Goal: Task Accomplishment & Management: Use online tool/utility

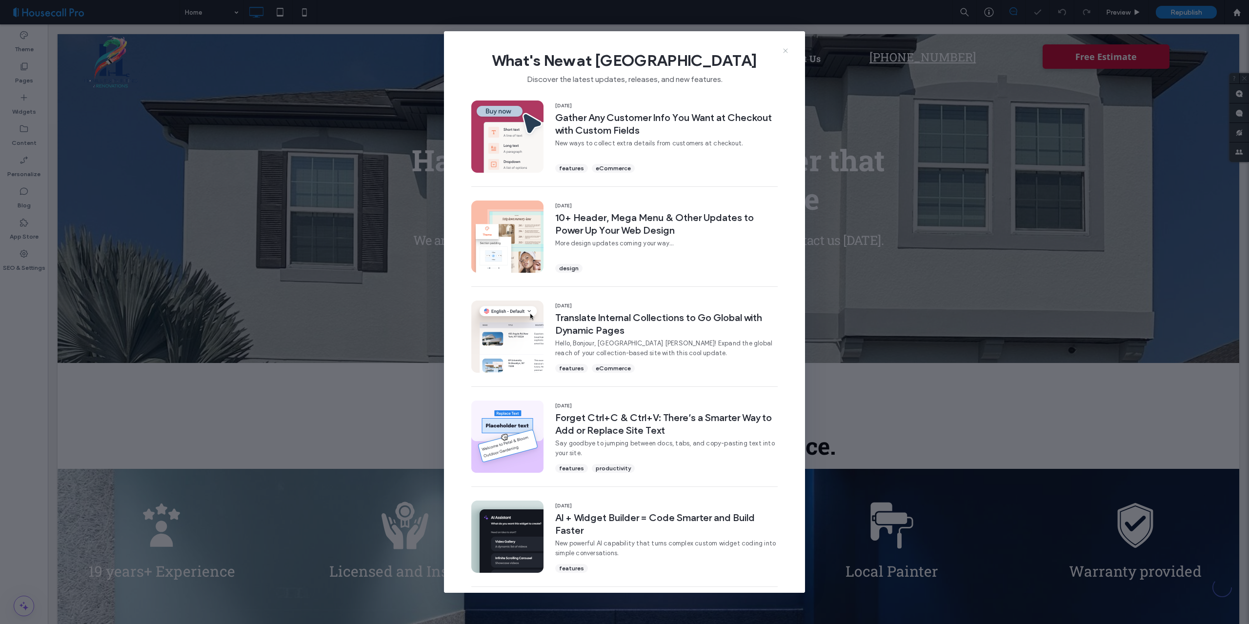
click at [784, 48] on icon at bounding box center [785, 51] width 8 height 8
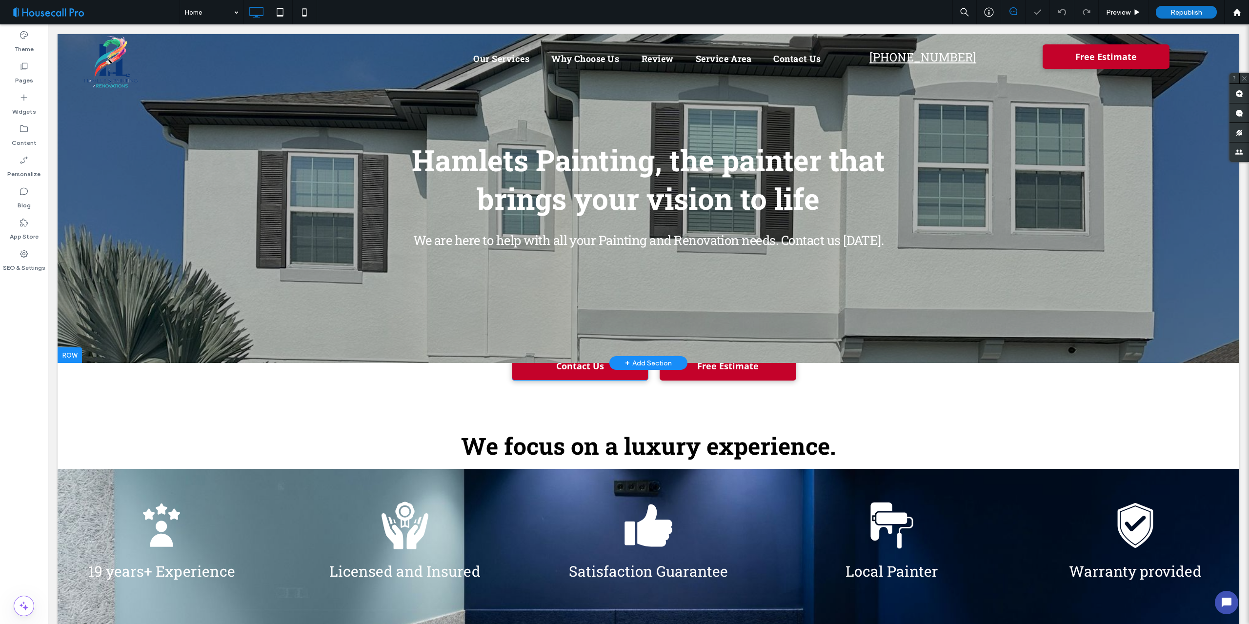
scroll to position [195, 0]
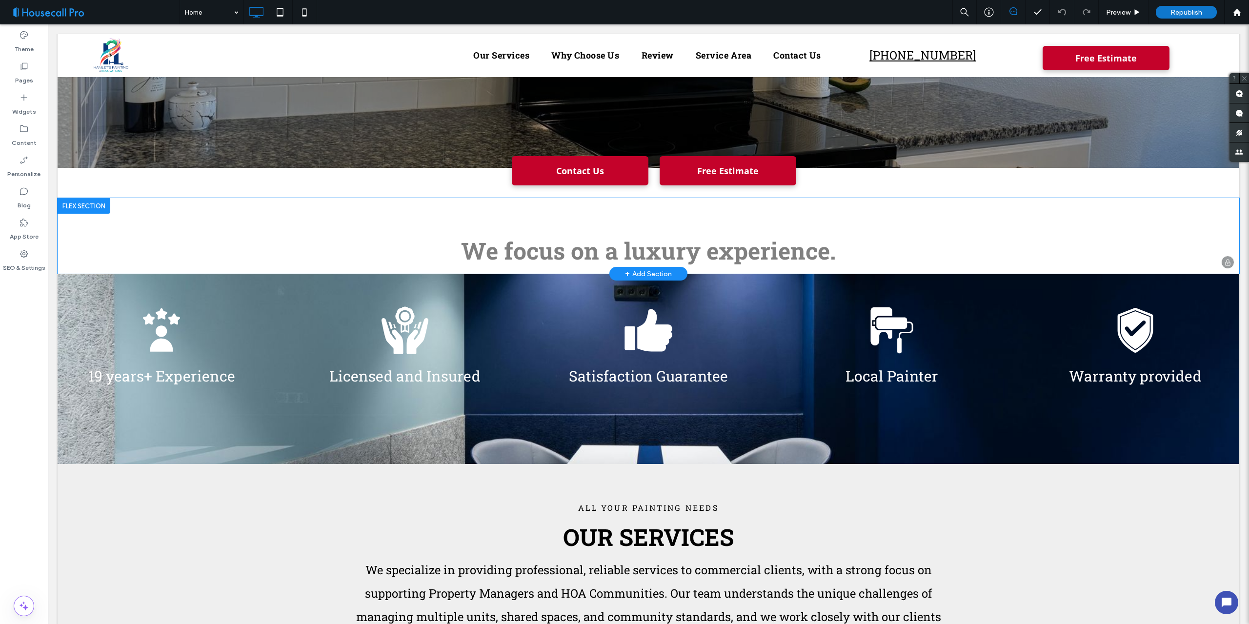
click at [641, 272] on div "+ Add Section" at bounding box center [648, 273] width 47 height 11
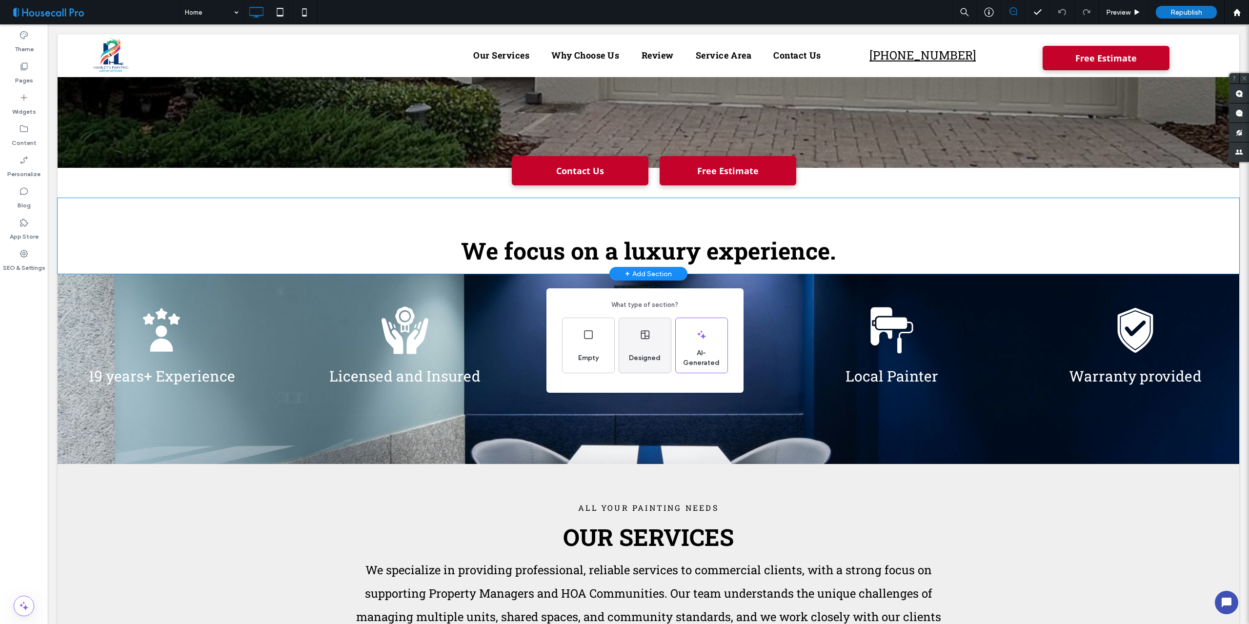
click at [642, 340] on icon at bounding box center [645, 335] width 12 height 12
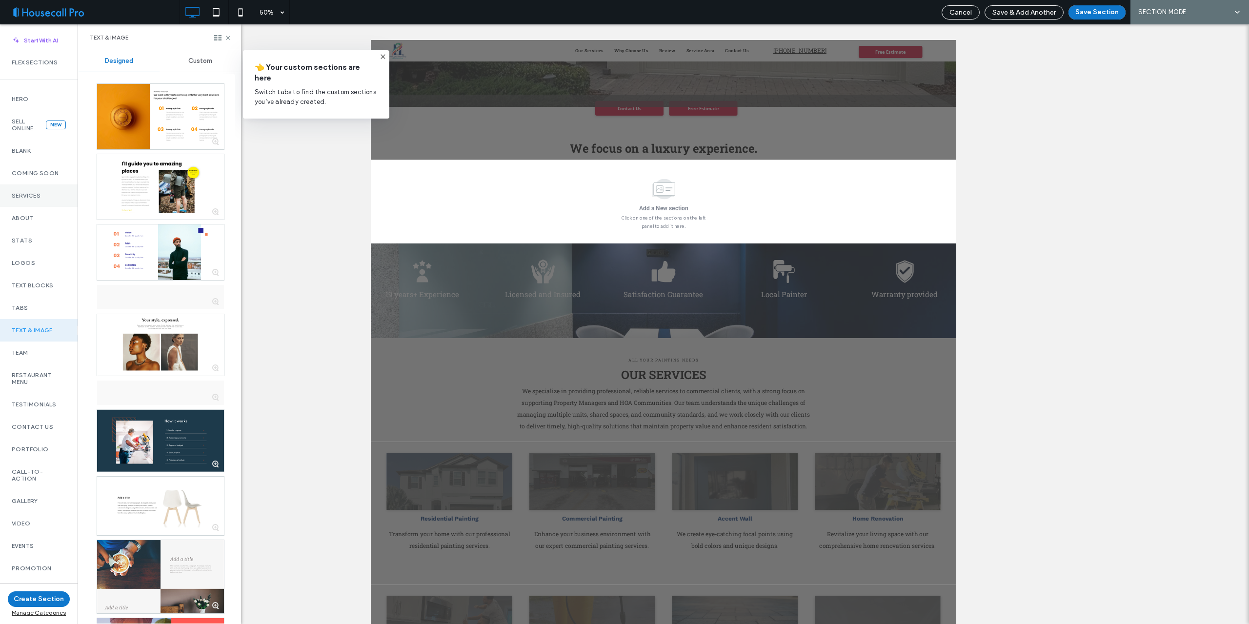
click at [30, 196] on label "Services" at bounding box center [39, 195] width 54 height 7
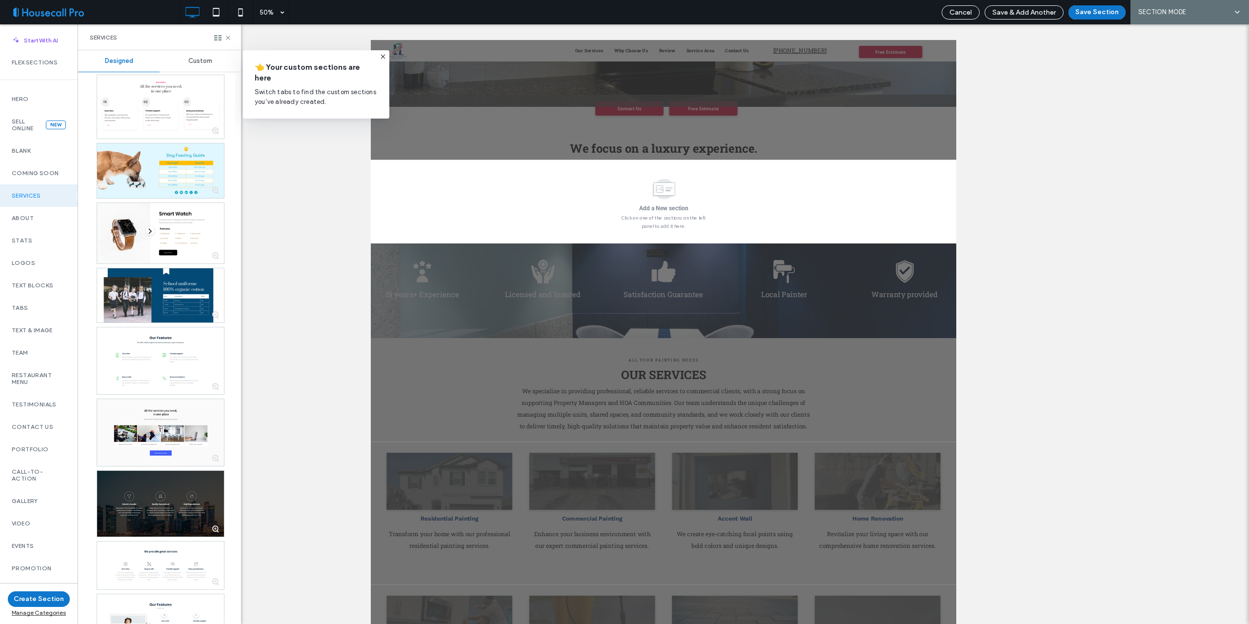
scroll to position [2537, 0]
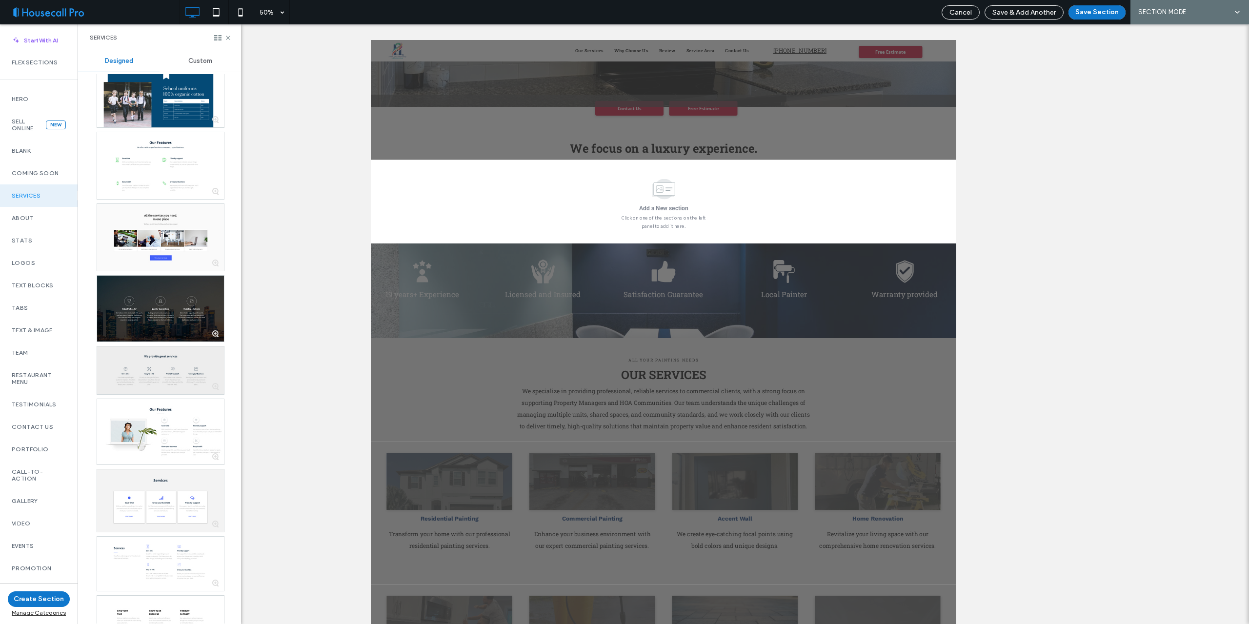
click at [153, 369] on div at bounding box center [160, 370] width 127 height 48
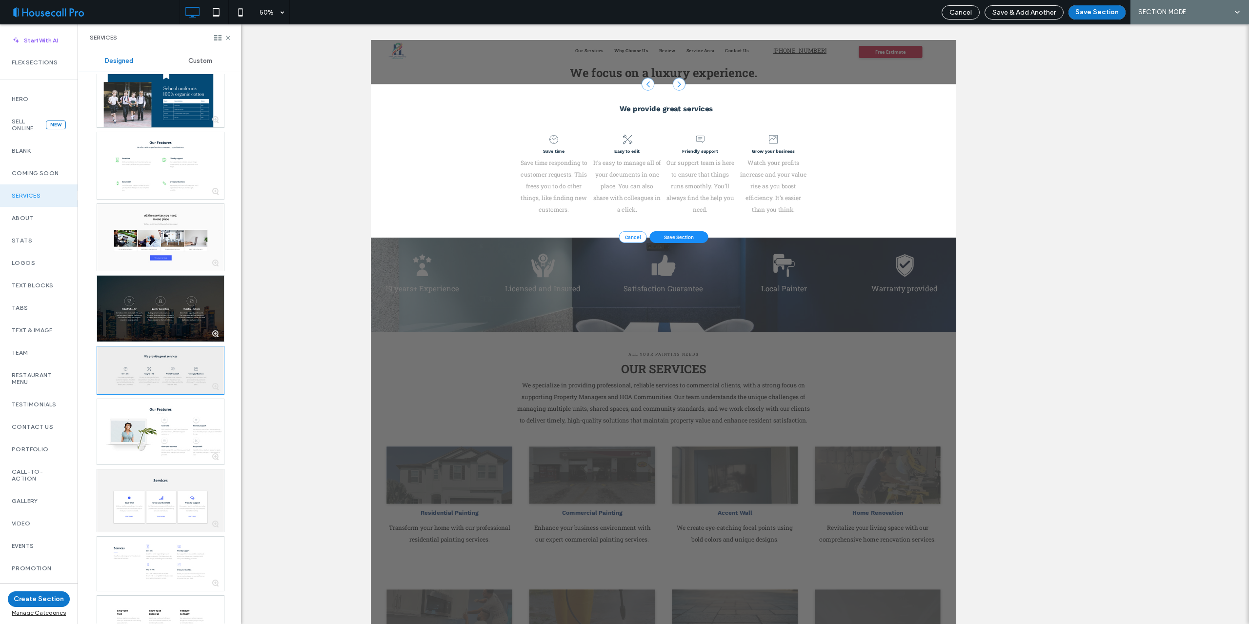
scroll to position [357, 0]
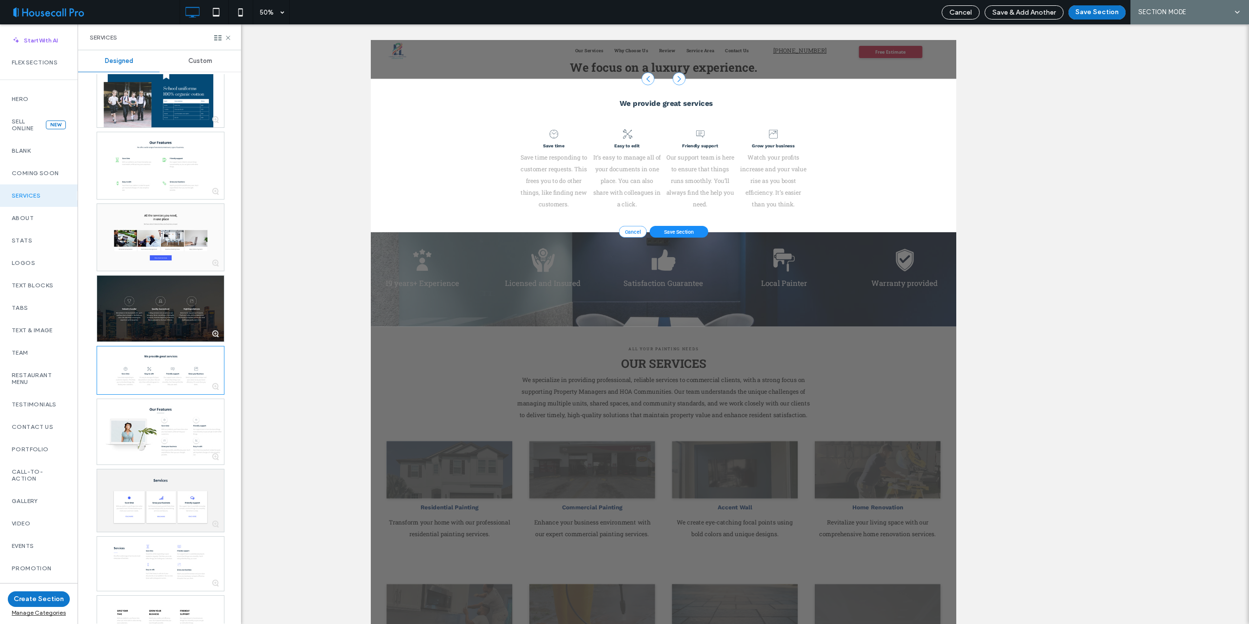
click at [160, 302] on div at bounding box center [160, 309] width 127 height 66
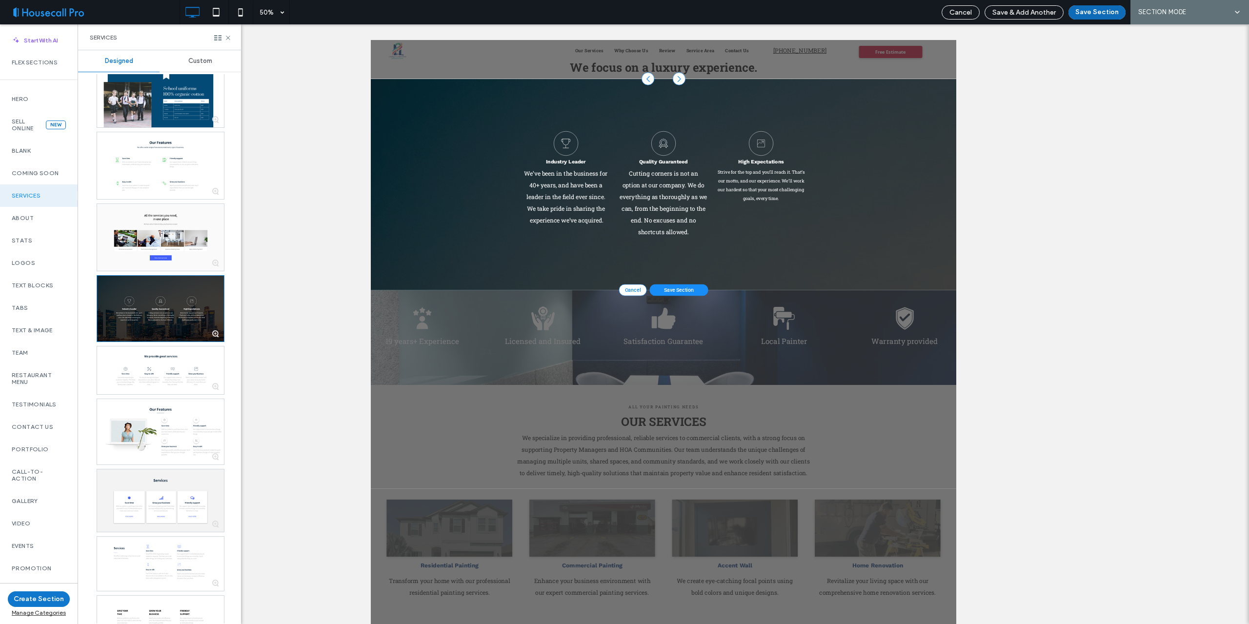
click at [1088, 11] on button "Save Section" at bounding box center [1096, 12] width 57 height 14
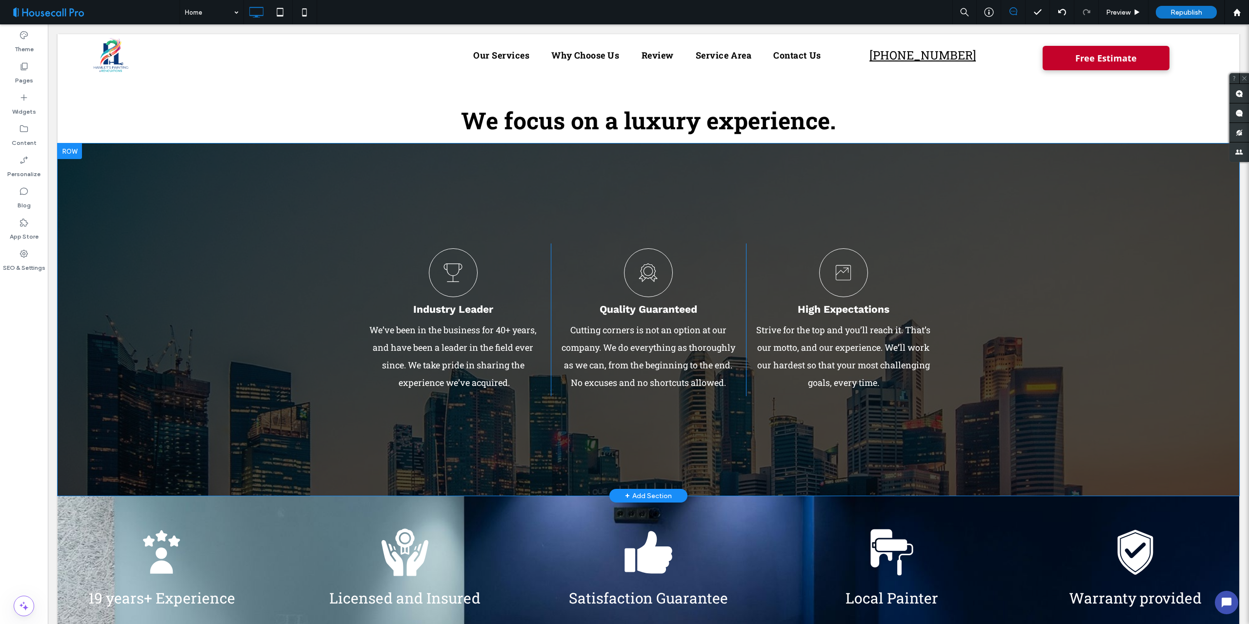
scroll to position [308, 0]
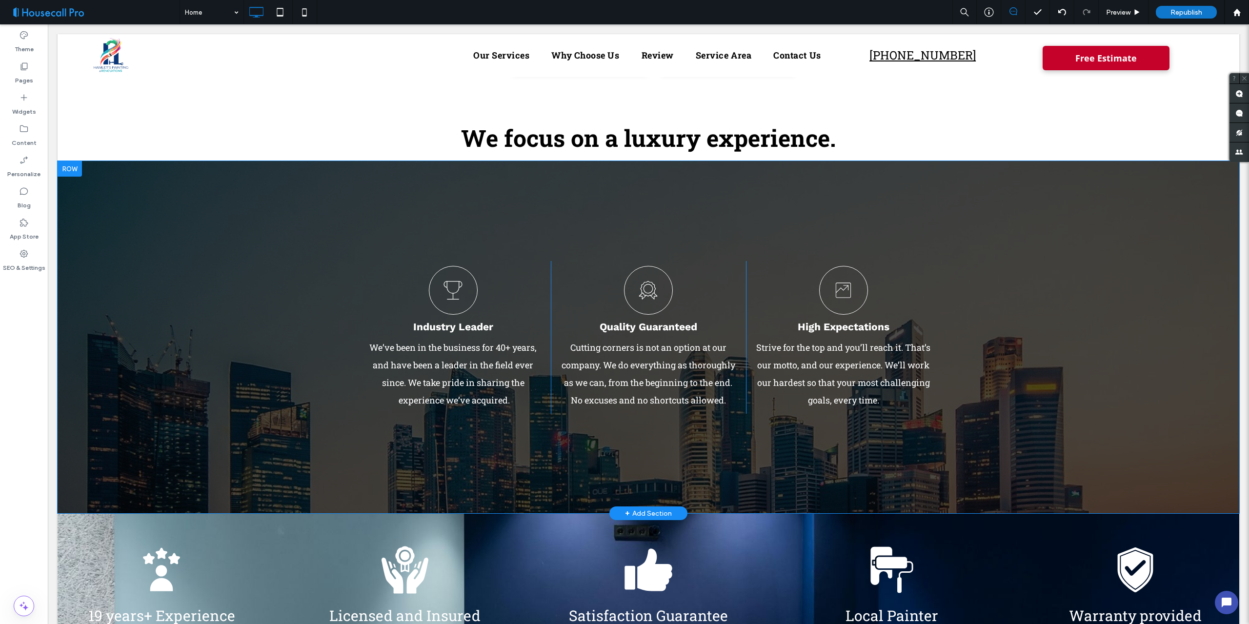
click at [77, 172] on div at bounding box center [70, 169] width 24 height 16
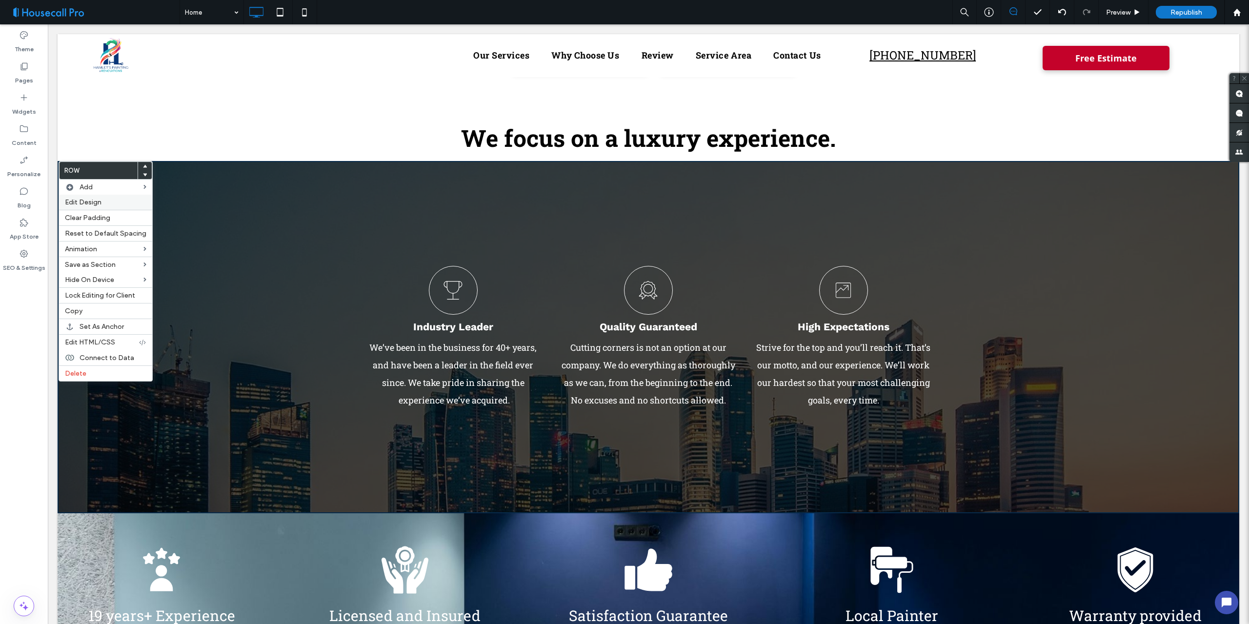
click at [92, 203] on span "Edit Design" at bounding box center [83, 202] width 37 height 8
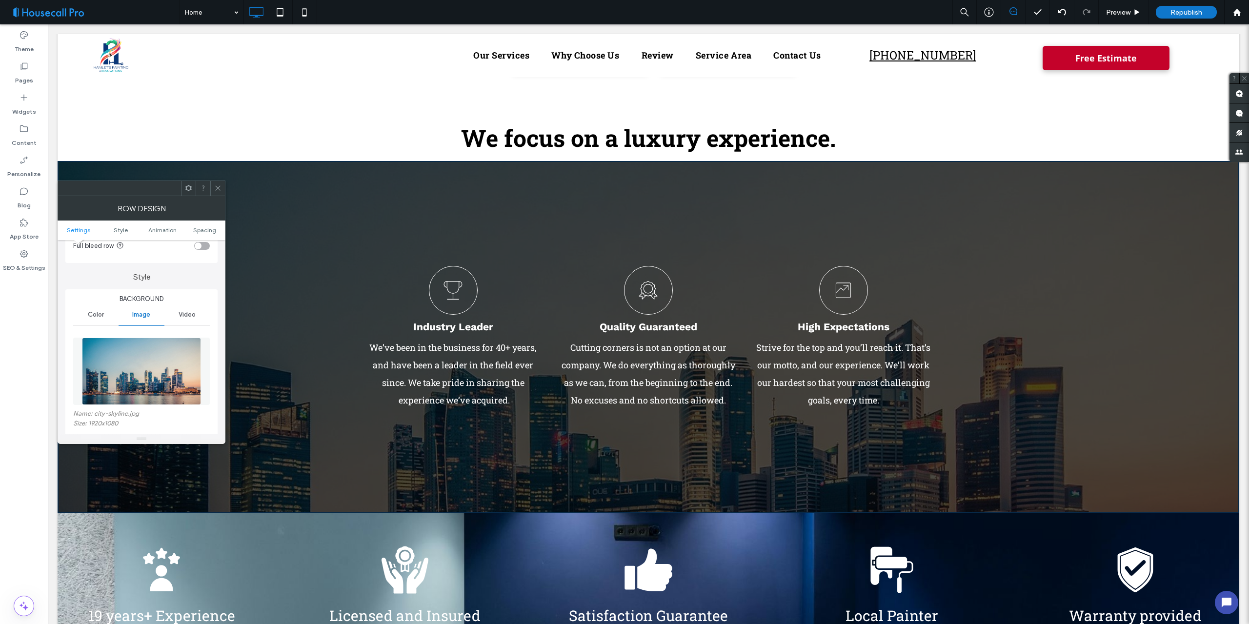
scroll to position [146, 0]
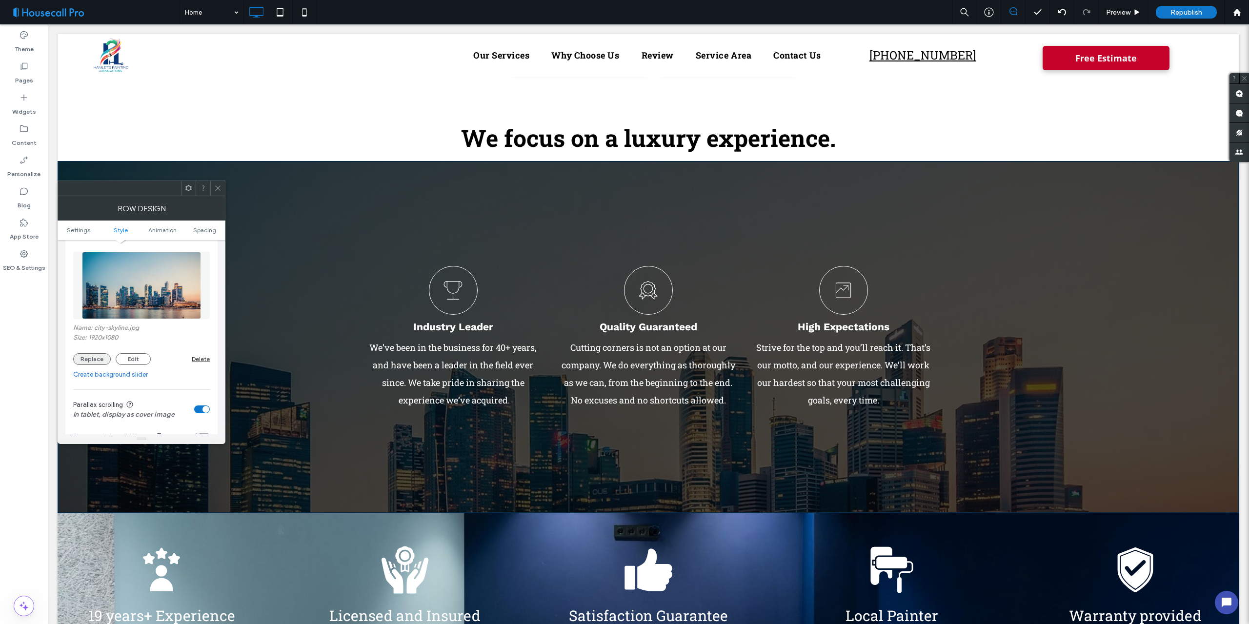
click at [97, 359] on button "Replace" at bounding box center [92, 359] width 38 height 12
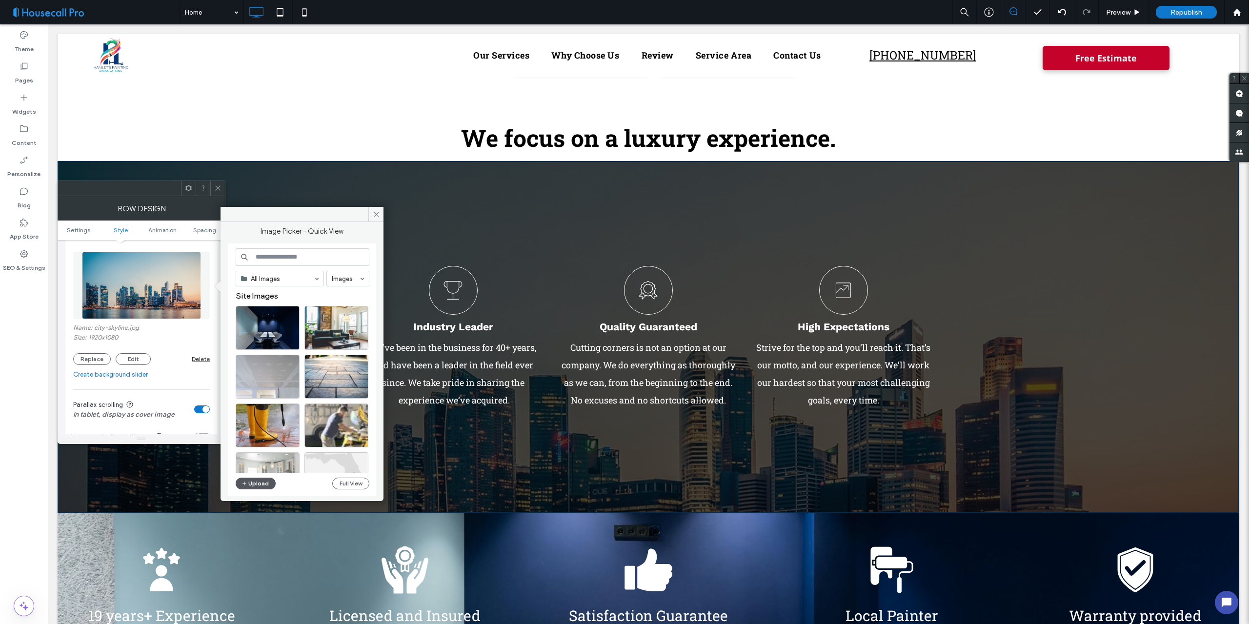
click at [255, 483] on button "Upload" at bounding box center [256, 484] width 40 height 12
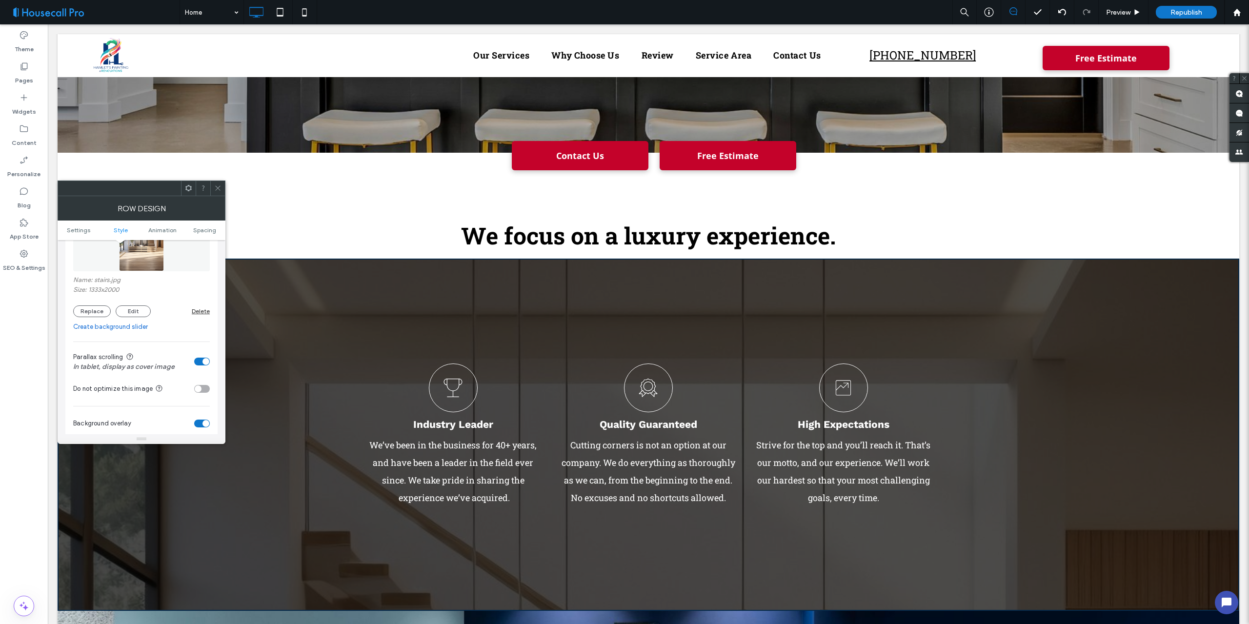
scroll to position [195, 0]
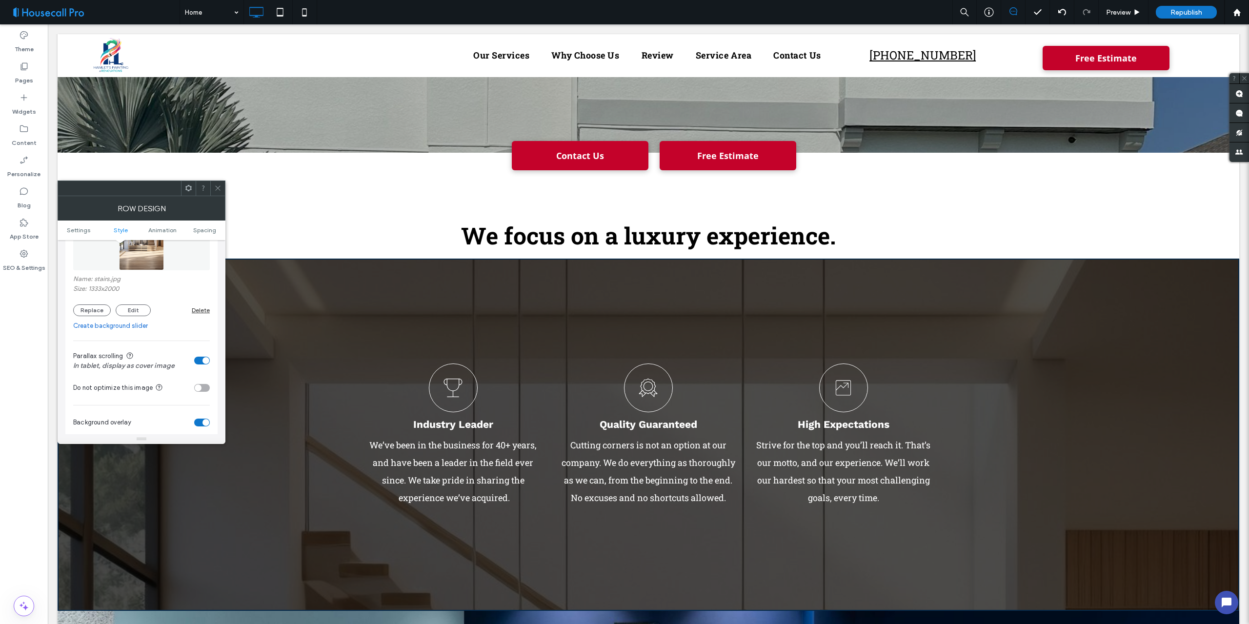
click at [197, 359] on div "toggle" at bounding box center [202, 361] width 16 height 8
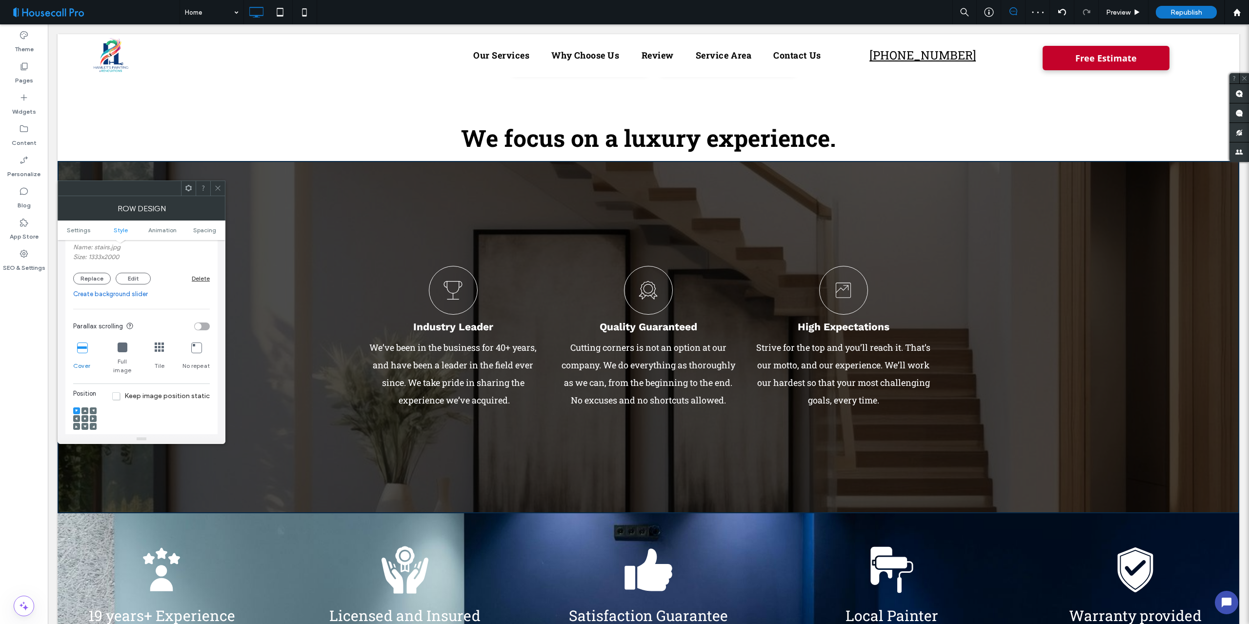
scroll to position [244, 0]
click at [84, 400] on use at bounding box center [85, 401] width 2 height 2
click at [93, 408] on icon at bounding box center [93, 409] width 3 height 3
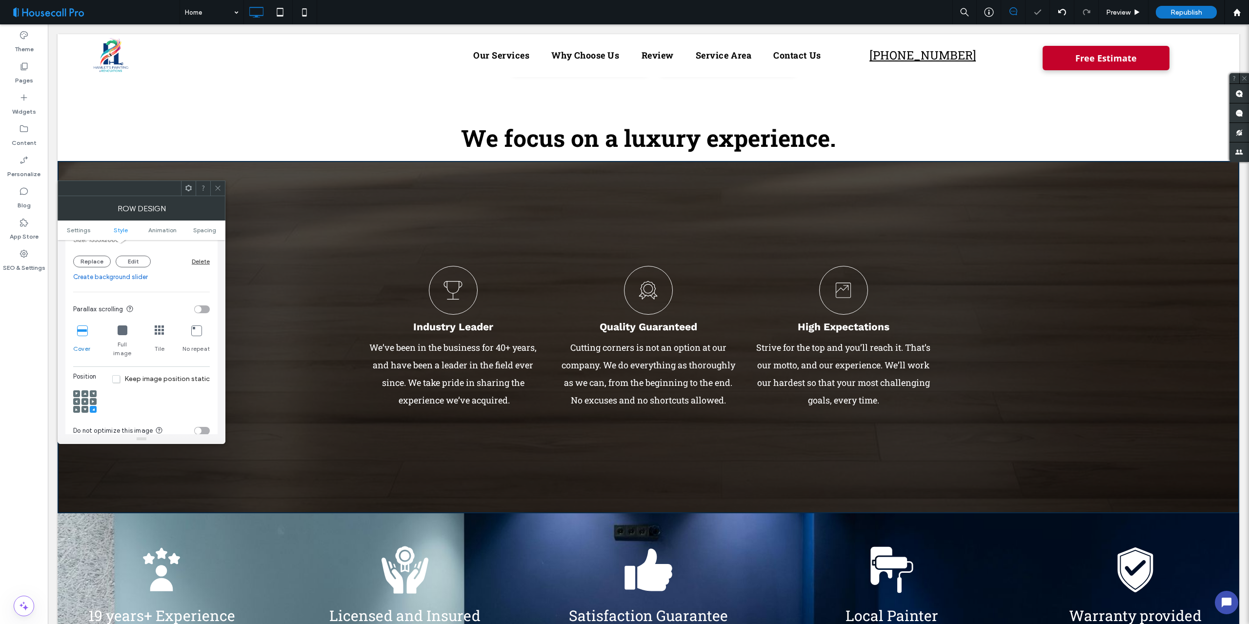
click at [83, 398] on div at bounding box center [84, 401] width 7 height 7
click at [86, 398] on div at bounding box center [84, 401] width 7 height 7
click at [84, 406] on span at bounding box center [84, 409] width 3 height 7
click at [79, 406] on div at bounding box center [76, 409] width 7 height 7
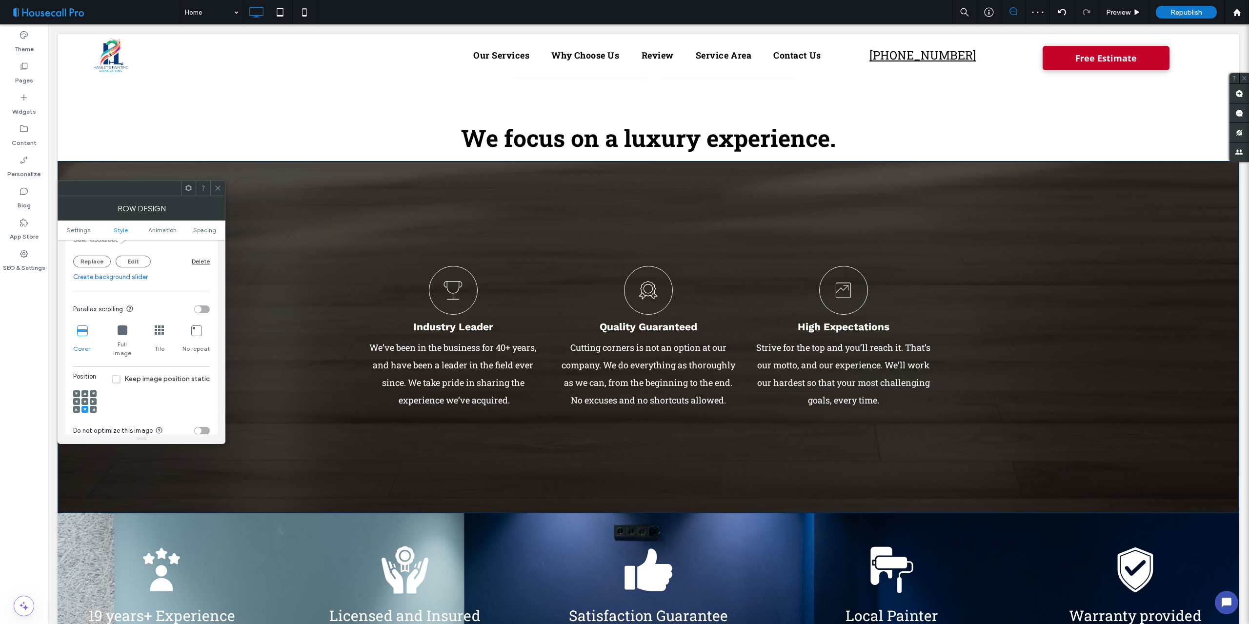
click at [86, 390] on span at bounding box center [84, 393] width 3 height 7
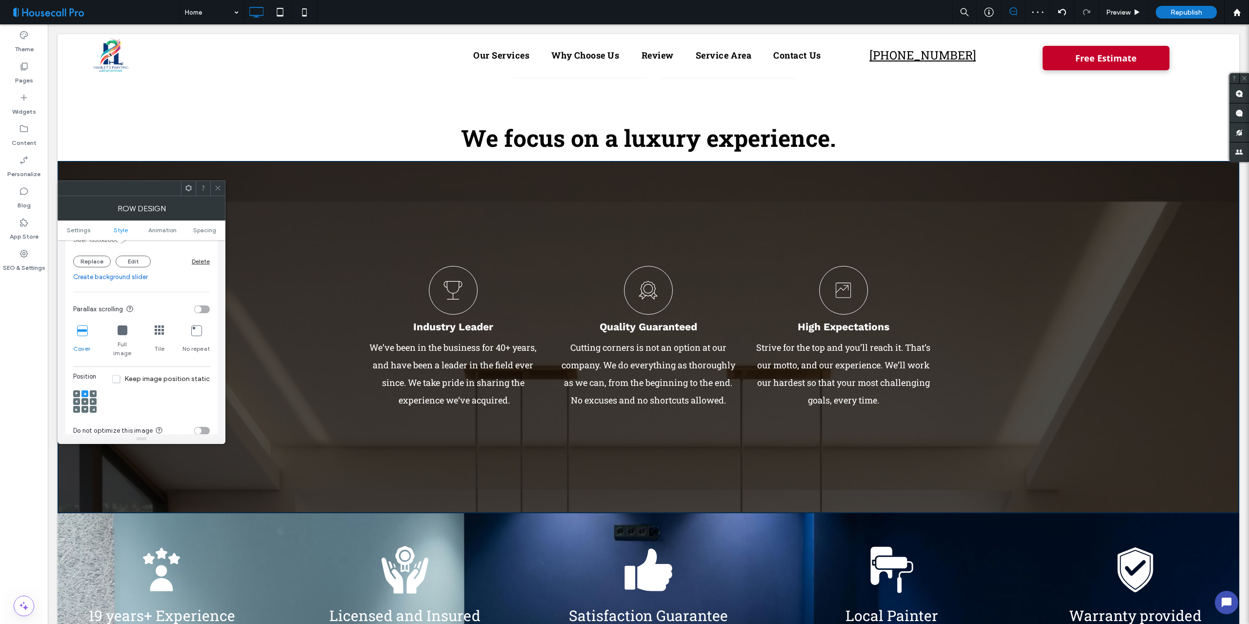
click at [83, 400] on icon at bounding box center [84, 401] width 3 height 3
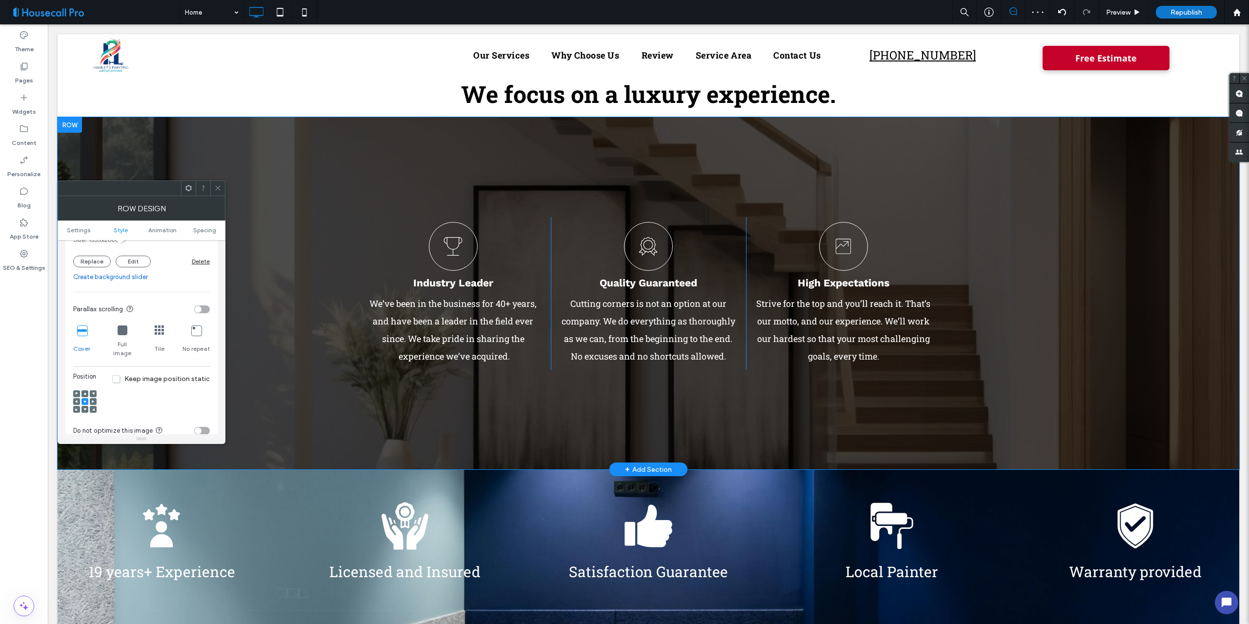
scroll to position [259, 0]
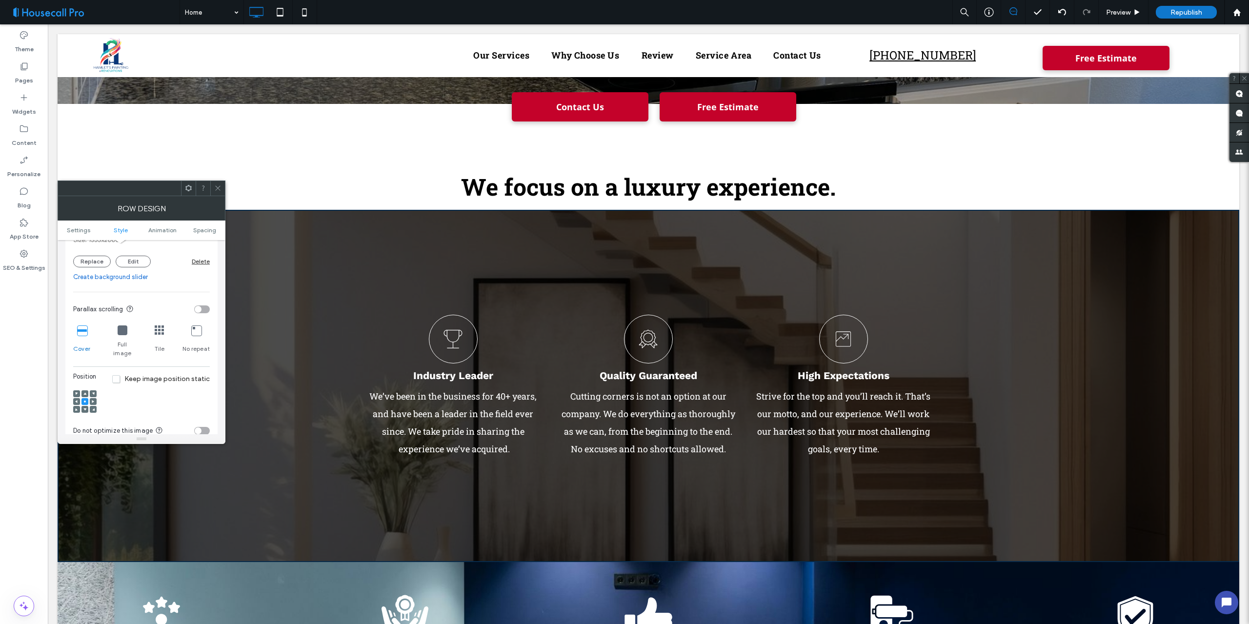
click at [218, 188] on use at bounding box center [217, 188] width 5 height 5
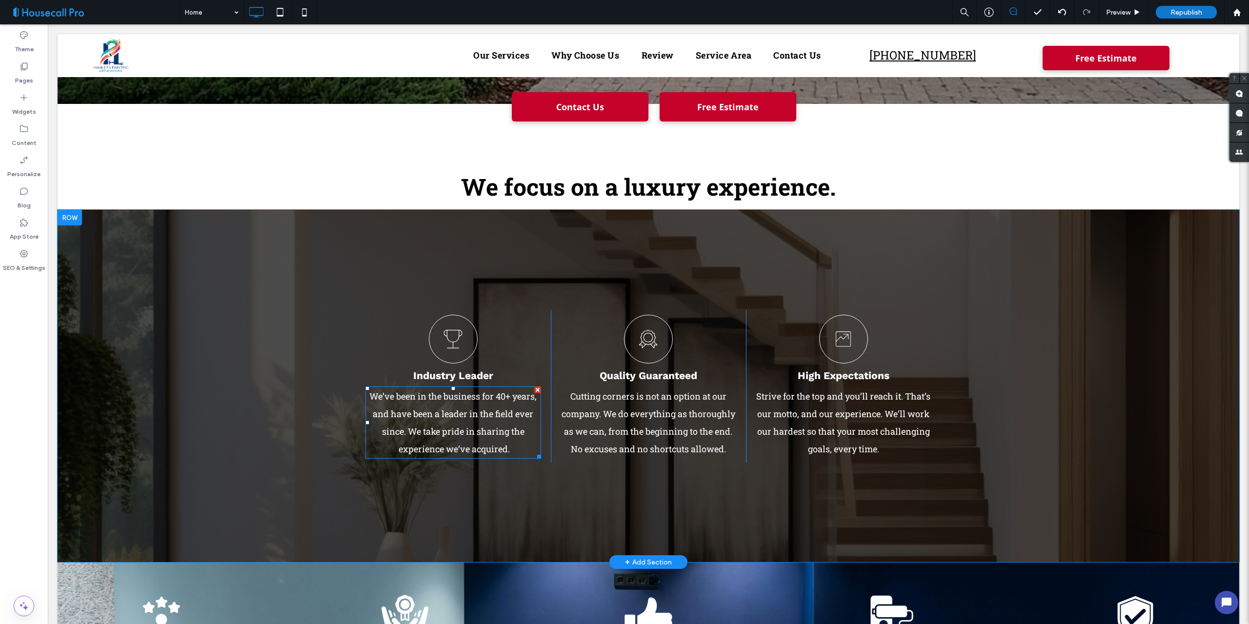
click at [534, 388] on div at bounding box center [537, 389] width 7 height 7
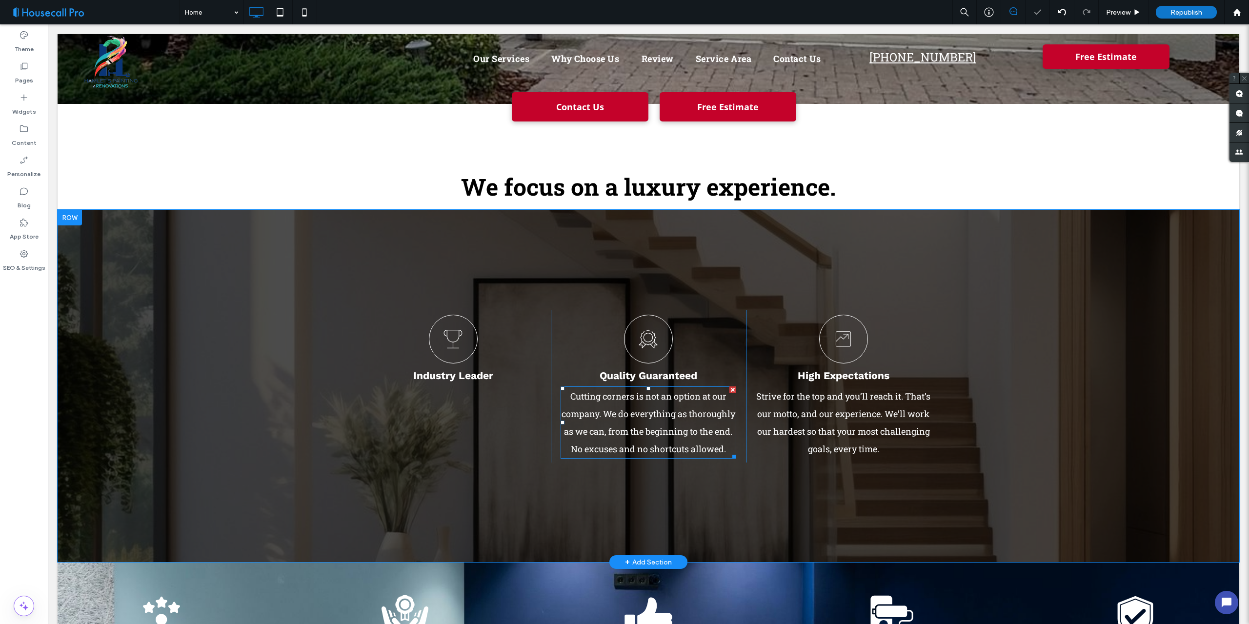
click at [729, 391] on div at bounding box center [732, 389] width 7 height 7
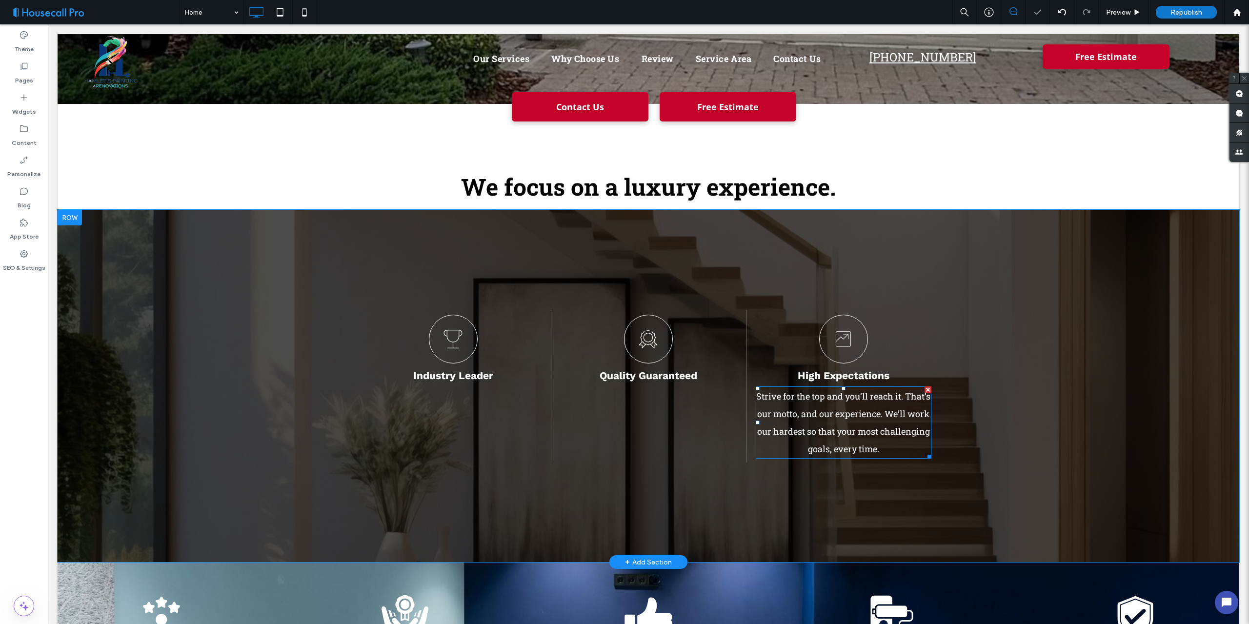
click at [924, 388] on div at bounding box center [927, 389] width 7 height 7
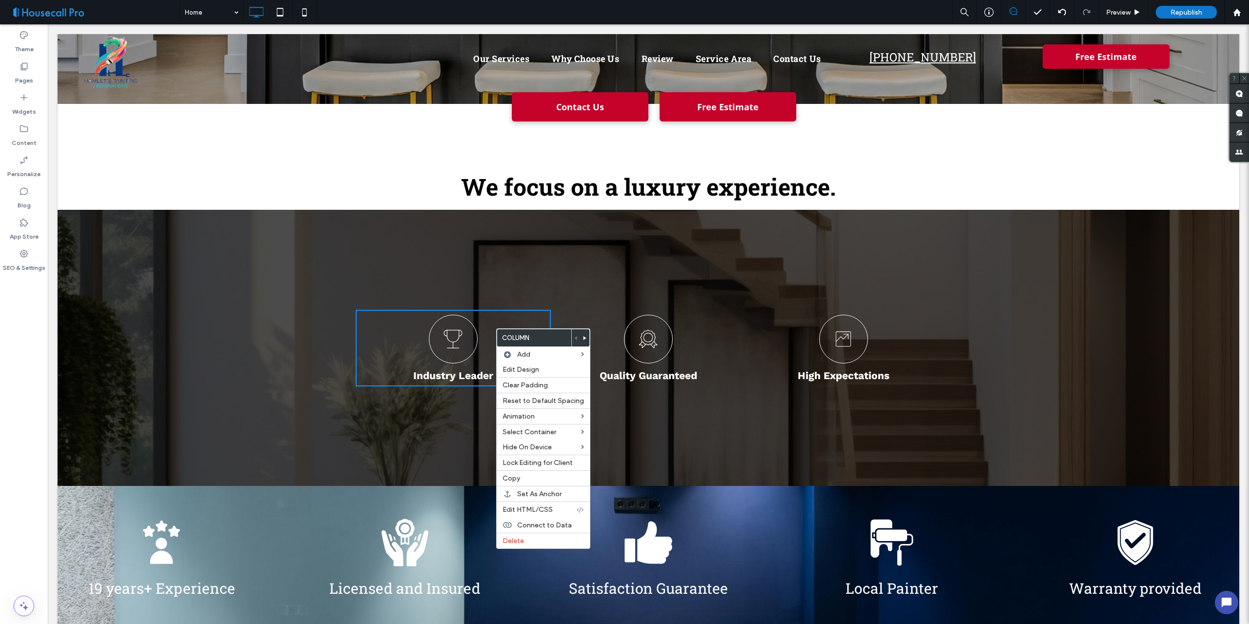
click at [597, 322] on div "Quality Guaranteed Click To Paste" at bounding box center [648, 348] width 195 height 77
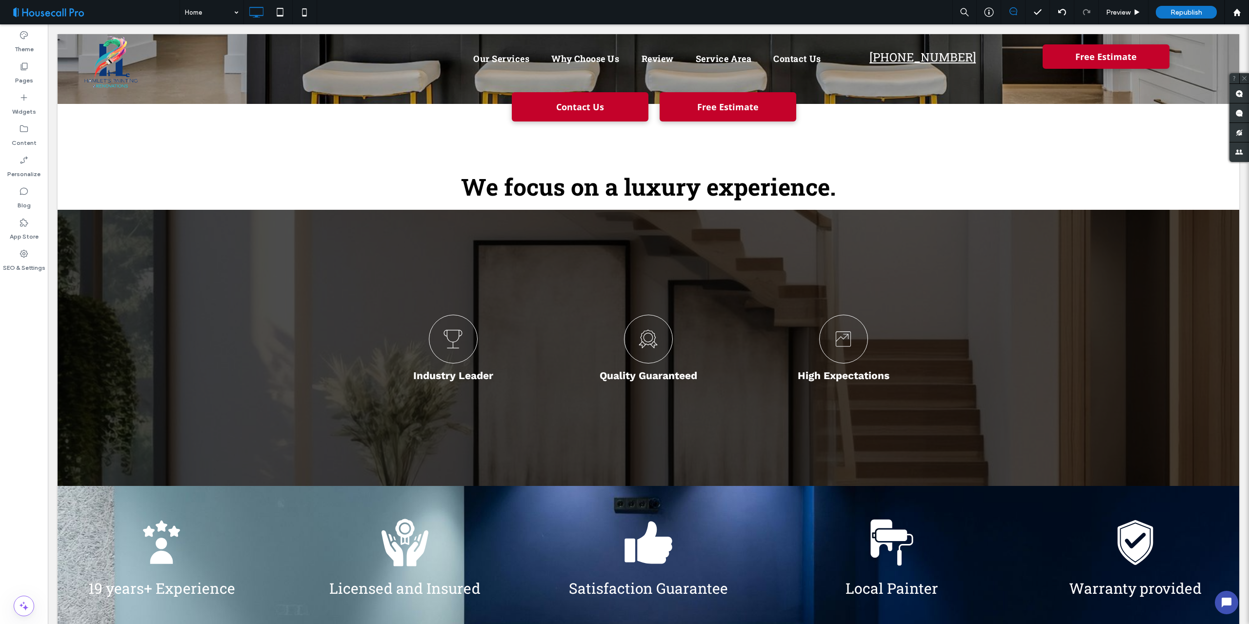
click at [592, 322] on div "Quality Guaranteed Click To Paste" at bounding box center [648, 348] width 195 height 77
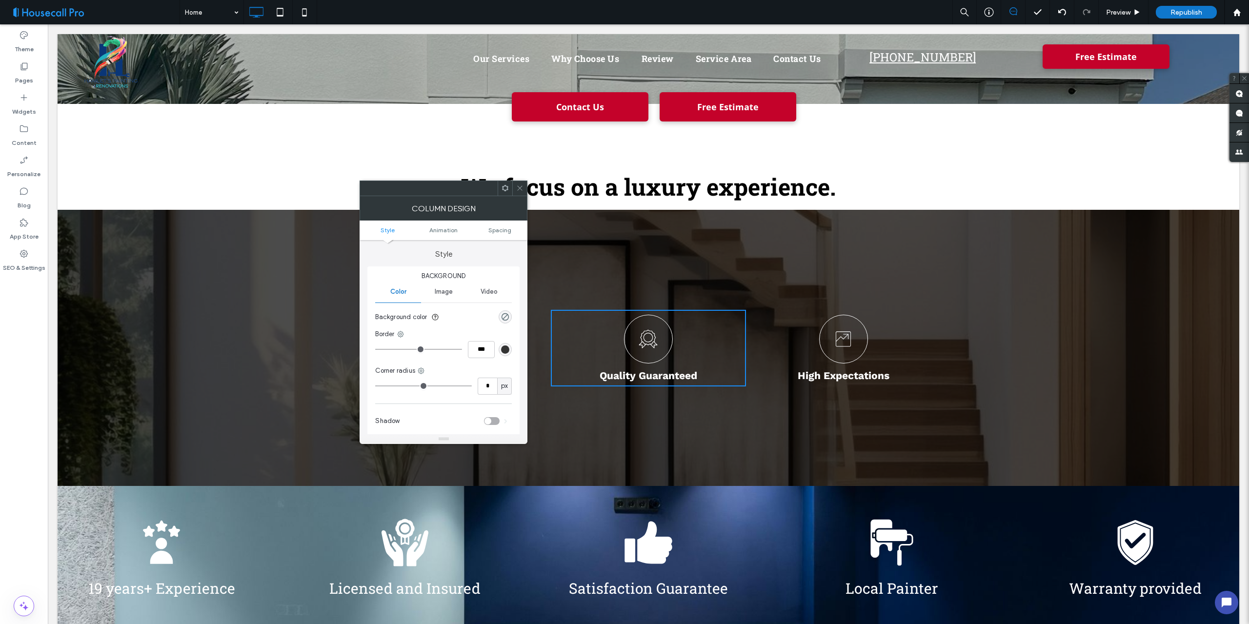
click at [519, 188] on icon at bounding box center [519, 187] width 7 height 7
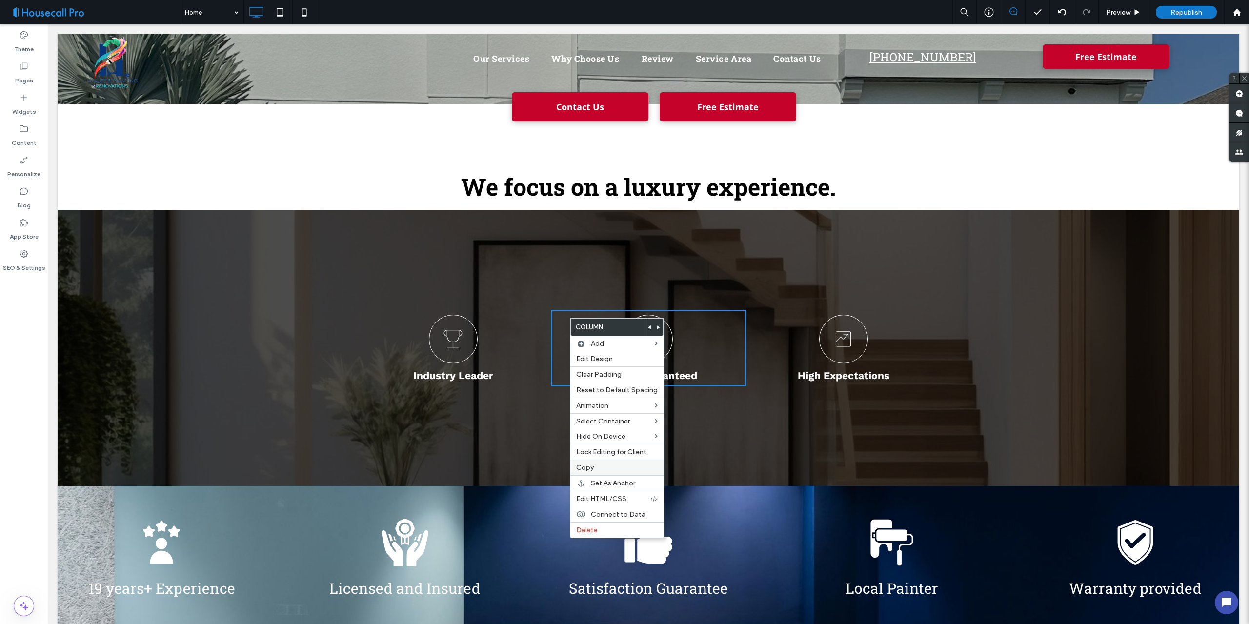
click at [590, 467] on span "Copy" at bounding box center [585, 467] width 18 height 8
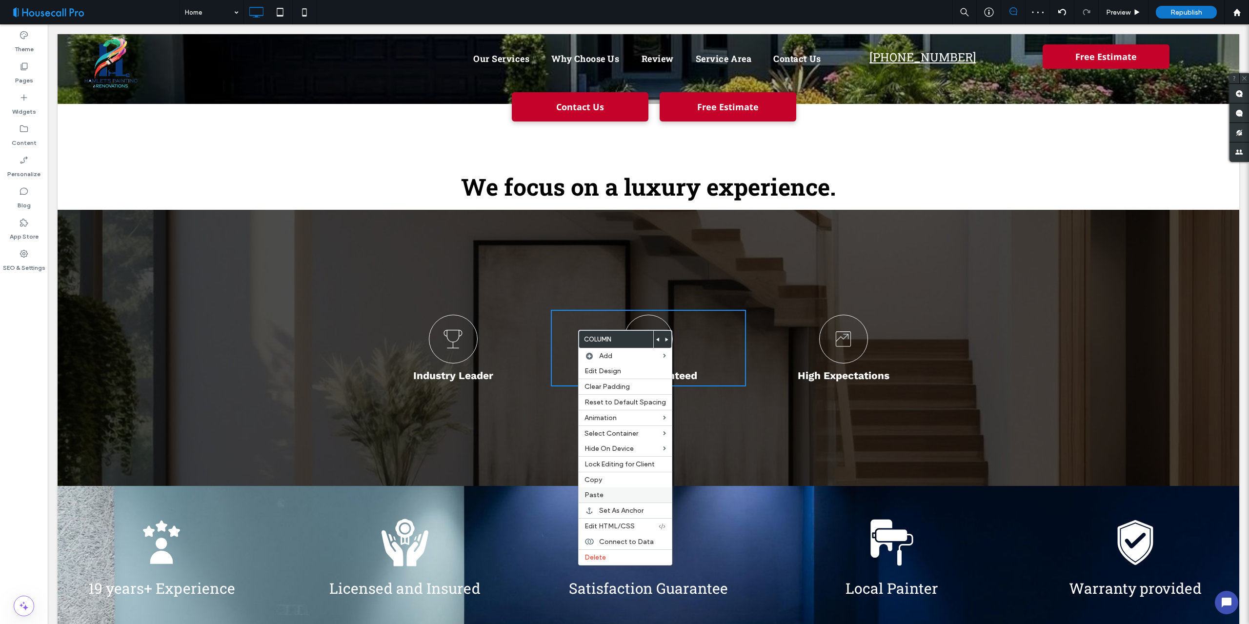
click at [600, 494] on span "Paste" at bounding box center [593, 495] width 19 height 8
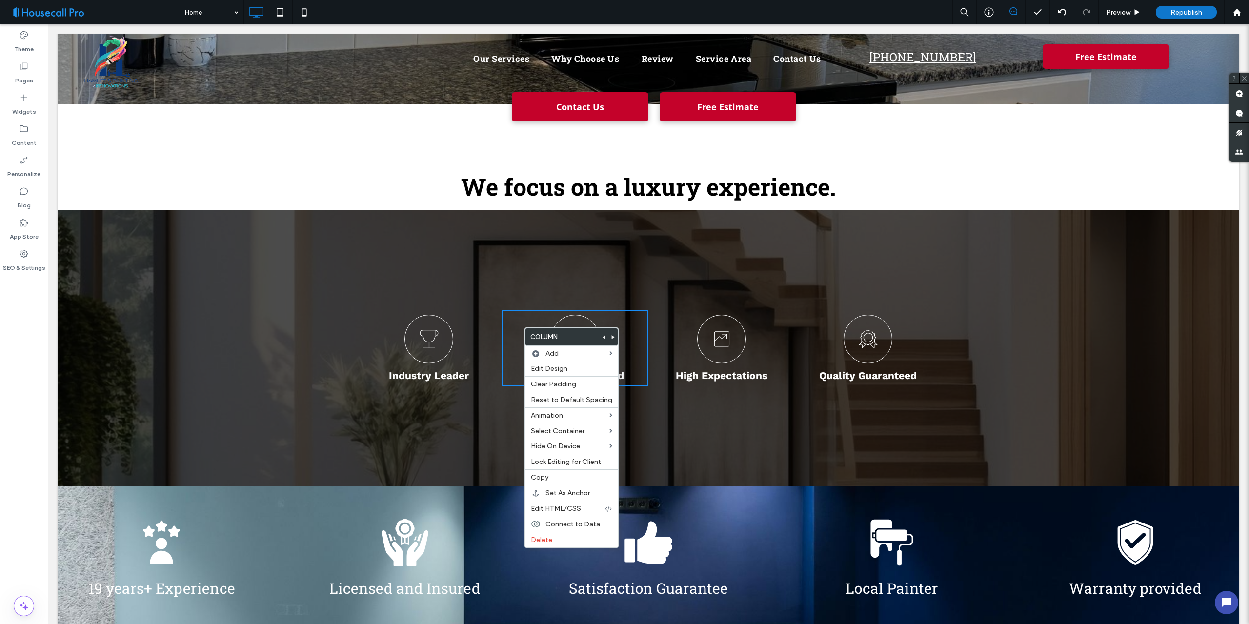
click at [515, 332] on div "Quality Guaranteed Click To Paste" at bounding box center [575, 348] width 146 height 77
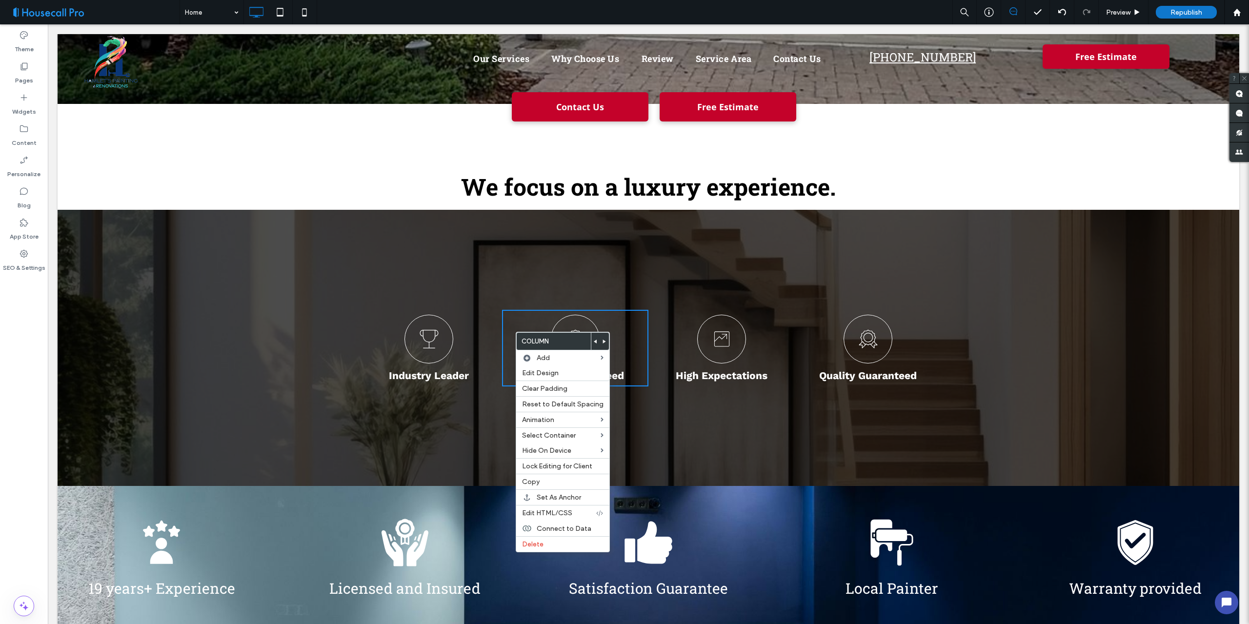
click at [999, 333] on div "Industry Leader Click To Paste Quality Guaranteed Click To Paste High Expectati…" at bounding box center [648, 348] width 1181 height 276
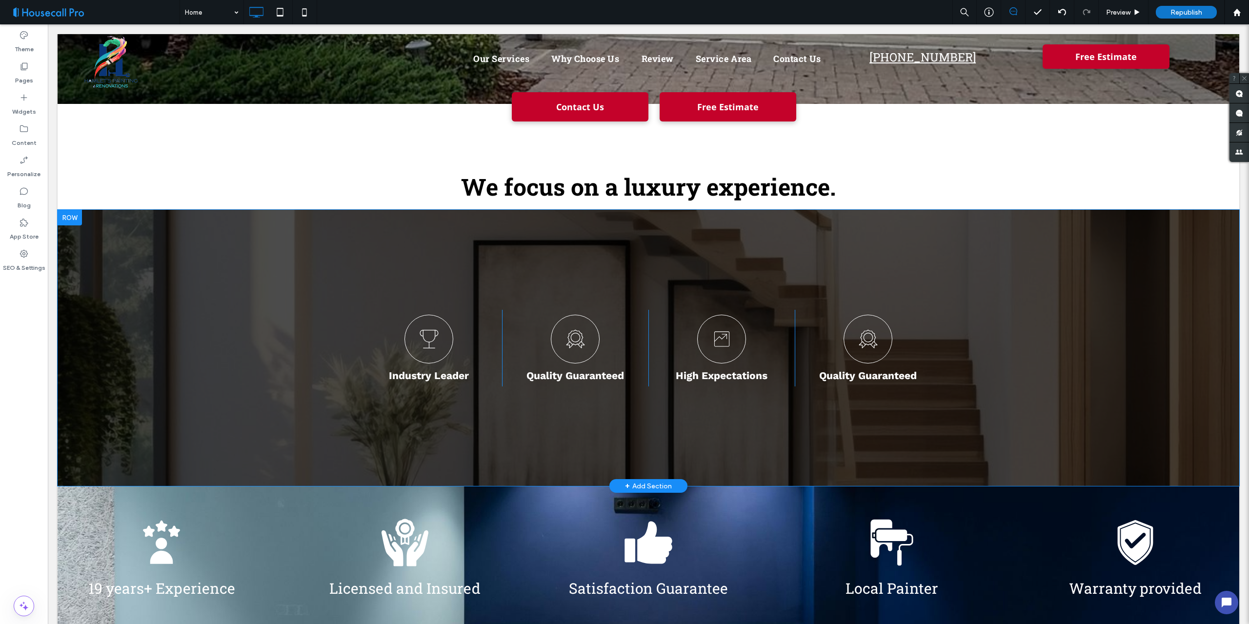
click at [76, 220] on div at bounding box center [70, 218] width 24 height 16
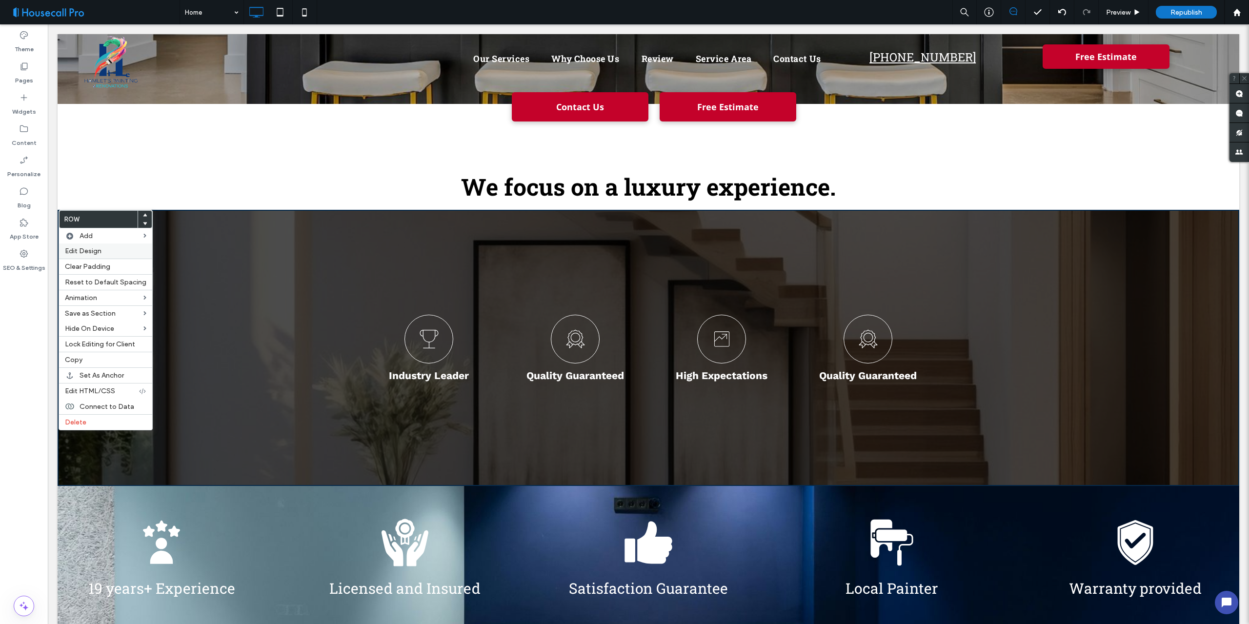
click at [92, 252] on span "Edit Design" at bounding box center [83, 251] width 37 height 8
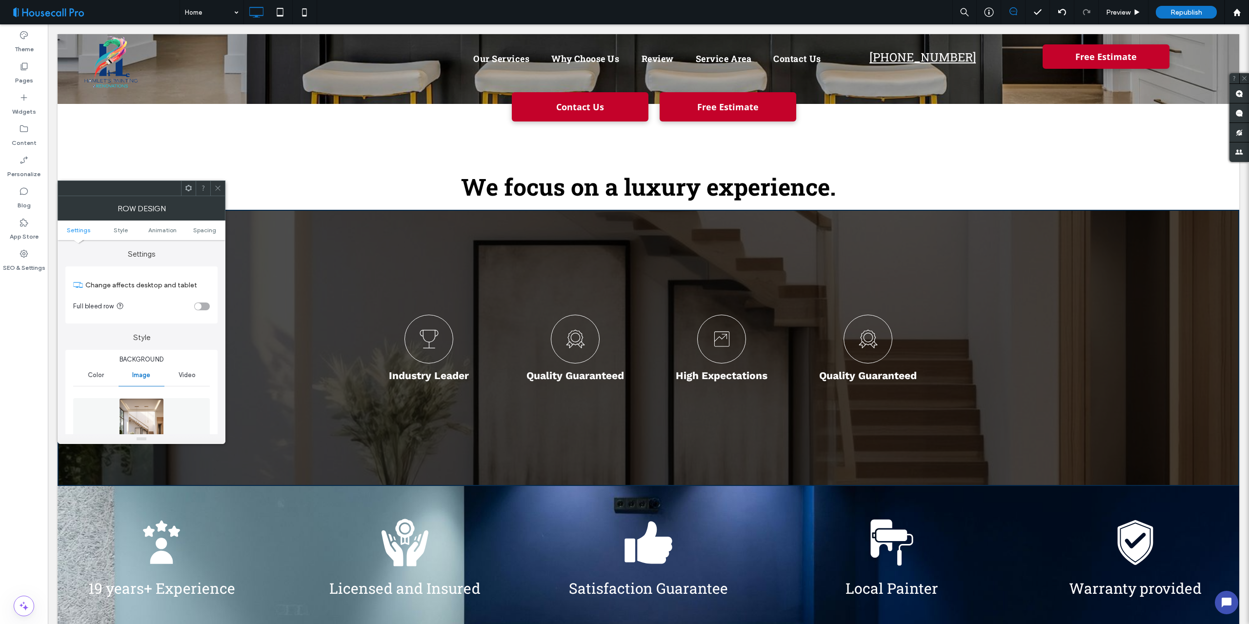
click at [204, 308] on div "toggle" at bounding box center [202, 306] width 16 height 8
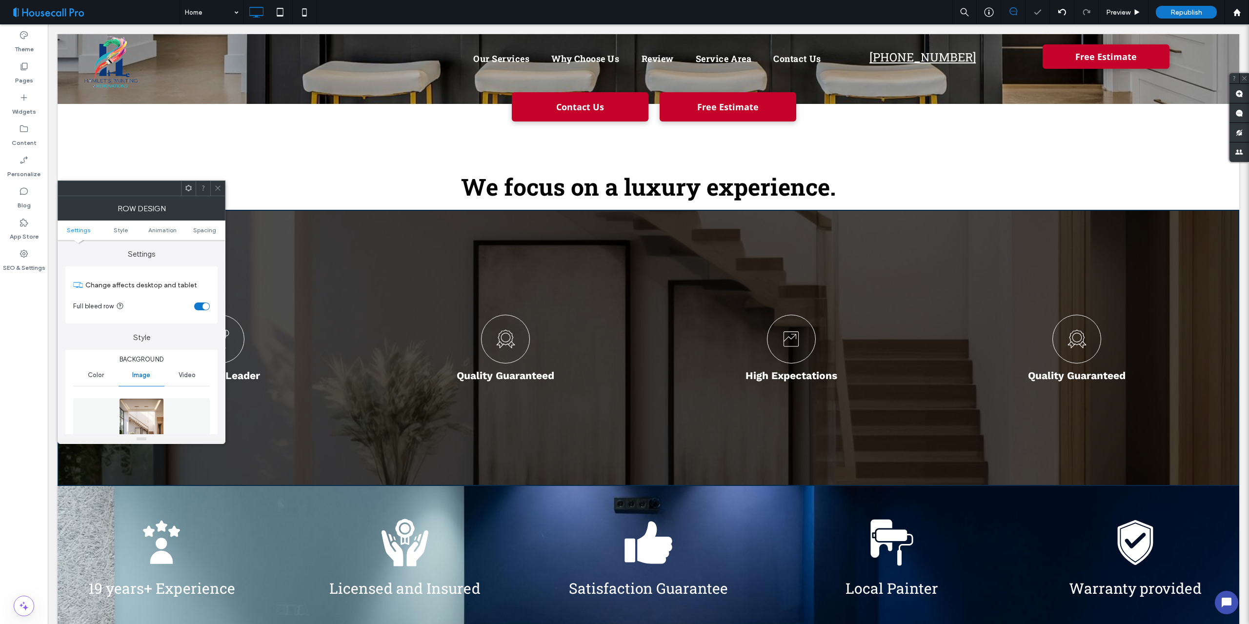
click at [222, 188] on div at bounding box center [217, 188] width 15 height 15
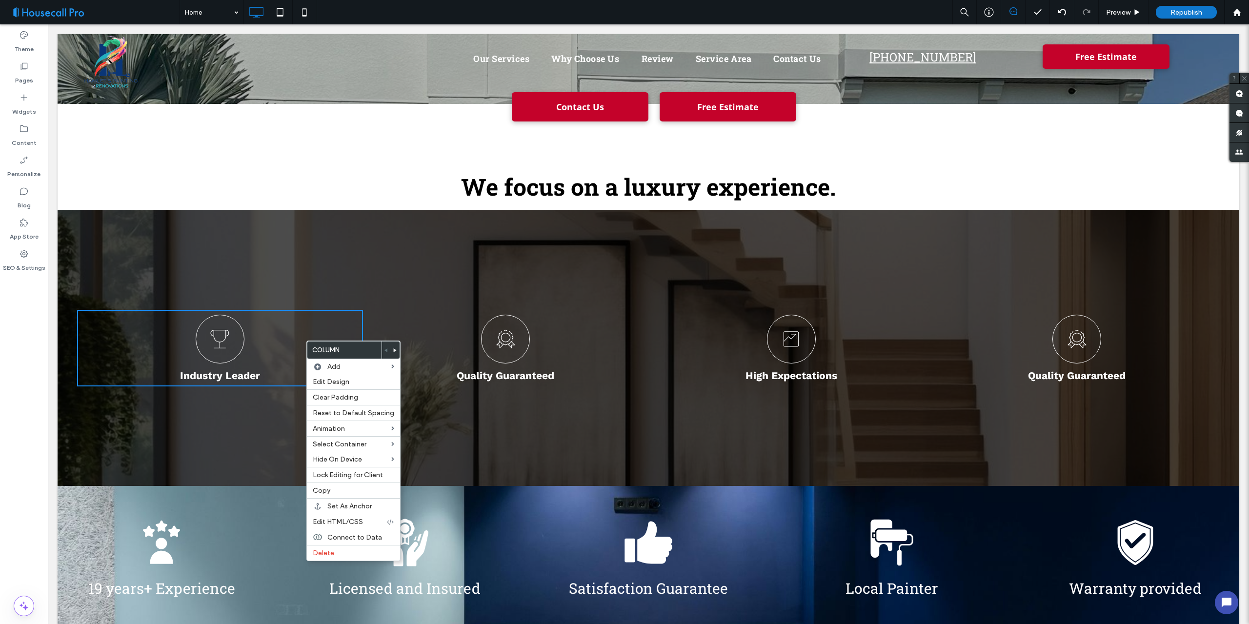
click at [273, 343] on div "Industry Leader Click To Paste" at bounding box center [220, 348] width 286 height 77
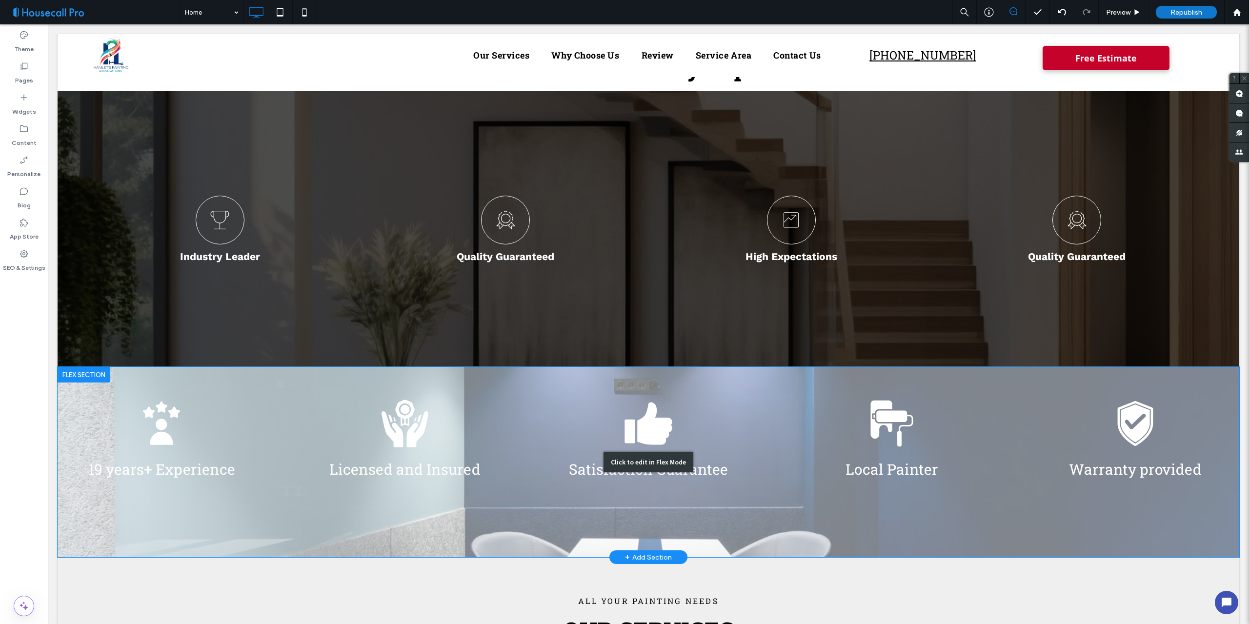
scroll to position [405, 0]
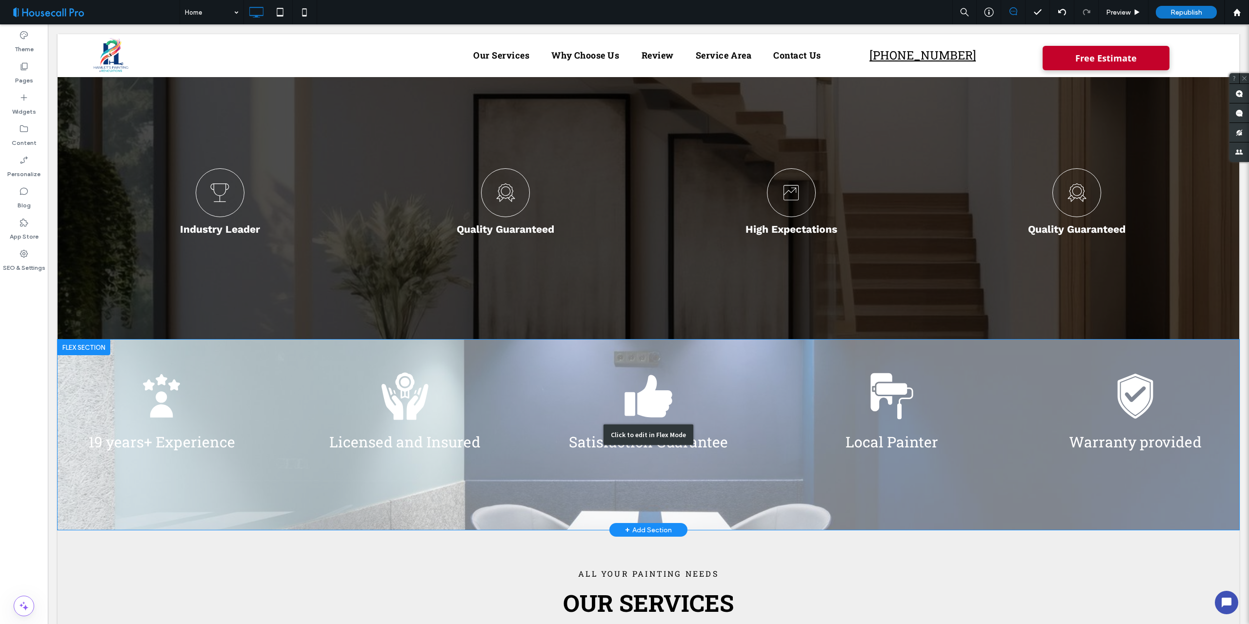
click at [248, 419] on div "Click to edit in Flex Mode" at bounding box center [648, 435] width 1181 height 190
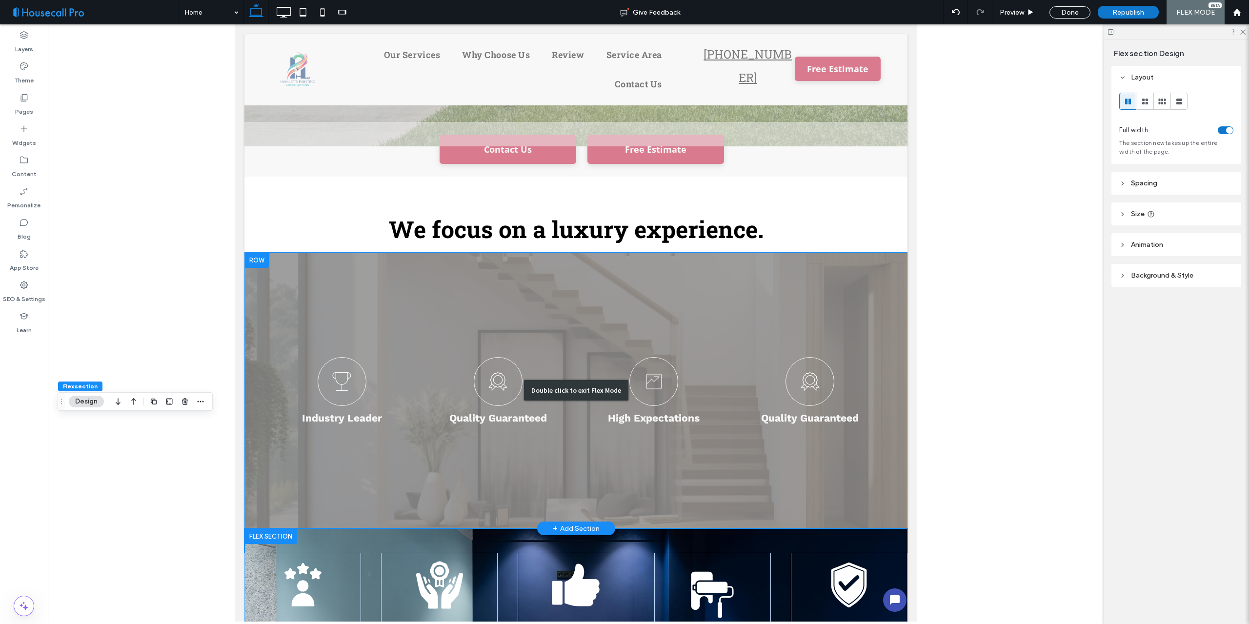
scroll to position [210, 0]
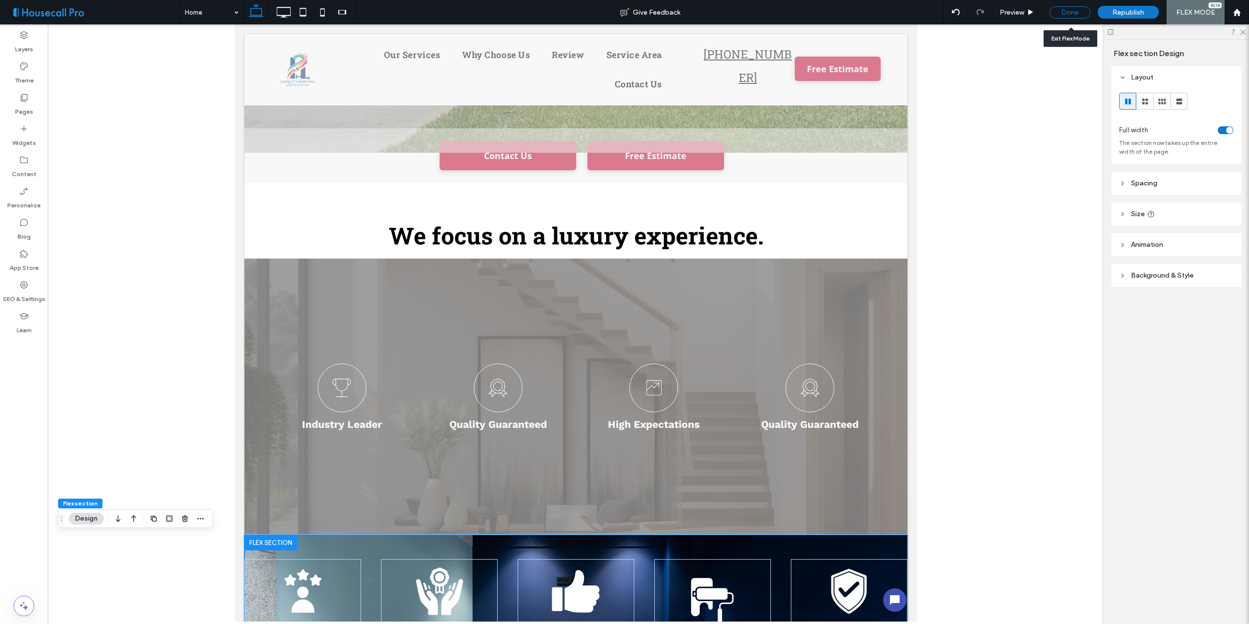
click at [1061, 14] on div "Done" at bounding box center [1069, 12] width 41 height 12
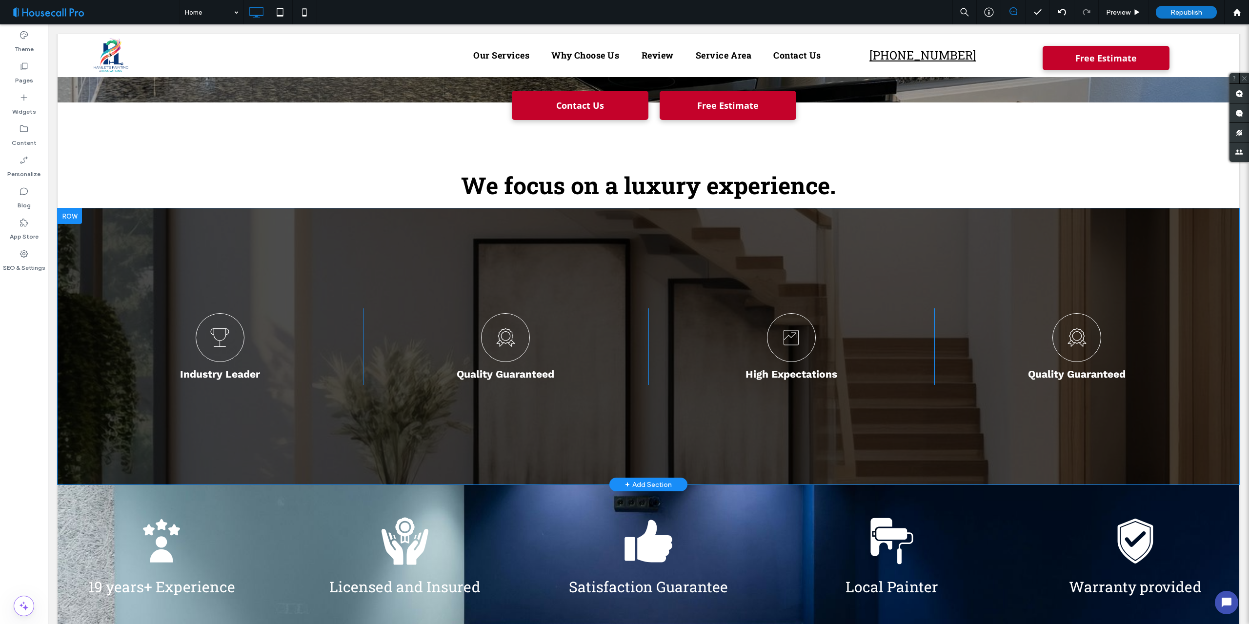
scroll to position [308, 0]
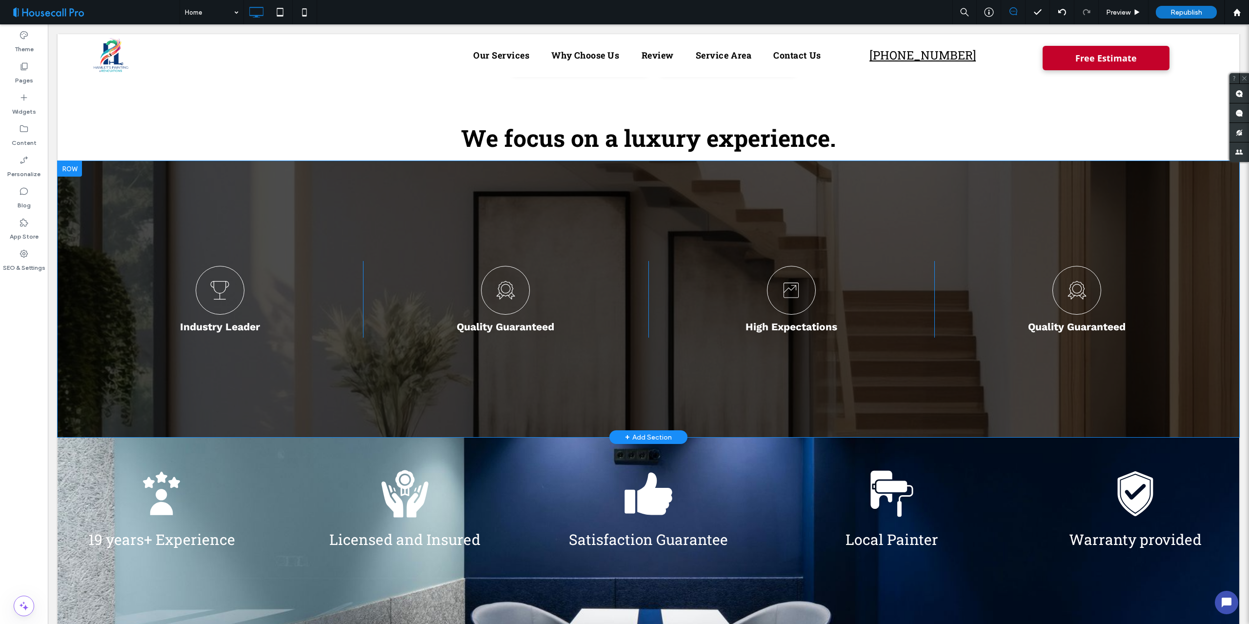
click at [634, 436] on div "+ Add Section" at bounding box center [648, 437] width 47 height 11
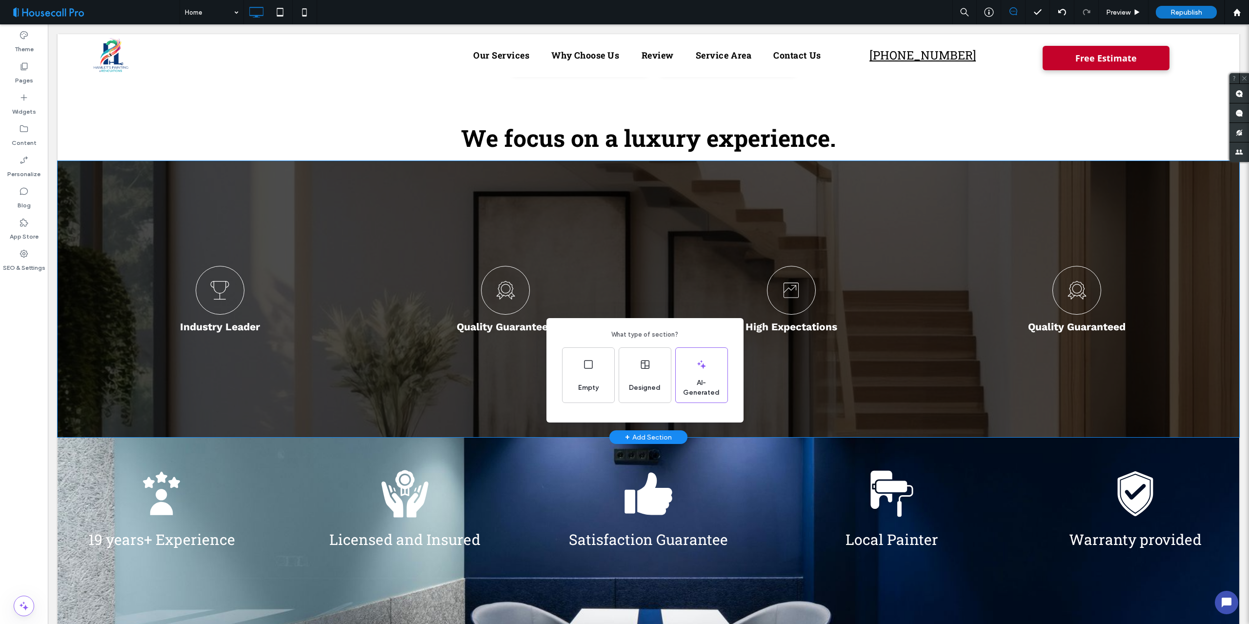
click at [17, 412] on div "What type of section? Empty Designed AI-Generated" at bounding box center [624, 336] width 1249 height 672
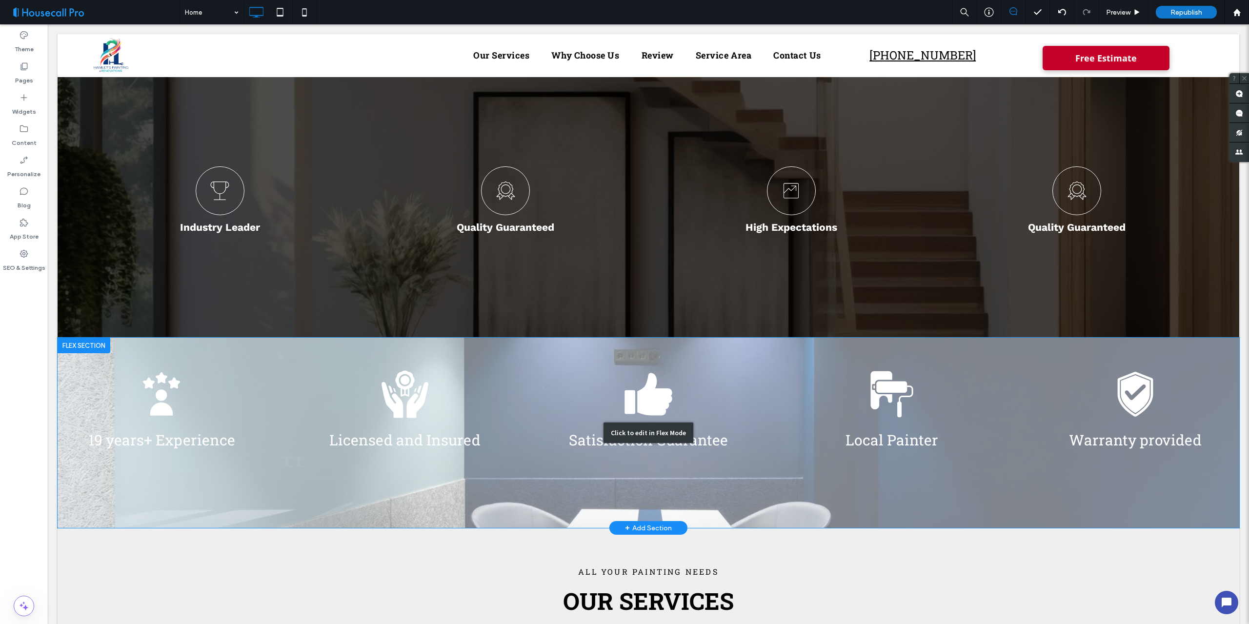
scroll to position [503, 0]
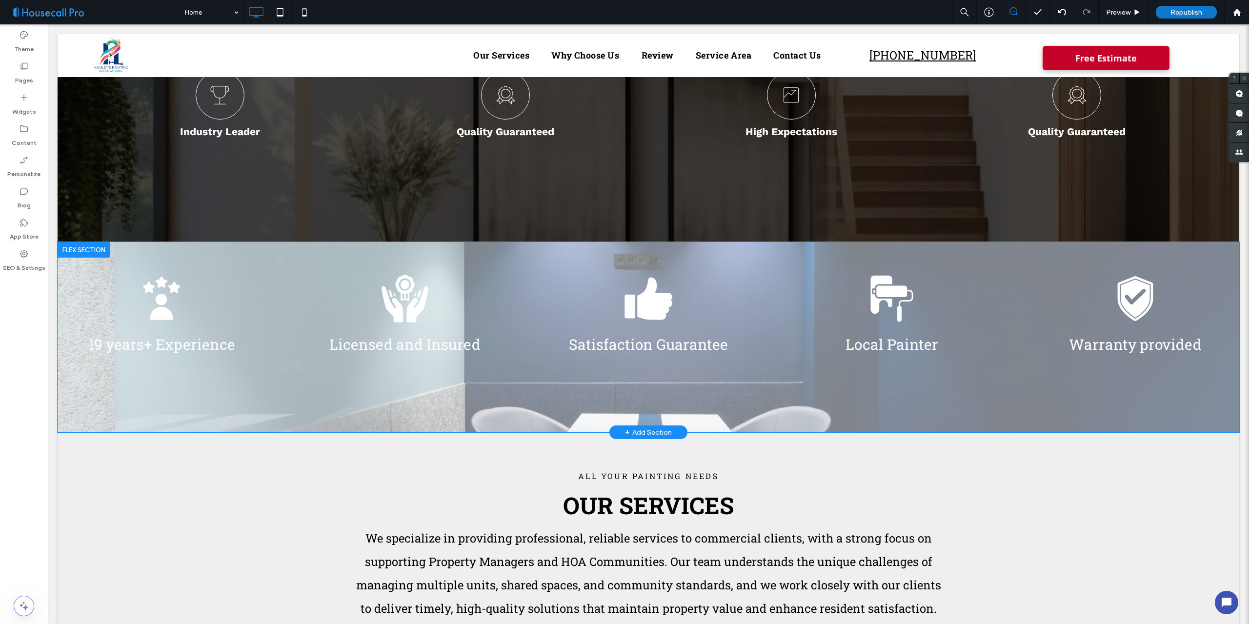
click at [93, 252] on div at bounding box center [84, 250] width 53 height 16
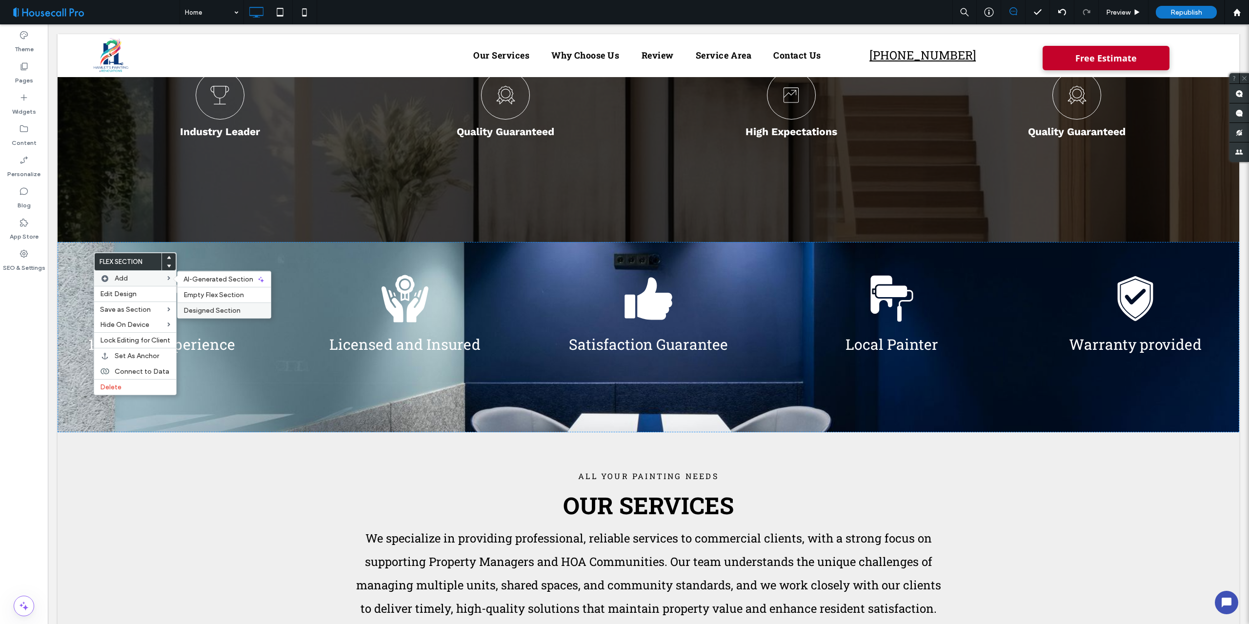
click at [209, 310] on span "Designed Section" at bounding box center [211, 310] width 57 height 8
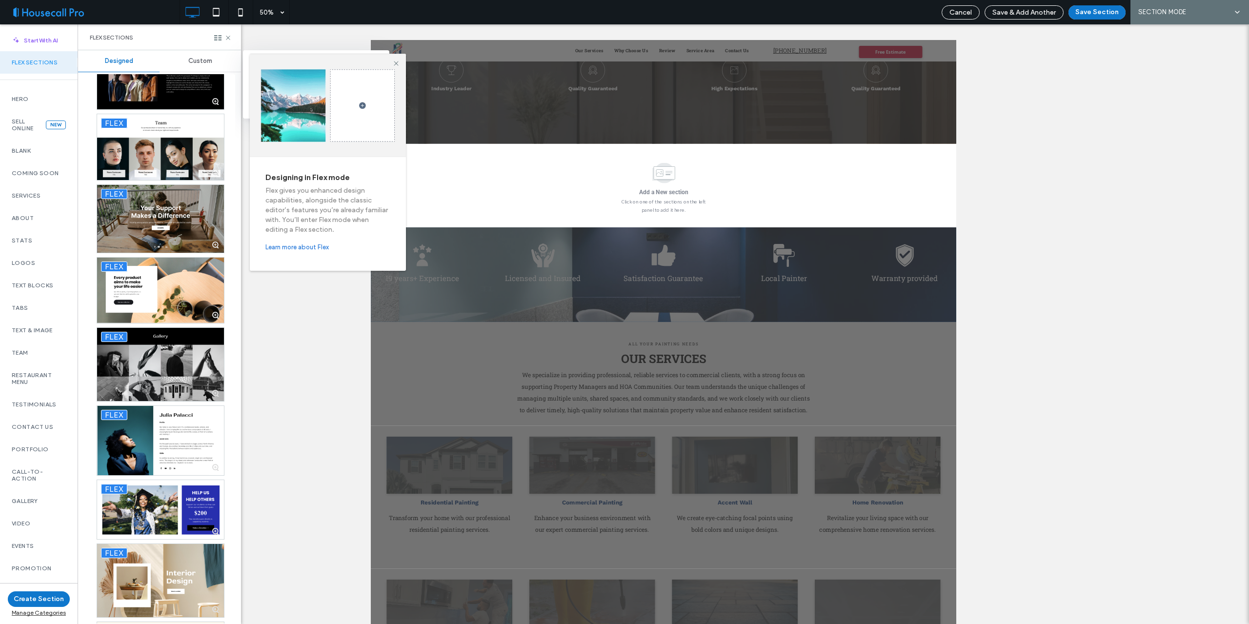
scroll to position [7220, 0]
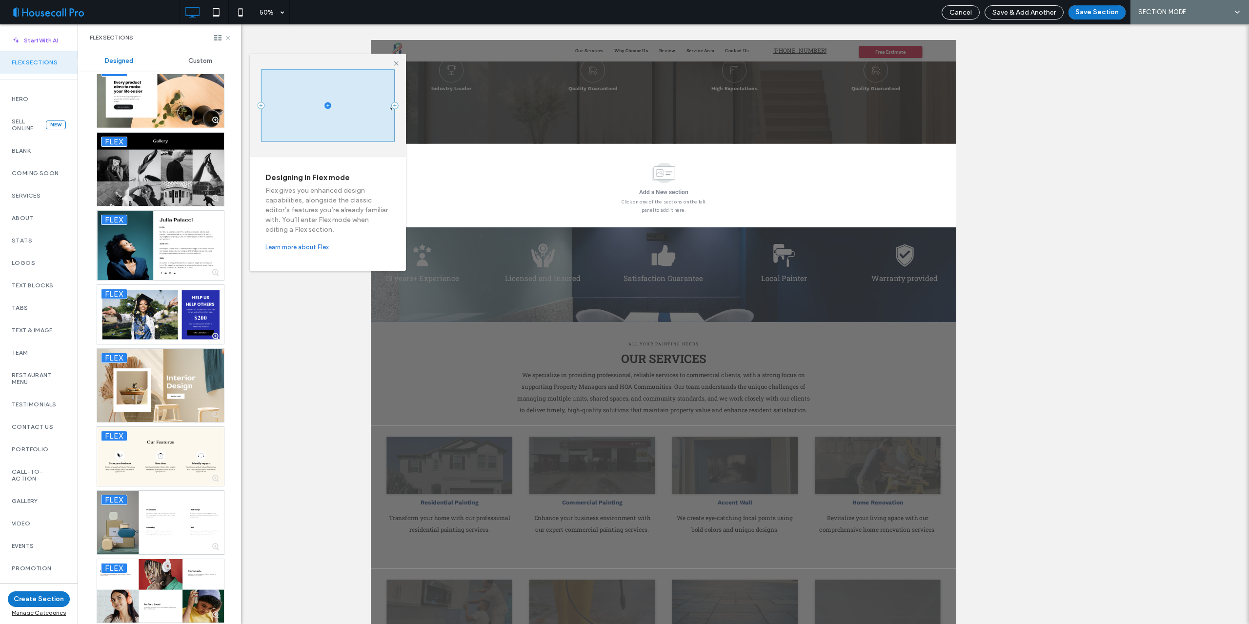
drag, startPoint x: 230, startPoint y: 38, endPoint x: 189, endPoint y: 15, distance: 47.0
click at [230, 38] on icon at bounding box center [227, 37] width 7 height 7
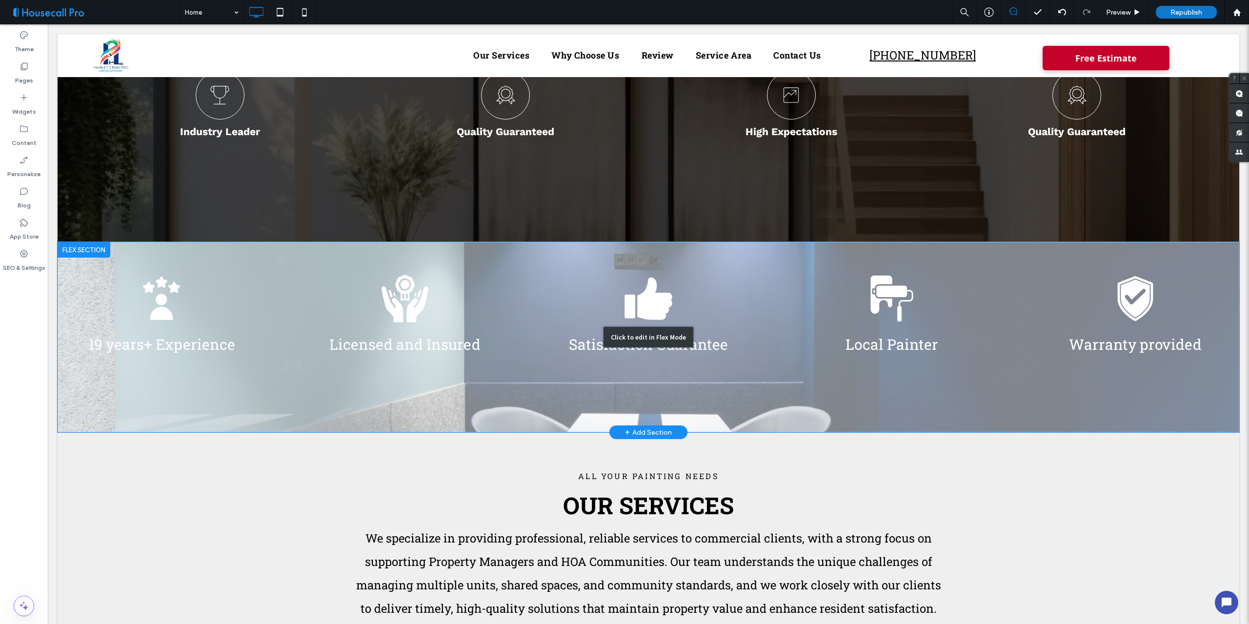
scroll to position [405, 0]
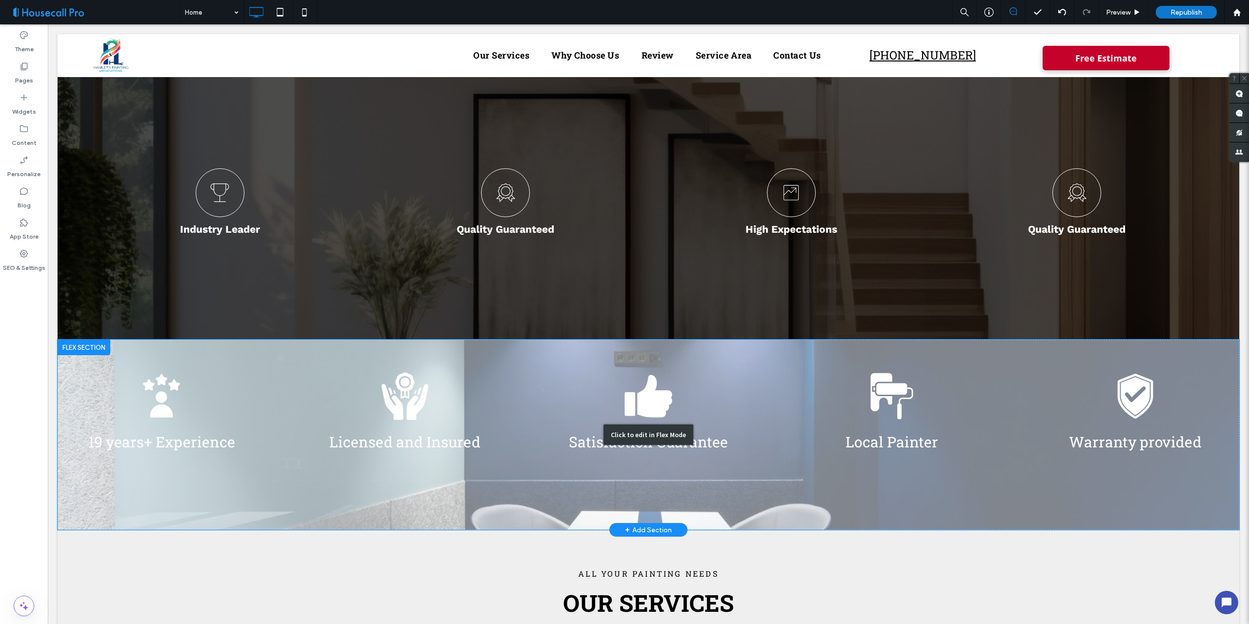
click at [315, 352] on div "Click to edit in Flex Mode" at bounding box center [648, 435] width 1181 height 190
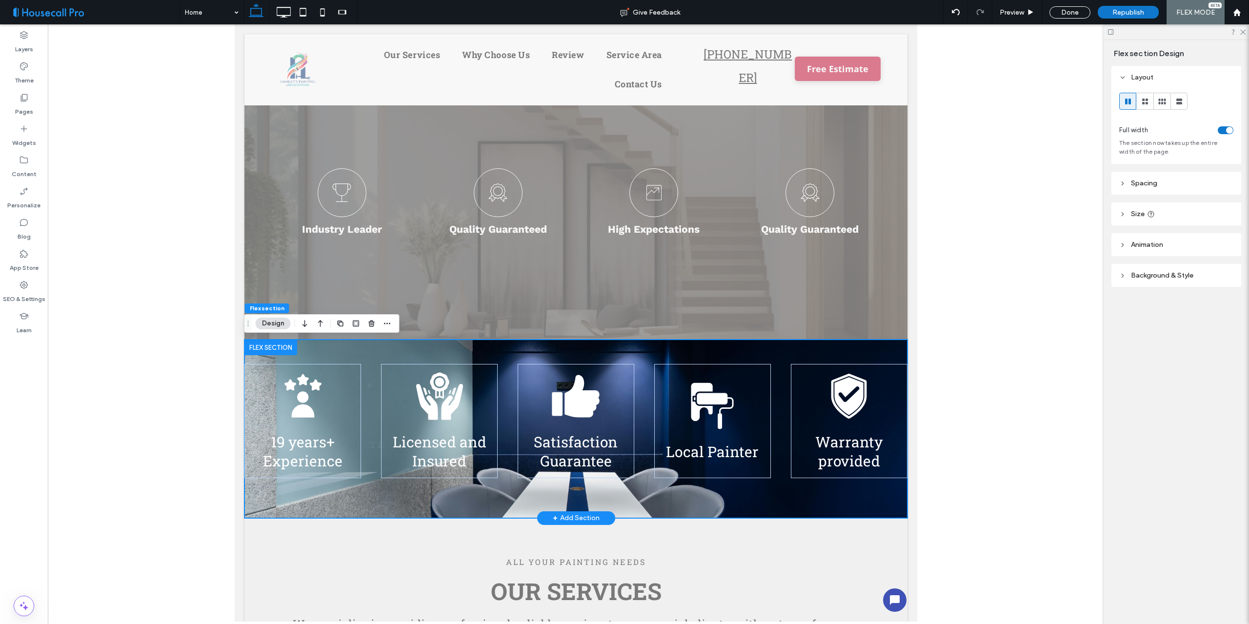
click at [284, 349] on div at bounding box center [270, 348] width 53 height 16
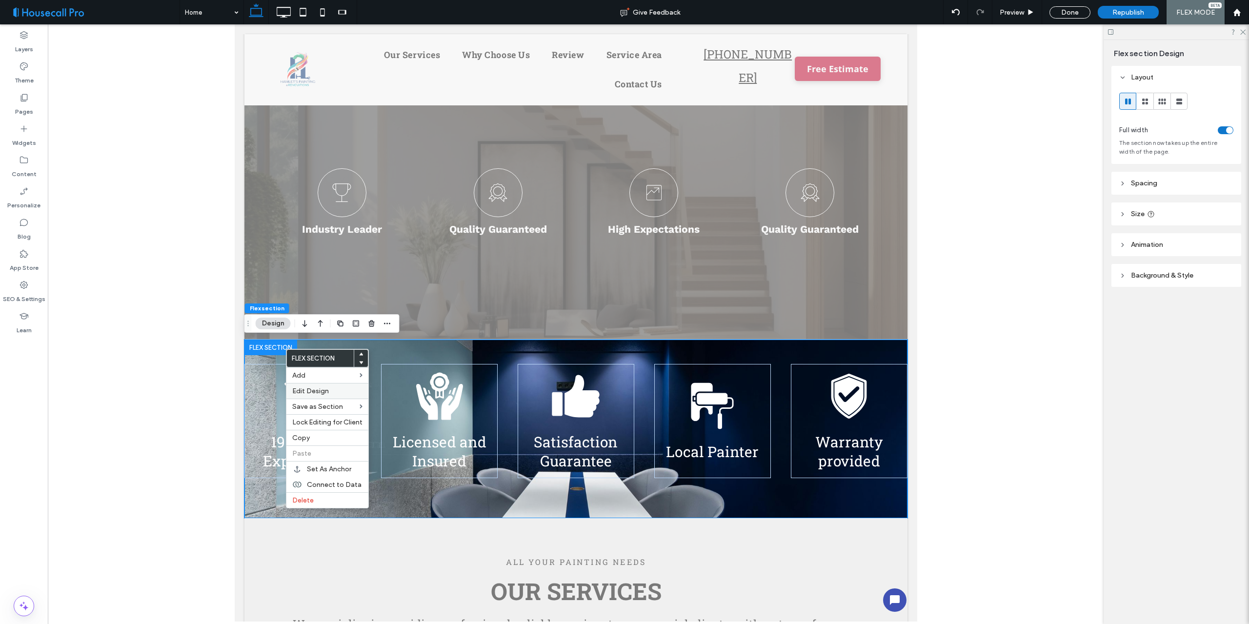
click at [313, 392] on span "Edit Design" at bounding box center [310, 391] width 37 height 8
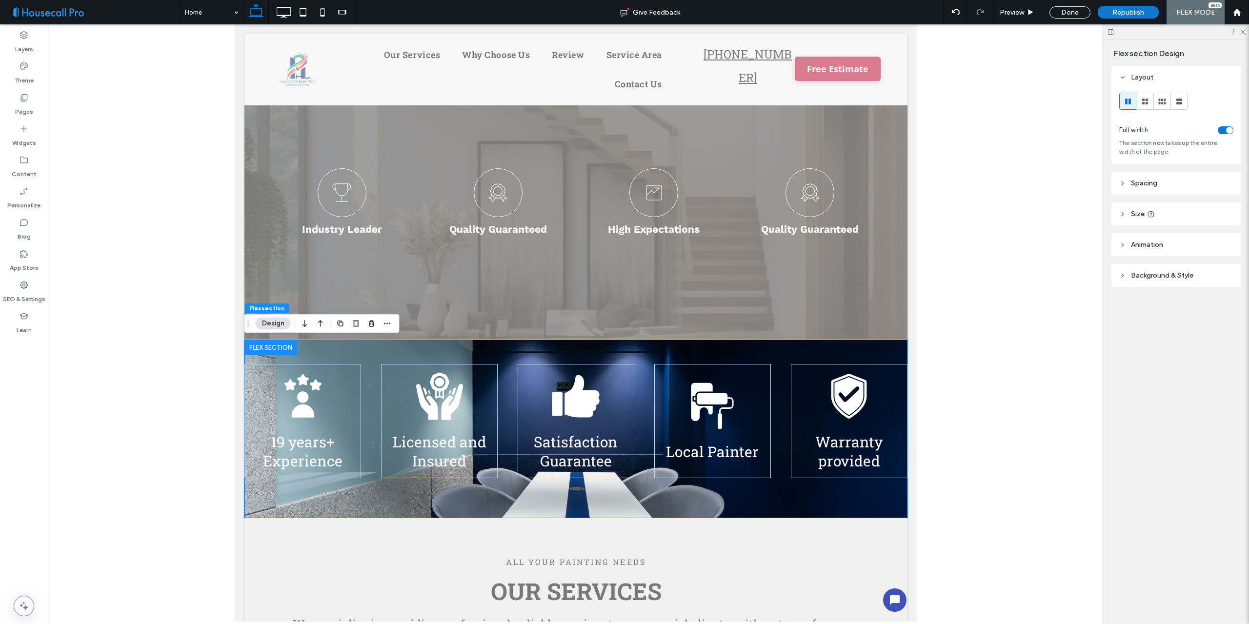
click at [1163, 277] on span "Background & Style" at bounding box center [1162, 275] width 62 height 8
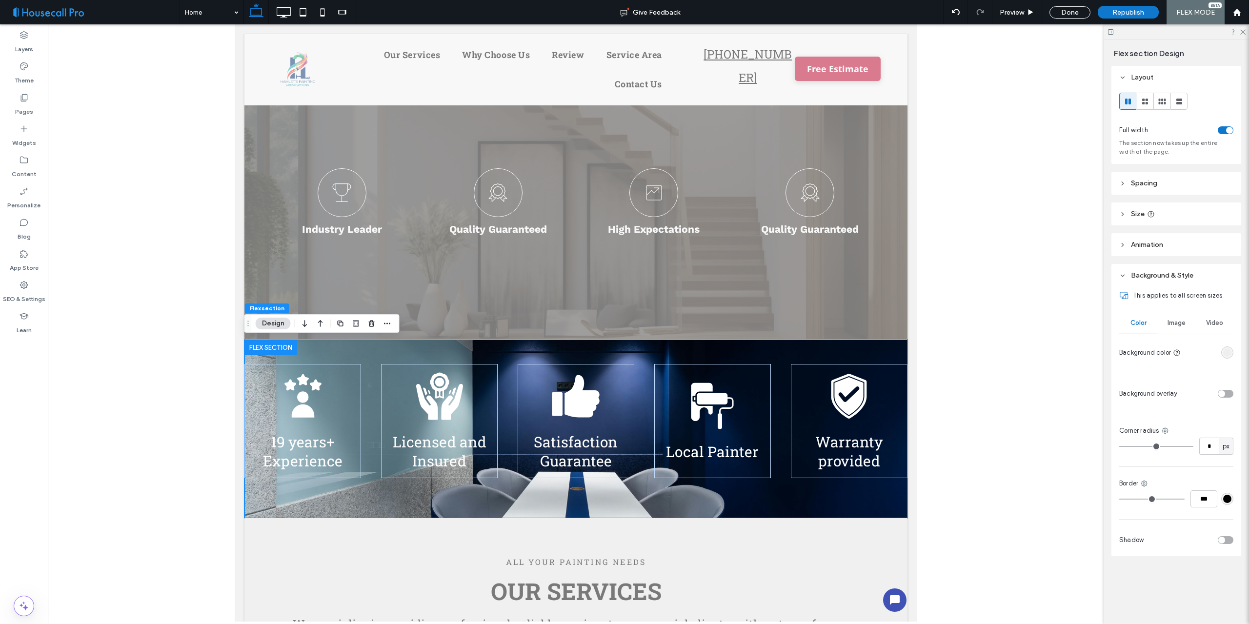
click at [1176, 321] on span "Image" at bounding box center [1176, 323] width 18 height 8
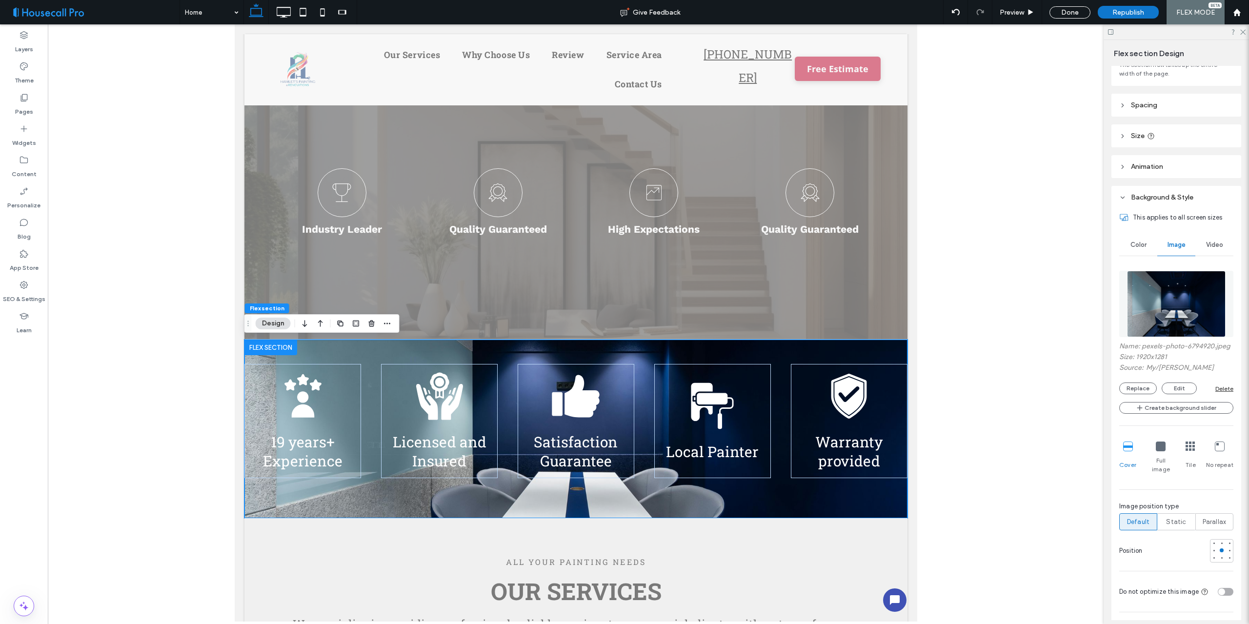
scroll to position [98, 0]
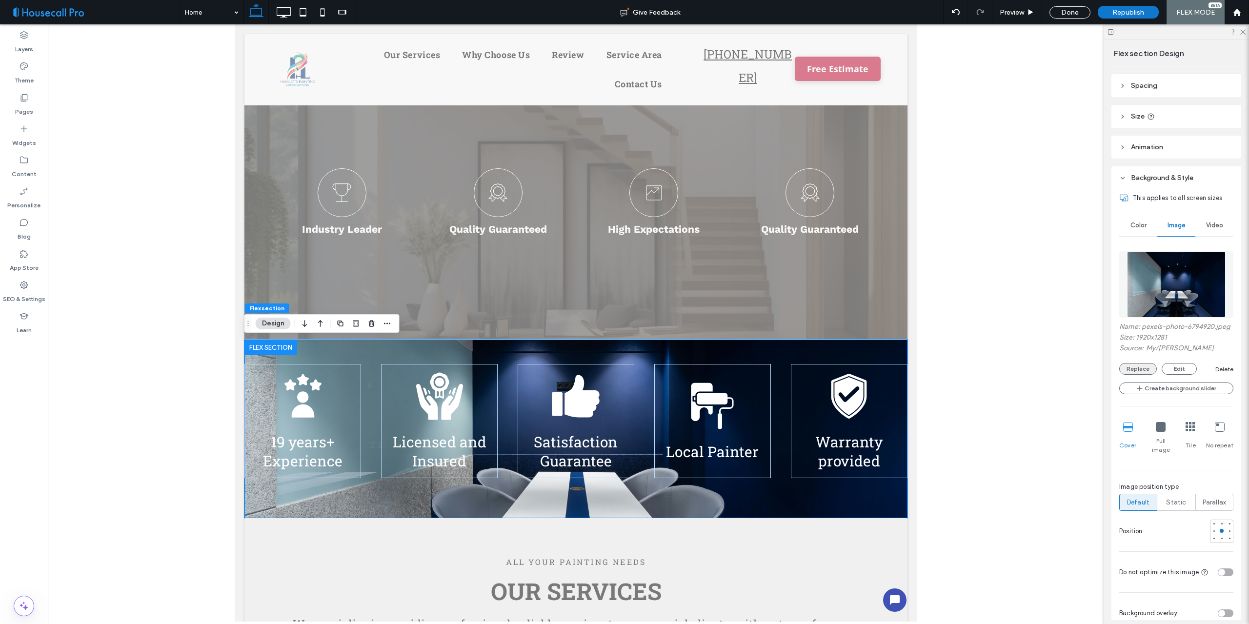
click at [1148, 375] on button "Replace" at bounding box center [1138, 369] width 38 height 12
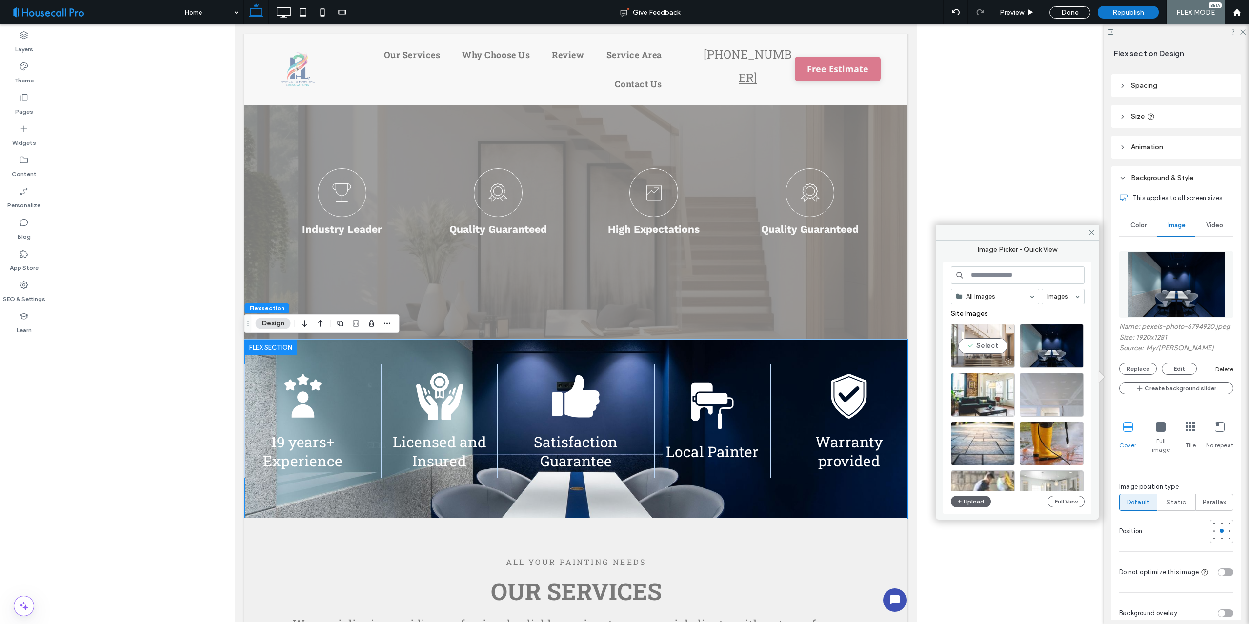
click at [984, 344] on div "Select" at bounding box center [983, 346] width 64 height 44
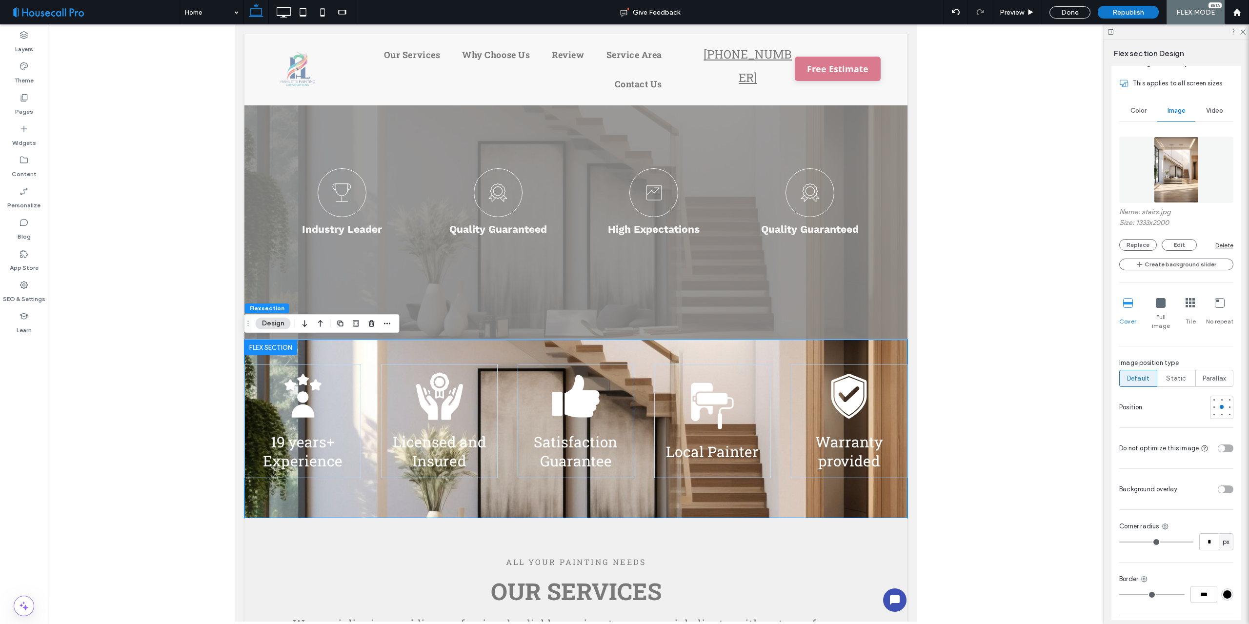
scroll to position [244, 0]
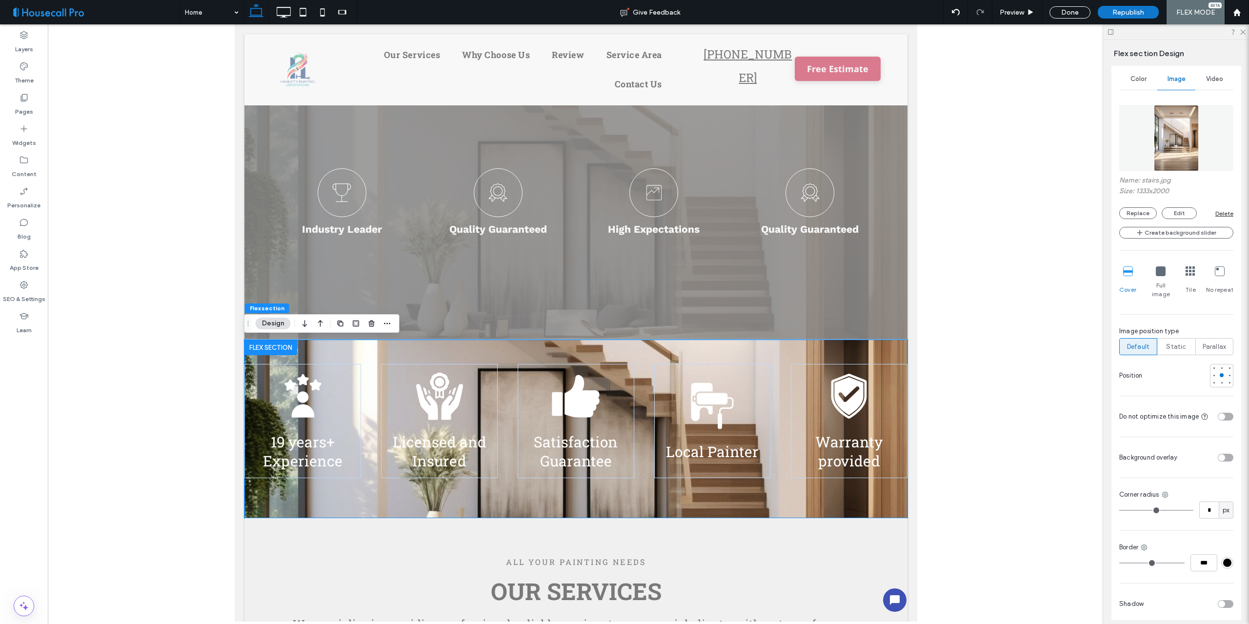
click at [1221, 454] on div "toggle" at bounding box center [1226, 458] width 16 height 8
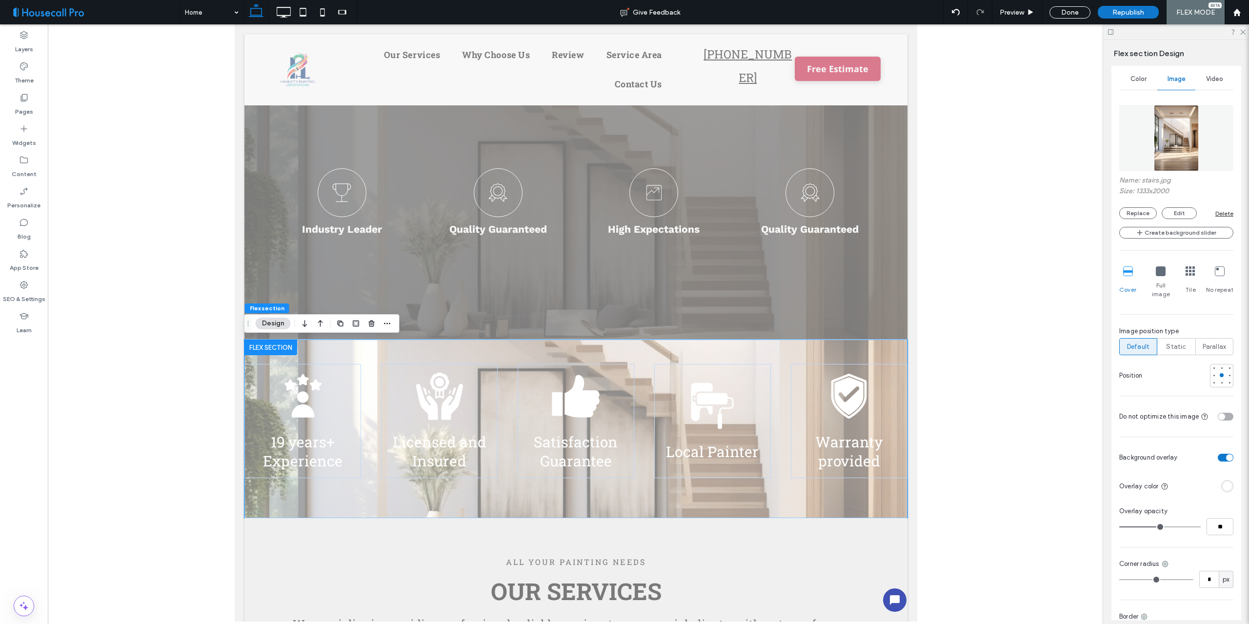
click at [1223, 482] on div "rgba(255, 255, 255, 1)" at bounding box center [1227, 486] width 8 height 8
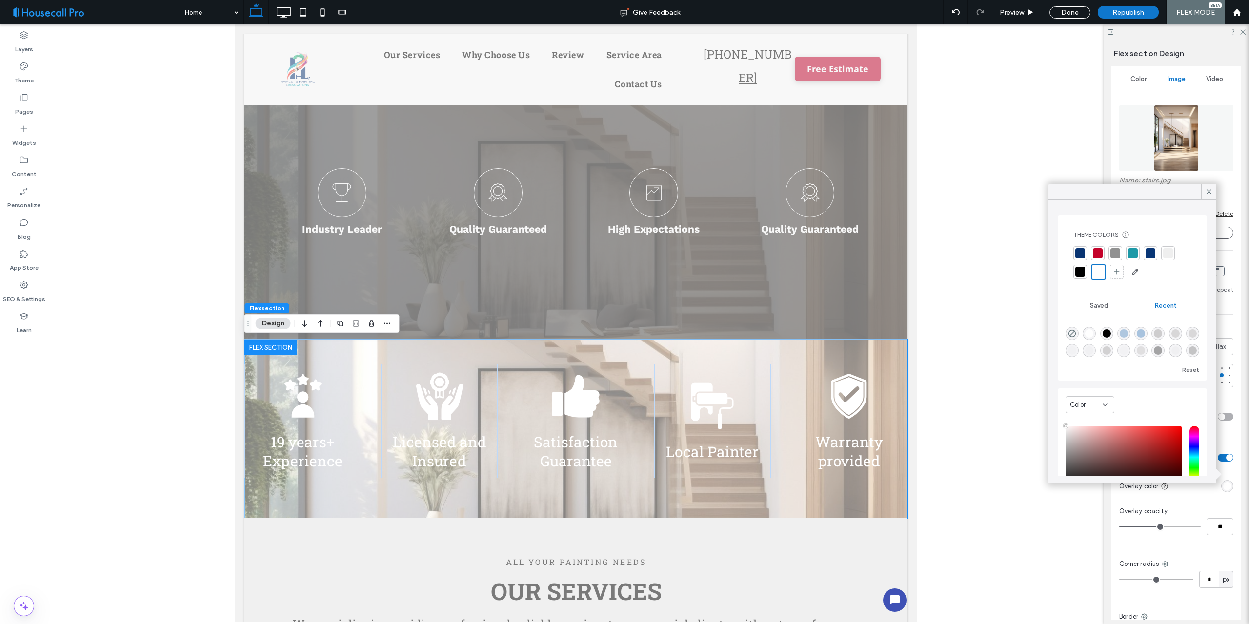
click at [1081, 271] on div at bounding box center [1080, 272] width 10 height 10
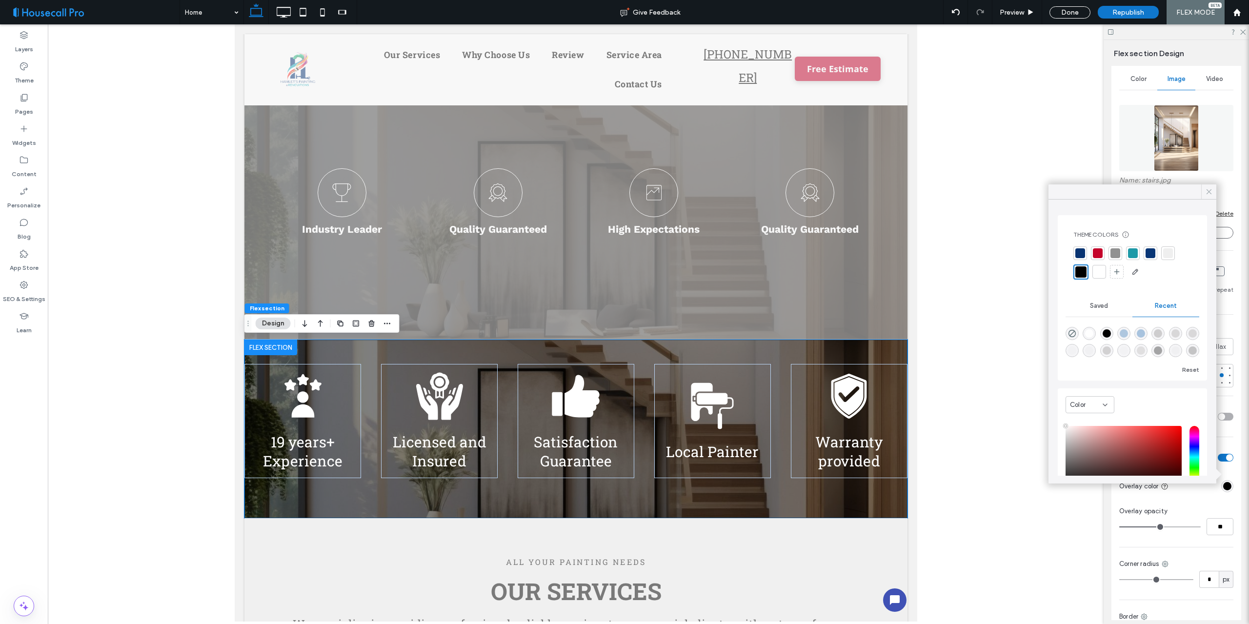
click at [1207, 193] on use at bounding box center [1208, 191] width 5 height 5
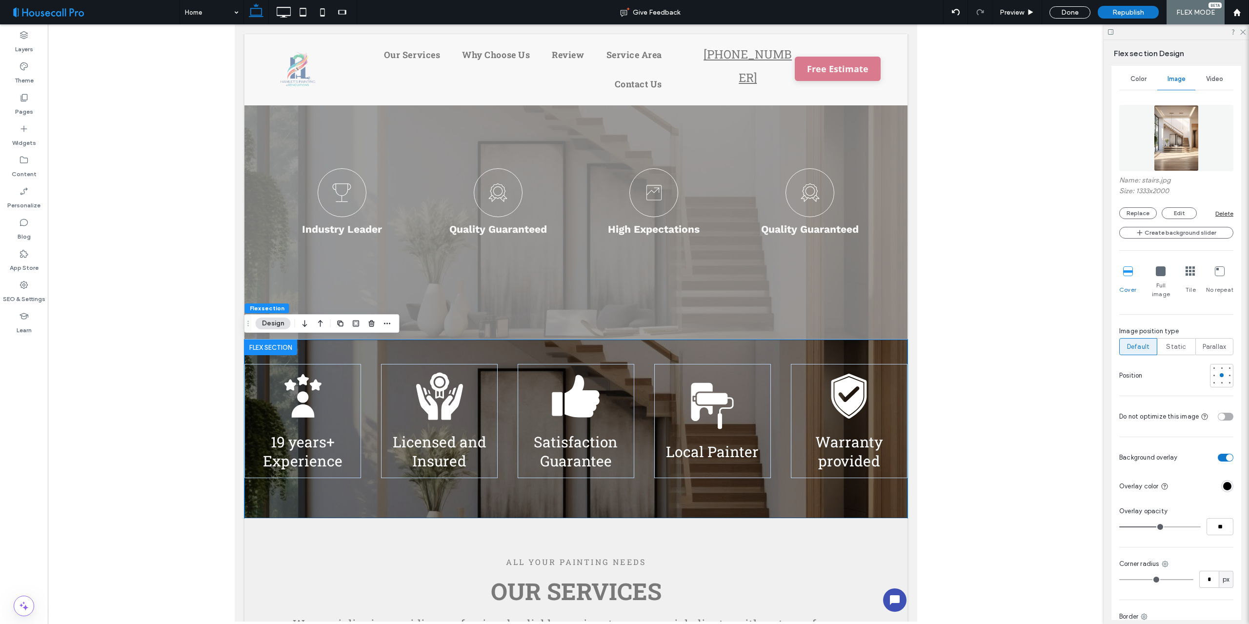
click at [1246, 29] on div at bounding box center [1175, 31] width 145 height 15
click at [338, 383] on div "19 years+ Experience" at bounding box center [302, 421] width 117 height 114
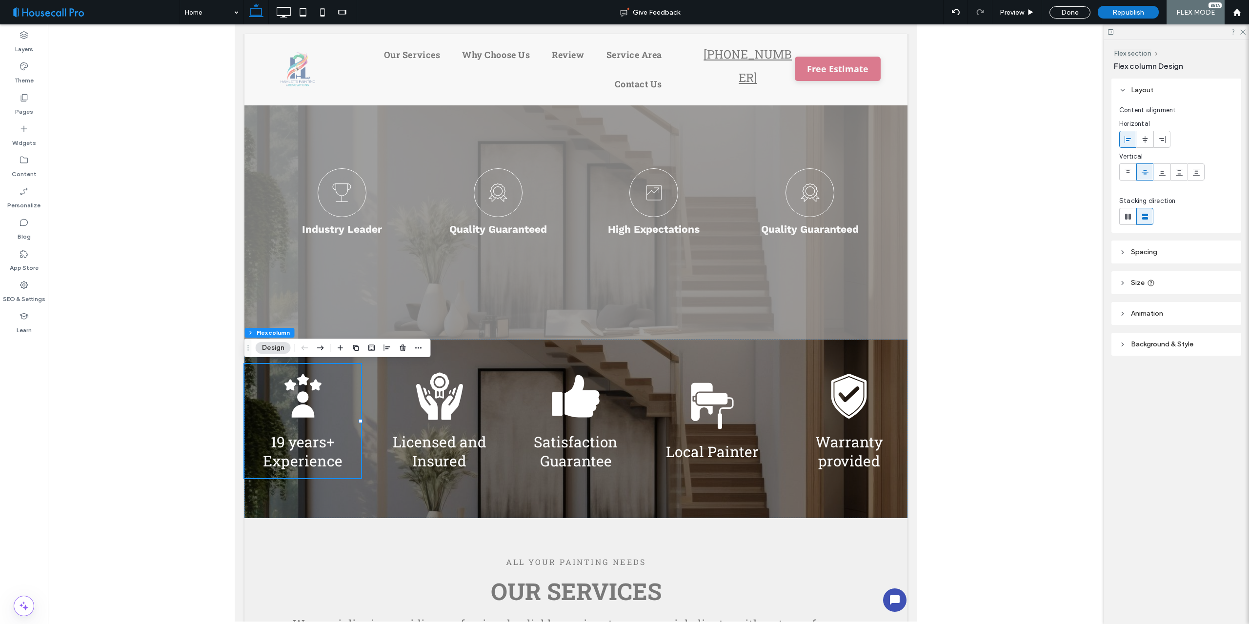
click at [1155, 343] on span "Background & Style" at bounding box center [1162, 344] width 62 height 8
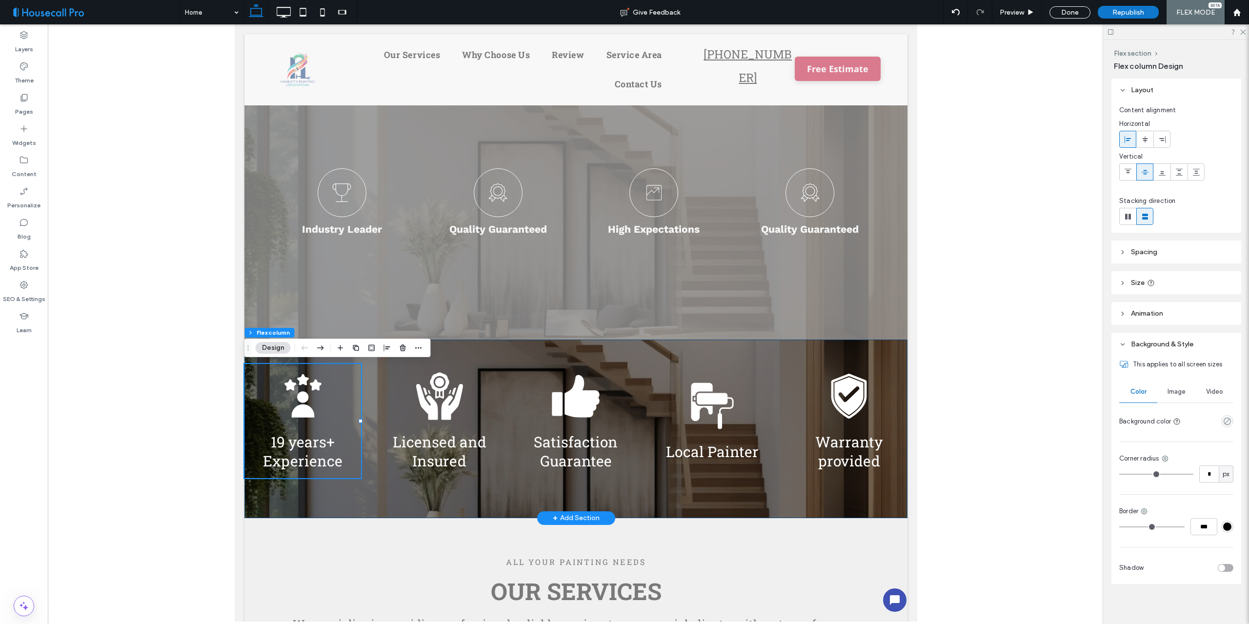
click at [373, 392] on div "19 years+ Experience Licensed and Insured Satisfaction Guarantee Local Painter …" at bounding box center [575, 429] width 663 height 179
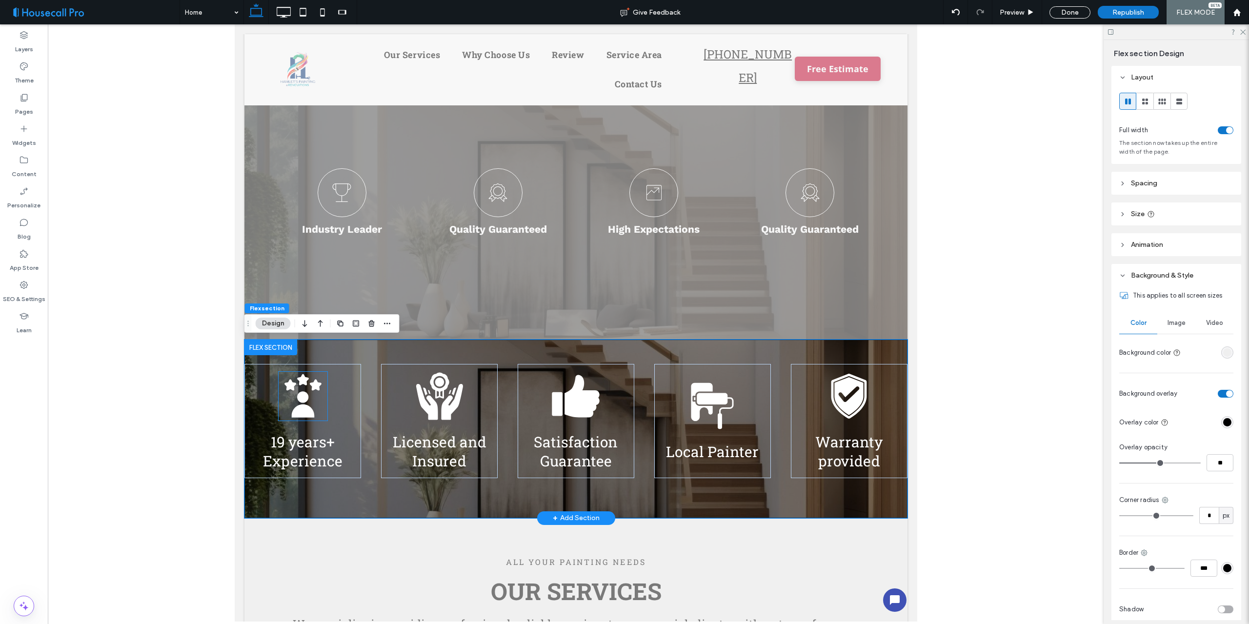
click at [304, 401] on icon at bounding box center [302, 396] width 11 height 11
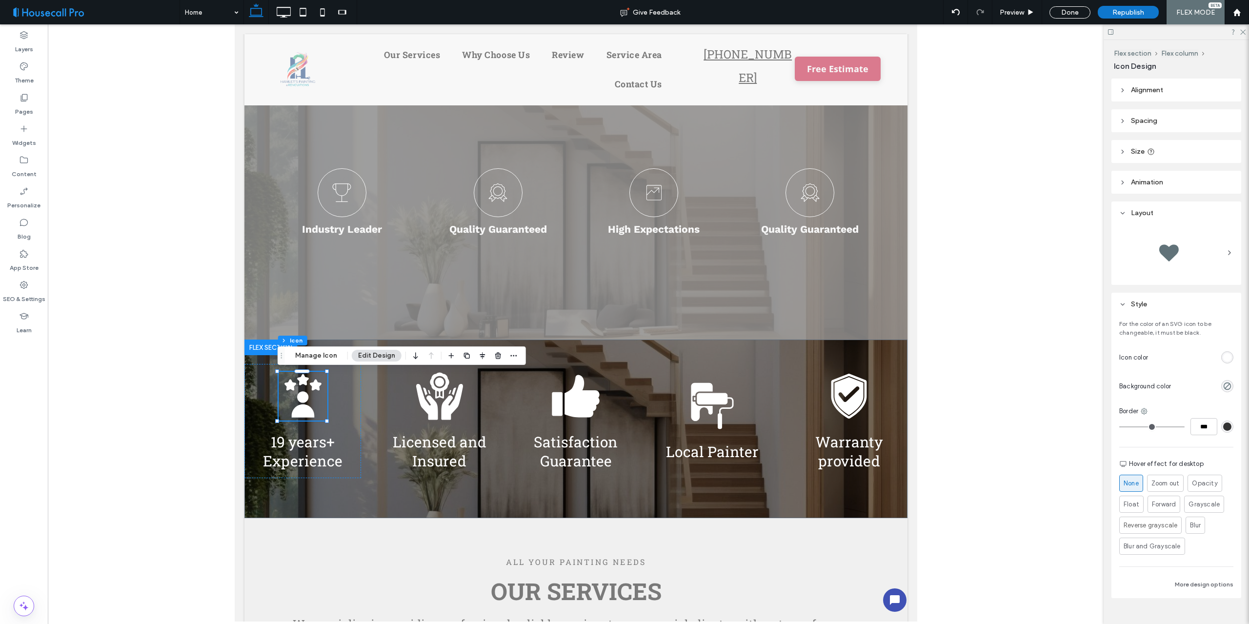
click at [1217, 249] on div at bounding box center [1176, 252] width 114 height 49
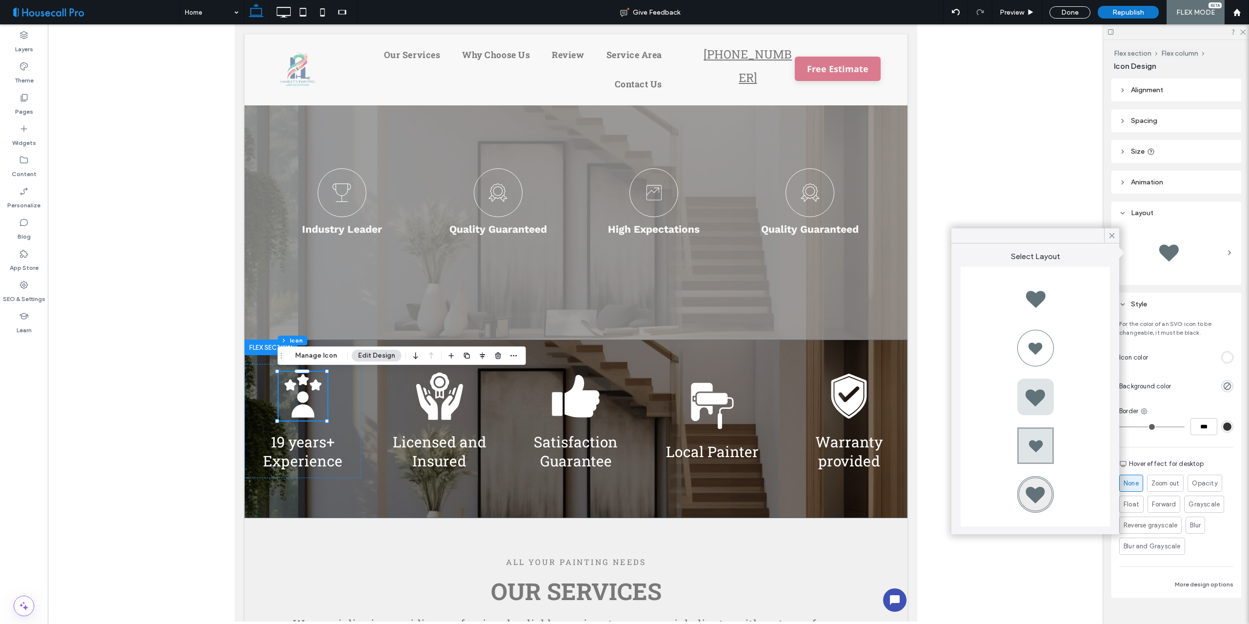
click at [1038, 347] on div at bounding box center [1035, 347] width 39 height 39
type input "*"
type input "***"
click at [1116, 238] on div at bounding box center [1111, 235] width 15 height 15
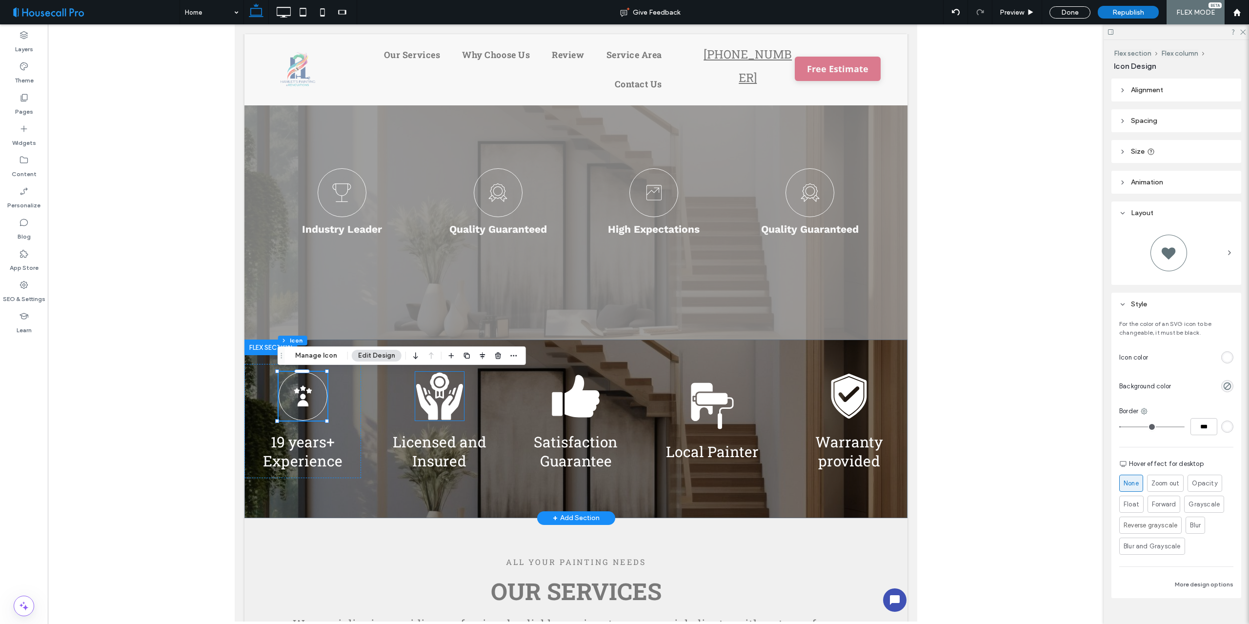
click at [435, 400] on icon at bounding box center [439, 396] width 49 height 49
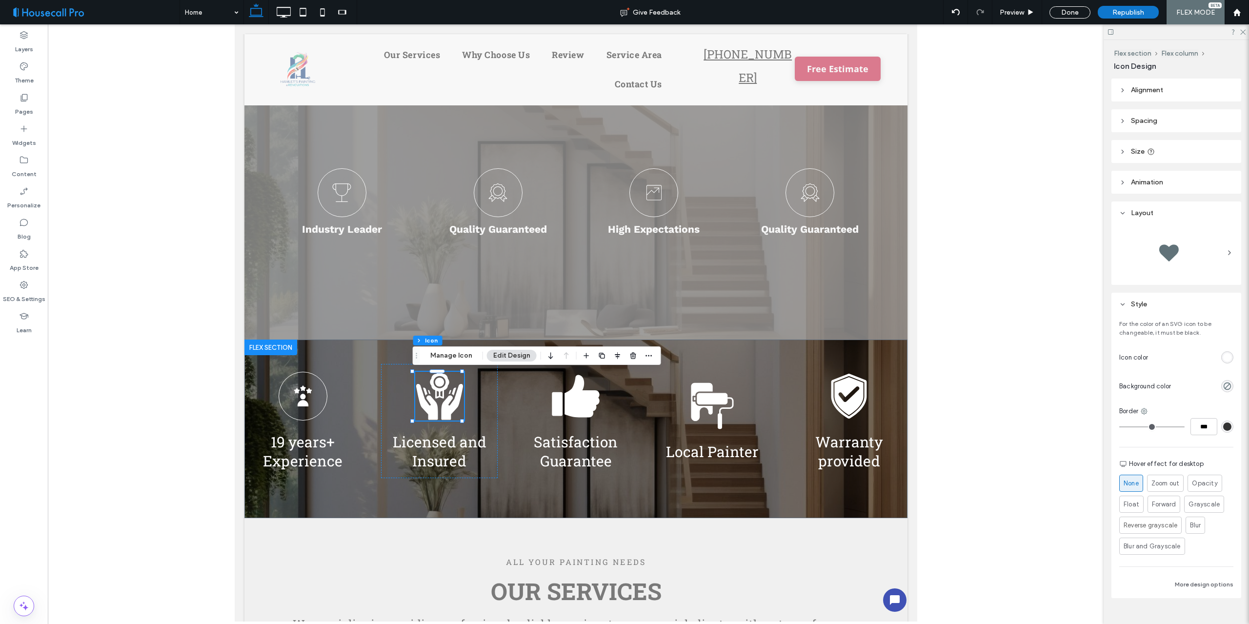
click at [1218, 250] on div at bounding box center [1176, 252] width 114 height 49
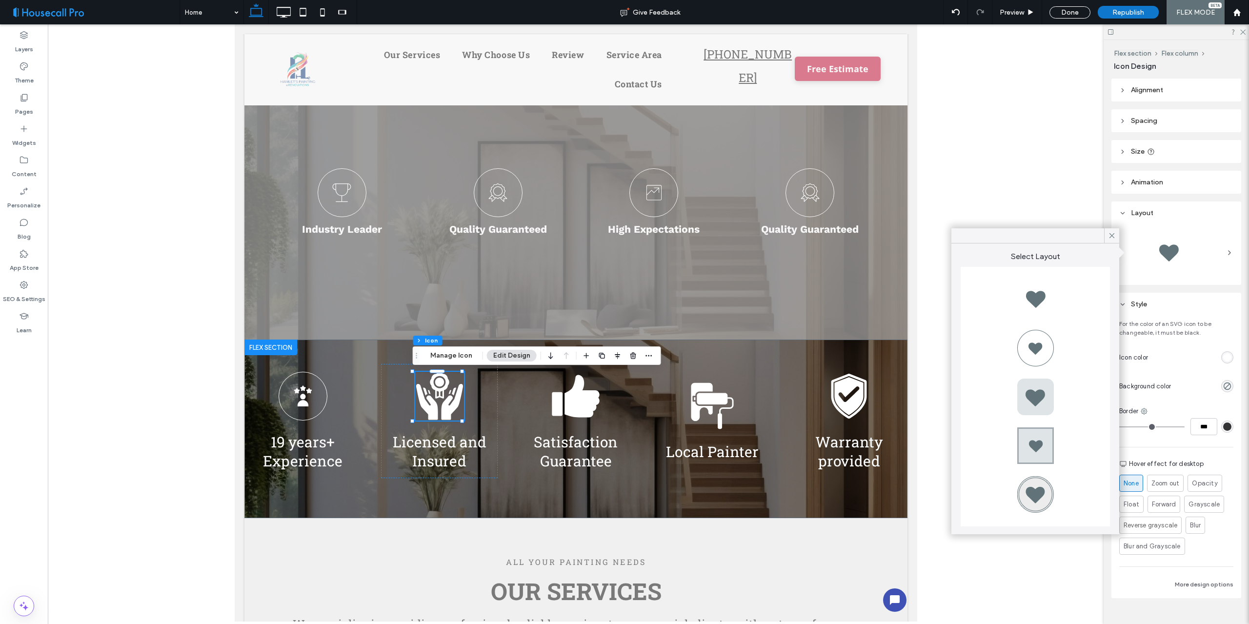
click at [1041, 343] on div at bounding box center [1035, 347] width 39 height 39
type input "*"
type input "***"
click at [564, 398] on icon at bounding box center [581, 396] width 35 height 42
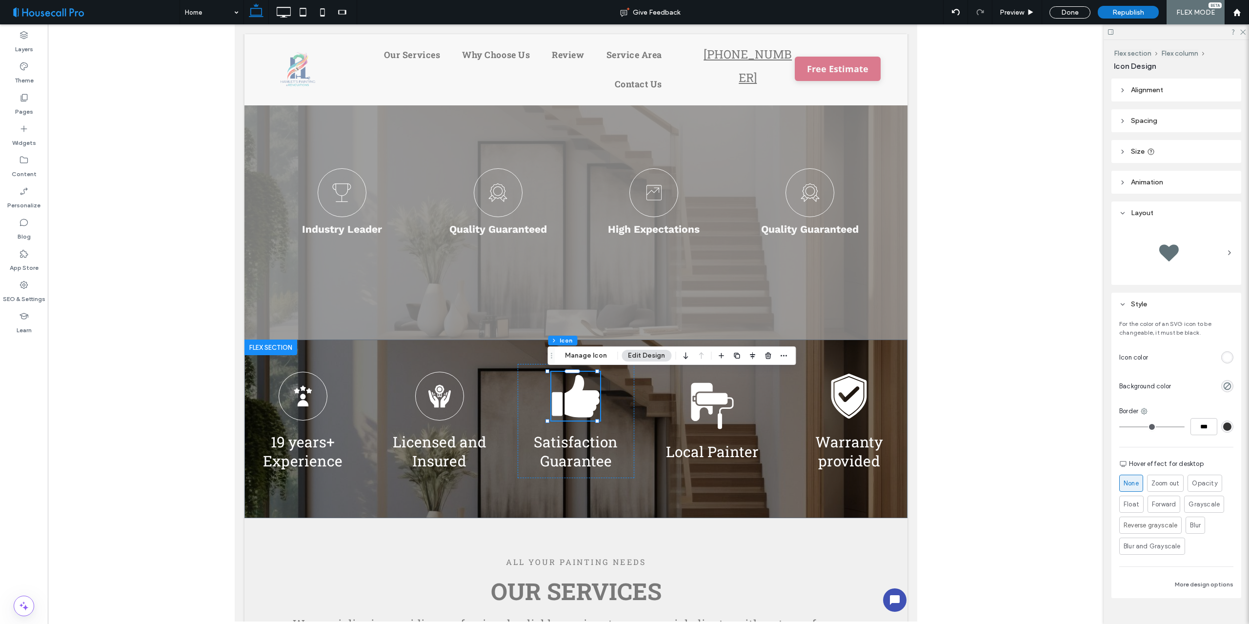
click at [1212, 253] on div at bounding box center [1176, 252] width 114 height 49
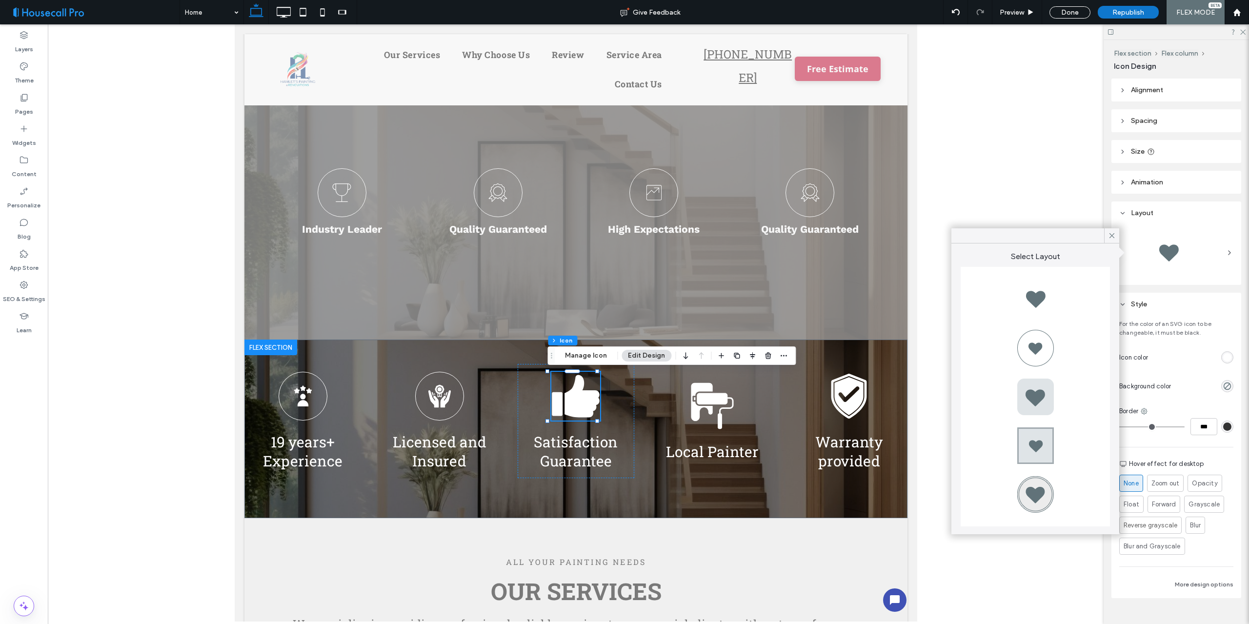
click at [1034, 342] on div at bounding box center [1035, 347] width 39 height 39
type input "*"
type input "***"
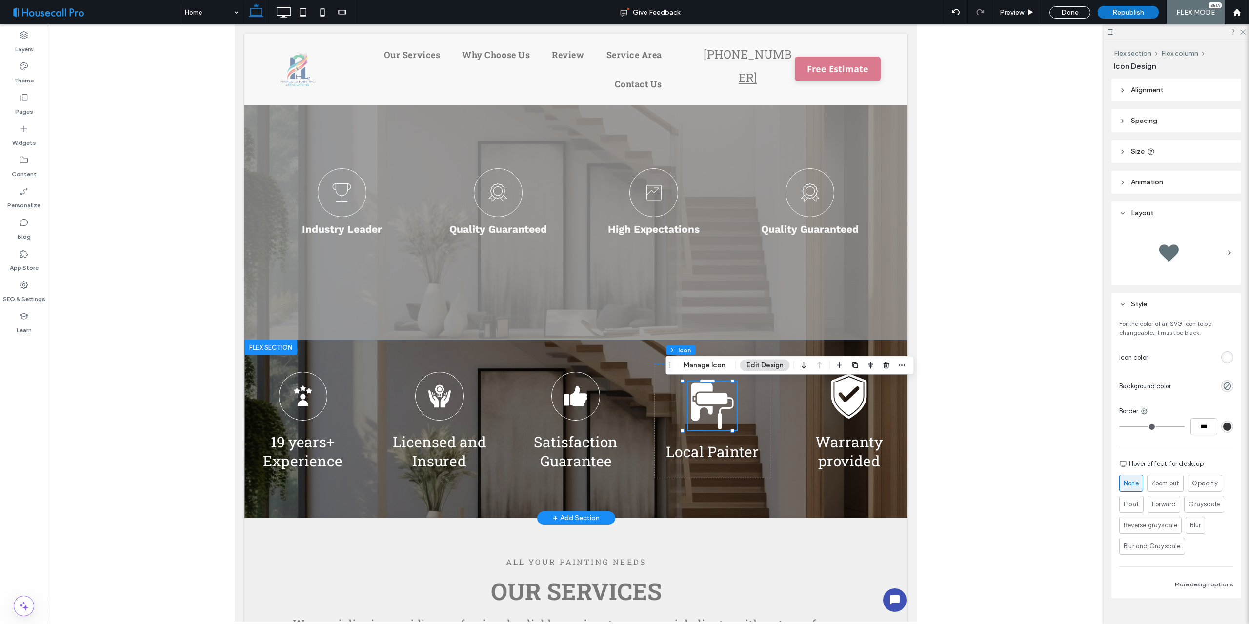
click at [1213, 248] on div at bounding box center [1176, 252] width 114 height 49
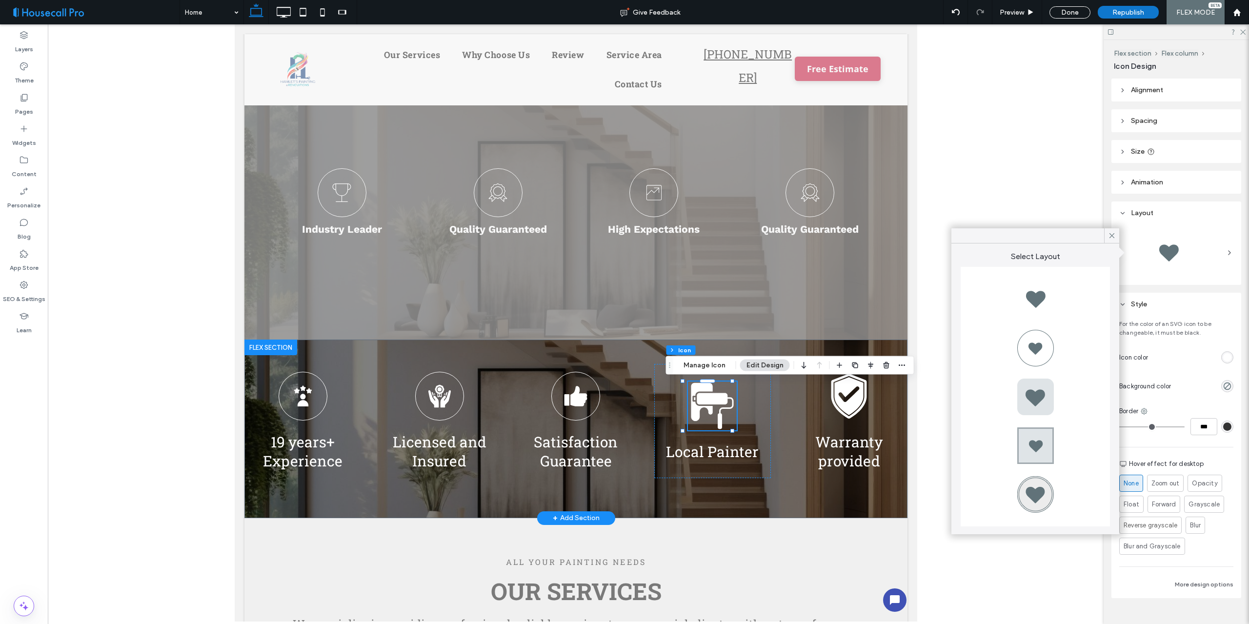
click at [1042, 344] on div at bounding box center [1035, 347] width 39 height 39
type input "*"
type input "***"
click at [835, 394] on icon at bounding box center [848, 396] width 49 height 49
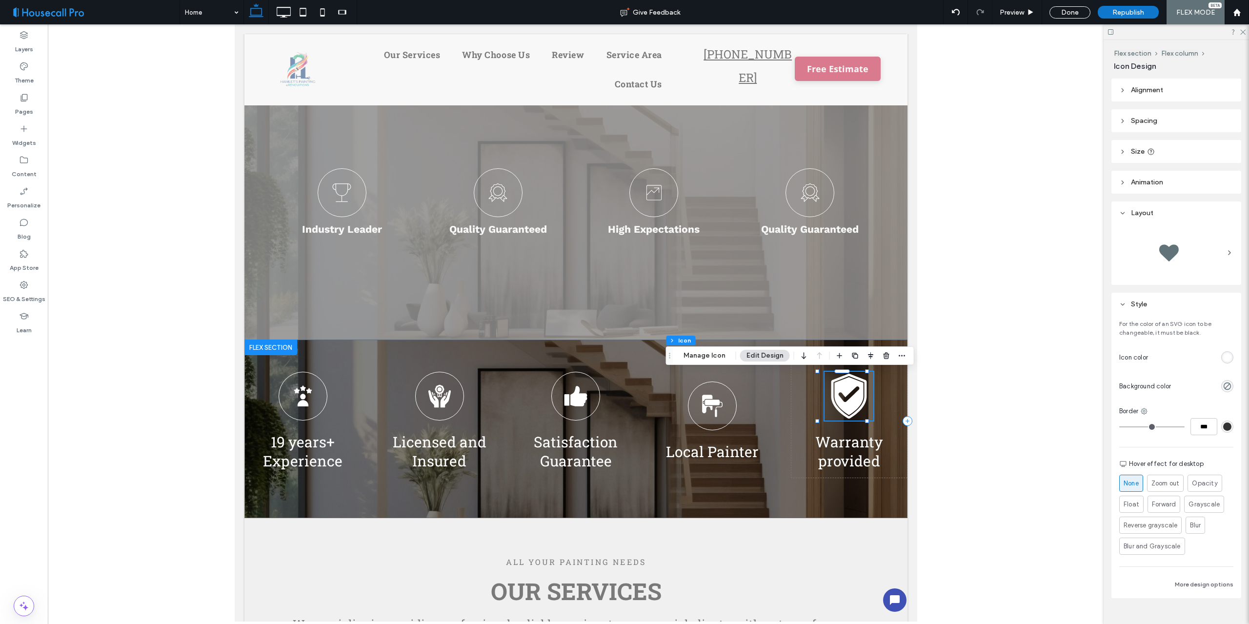
click at [1220, 253] on div at bounding box center [1176, 252] width 114 height 49
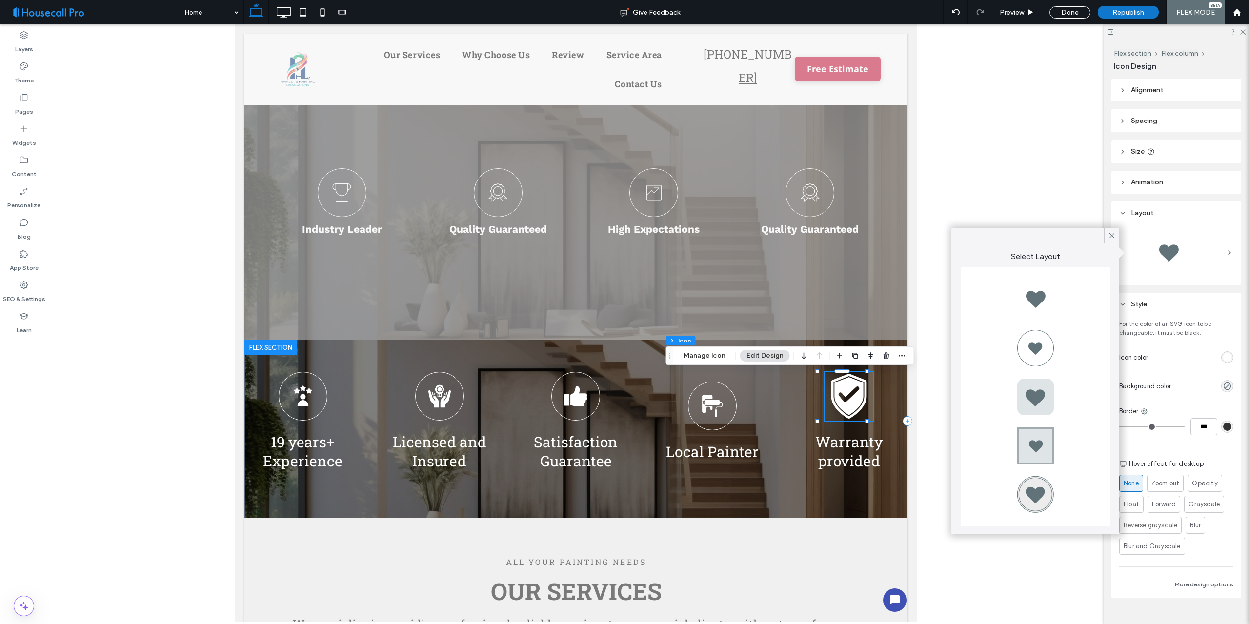
click at [1037, 344] on div at bounding box center [1035, 347] width 39 height 39
type input "*"
type input "***"
click at [1114, 236] on icon at bounding box center [1111, 235] width 9 height 9
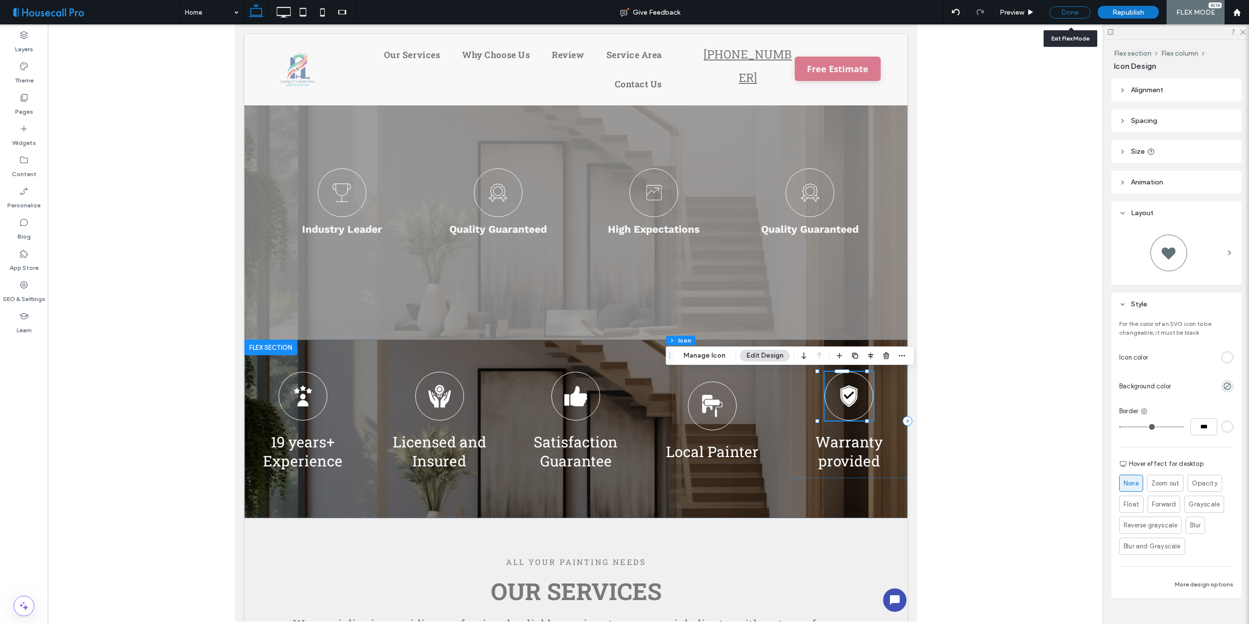
click at [1065, 16] on div "Done" at bounding box center [1069, 12] width 41 height 12
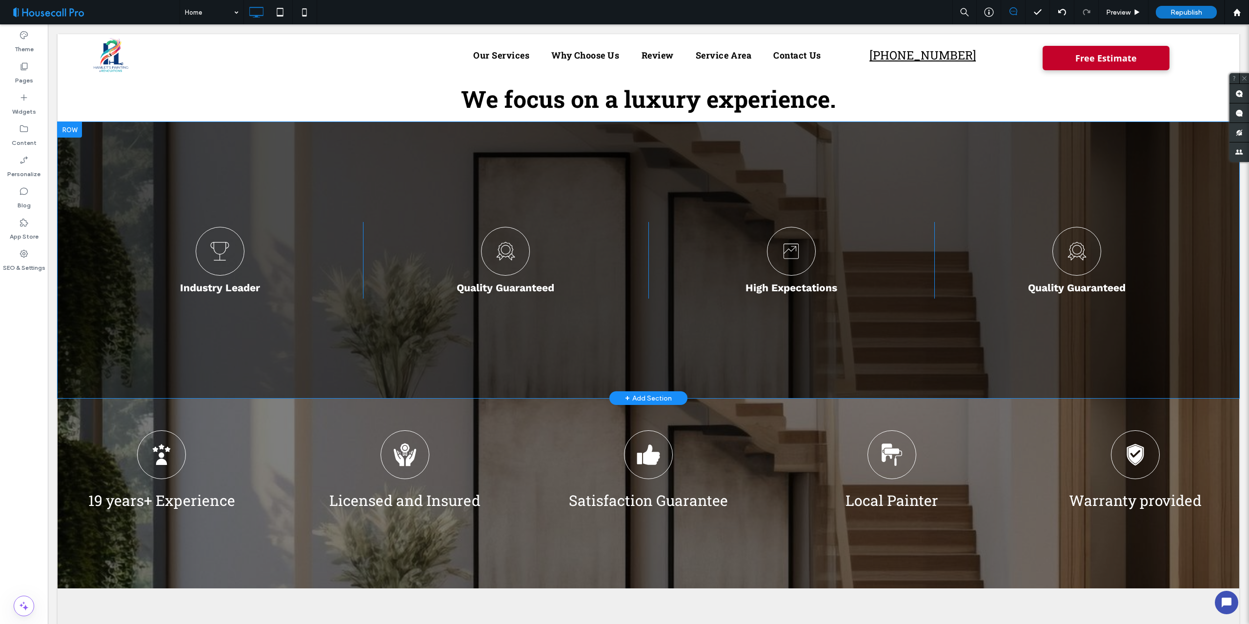
scroll to position [259, 0]
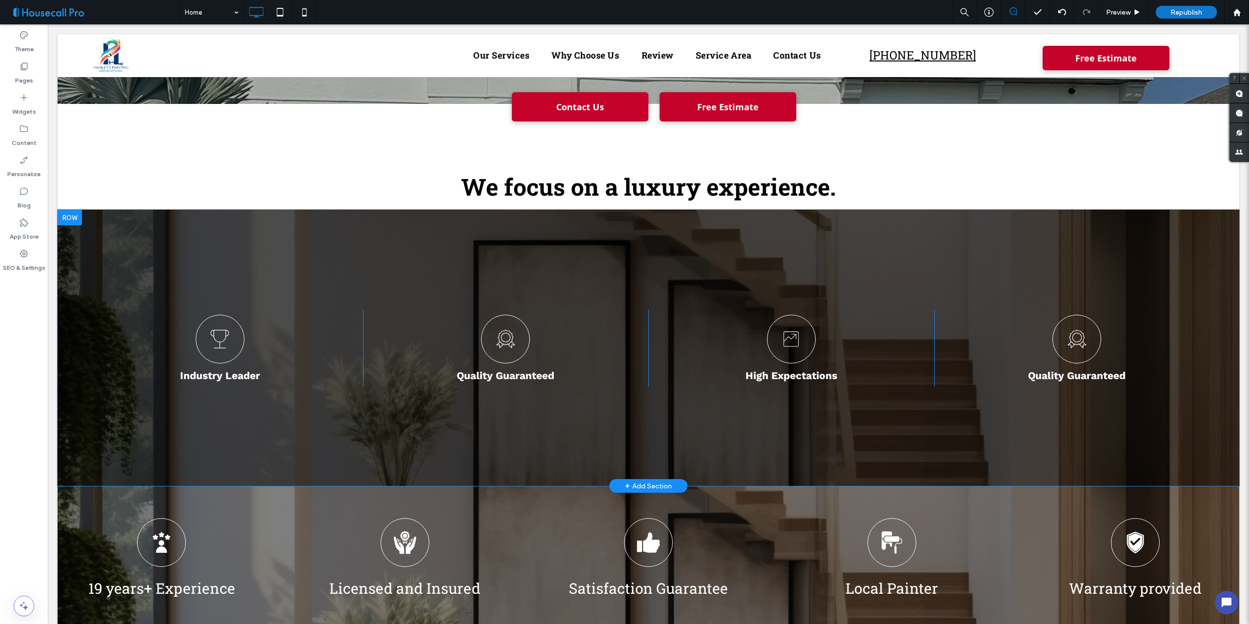
click at [69, 218] on div at bounding box center [70, 218] width 24 height 16
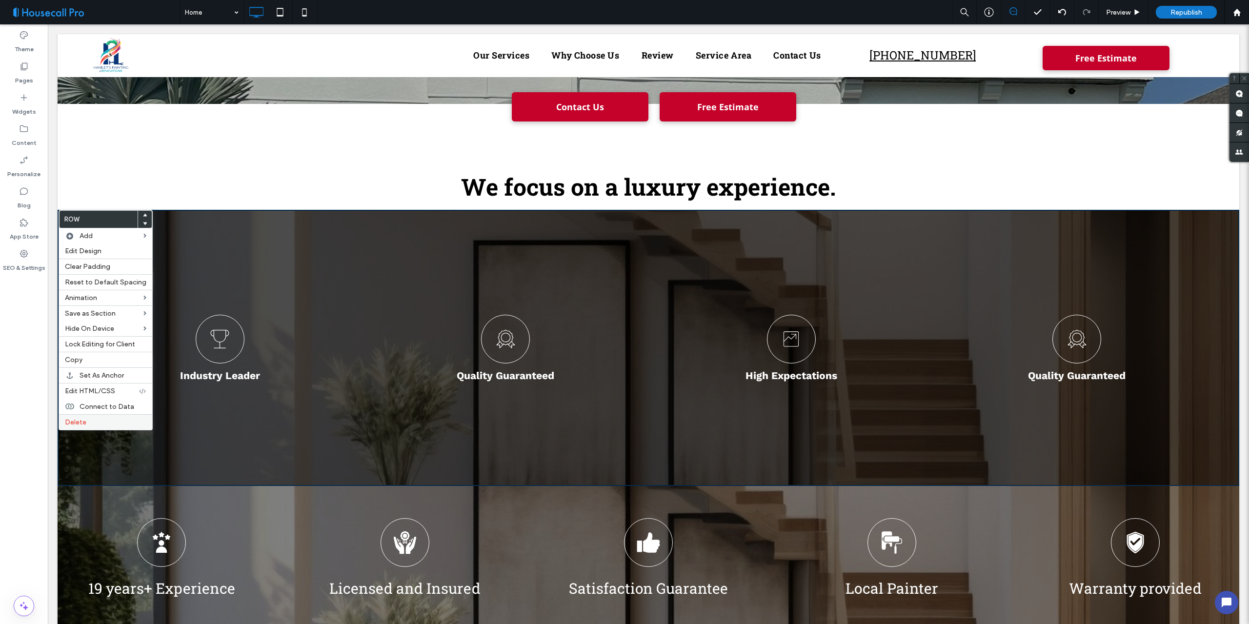
click at [79, 424] on span "Delete" at bounding box center [75, 422] width 21 height 8
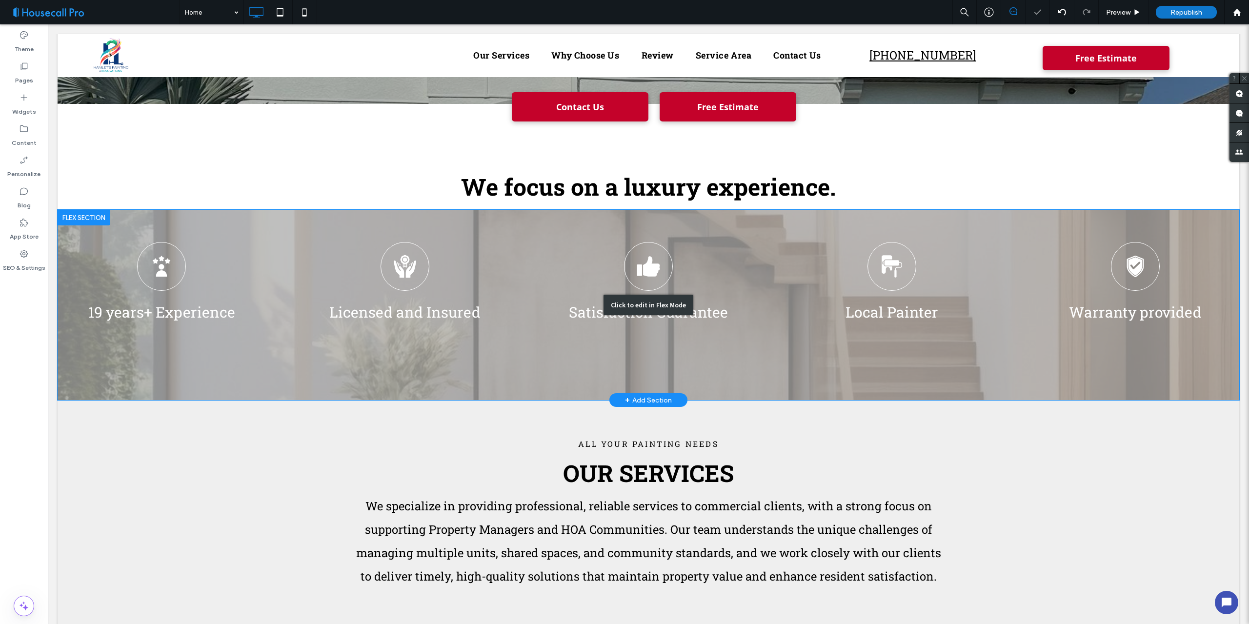
scroll to position [113, 0]
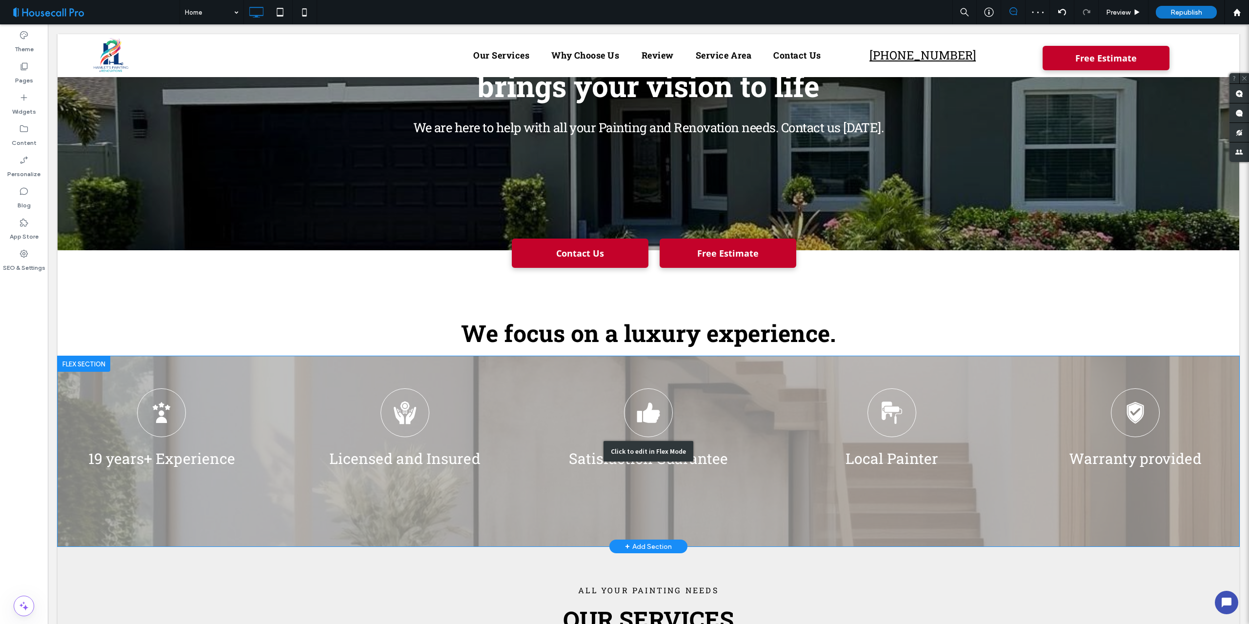
click at [85, 411] on div "Click to edit in Flex Mode" at bounding box center [648, 451] width 1181 height 190
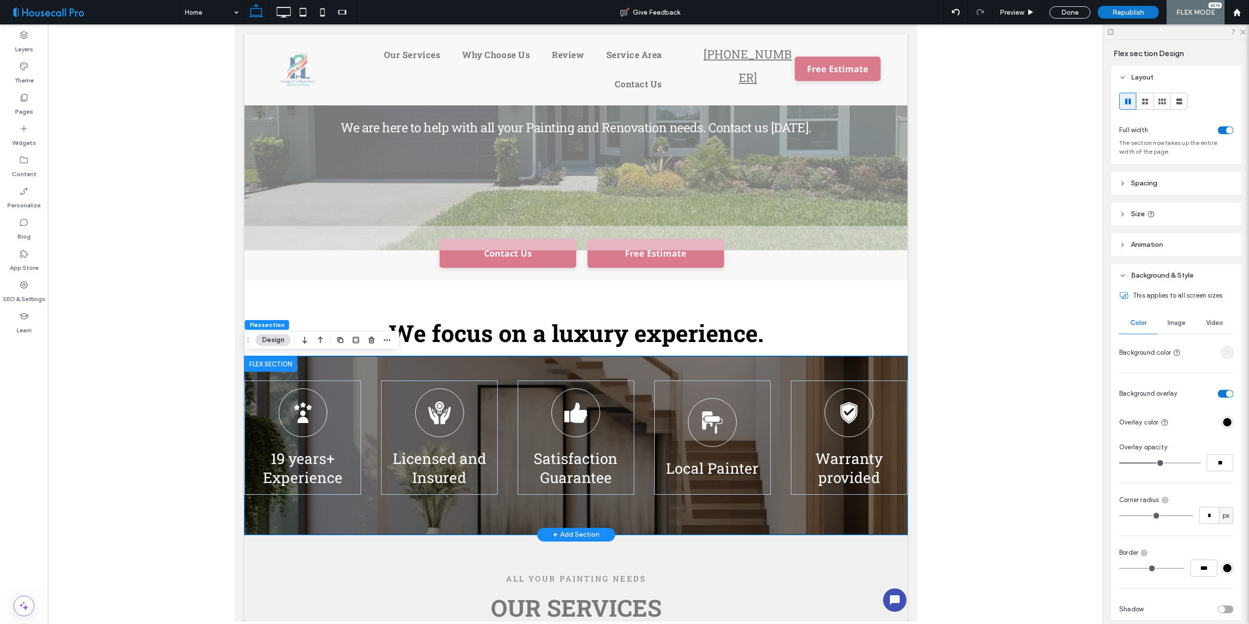
click at [356, 364] on div "19 years+ Experience Licensed and Insured Satisfaction Guarantee Local Painter …" at bounding box center [575, 445] width 663 height 179
click at [1168, 214] on header "Size" at bounding box center [1176, 213] width 130 height 23
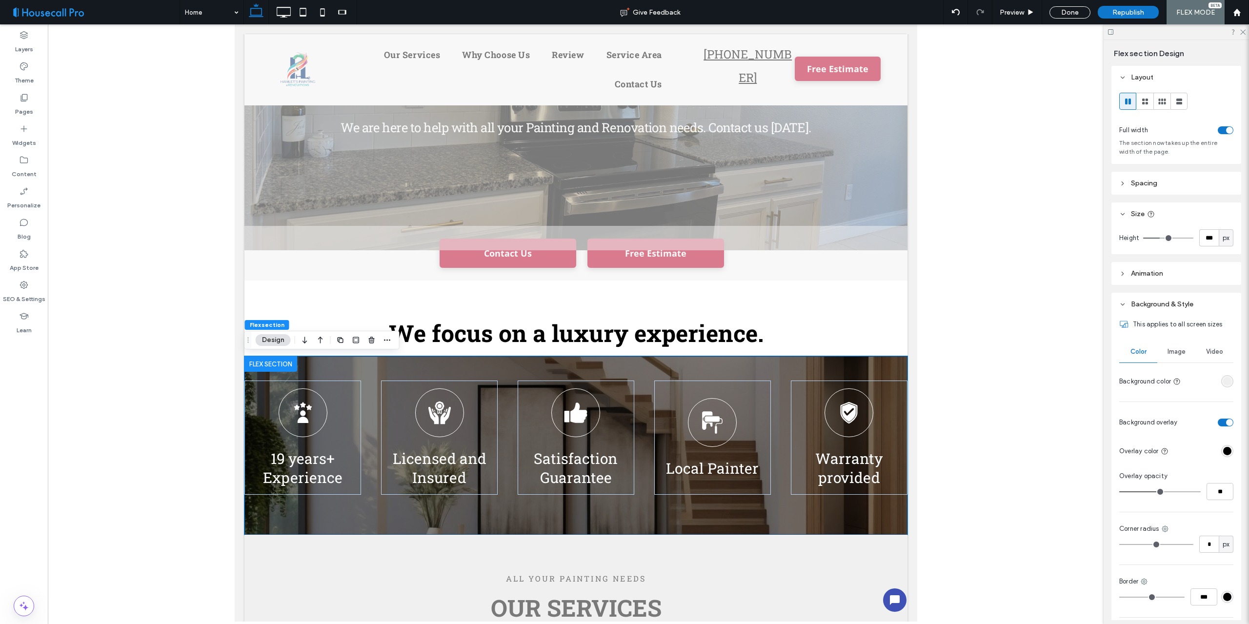
click at [1174, 273] on header "Animation" at bounding box center [1176, 273] width 130 height 23
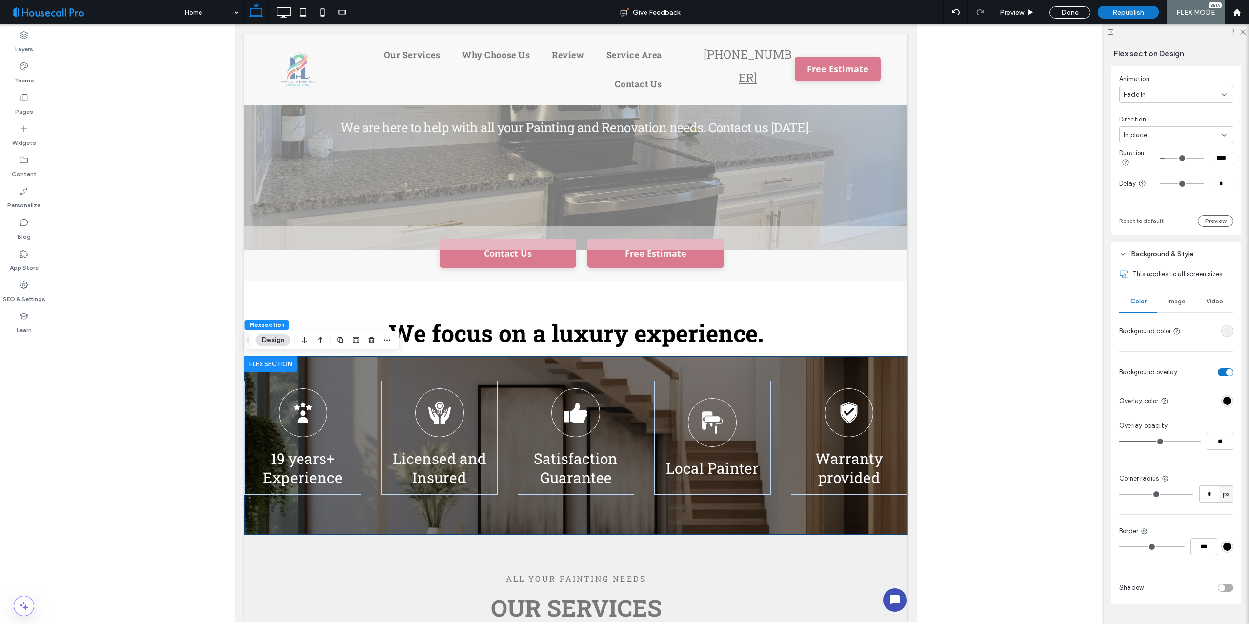
scroll to position [312, 0]
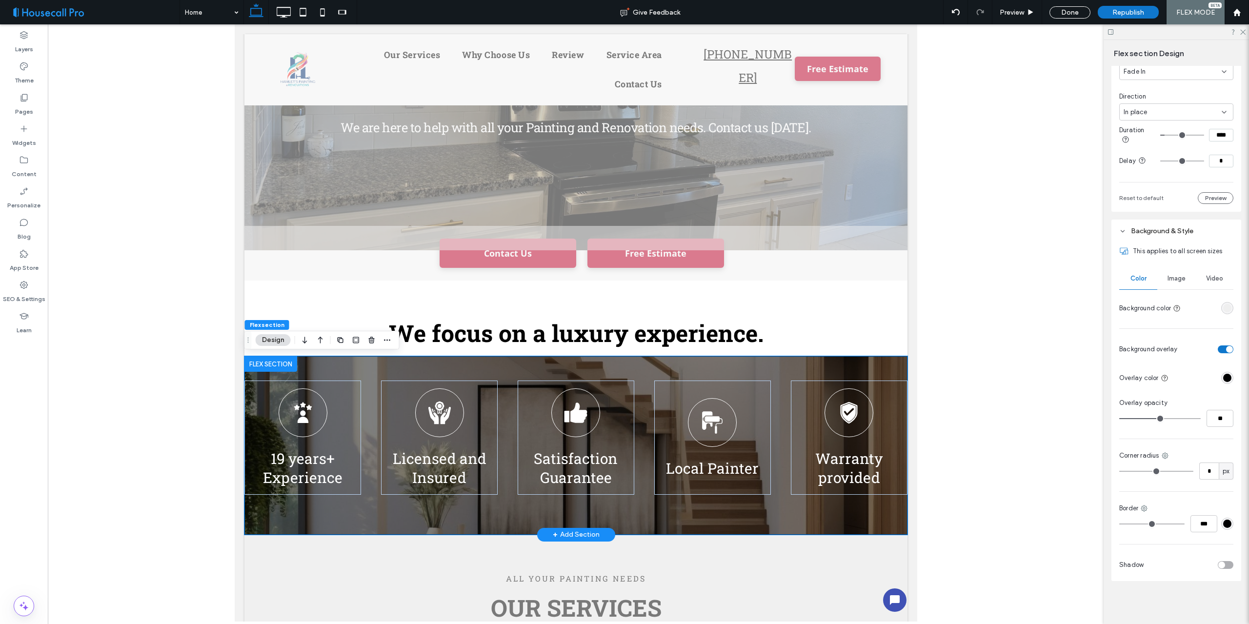
click at [335, 367] on div "19 years+ Experience Licensed and Insured Satisfaction Guarantee Local Painter …" at bounding box center [575, 445] width 663 height 179
click at [280, 365] on div at bounding box center [270, 364] width 53 height 16
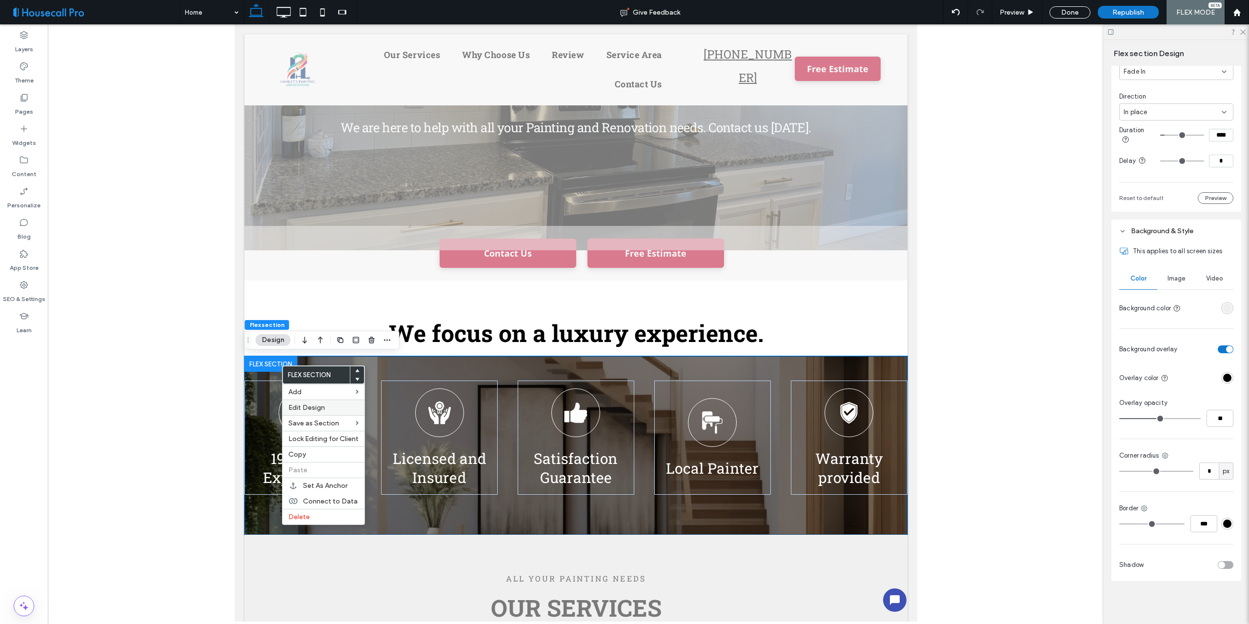
click at [303, 407] on span "Edit Design" at bounding box center [306, 407] width 37 height 8
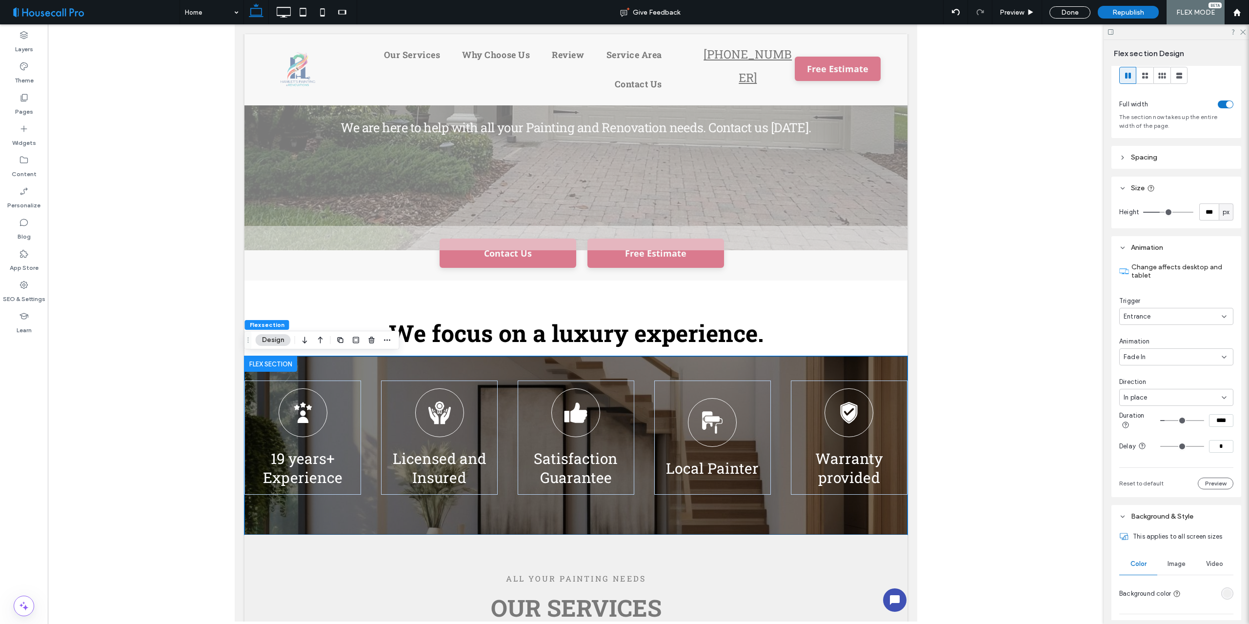
scroll to position [0, 0]
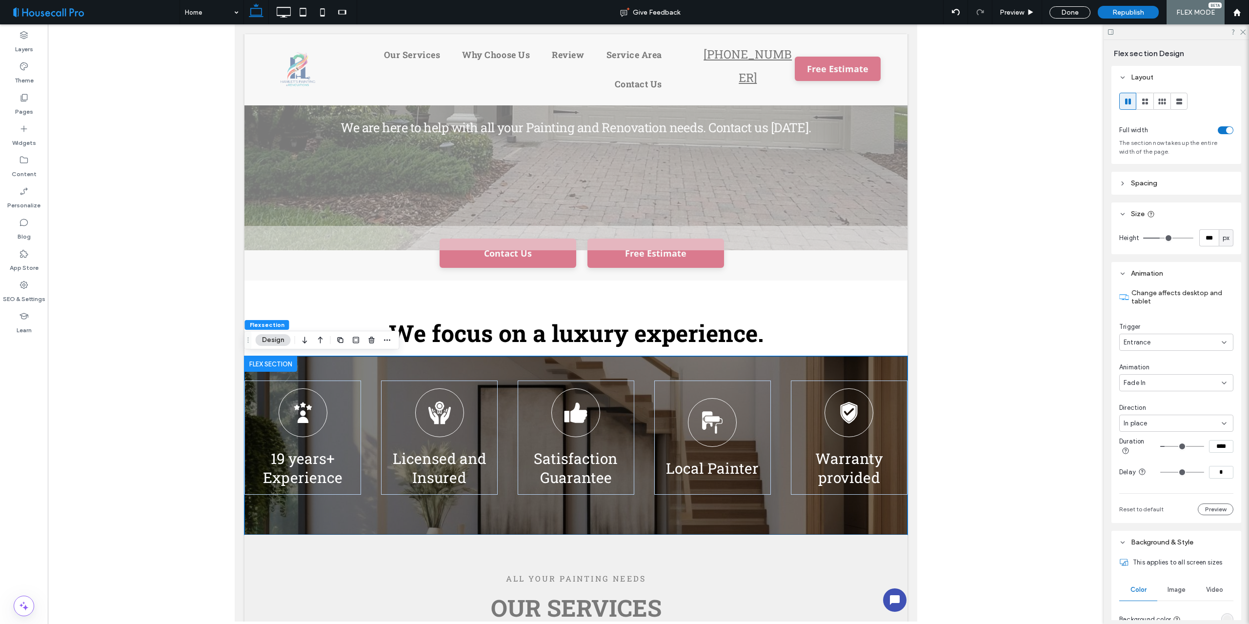
click at [1168, 187] on header "Spacing" at bounding box center [1176, 183] width 130 height 23
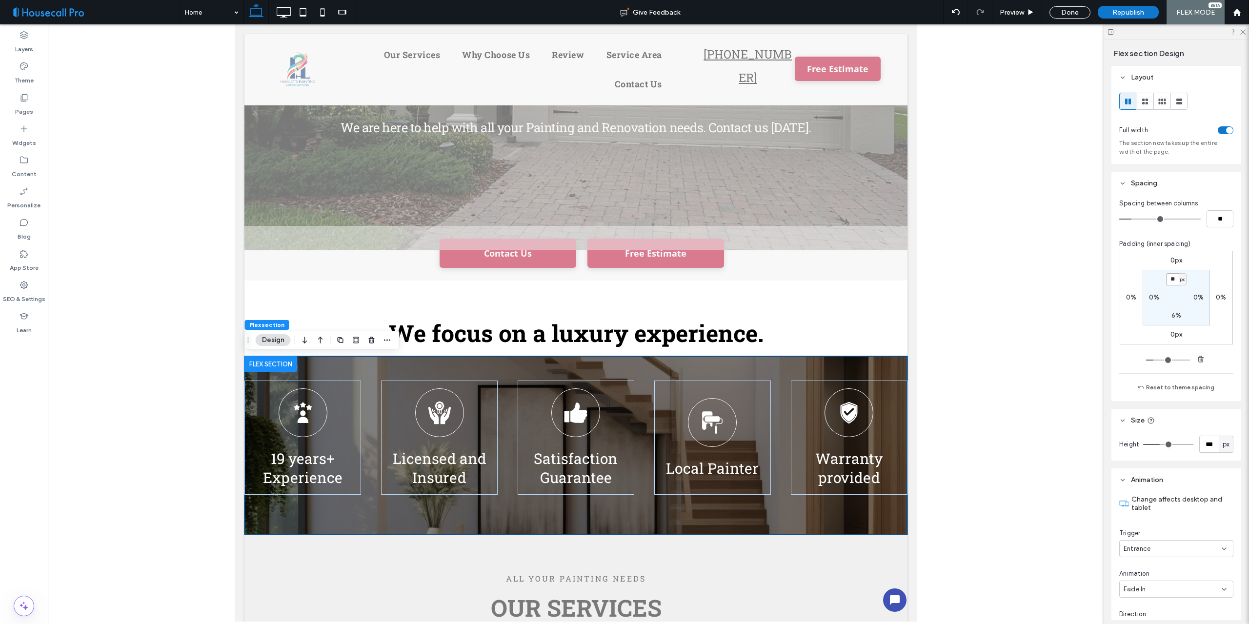
click at [1174, 283] on input "**" at bounding box center [1172, 279] width 13 height 12
click at [1180, 279] on span "px" at bounding box center [1182, 280] width 4 height 10
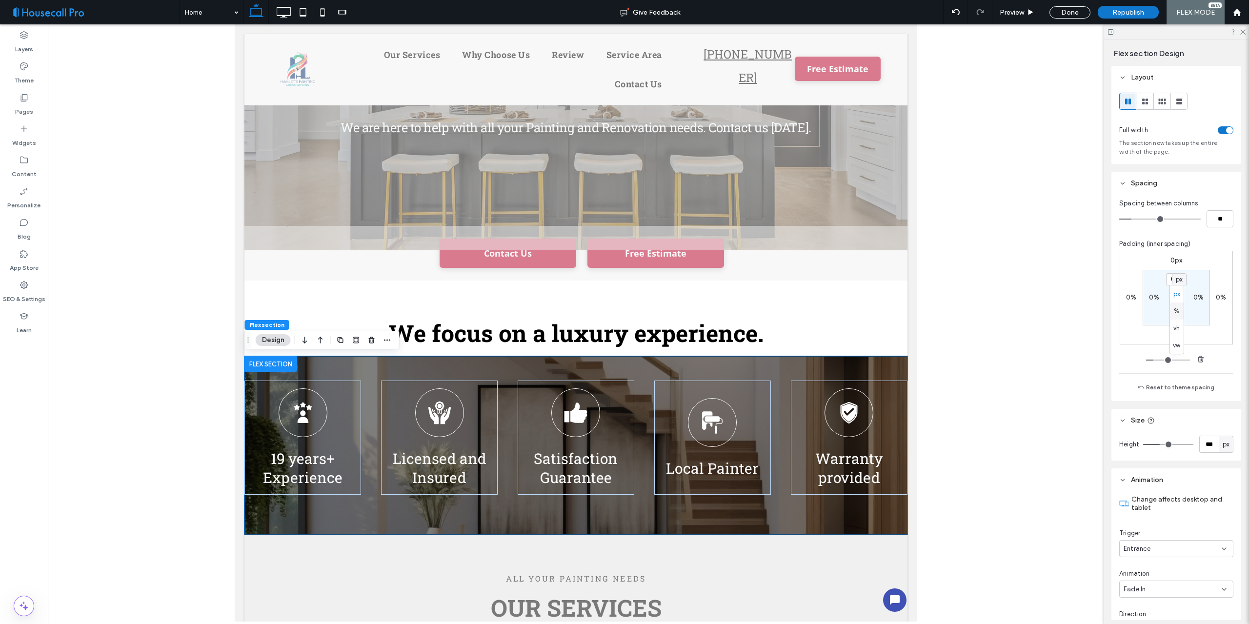
click at [1176, 309] on span "%" at bounding box center [1177, 311] width 6 height 10
type input "***"
type input "*"
click at [1173, 280] on input "***" at bounding box center [1172, 279] width 13 height 12
type input "*"
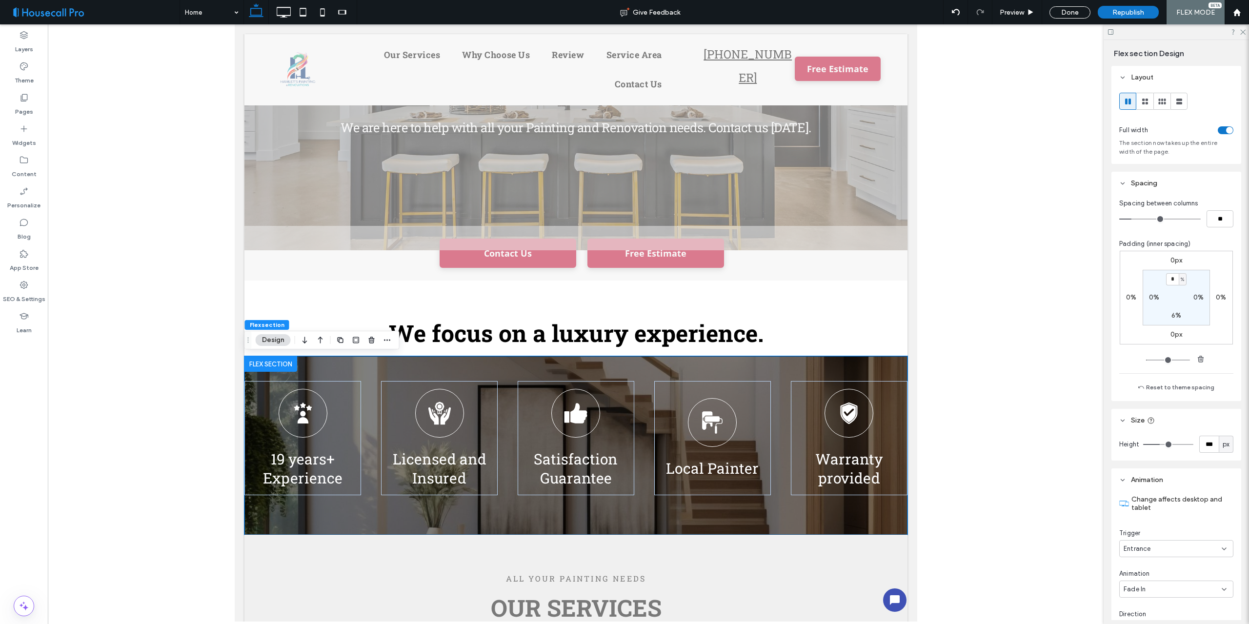
type input "*"
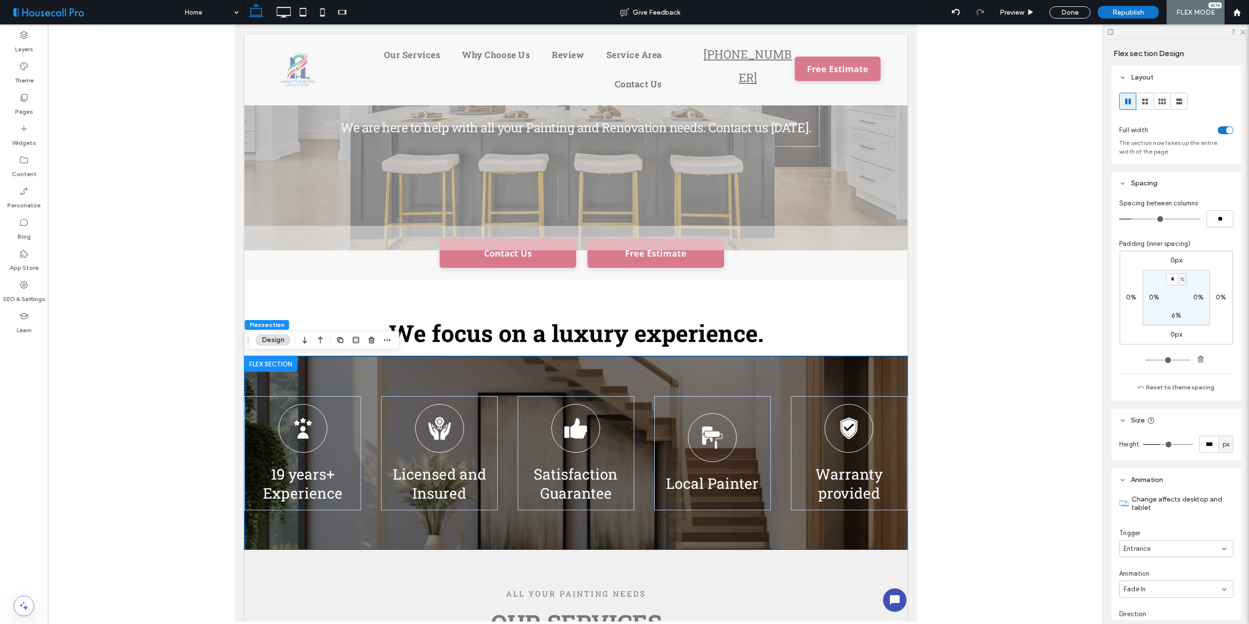
click at [1216, 270] on div "0px 0% 0px 0% * % 0% 6% 0%" at bounding box center [1176, 298] width 113 height 94
click at [1070, 9] on div "Done" at bounding box center [1069, 12] width 41 height 12
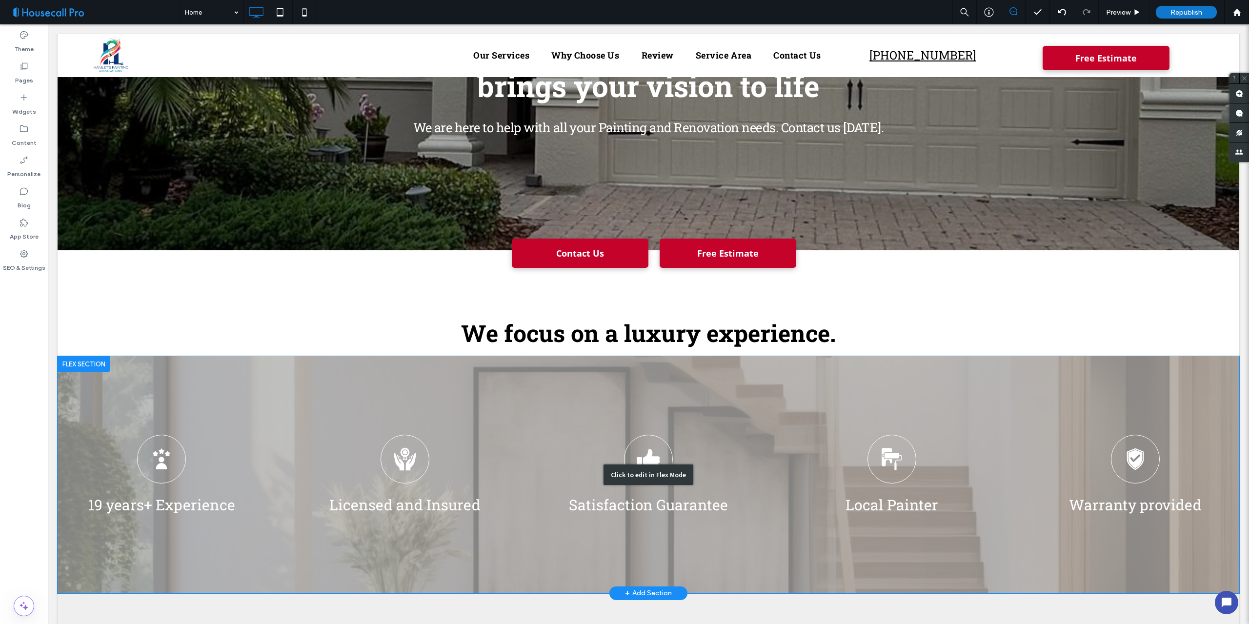
click at [546, 397] on div "Click to edit in Flex Mode" at bounding box center [648, 474] width 1181 height 237
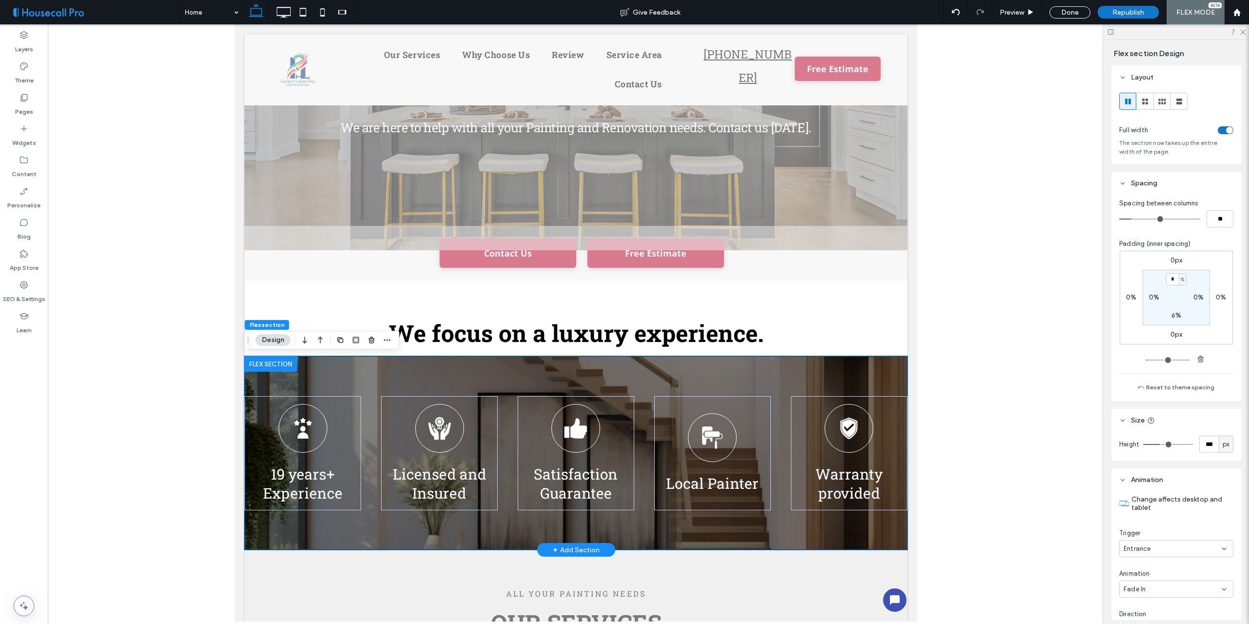
click at [523, 372] on div "19 years+ Experience Licensed and Insured Satisfaction Guarantee Local Painter …" at bounding box center [575, 453] width 663 height 194
click at [26, 131] on icon at bounding box center [24, 129] width 10 height 10
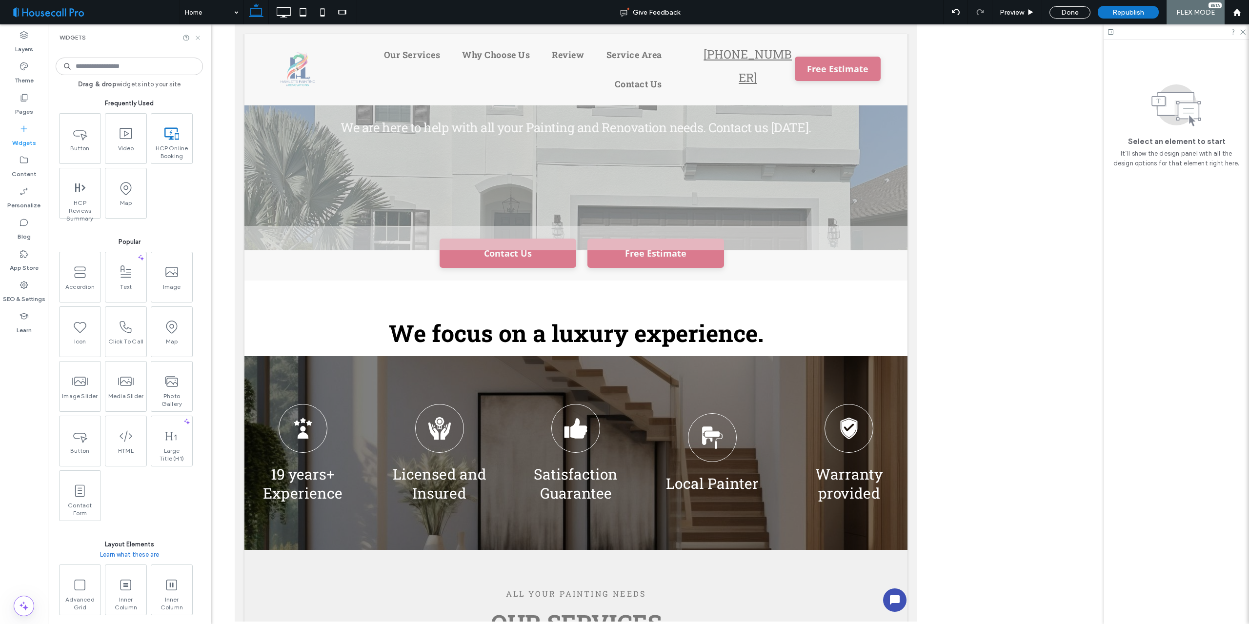
click at [199, 39] on use at bounding box center [198, 38] width 4 height 4
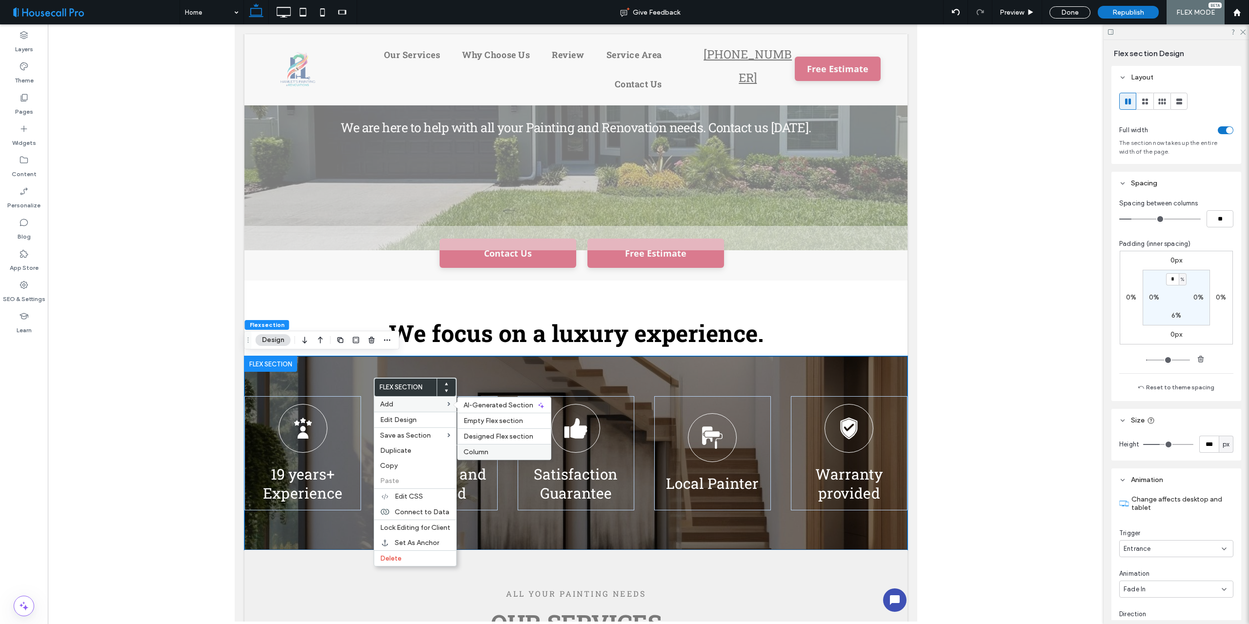
click at [487, 452] on span "Column" at bounding box center [475, 452] width 25 height 8
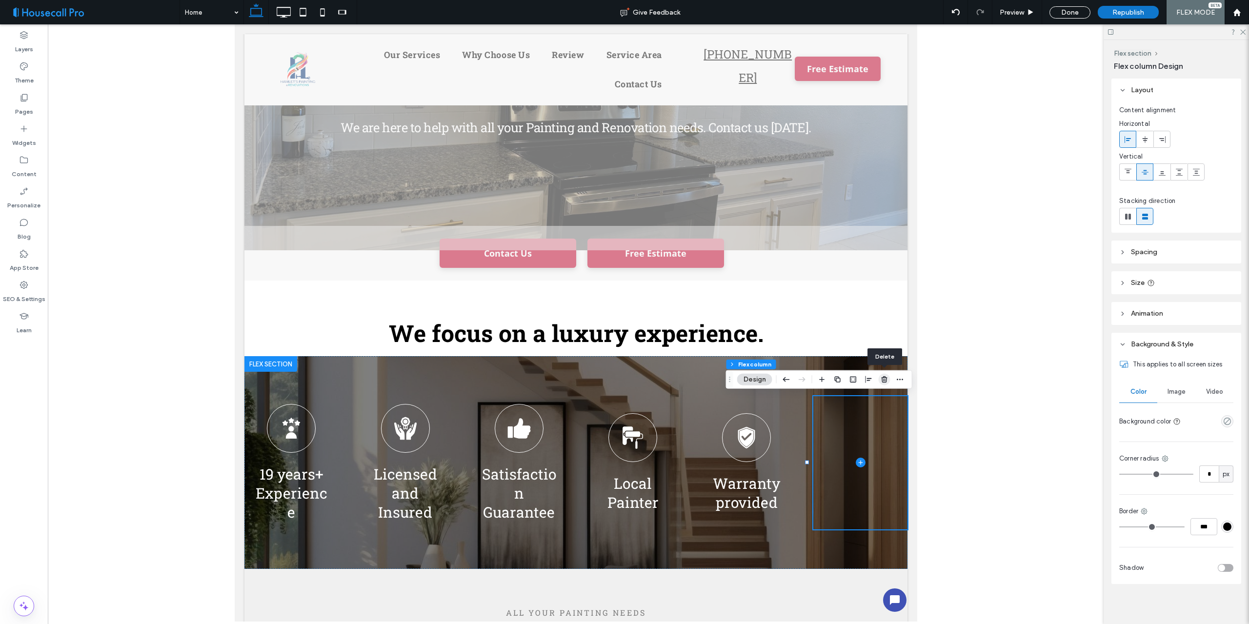
click at [883, 381] on use "button" at bounding box center [884, 379] width 6 height 6
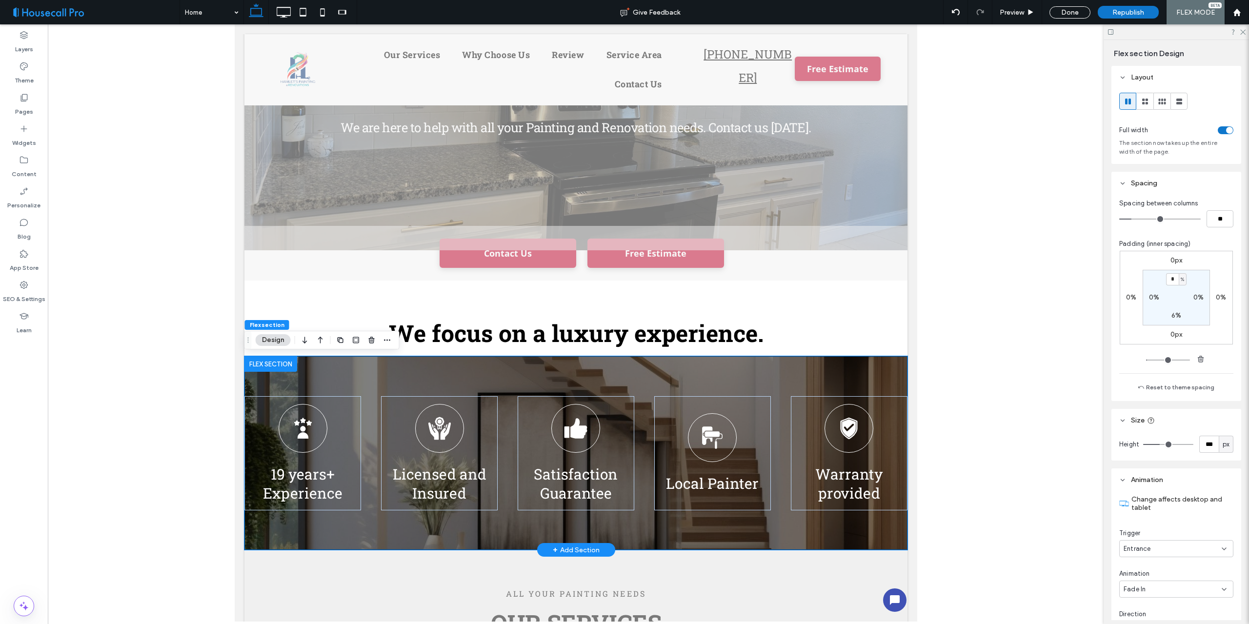
click at [636, 375] on div "19 years+ Experience Licensed and Insured Satisfaction Guarantee Local Painter …" at bounding box center [575, 453] width 663 height 194
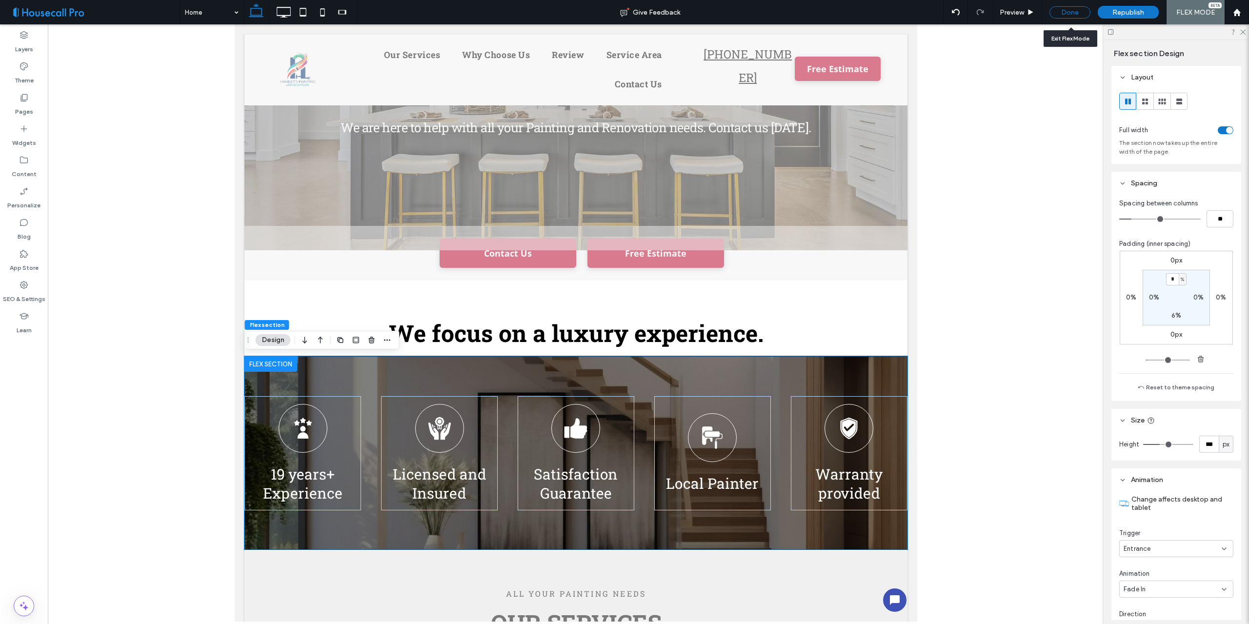
click at [1069, 12] on div "Done" at bounding box center [1069, 12] width 41 height 12
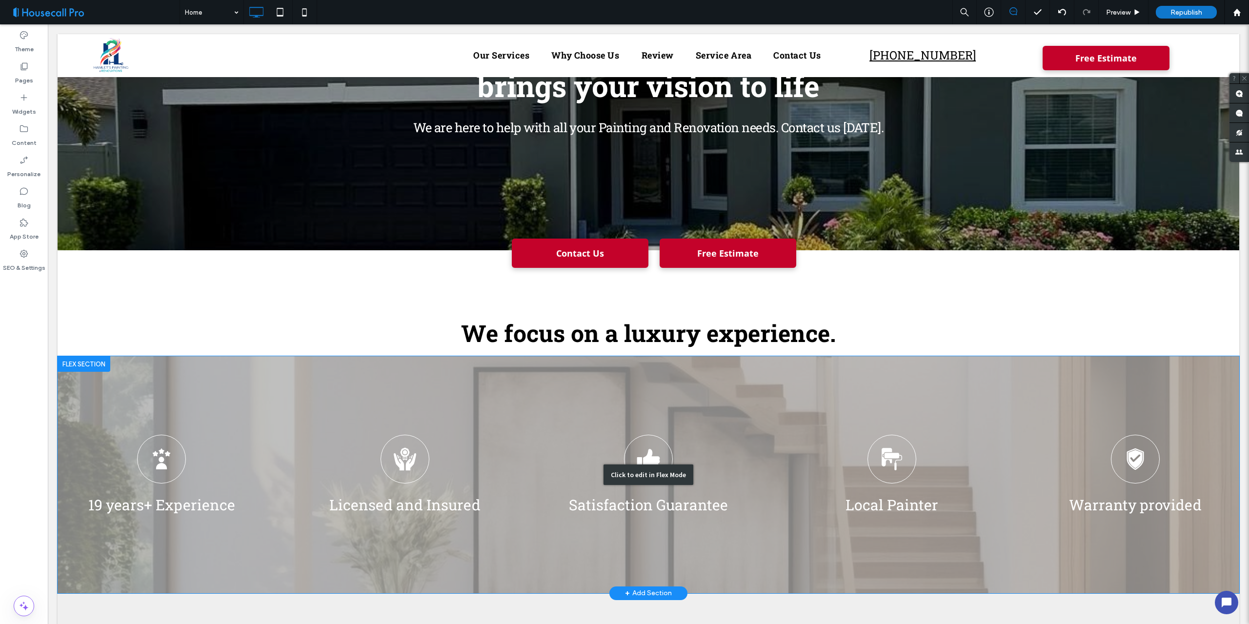
click at [474, 386] on div "Click to edit in Flex Mode" at bounding box center [648, 474] width 1181 height 237
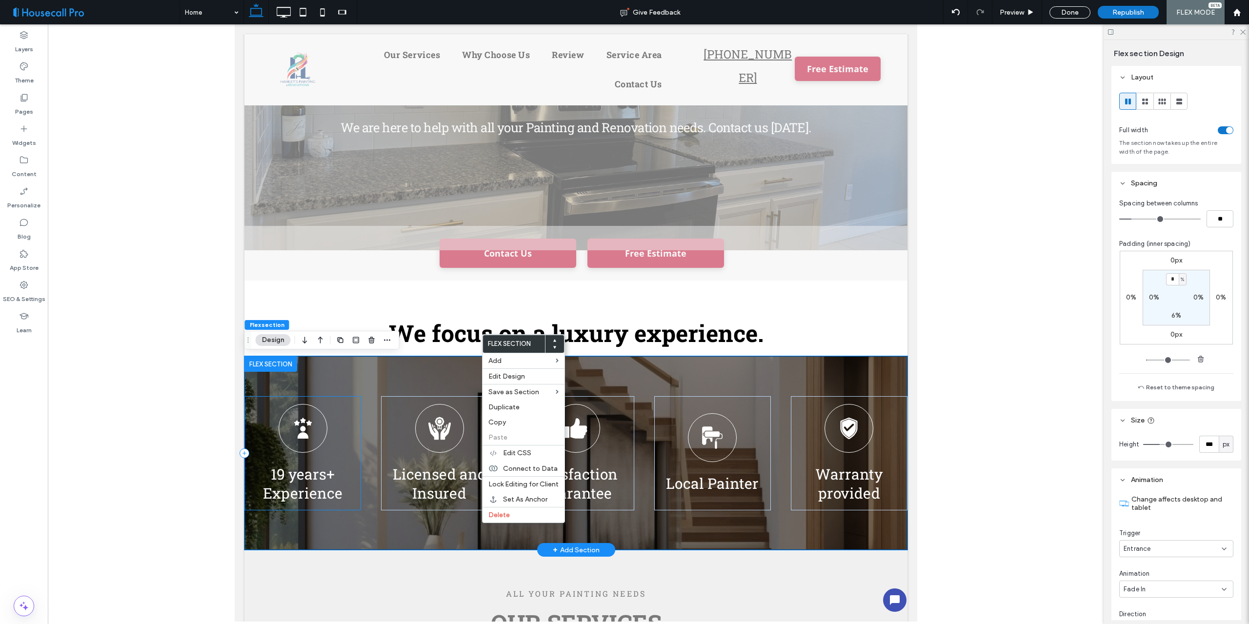
click at [343, 413] on div "19 years+ Experience" at bounding box center [302, 453] width 117 height 114
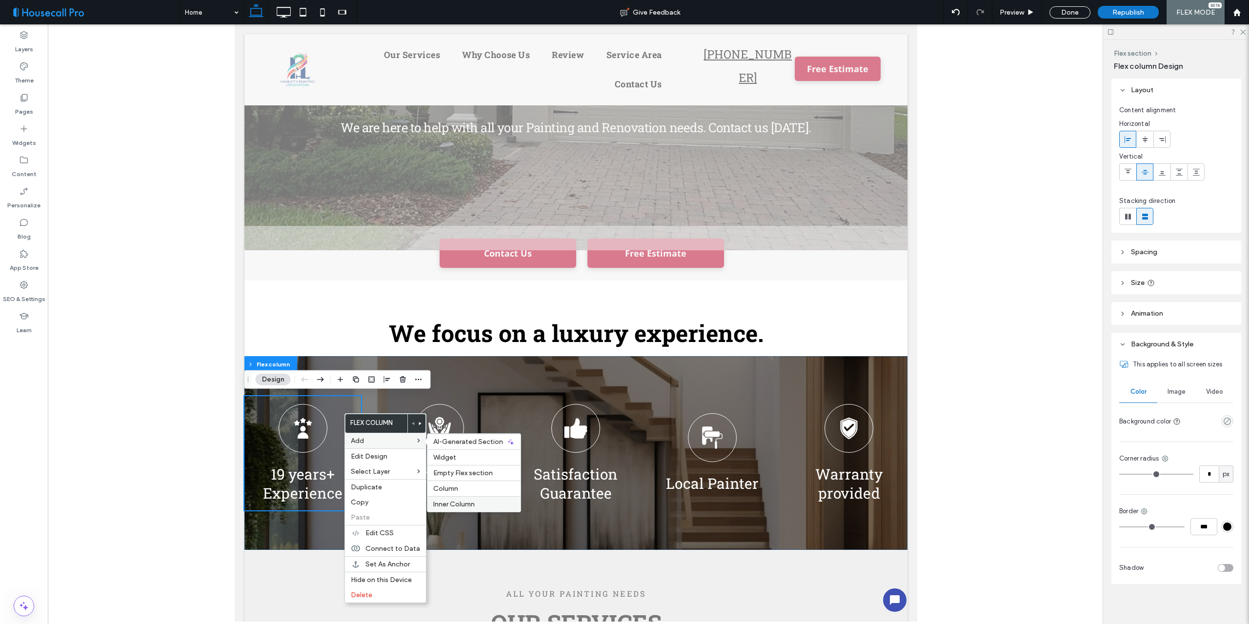
click at [452, 505] on span "Inner Column" at bounding box center [453, 504] width 41 height 8
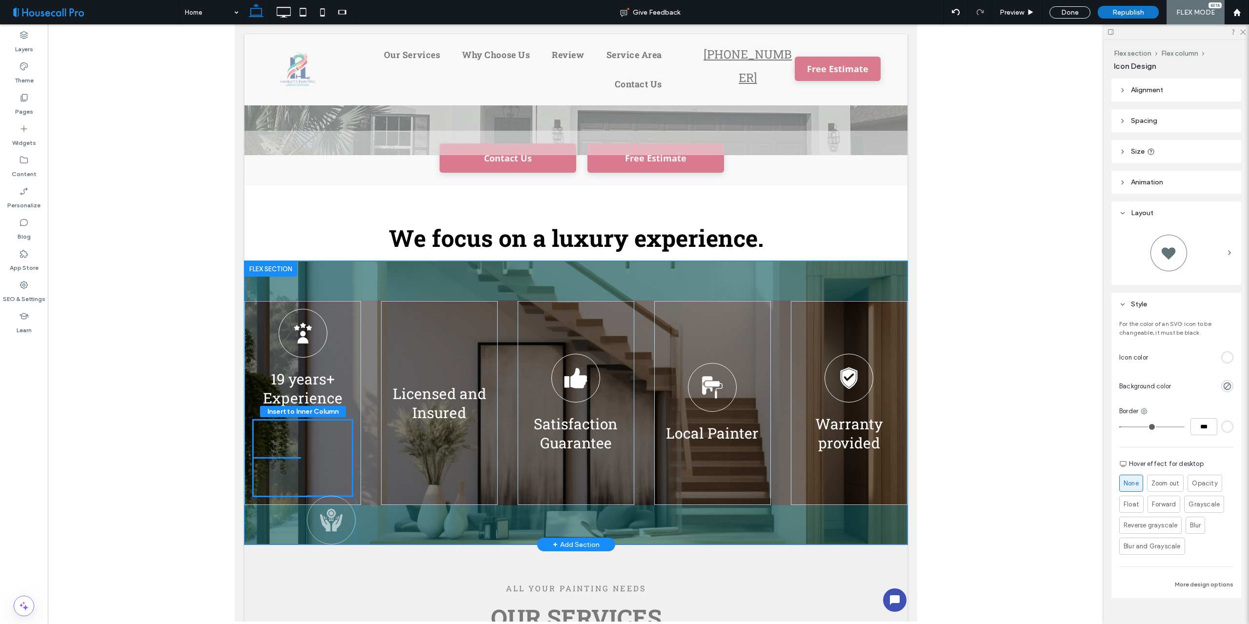
scroll to position [210, 0]
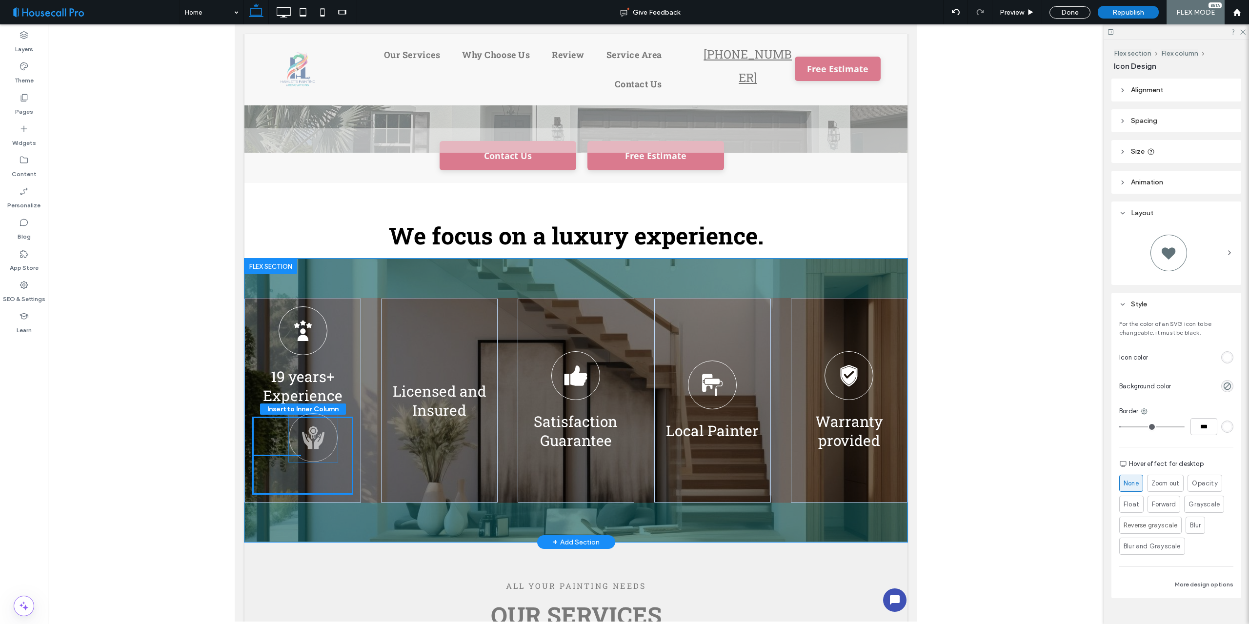
drag, startPoint x: 441, startPoint y: 473, endPoint x: 317, endPoint y: 438, distance: 128.8
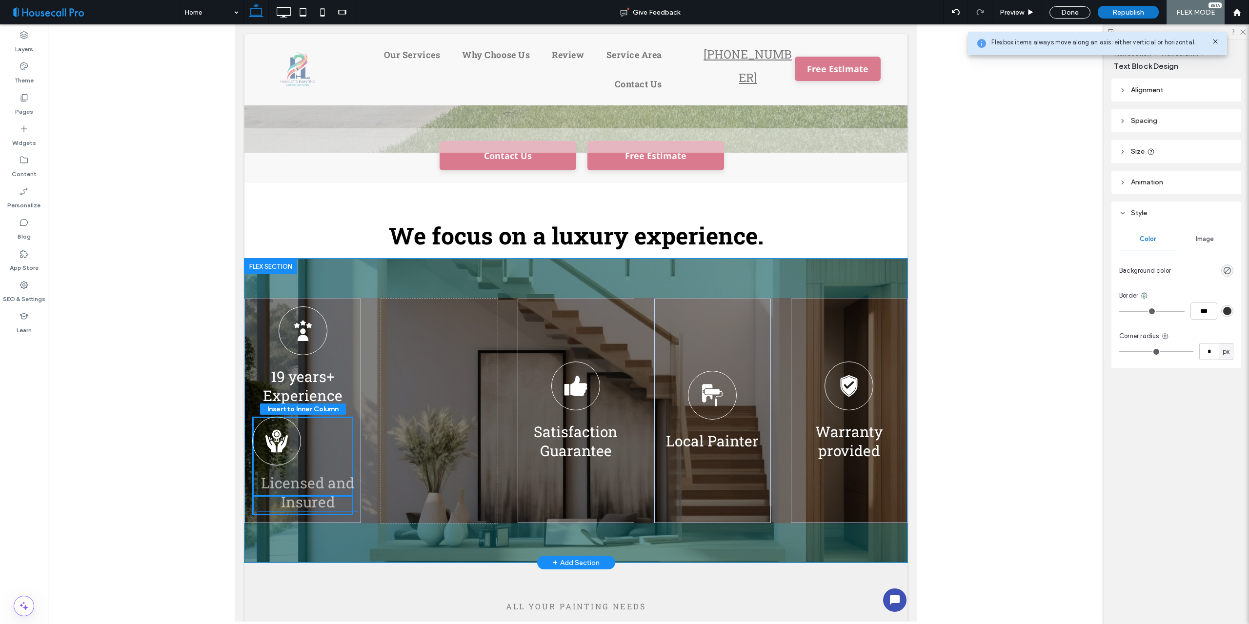
drag, startPoint x: 439, startPoint y: 396, endPoint x: 316, endPoint y: 483, distance: 151.1
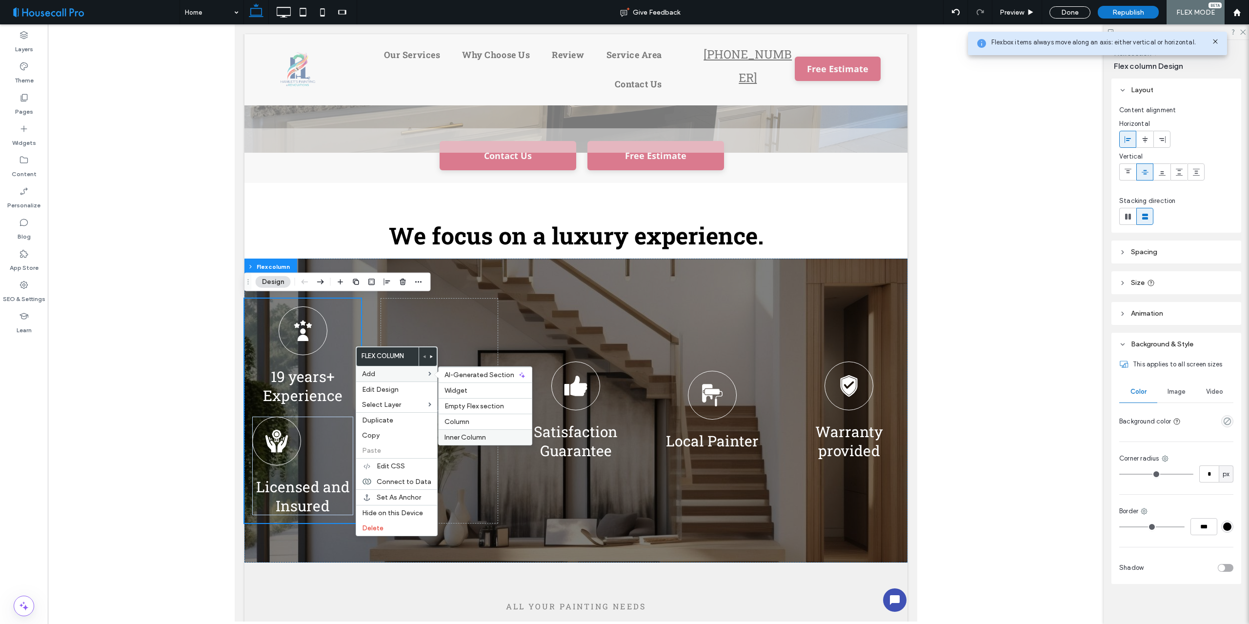
click at [458, 437] on span "Inner Column" at bounding box center [464, 437] width 41 height 8
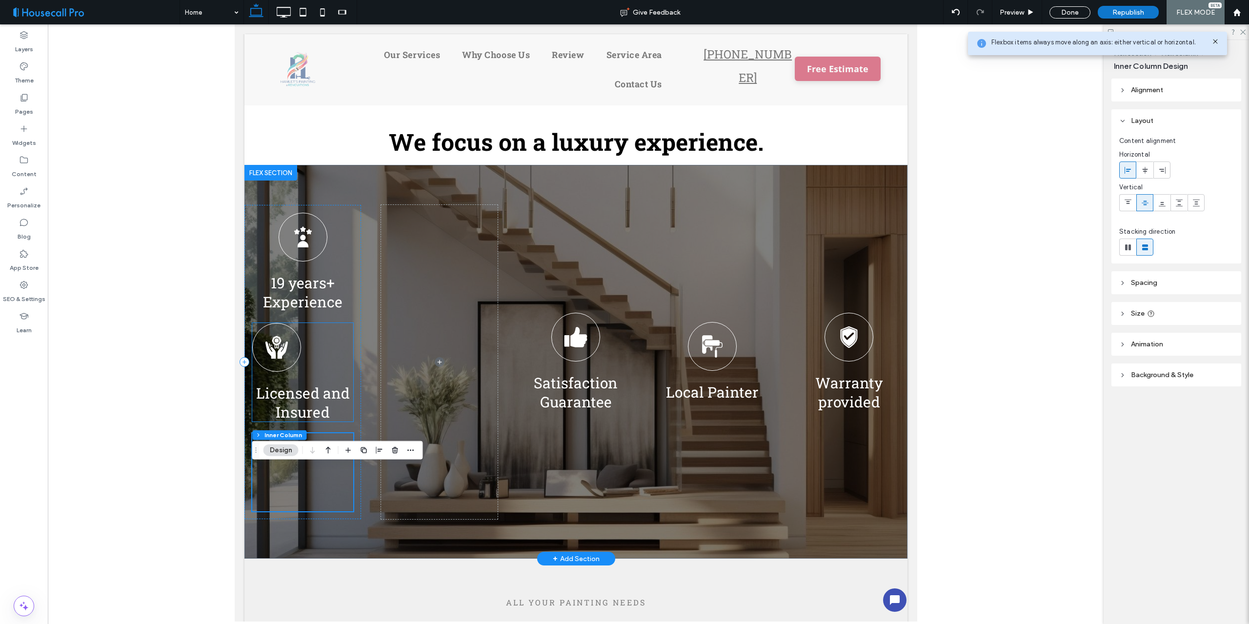
scroll to position [308, 0]
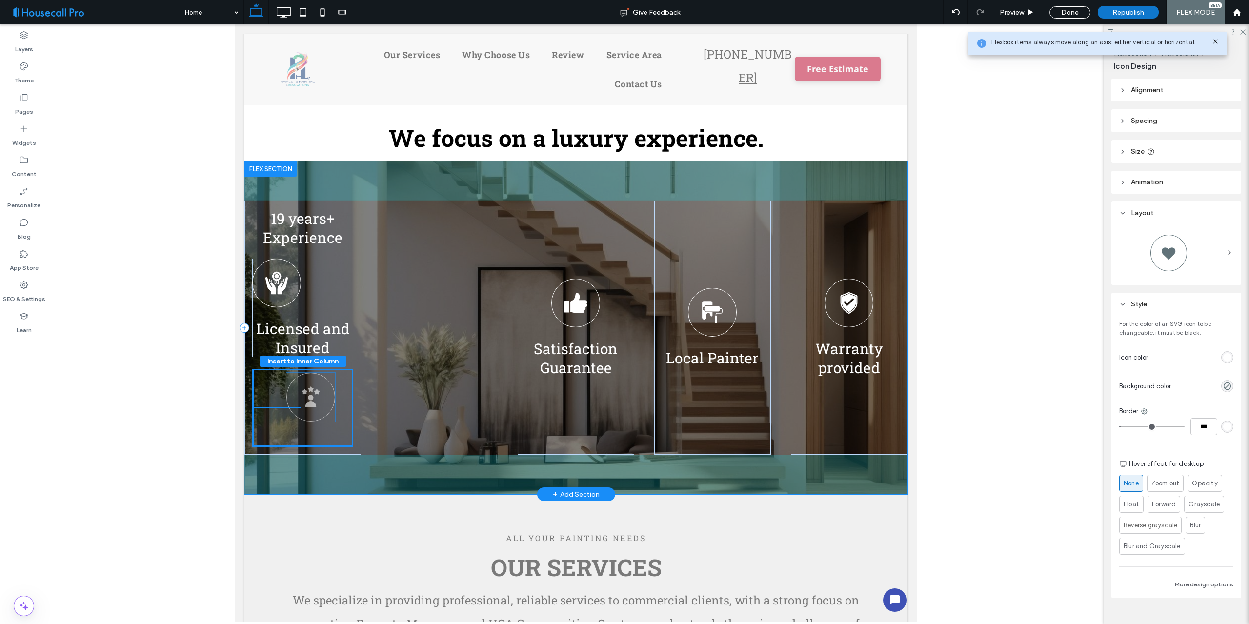
drag, startPoint x: 305, startPoint y: 234, endPoint x: 314, endPoint y: 398, distance: 164.6
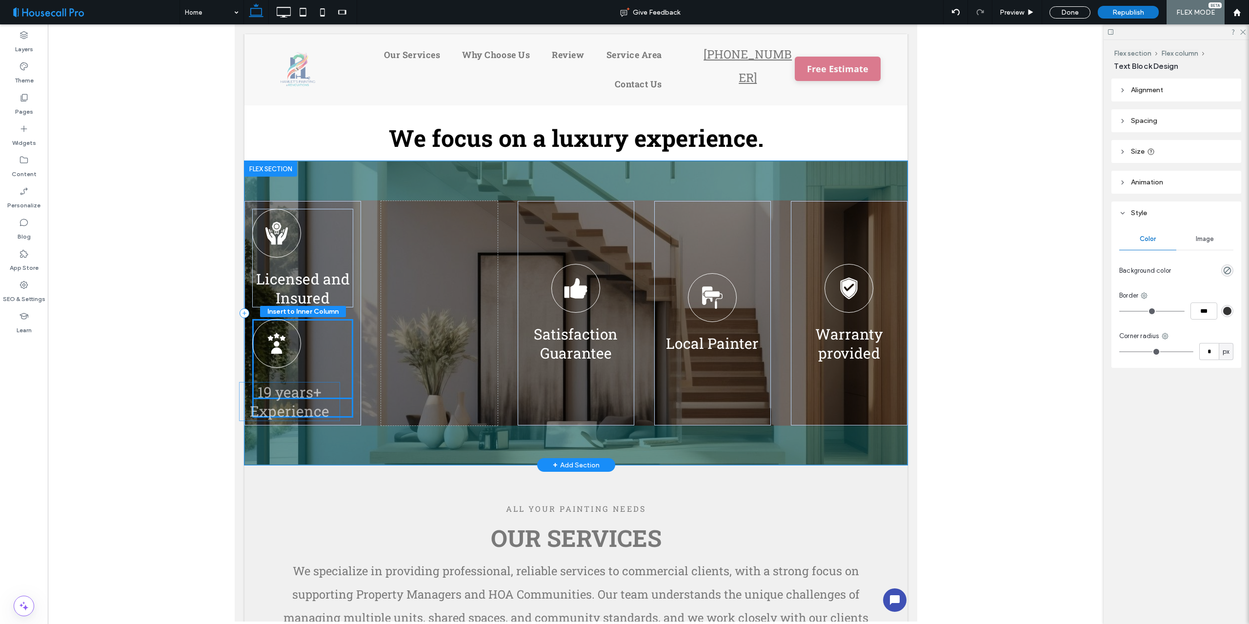
drag, startPoint x: 309, startPoint y: 229, endPoint x: 300, endPoint y: 396, distance: 167.1
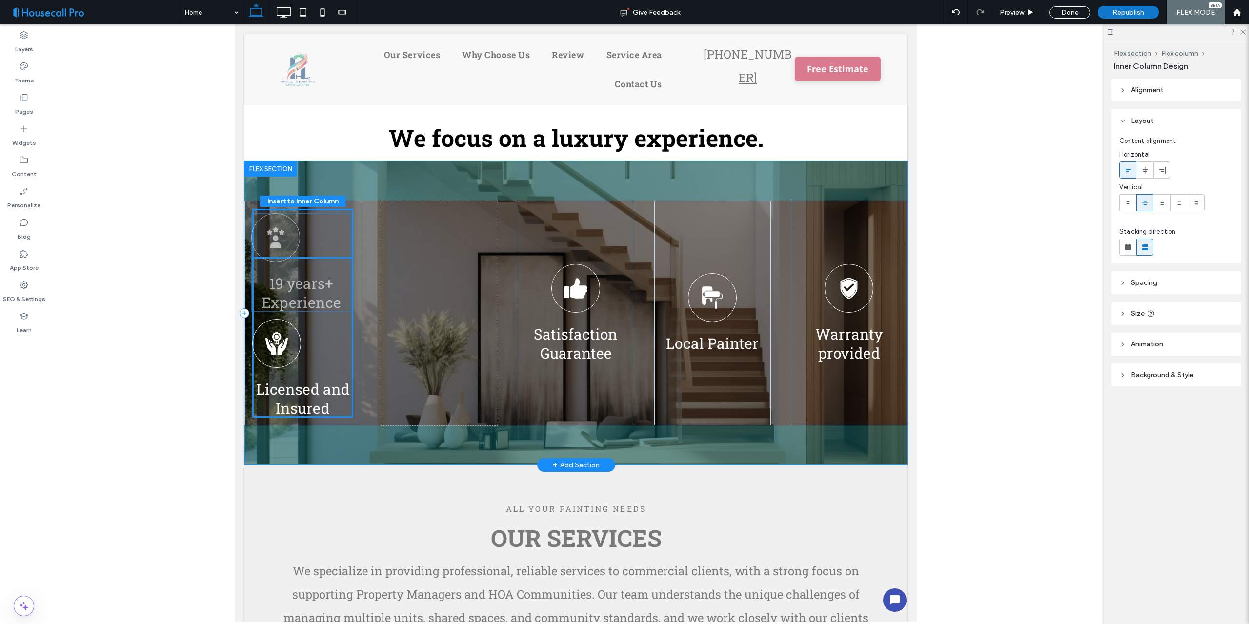
drag, startPoint x: 331, startPoint y: 324, endPoint x: 330, endPoint y: 219, distance: 105.4
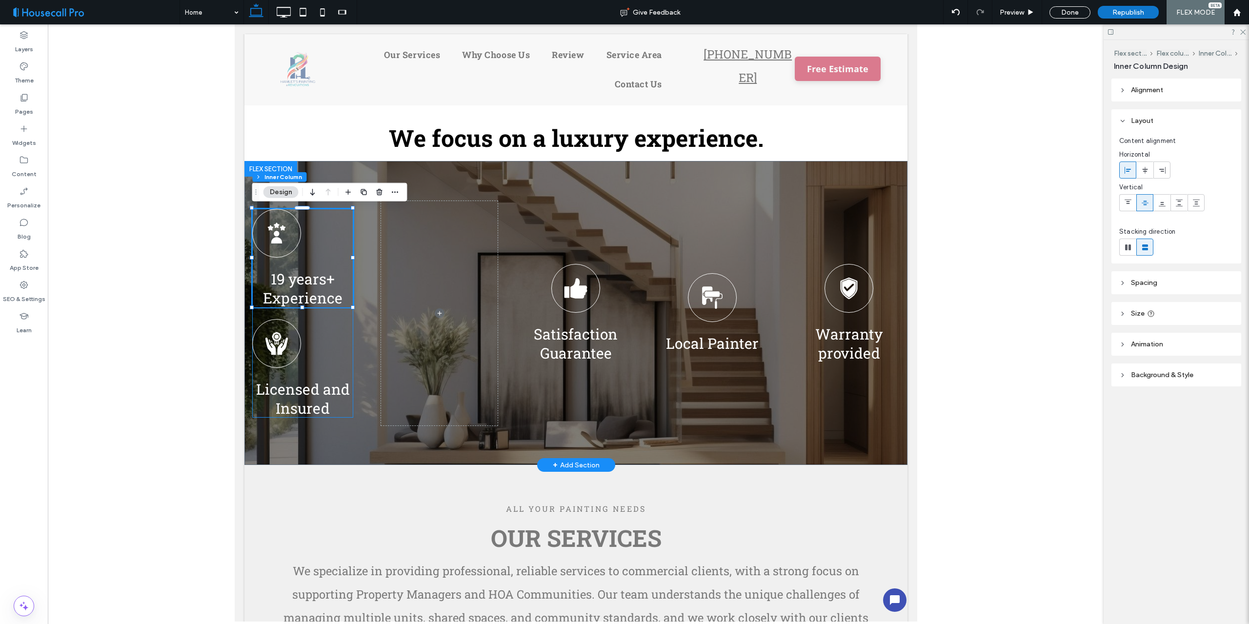
click at [333, 327] on div "19 years+ Experience Licensed and Insured" at bounding box center [302, 313] width 101 height 209
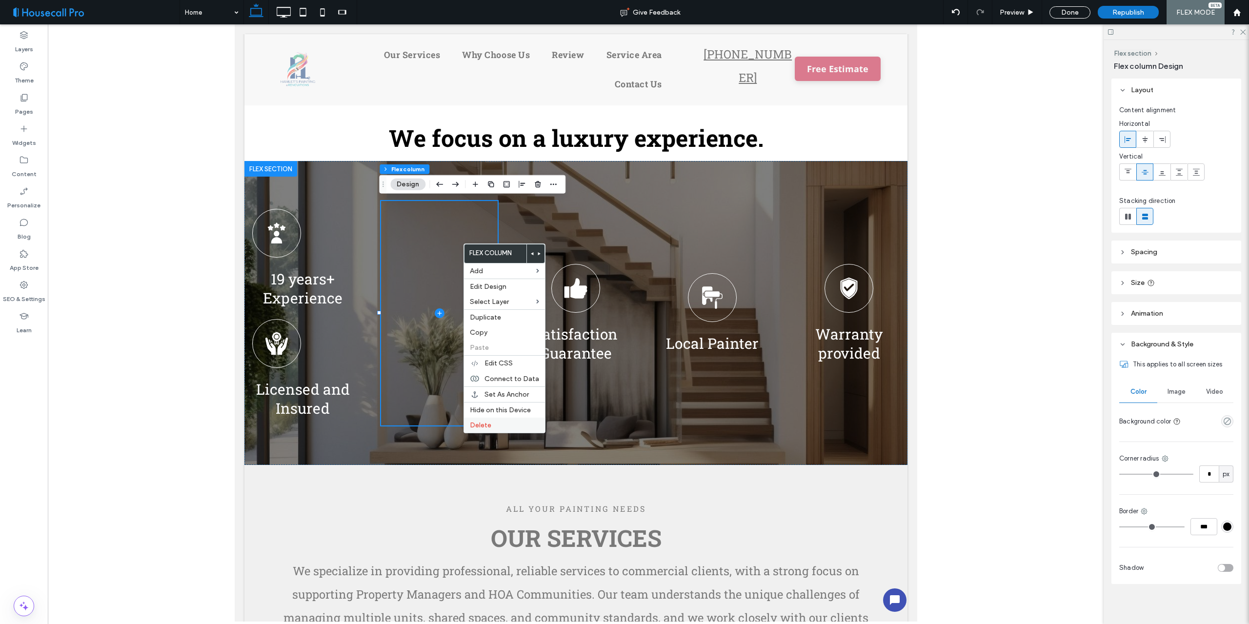
click at [479, 424] on span "Delete" at bounding box center [480, 425] width 21 height 8
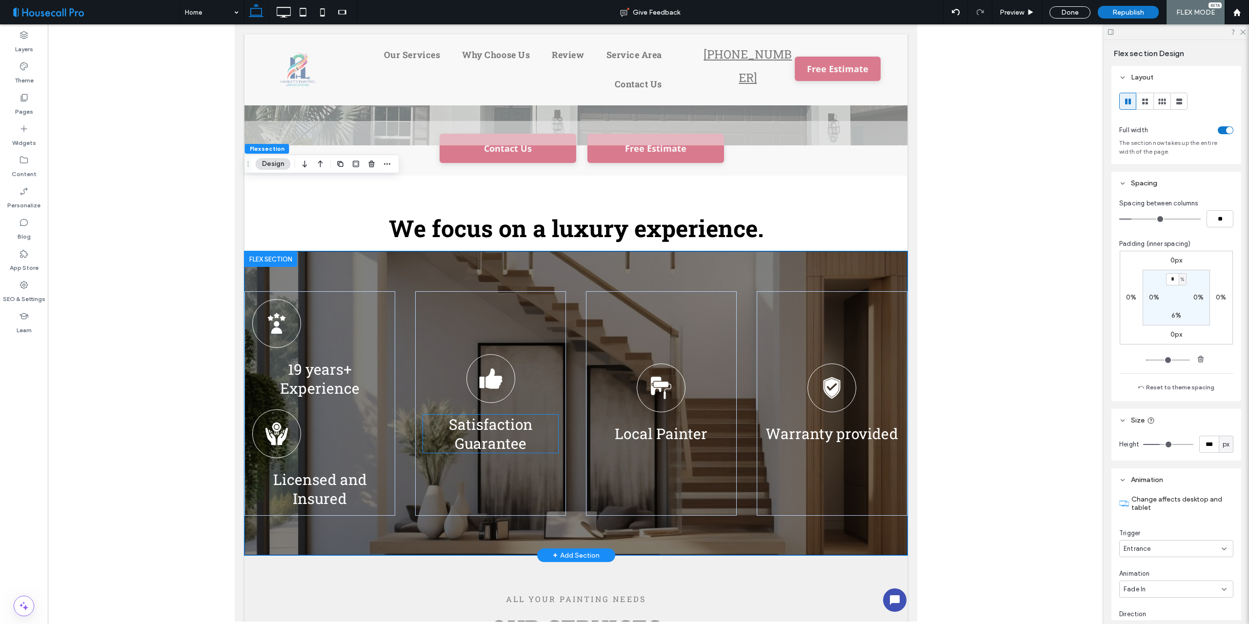
scroll to position [210, 0]
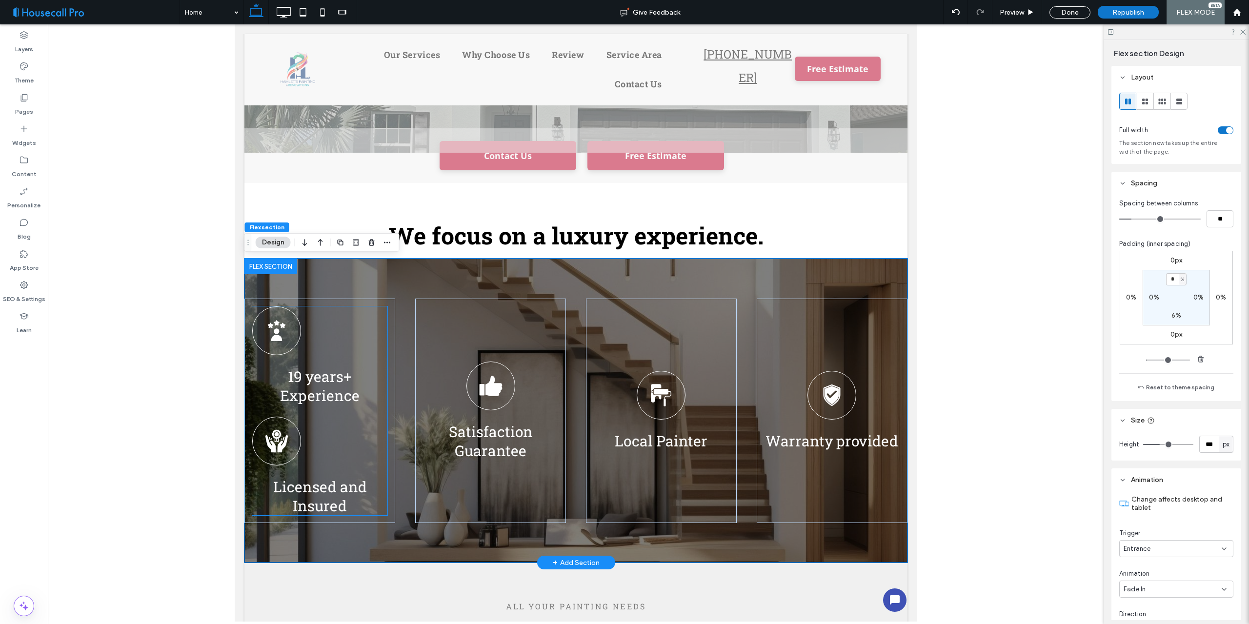
click at [365, 326] on div "19 years+ Experience" at bounding box center [319, 355] width 135 height 99
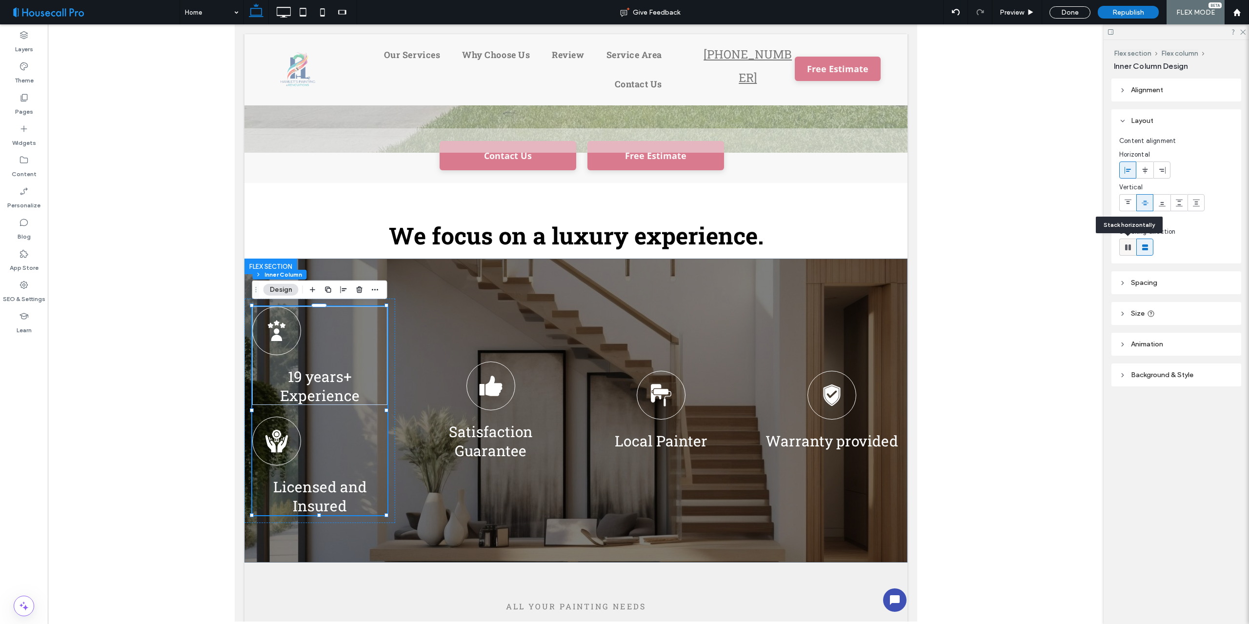
click at [1127, 246] on icon at bounding box center [1128, 247] width 10 height 10
type input "*"
type input "**"
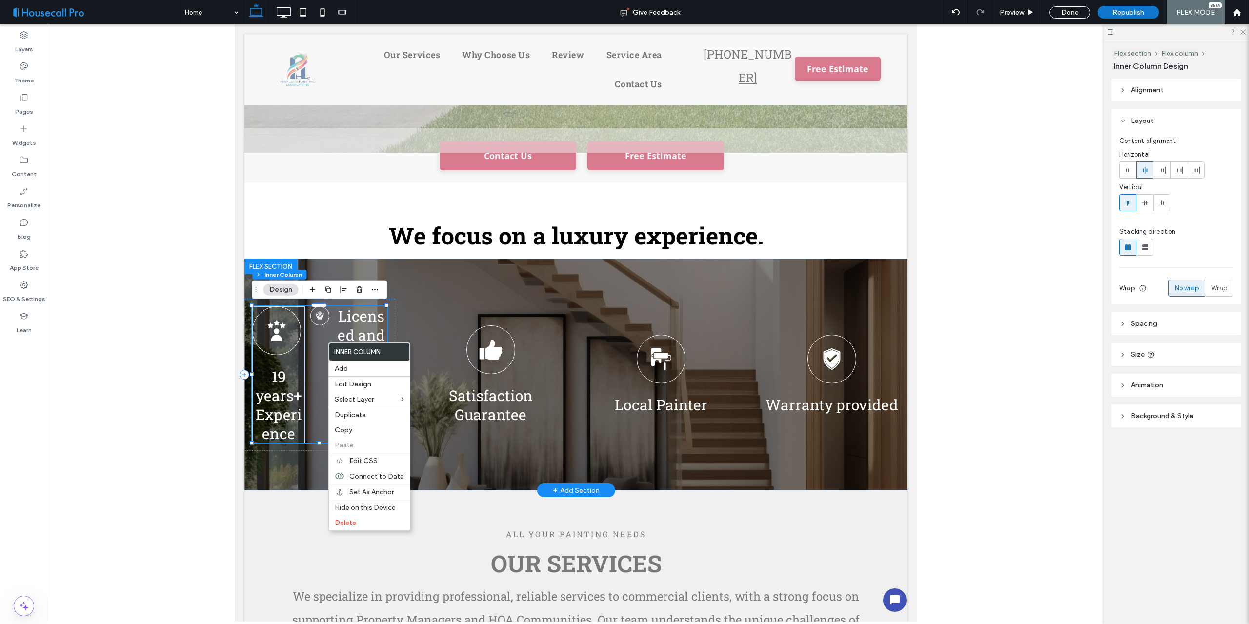
click at [323, 343] on div "19 years+ Experience Licensed and Insured" at bounding box center [319, 374] width 135 height 137
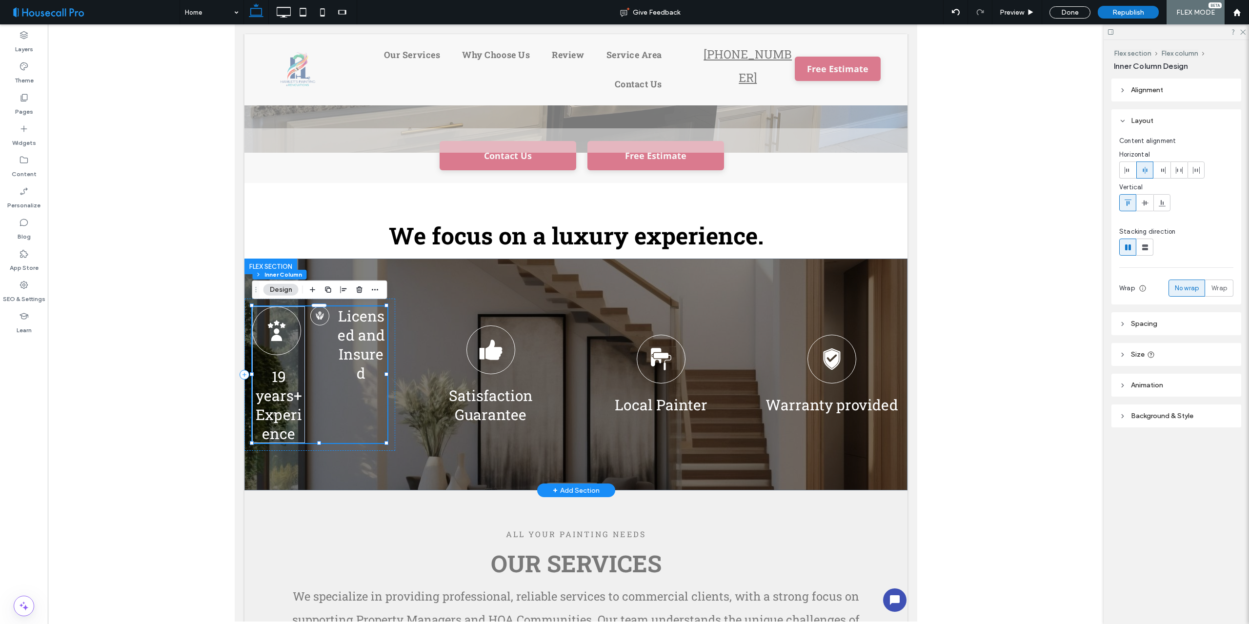
click at [323, 343] on div "19 years+ Experience Licensed and Insured" at bounding box center [319, 374] width 135 height 137
click at [1147, 248] on use at bounding box center [1145, 247] width 6 height 6
type input "**"
type input "****"
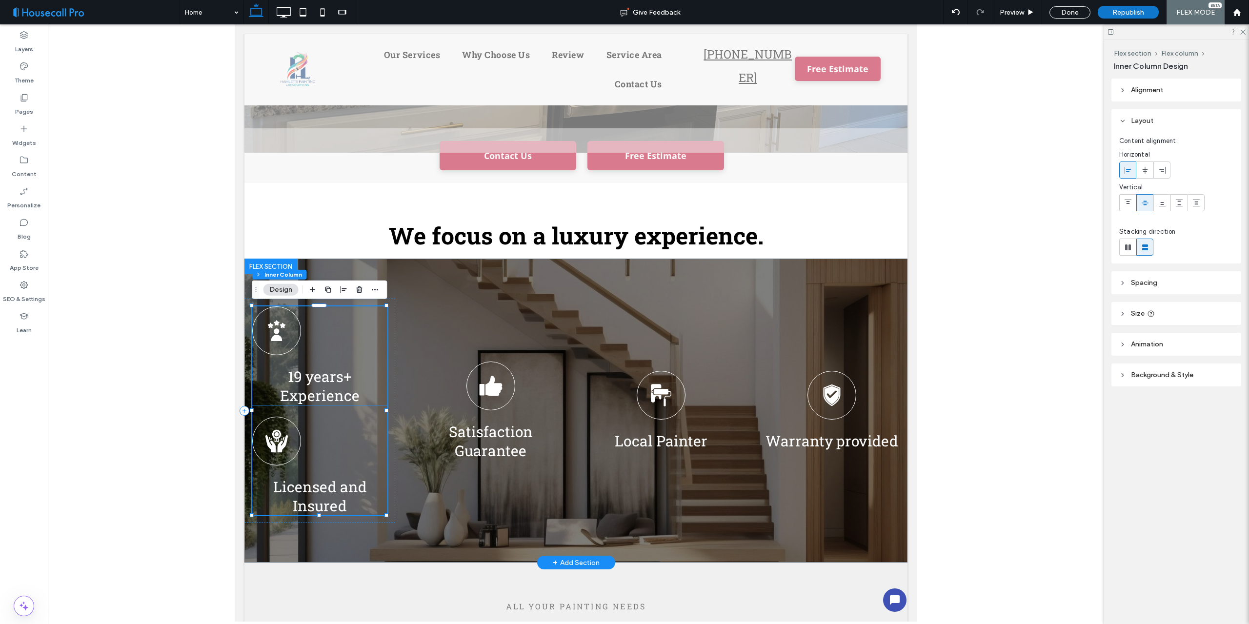
click at [380, 324] on div "19 years+ Experience" at bounding box center [319, 355] width 135 height 99
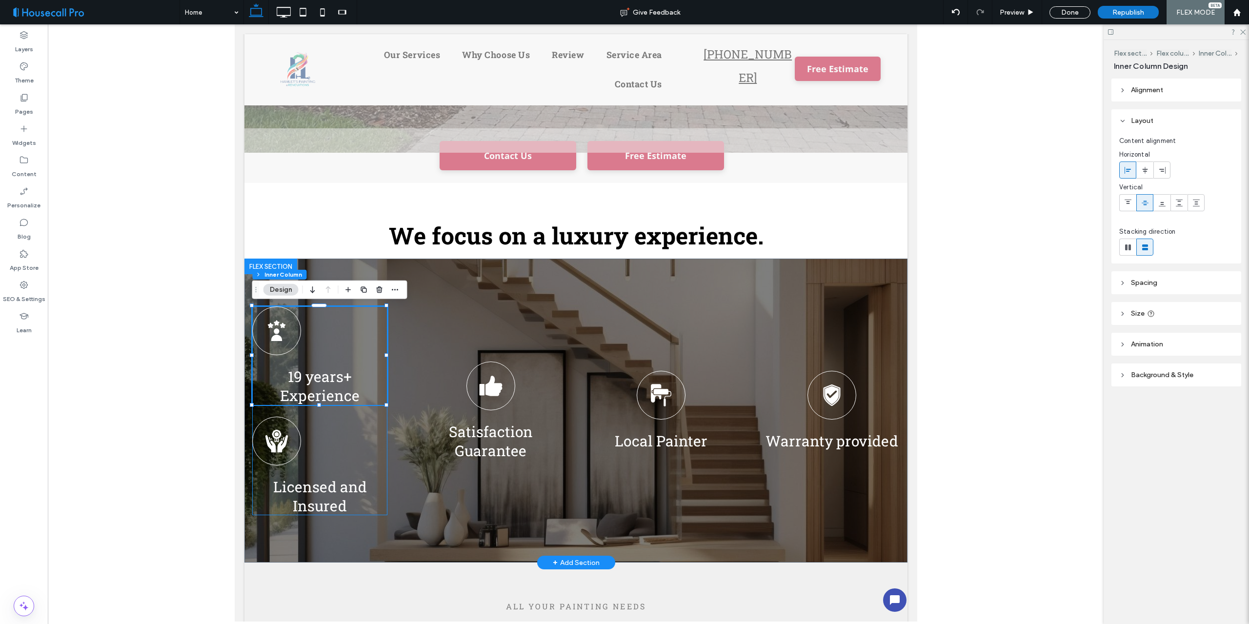
click at [368, 421] on div "19 years+ Experience Licensed and Insured" at bounding box center [319, 410] width 135 height 209
click at [354, 274] on span "Inner Column" at bounding box center [363, 274] width 38 height 7
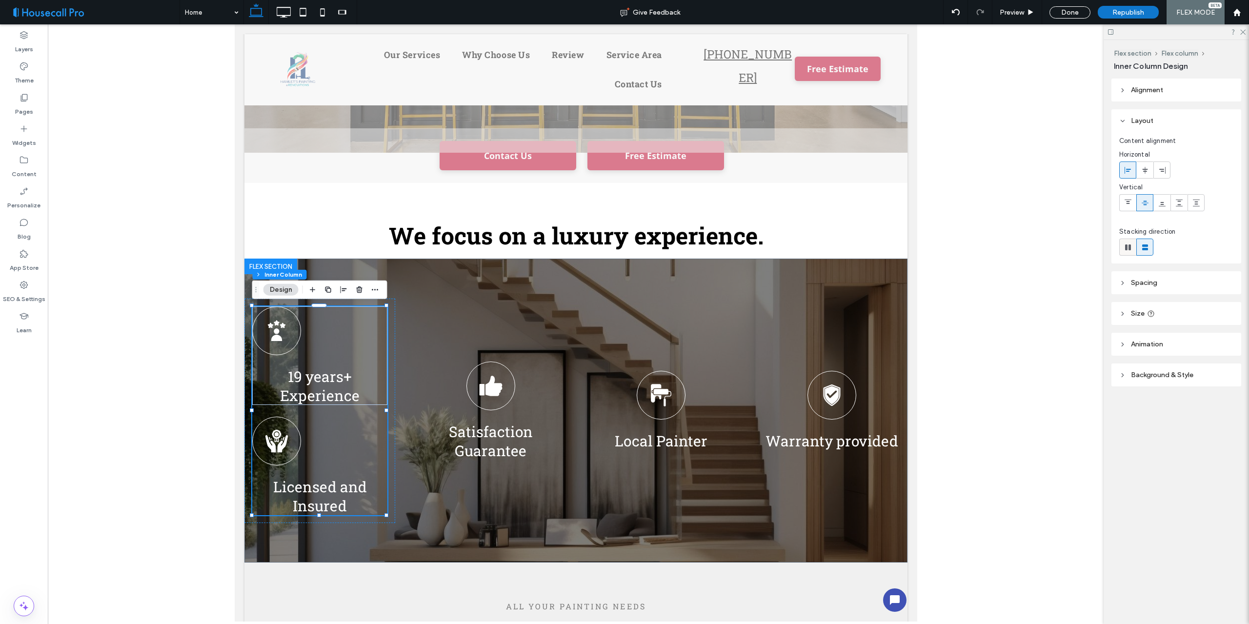
click at [1130, 247] on use at bounding box center [1128, 247] width 6 height 6
type input "*"
type input "**"
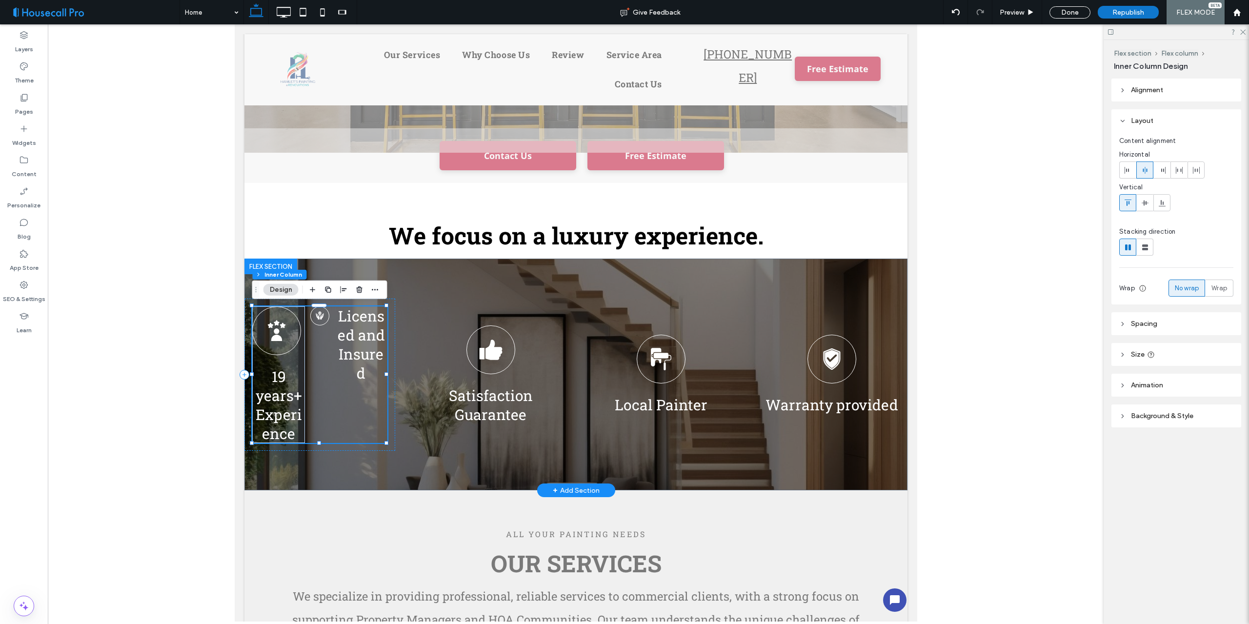
click at [327, 364] on div "19 years+ Experience Licensed and Insured" at bounding box center [319, 374] width 135 height 137
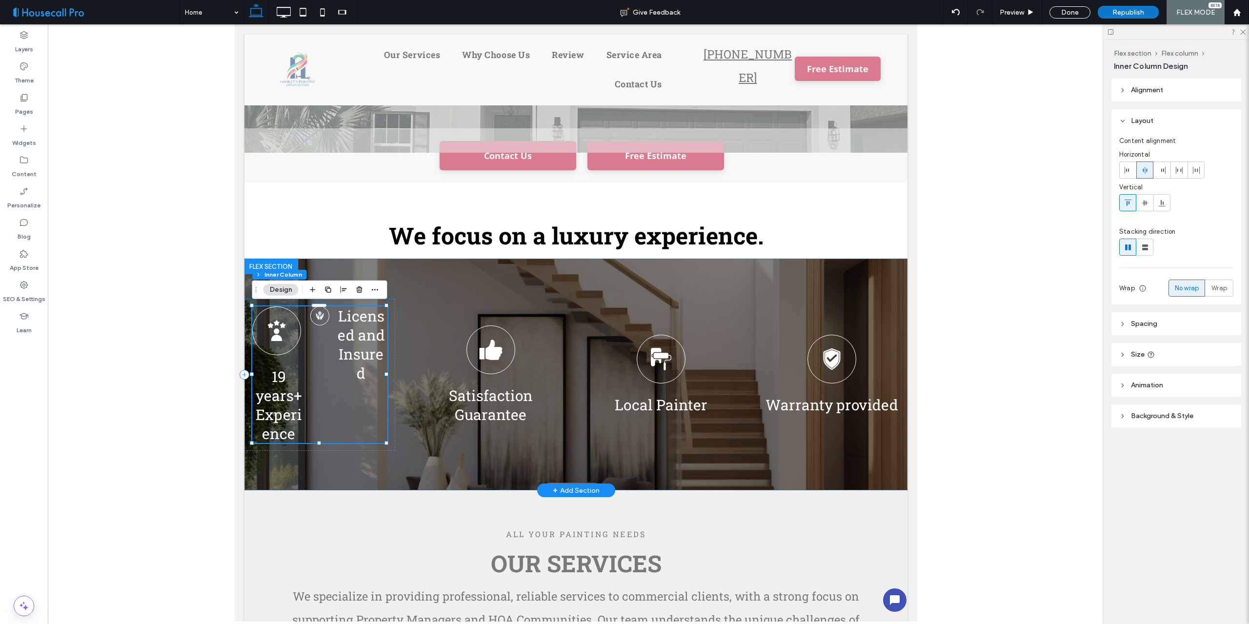
click at [297, 363] on div "19 years+ Experience" at bounding box center [278, 374] width 53 height 137
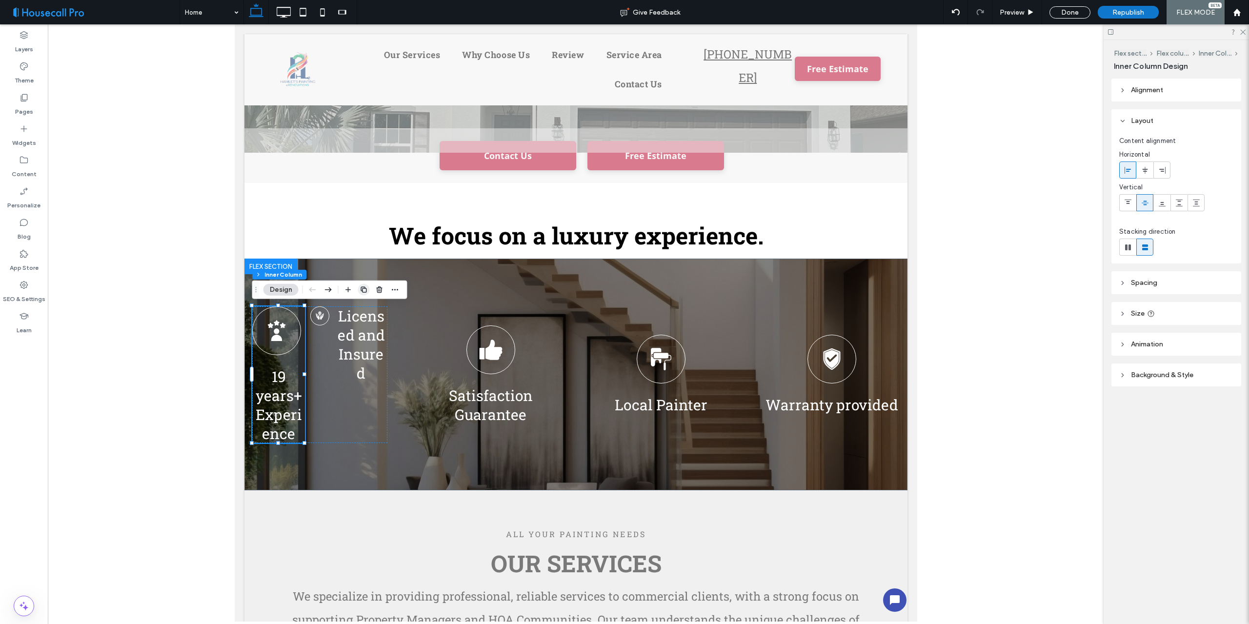
click at [364, 290] on icon "button" at bounding box center [364, 290] width 8 height 8
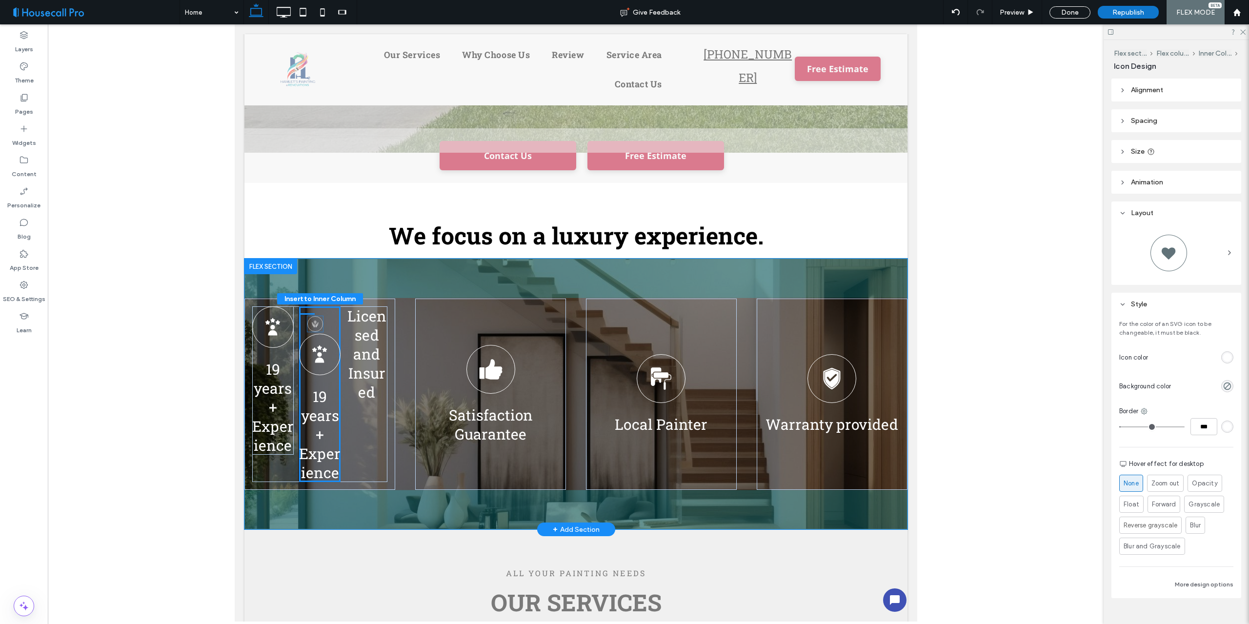
drag, startPoint x: 340, startPoint y: 318, endPoint x: 316, endPoint y: 328, distance: 25.6
type input "**"
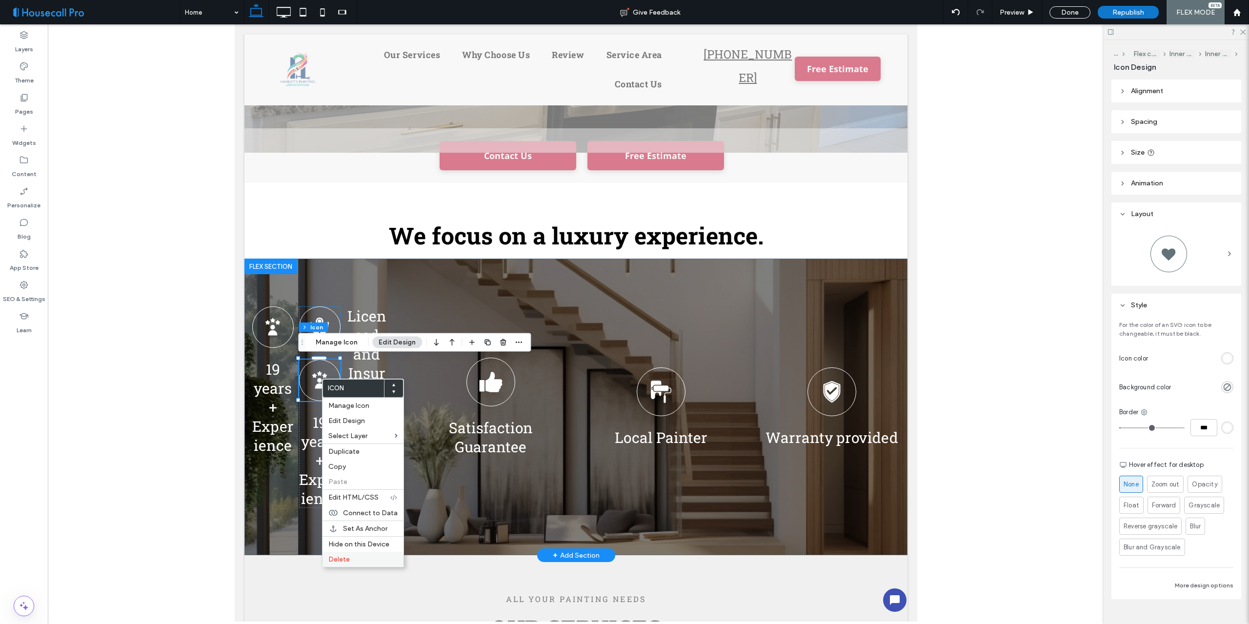
click at [346, 560] on span "Delete" at bounding box center [338, 559] width 21 height 8
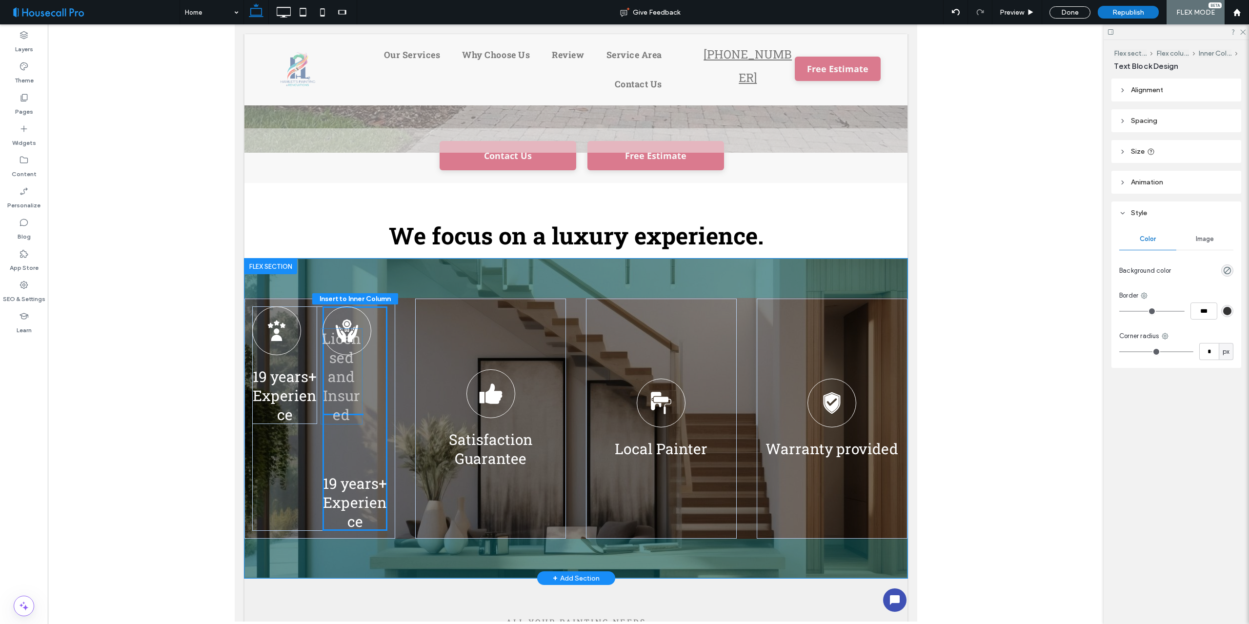
drag, startPoint x: 365, startPoint y: 333, endPoint x: 341, endPoint y: 356, distance: 33.1
type input "**"
type input "****"
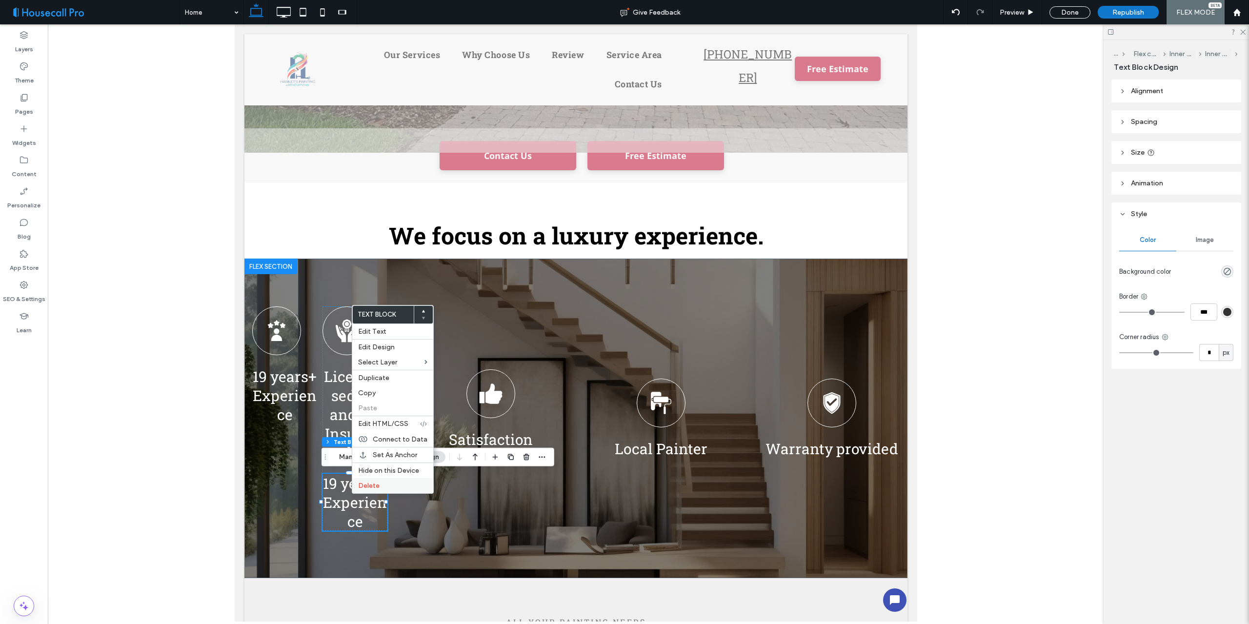
click at [379, 492] on div "Delete" at bounding box center [392, 485] width 81 height 15
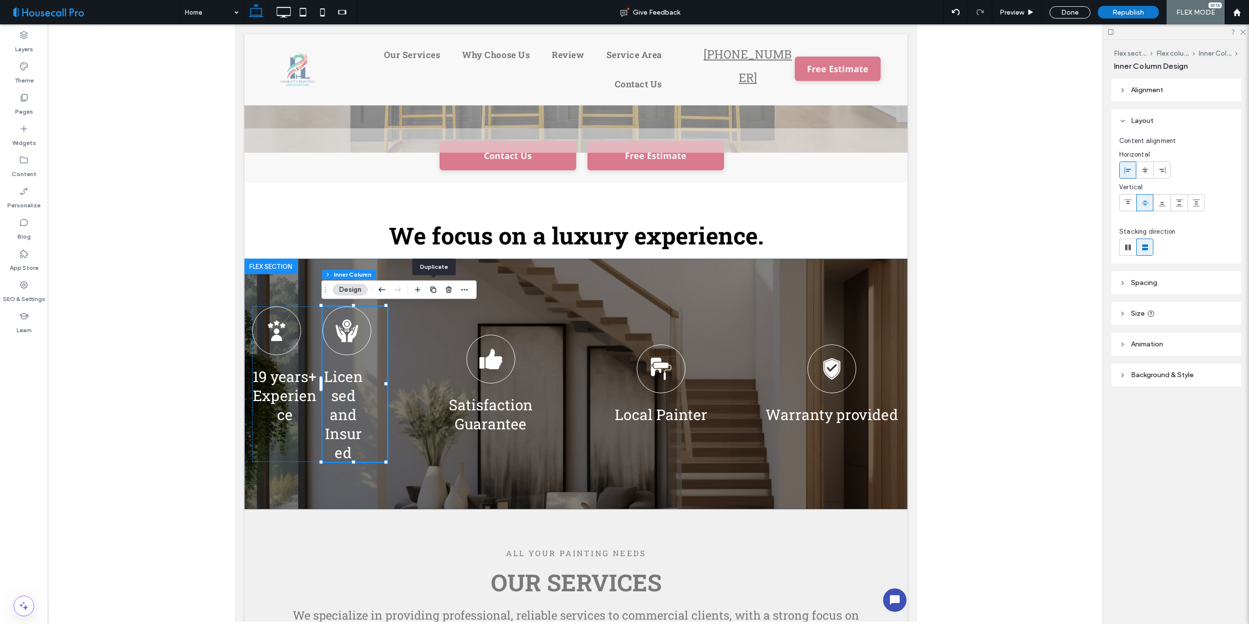
click at [431, 288] on icon "button" at bounding box center [433, 290] width 8 height 8
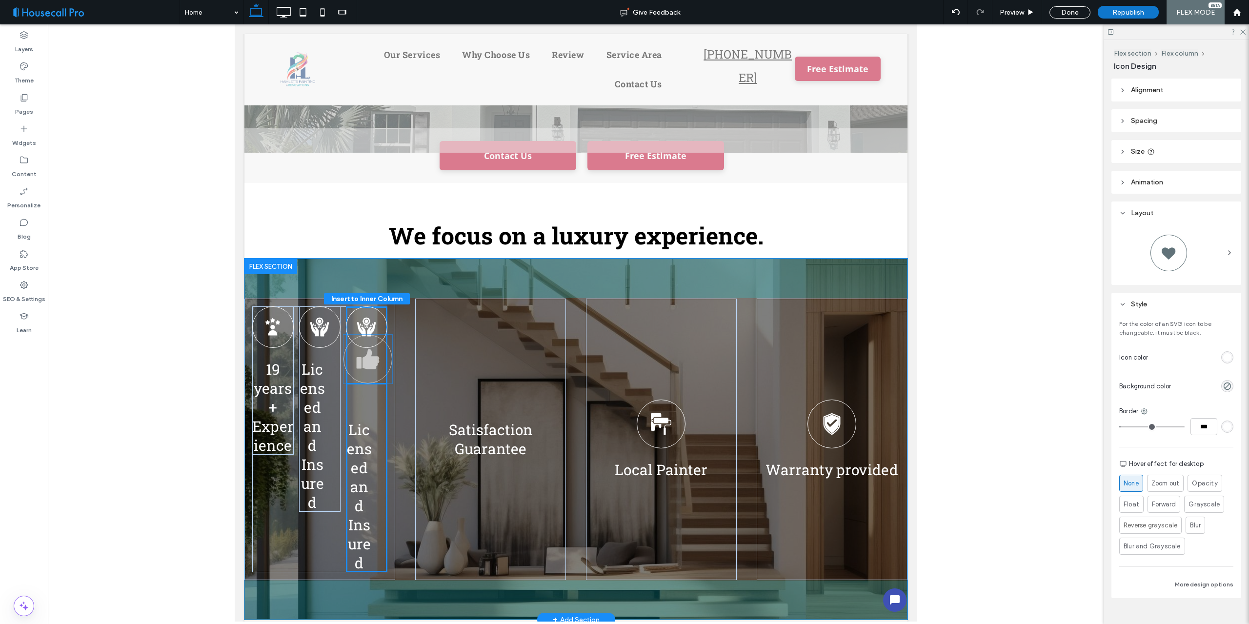
drag, startPoint x: 489, startPoint y: 379, endPoint x: 369, endPoint y: 355, distance: 122.5
type input "**"
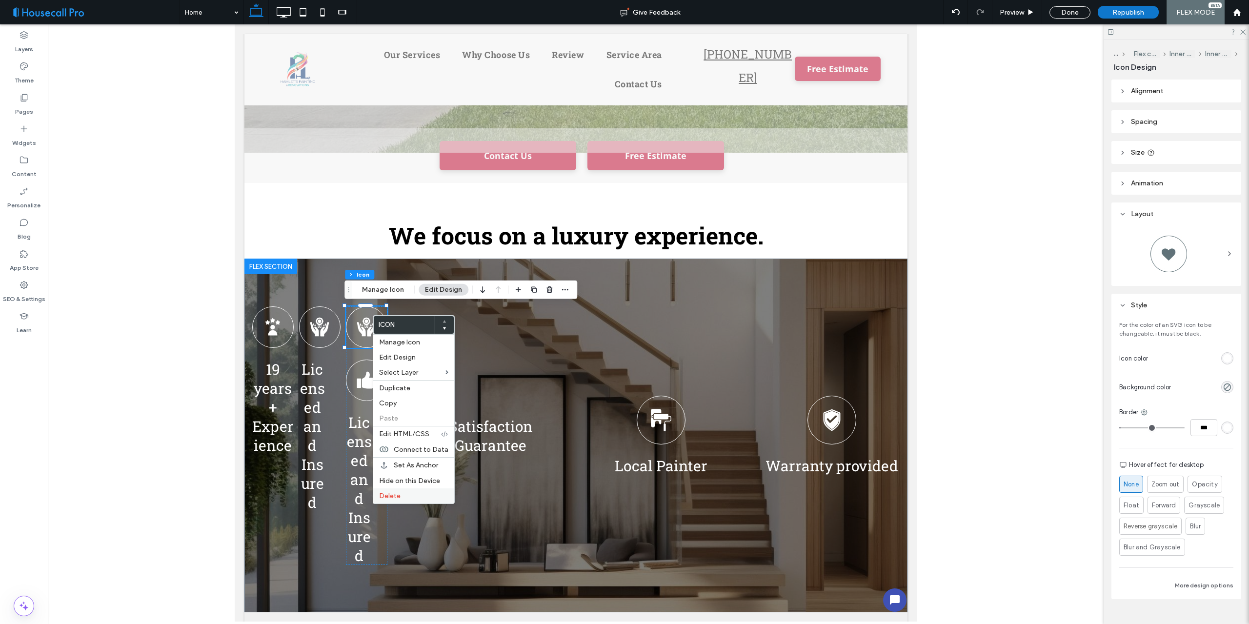
click at [391, 494] on span "Delete" at bounding box center [389, 496] width 21 height 8
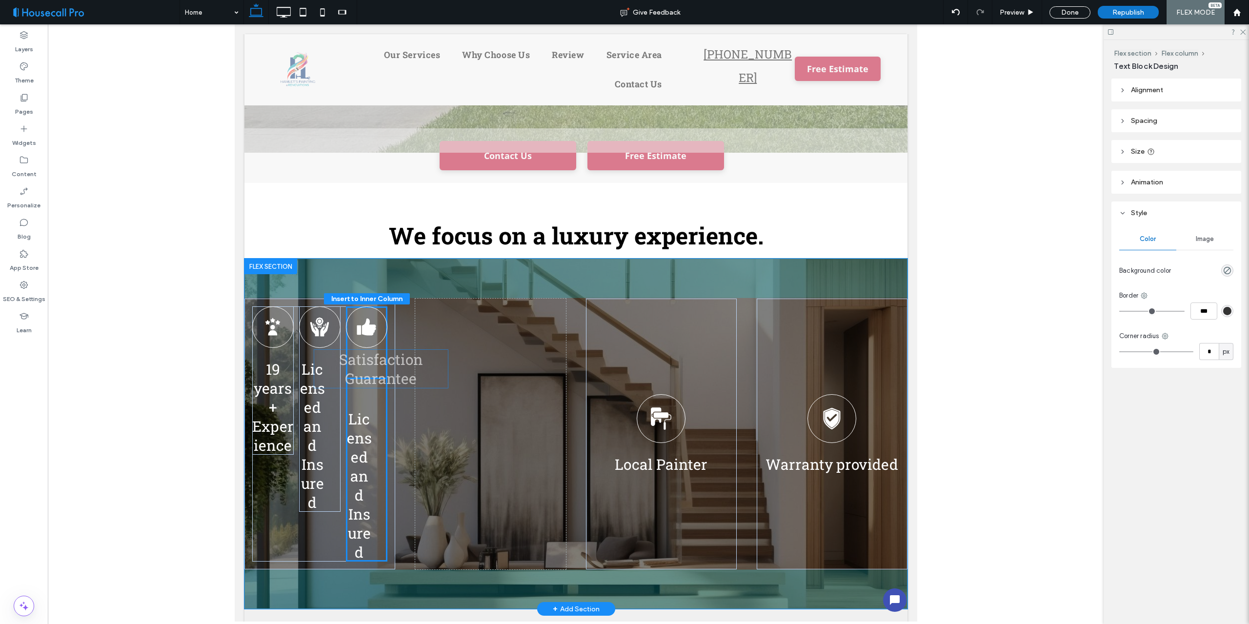
drag, startPoint x: 482, startPoint y: 402, endPoint x: 375, endPoint y: 363, distance: 113.9
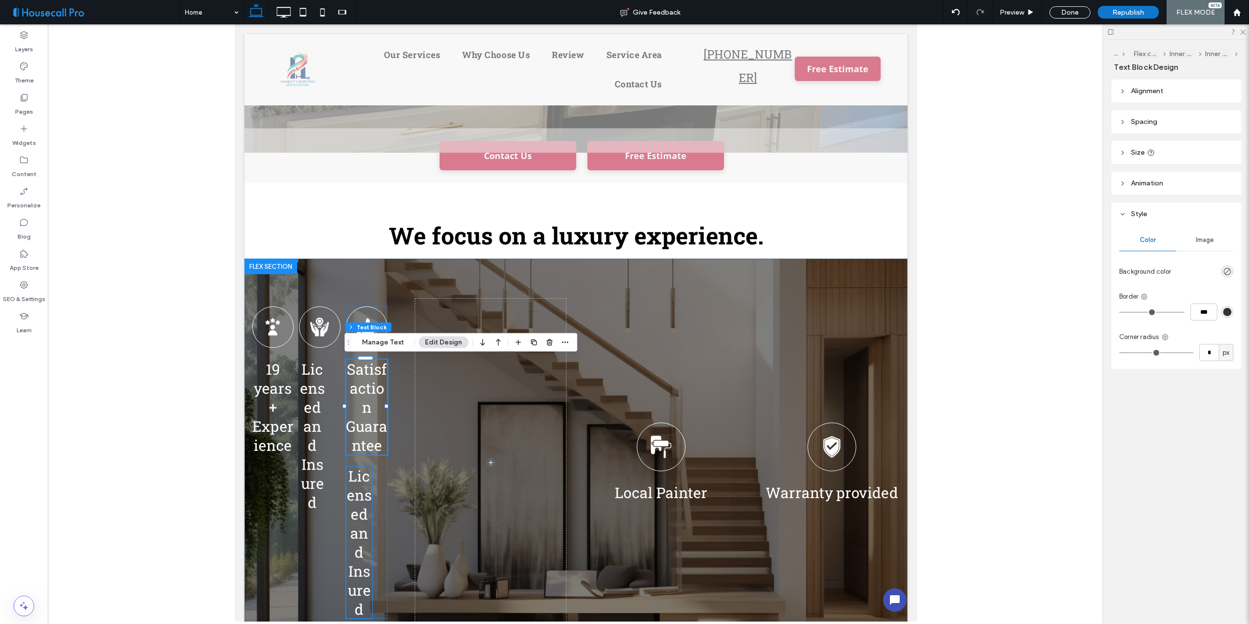
click at [362, 503] on span "Licensed and Insured" at bounding box center [358, 542] width 25 height 152
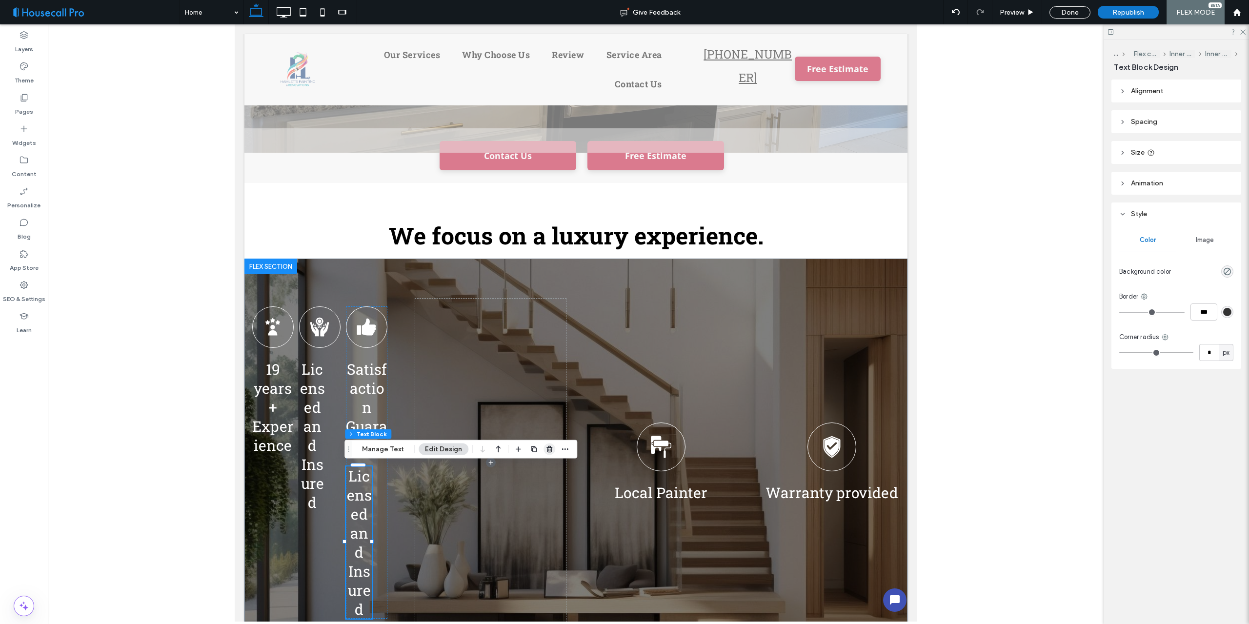
click at [546, 449] on icon "button" at bounding box center [549, 449] width 8 height 8
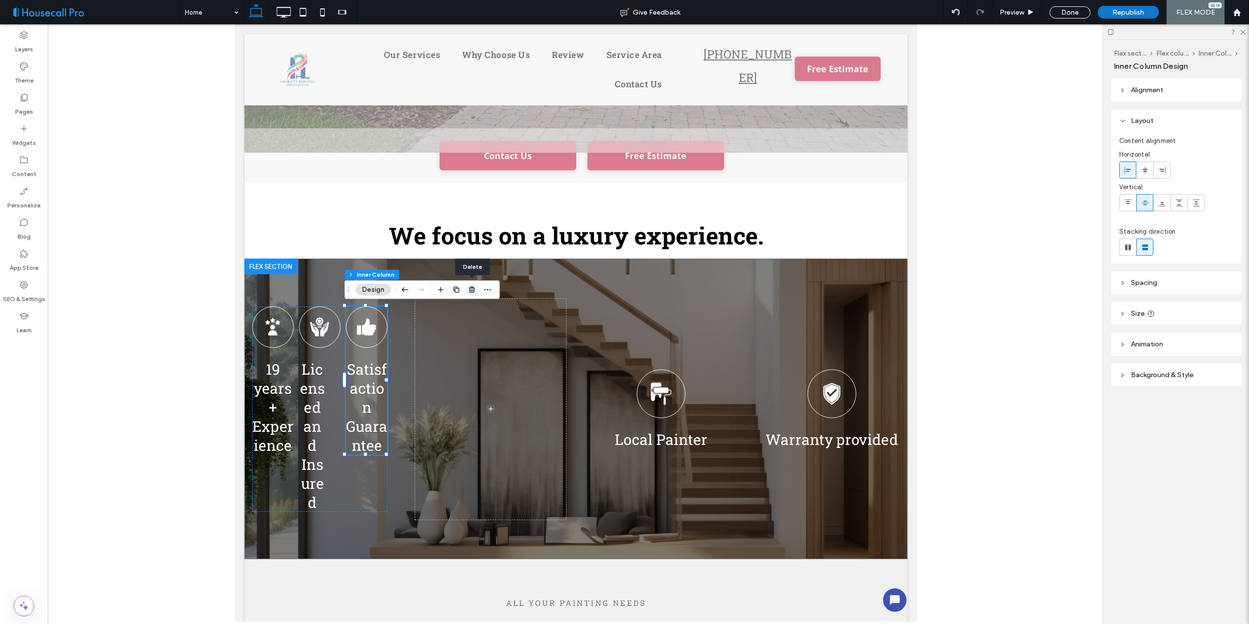
click at [472, 286] on use "button" at bounding box center [472, 289] width 6 height 6
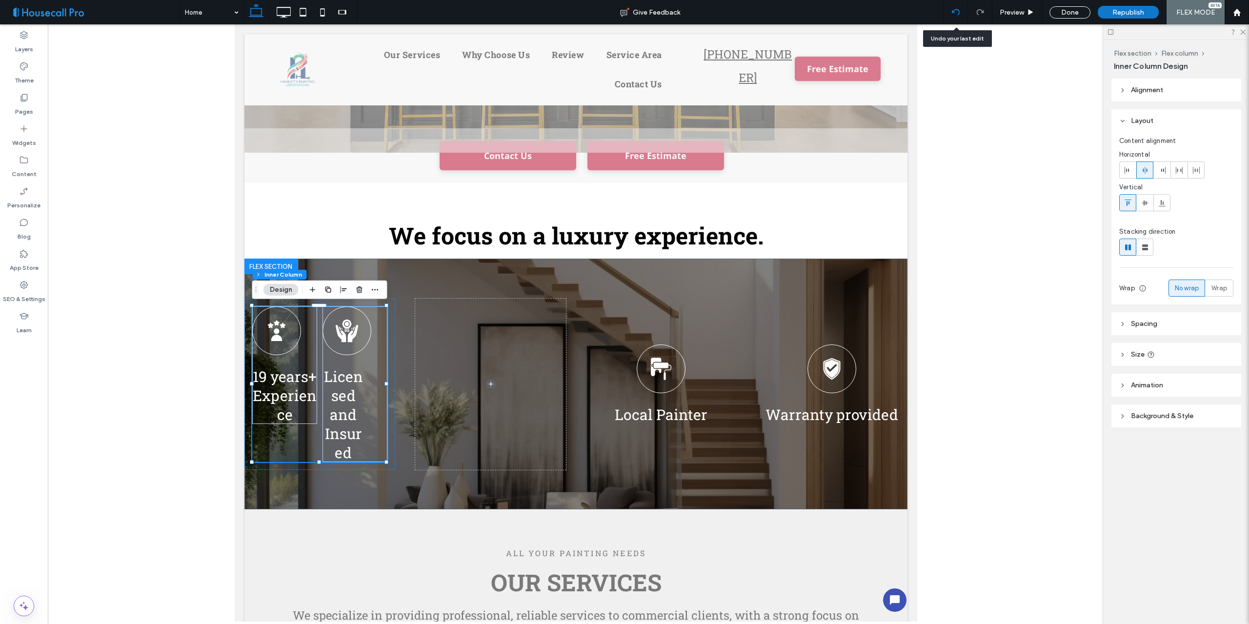
click at [954, 10] on icon at bounding box center [956, 12] width 8 height 8
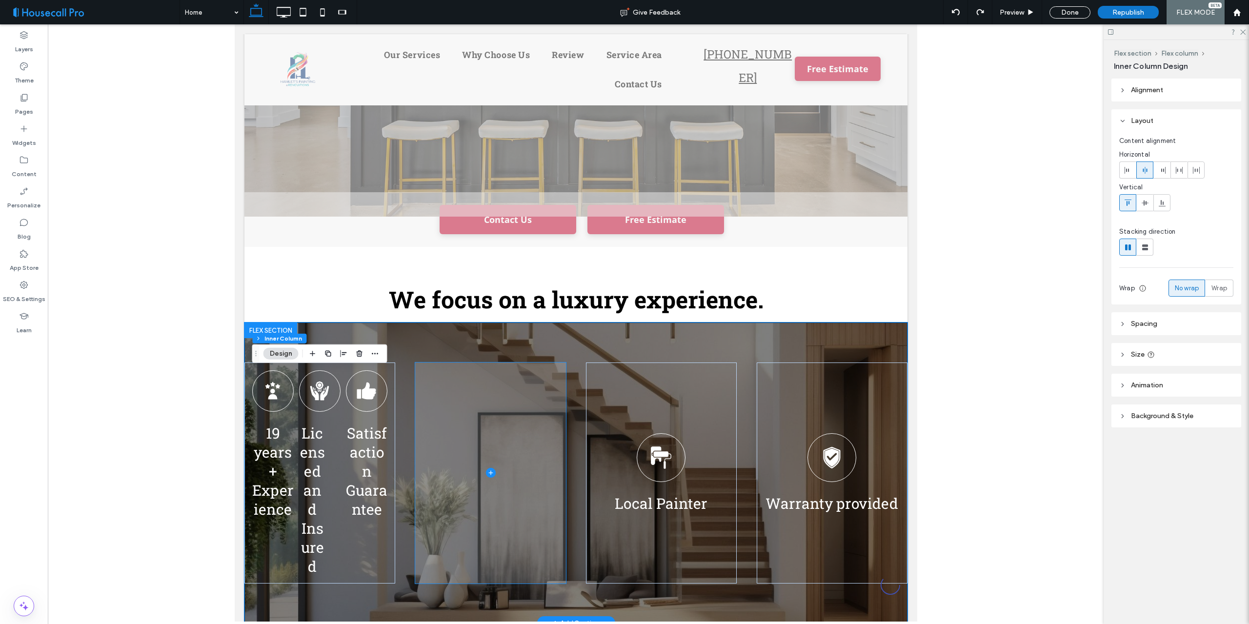
scroll to position [0, 0]
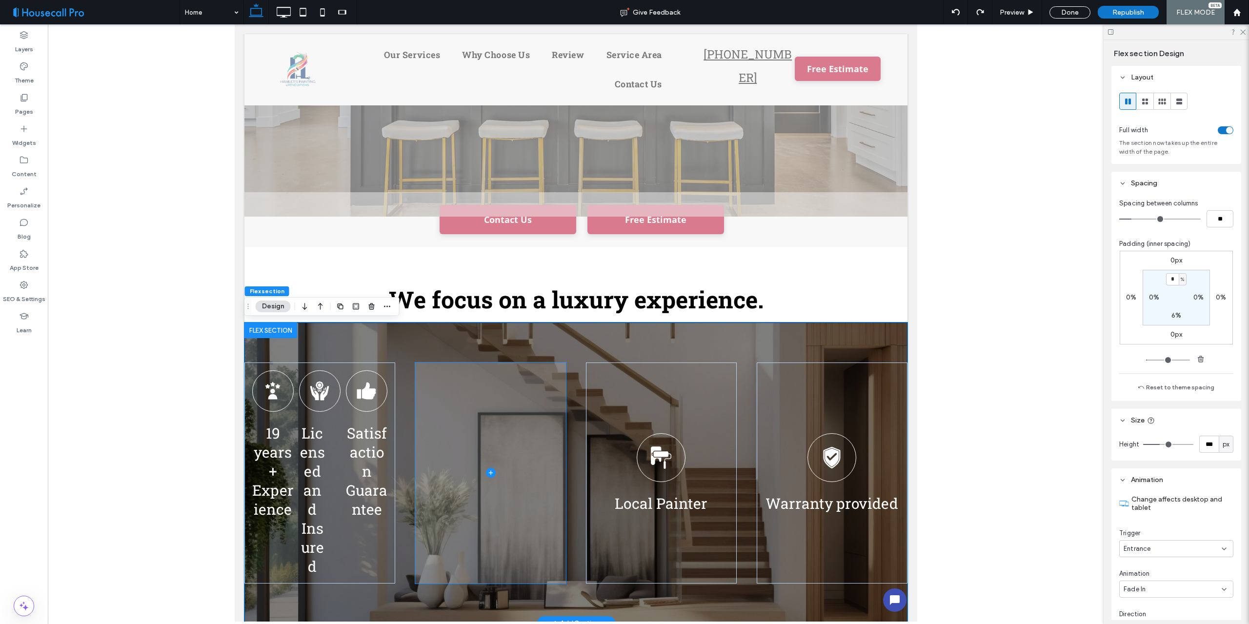
click at [461, 385] on span at bounding box center [490, 472] width 151 height 221
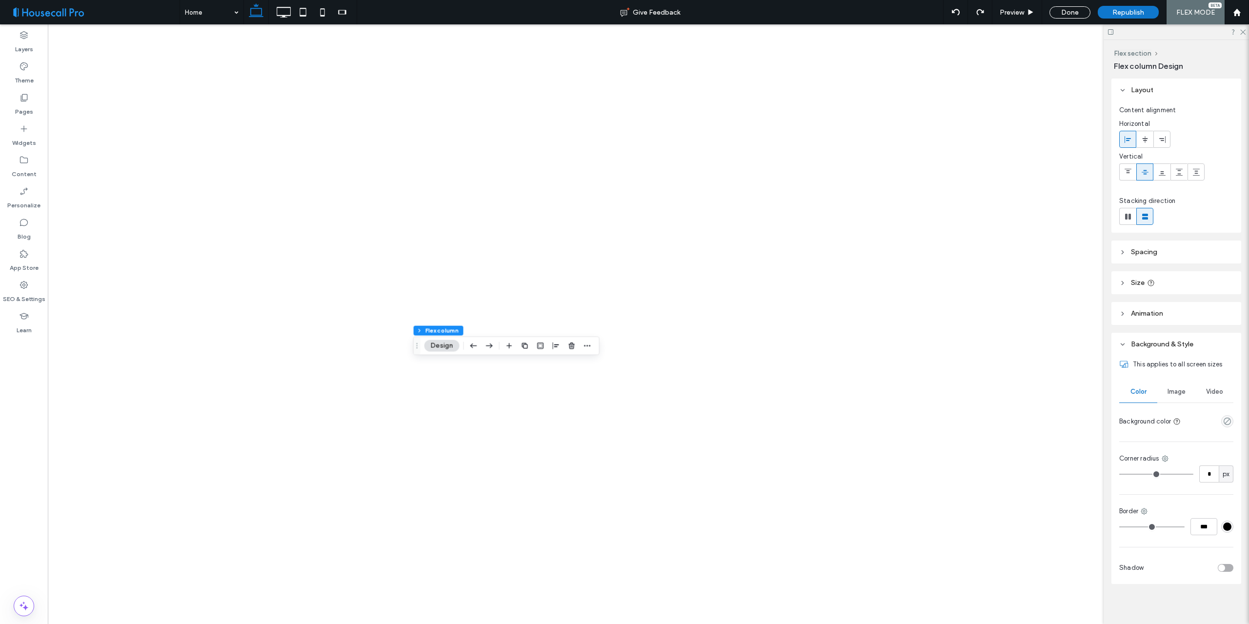
click at [570, 345] on icon "button" at bounding box center [572, 346] width 8 height 8
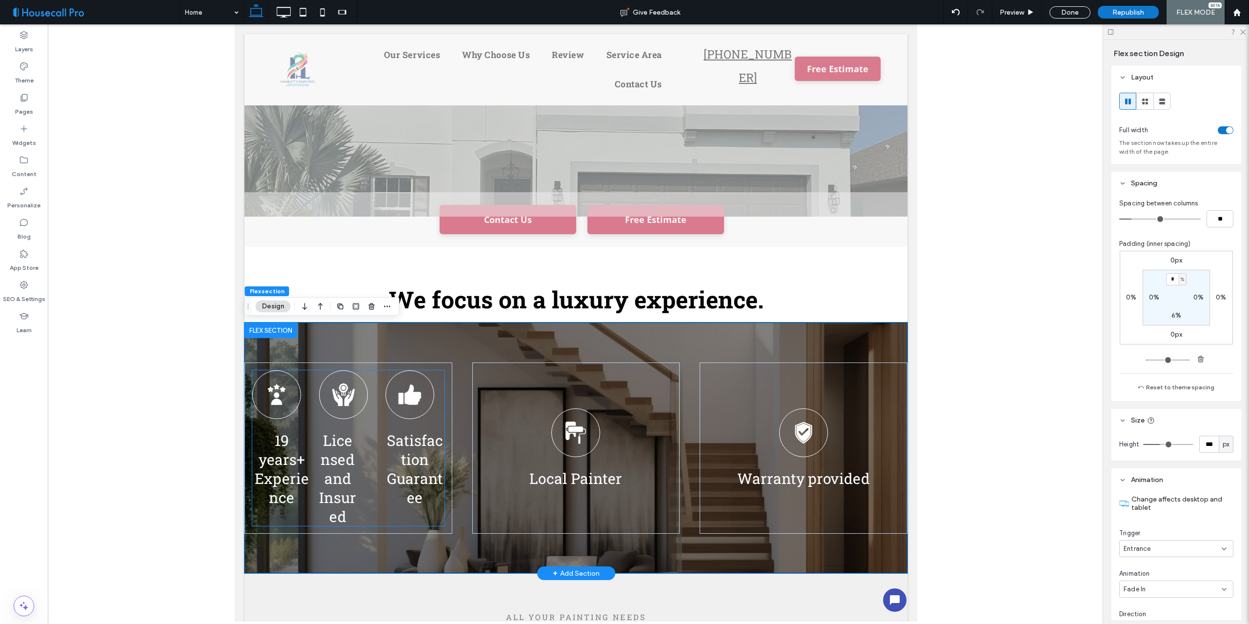
click at [437, 382] on div "Satisfaction Guarantee" at bounding box center [414, 438] width 59 height 137
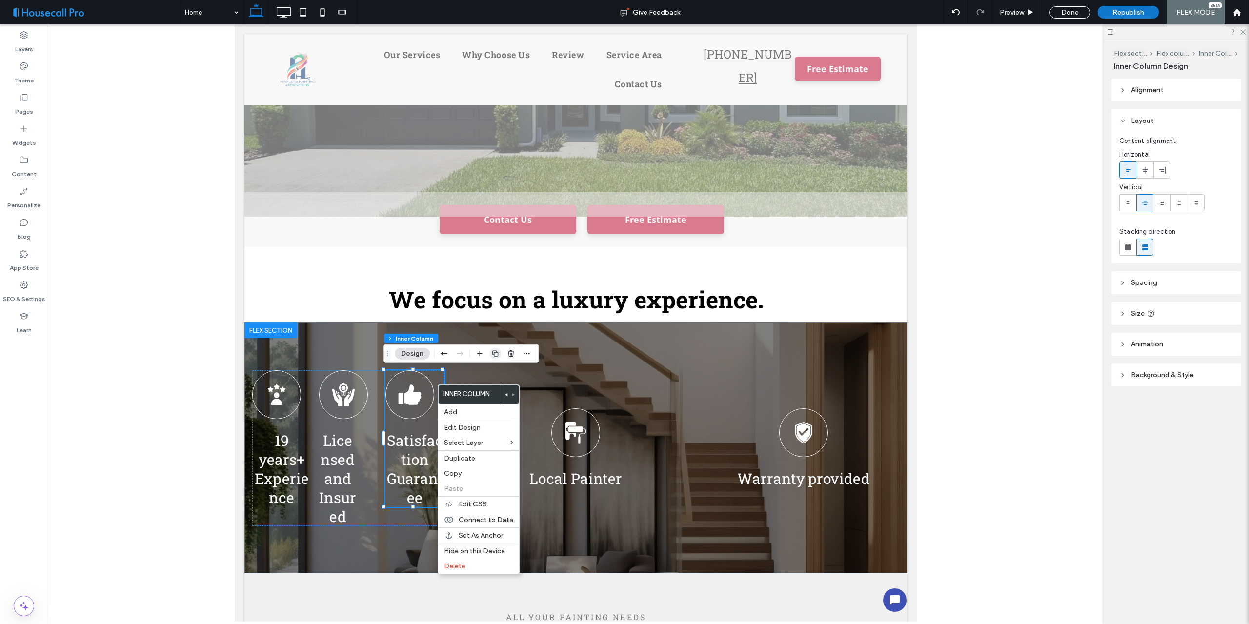
click at [495, 354] on icon "button" at bounding box center [495, 354] width 8 height 8
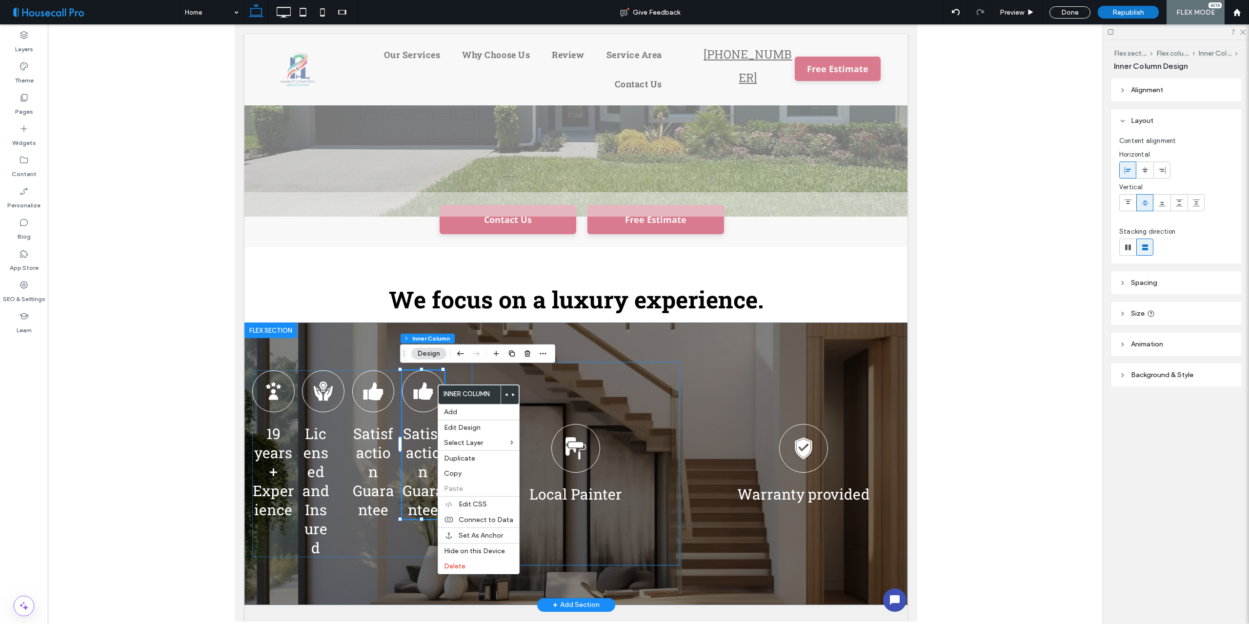
click at [552, 385] on div "Local Painter" at bounding box center [576, 463] width 208 height 203
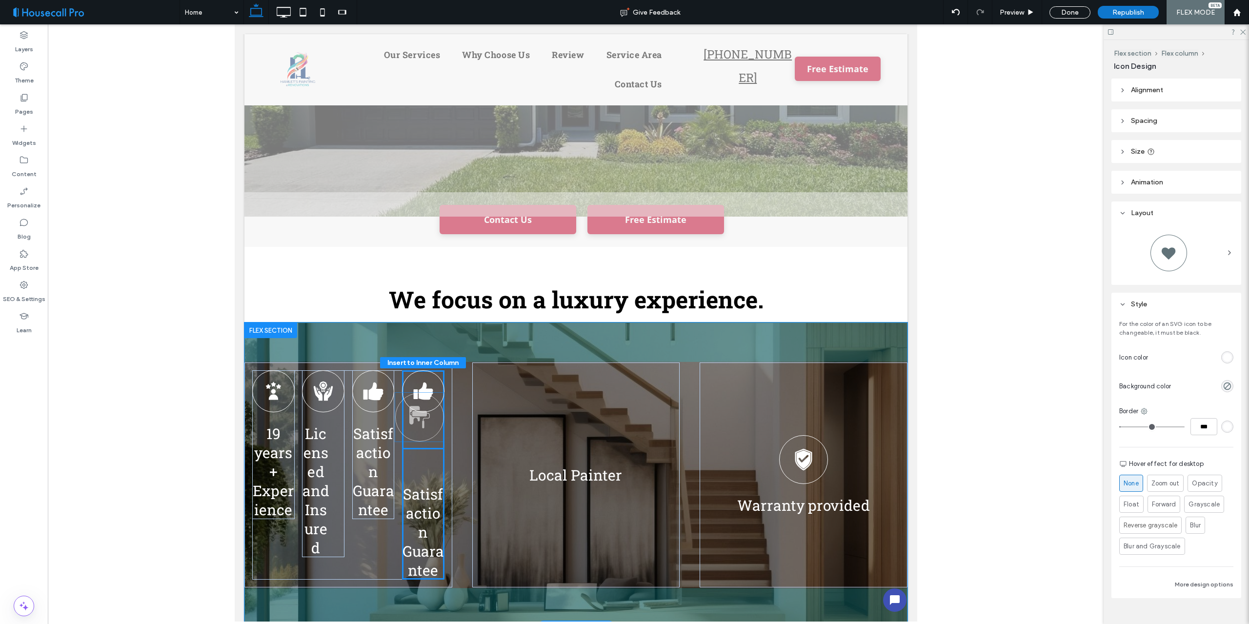
drag, startPoint x: 573, startPoint y: 447, endPoint x: 420, endPoint y: 417, distance: 155.7
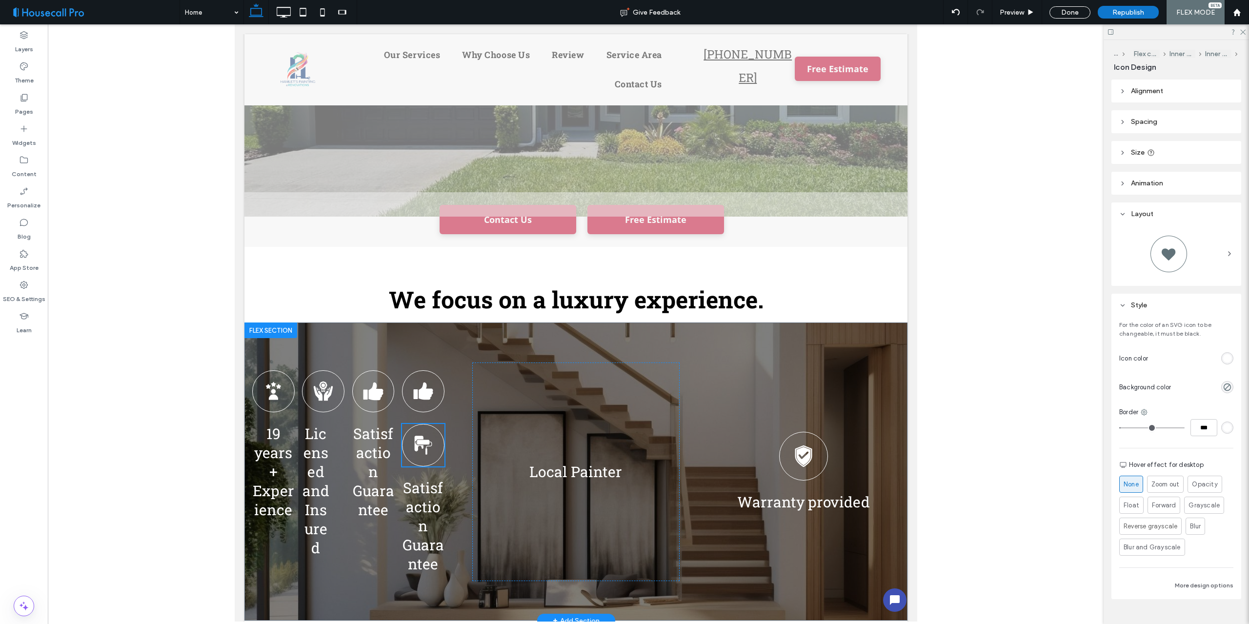
type input "****"
type input "**"
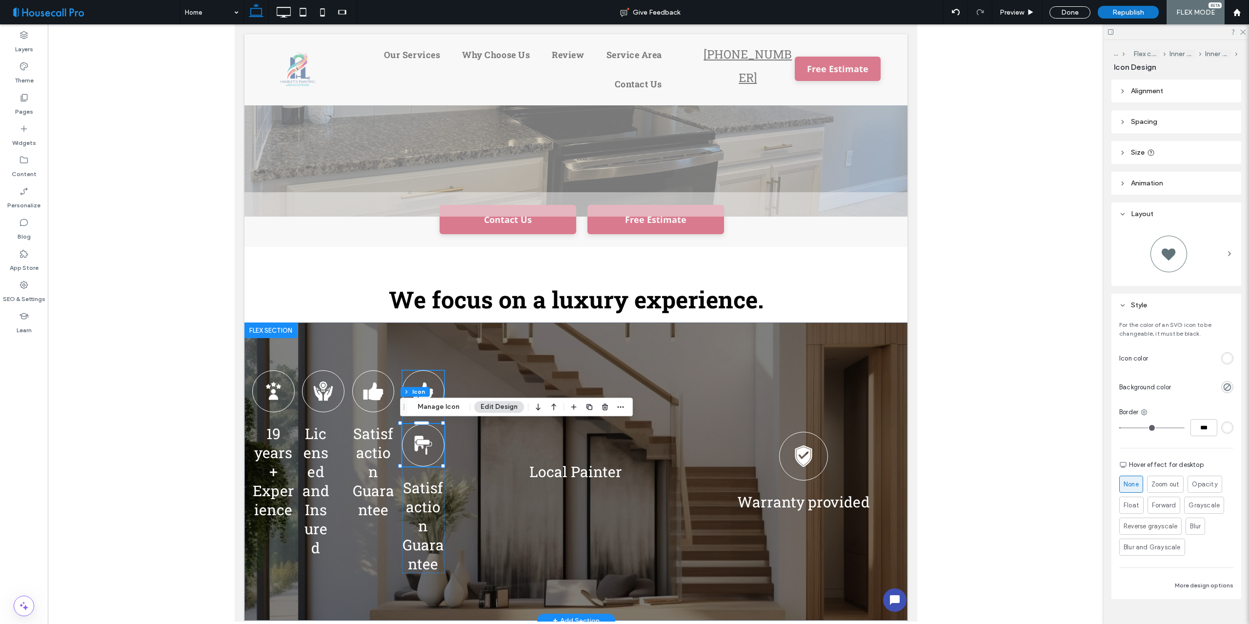
click at [432, 379] on div at bounding box center [422, 391] width 42 height 42
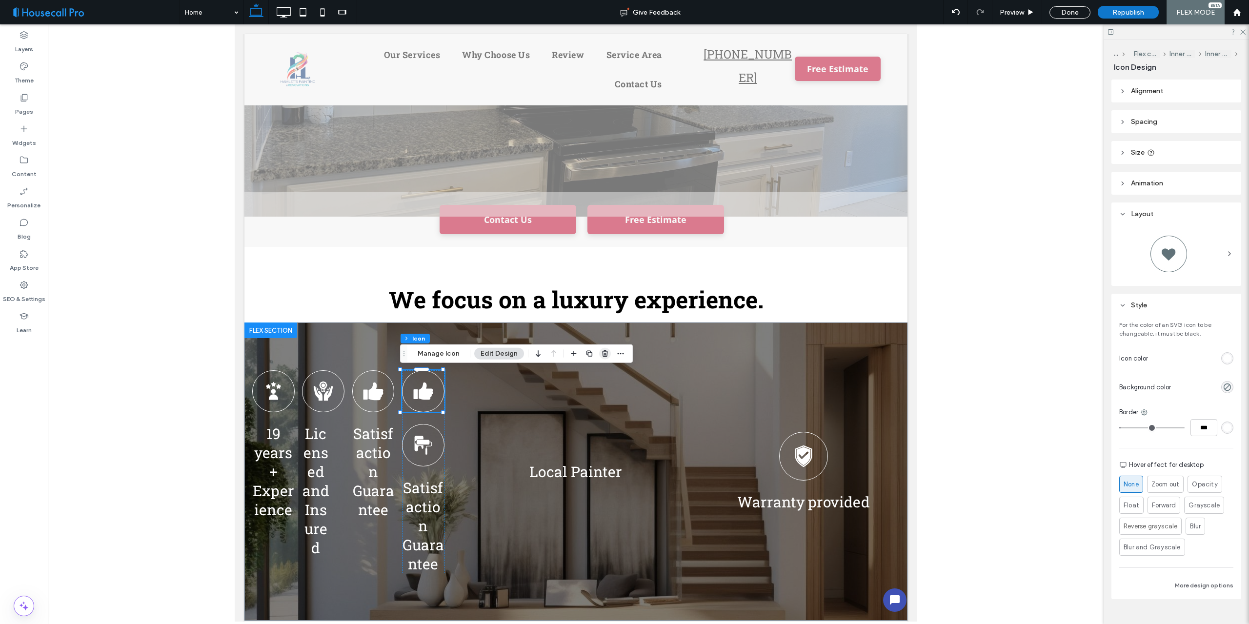
drag, startPoint x: 602, startPoint y: 354, endPoint x: 367, endPoint y: 331, distance: 236.3
click at [602, 354] on use "button" at bounding box center [605, 353] width 6 height 6
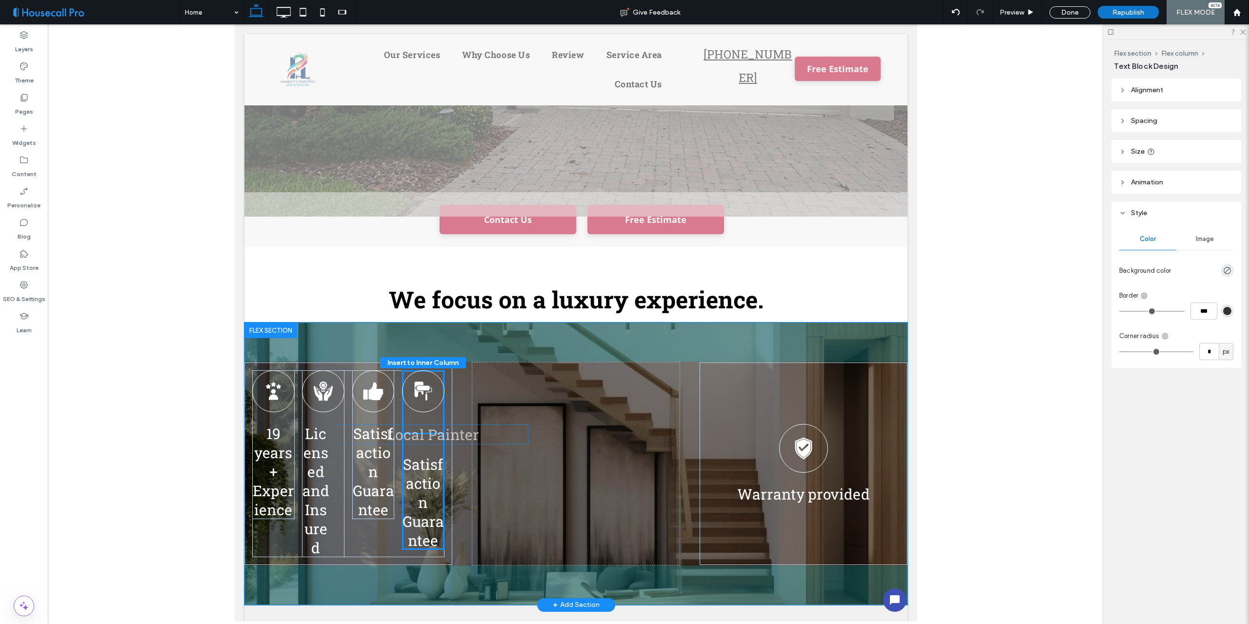
drag, startPoint x: 558, startPoint y: 464, endPoint x: 419, endPoint y: 436, distance: 142.4
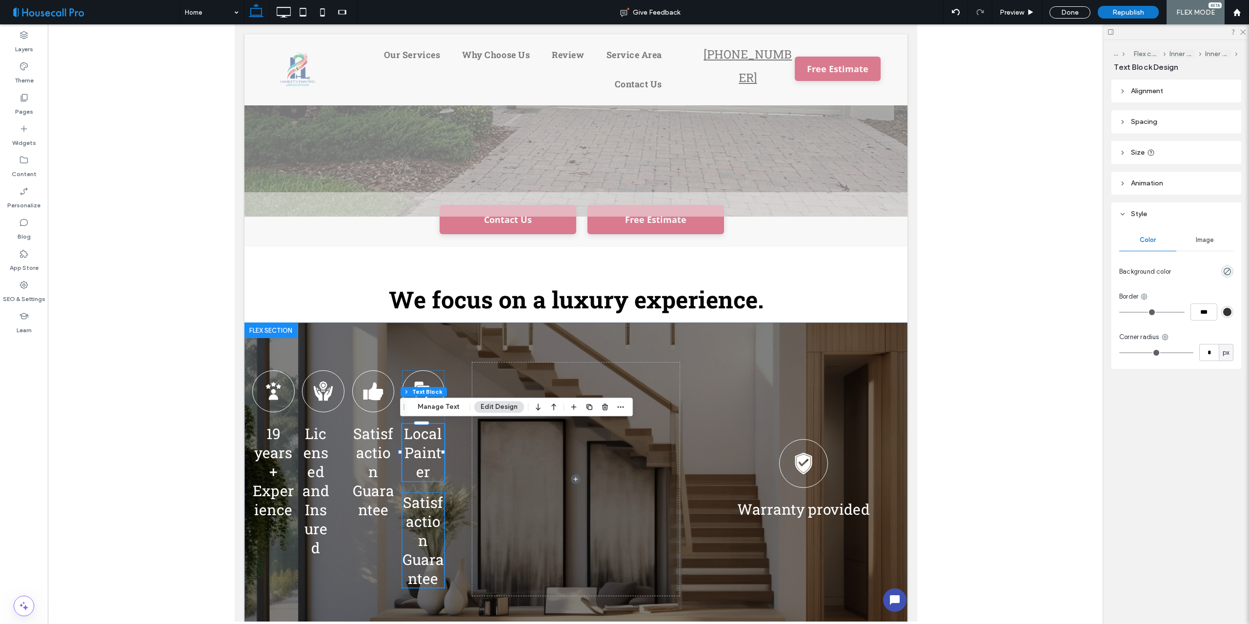
click at [422, 512] on span "Satisfaction Guarantee" at bounding box center [422, 540] width 41 height 95
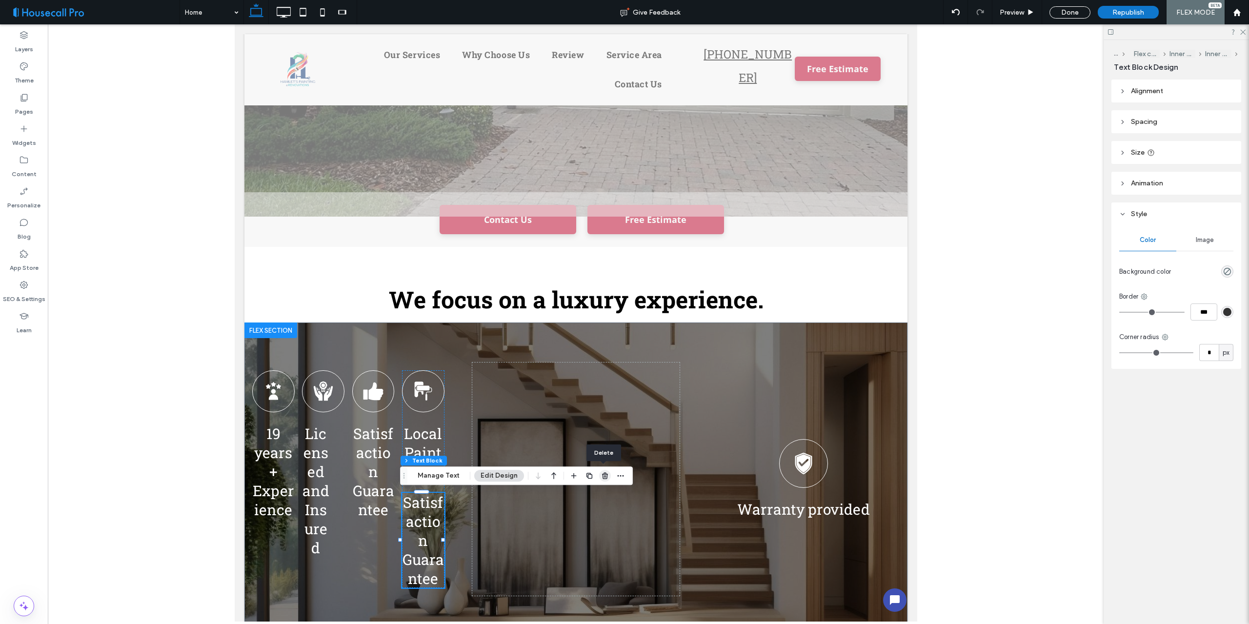
click at [602, 474] on use "button" at bounding box center [605, 475] width 6 height 6
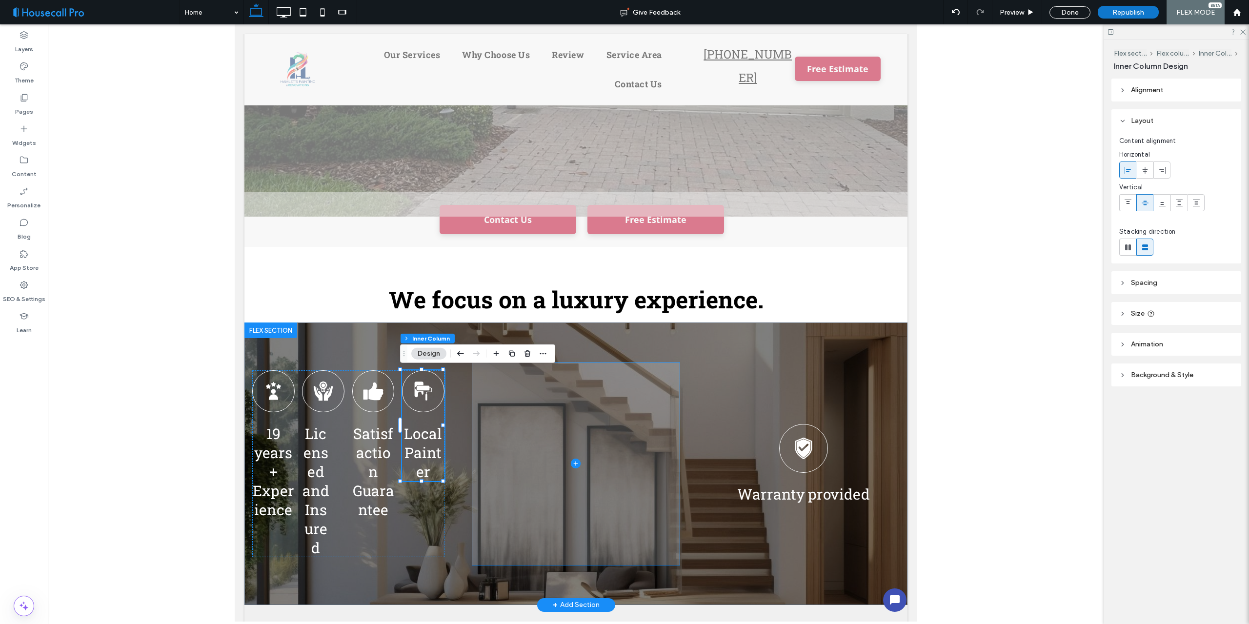
click at [562, 397] on span at bounding box center [576, 463] width 208 height 203
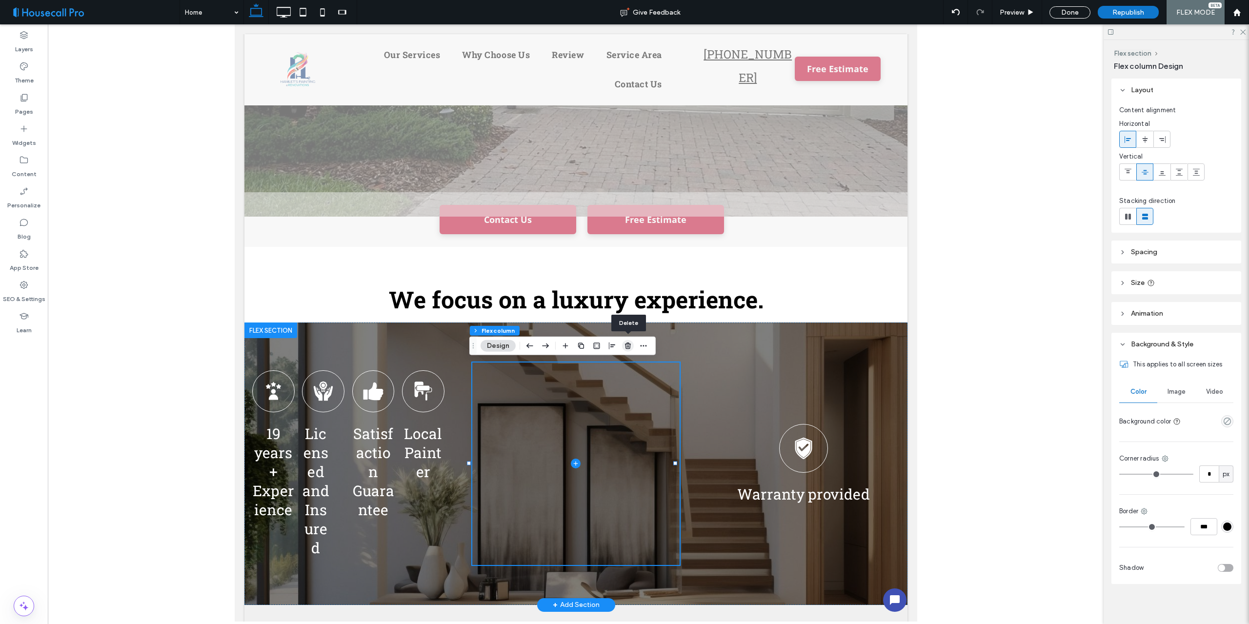
drag, startPoint x: 627, startPoint y: 346, endPoint x: 394, endPoint y: 321, distance: 234.0
click at [627, 346] on use "button" at bounding box center [628, 345] width 6 height 6
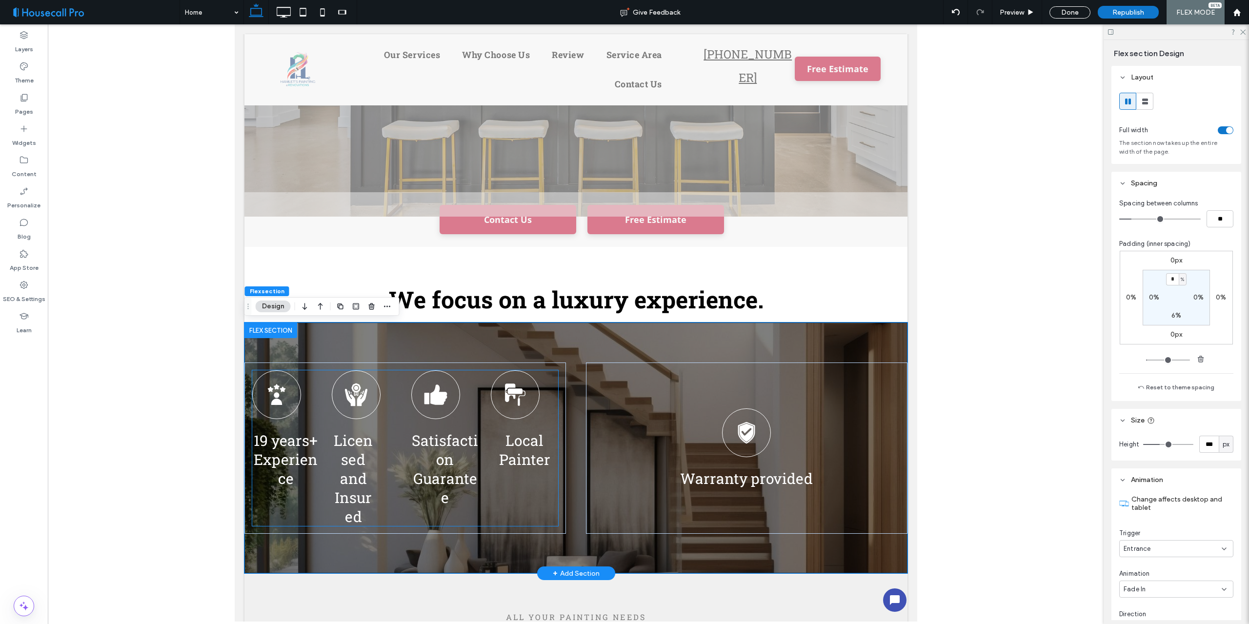
click at [543, 391] on div "Local Painter" at bounding box center [523, 419] width 67 height 99
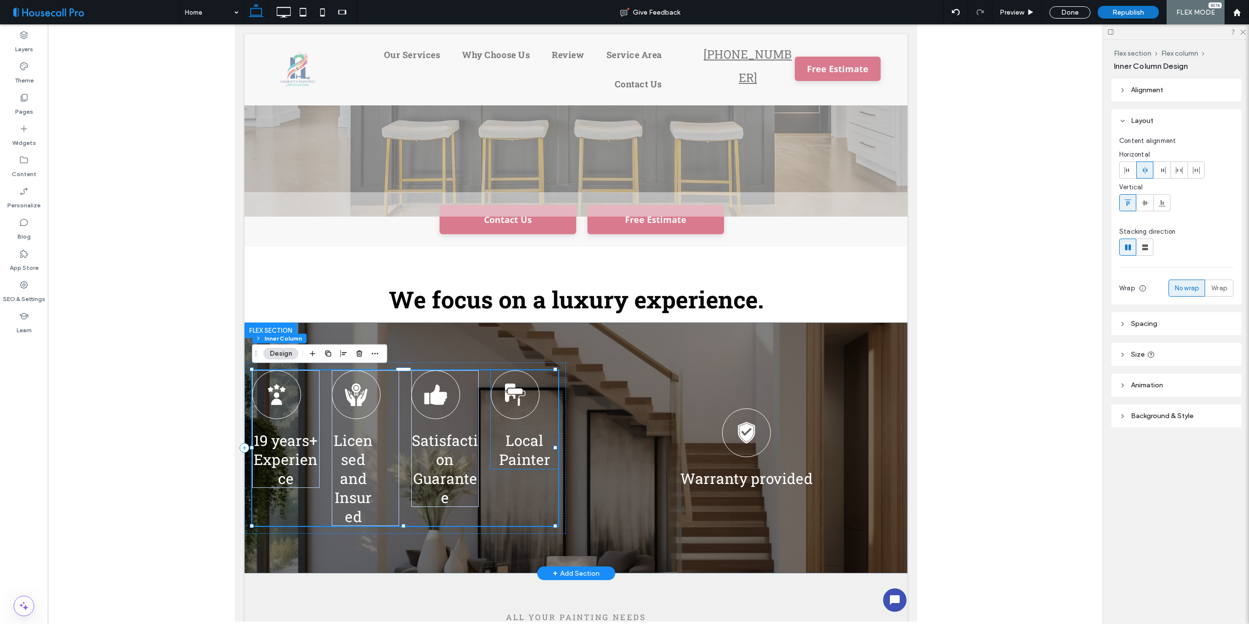
click at [543, 394] on div "Local Painter" at bounding box center [523, 419] width 67 height 99
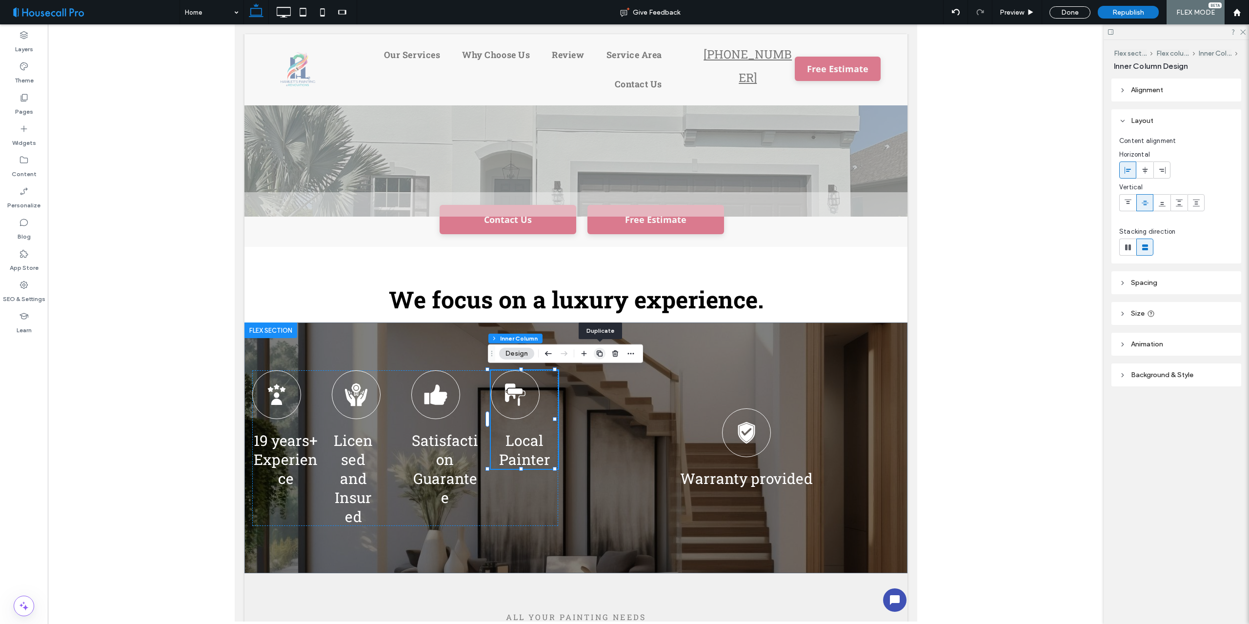
click at [601, 352] on icon "button" at bounding box center [600, 354] width 8 height 8
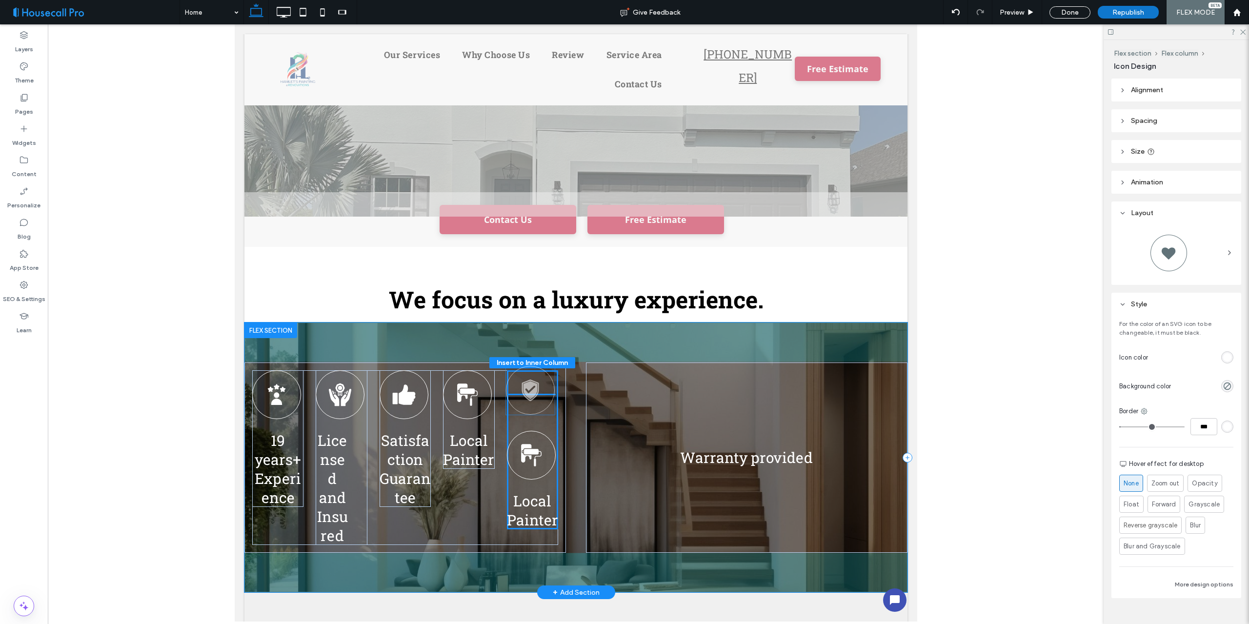
drag, startPoint x: 751, startPoint y: 437, endPoint x: 540, endPoint y: 386, distance: 216.9
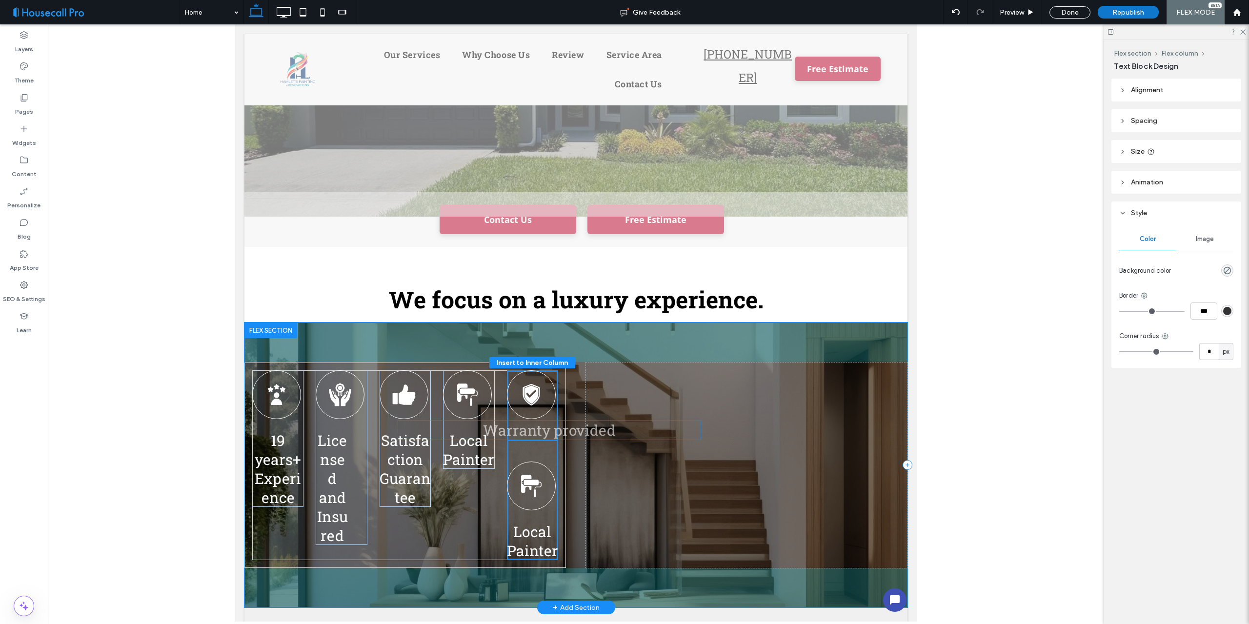
drag, startPoint x: 724, startPoint y: 458, endPoint x: 533, endPoint y: 431, distance: 193.6
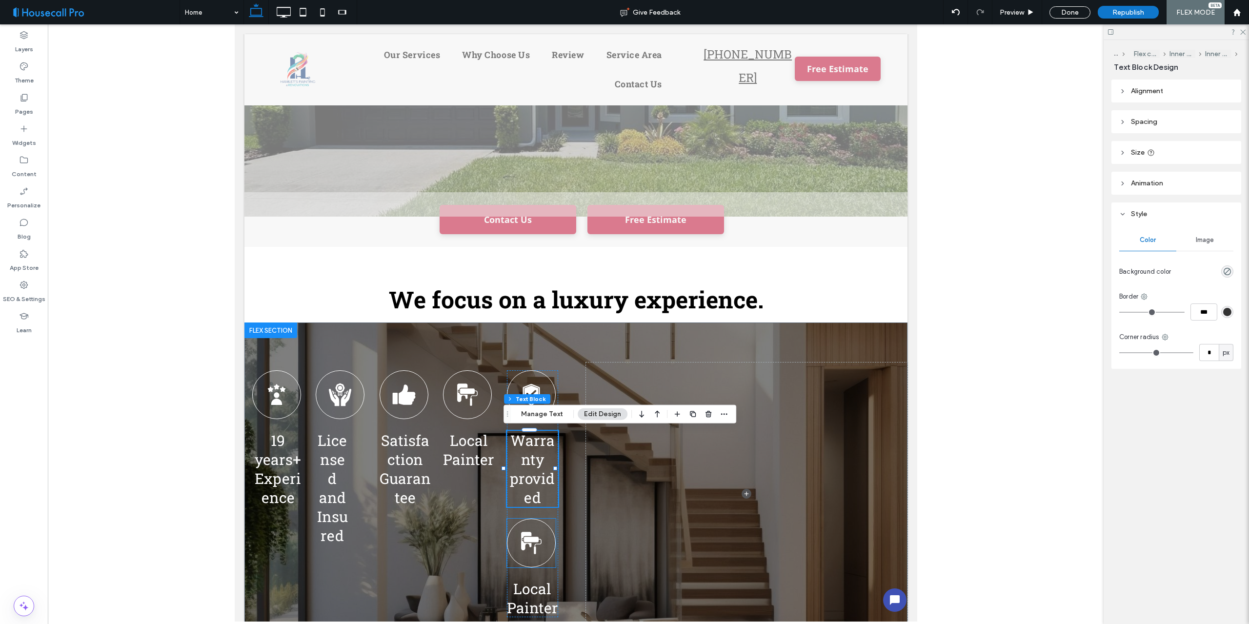
click at [536, 530] on div at bounding box center [530, 543] width 49 height 49
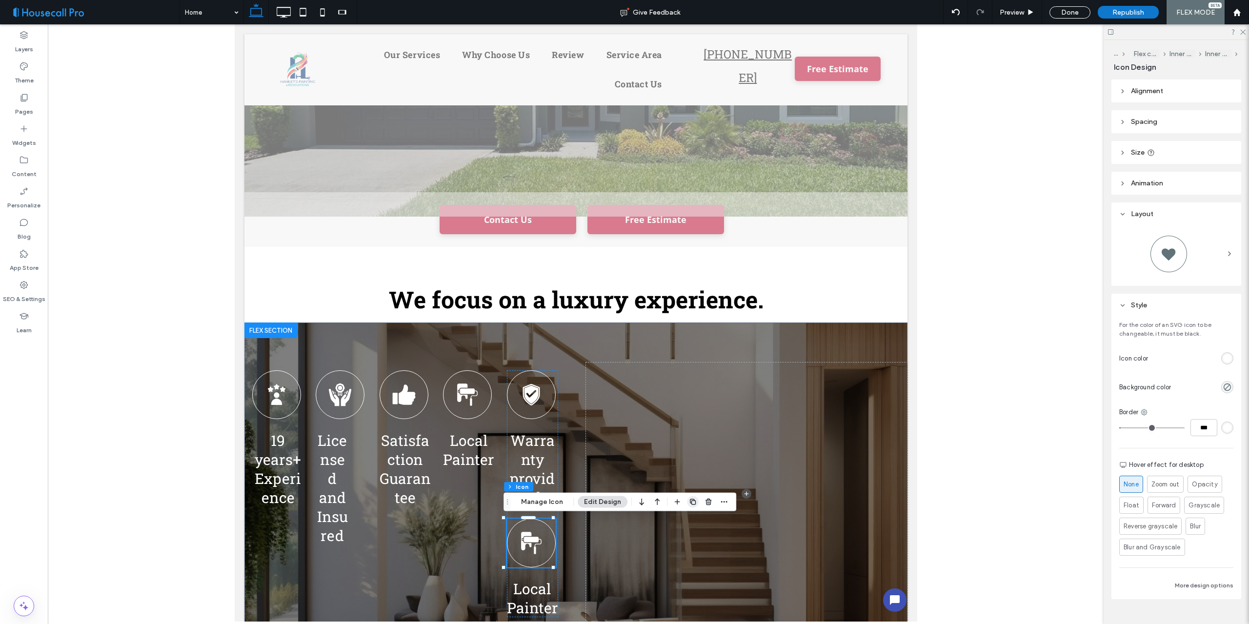
click at [693, 501] on icon "button" at bounding box center [693, 502] width 8 height 8
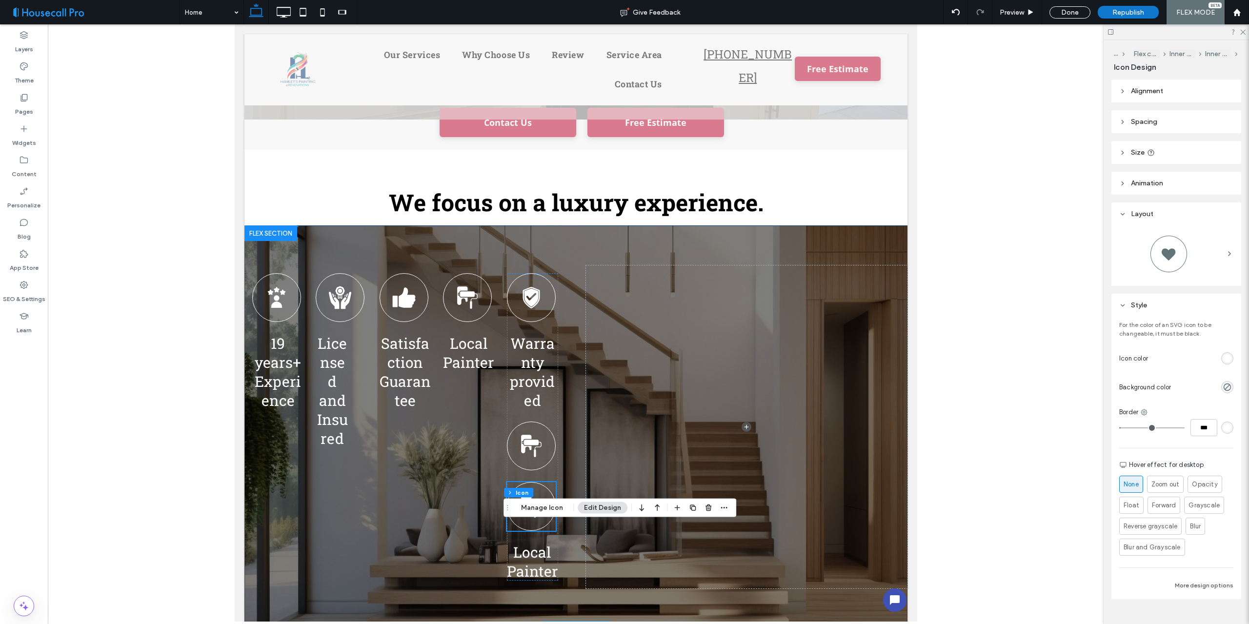
scroll to position [244, 0]
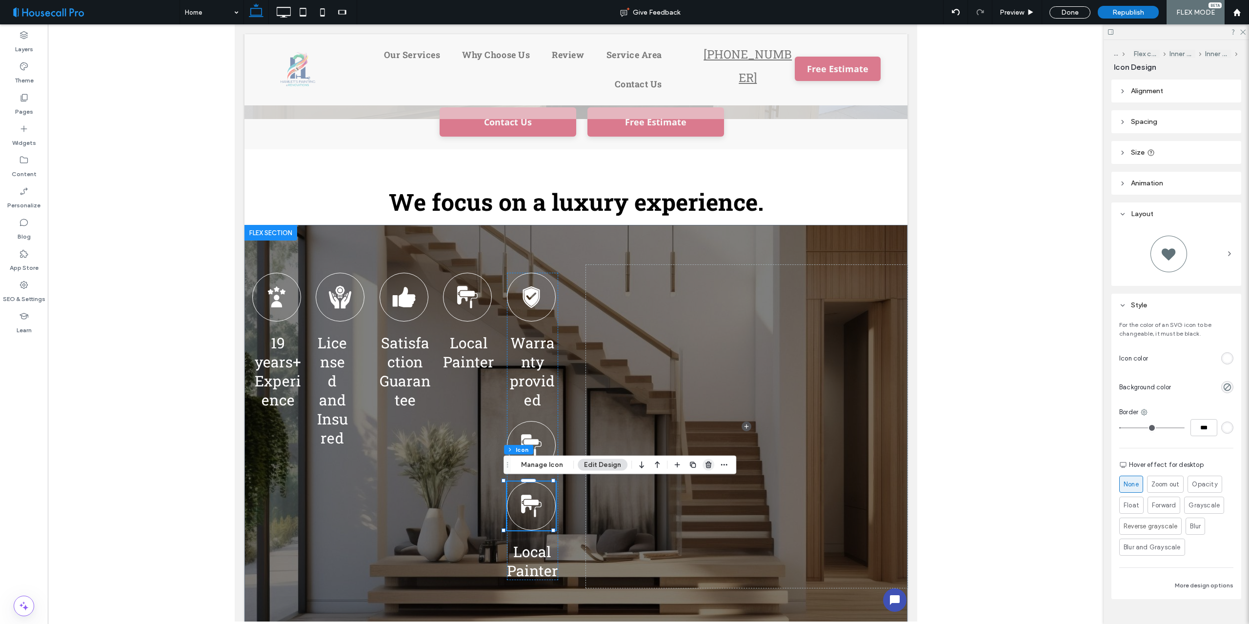
click at [705, 465] on icon "button" at bounding box center [708, 465] width 8 height 8
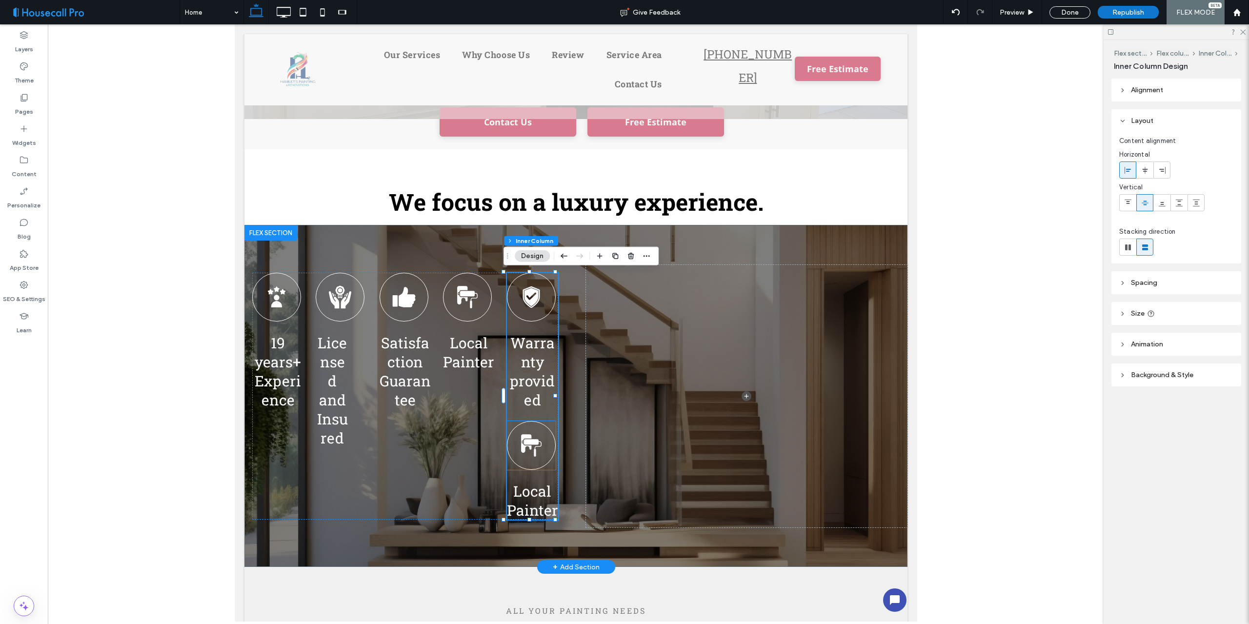
click at [537, 443] on icon at bounding box center [530, 445] width 23 height 23
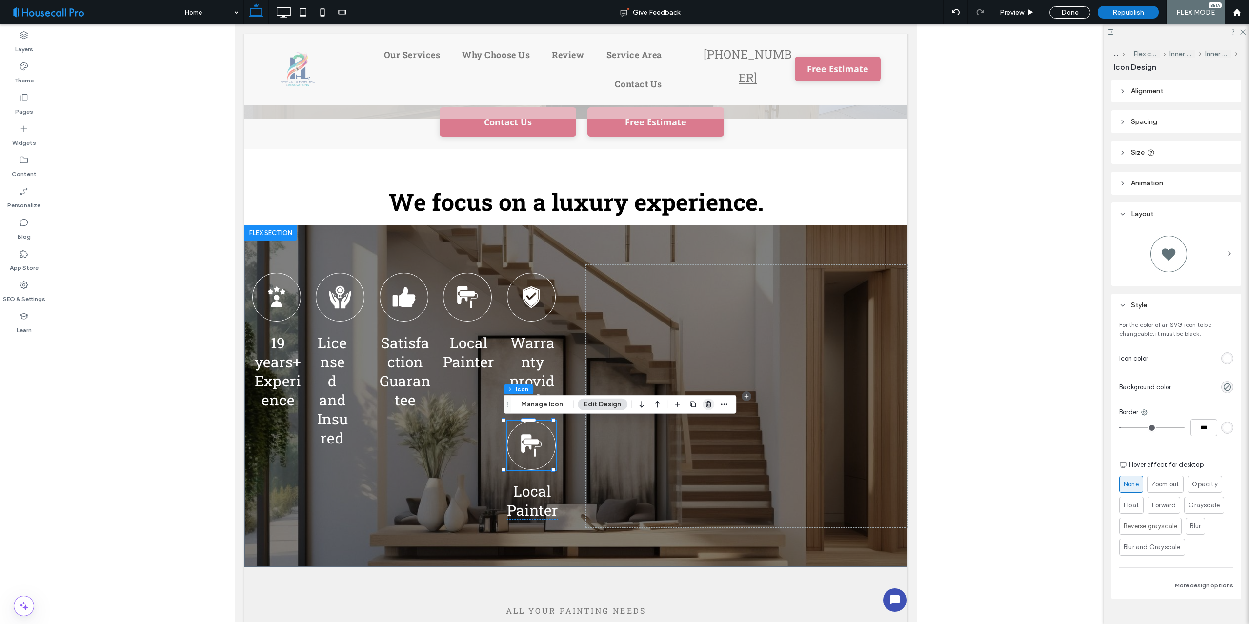
click at [706, 402] on use "button" at bounding box center [708, 404] width 6 height 6
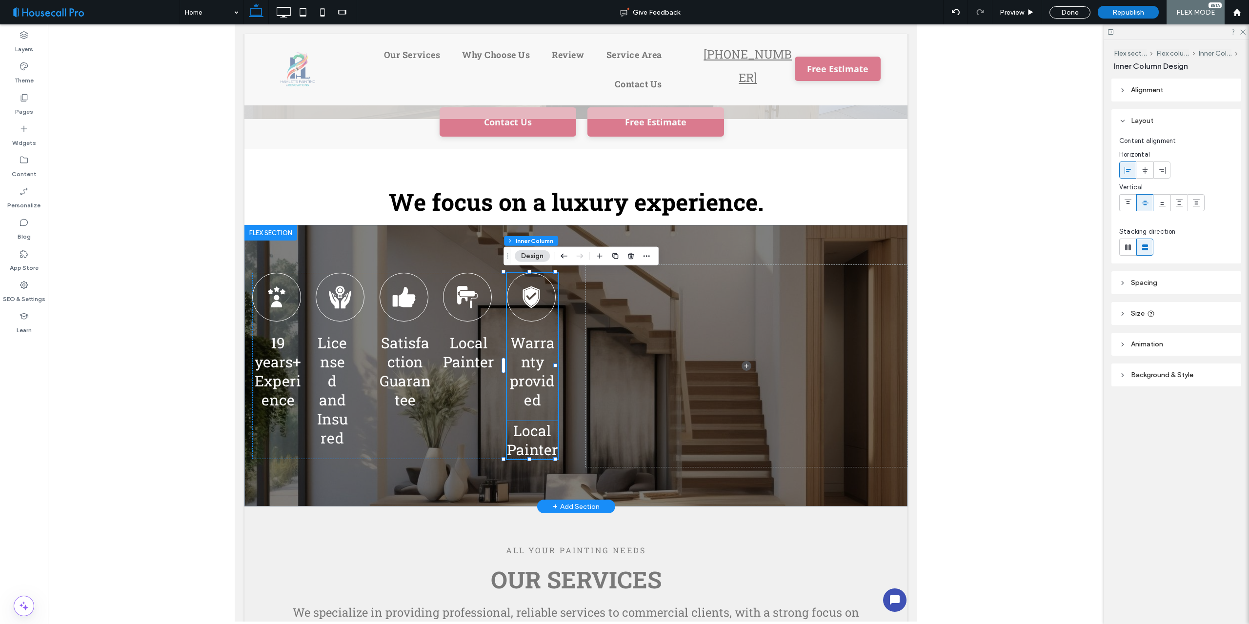
click at [533, 431] on span "Local Painter" at bounding box center [531, 440] width 51 height 38
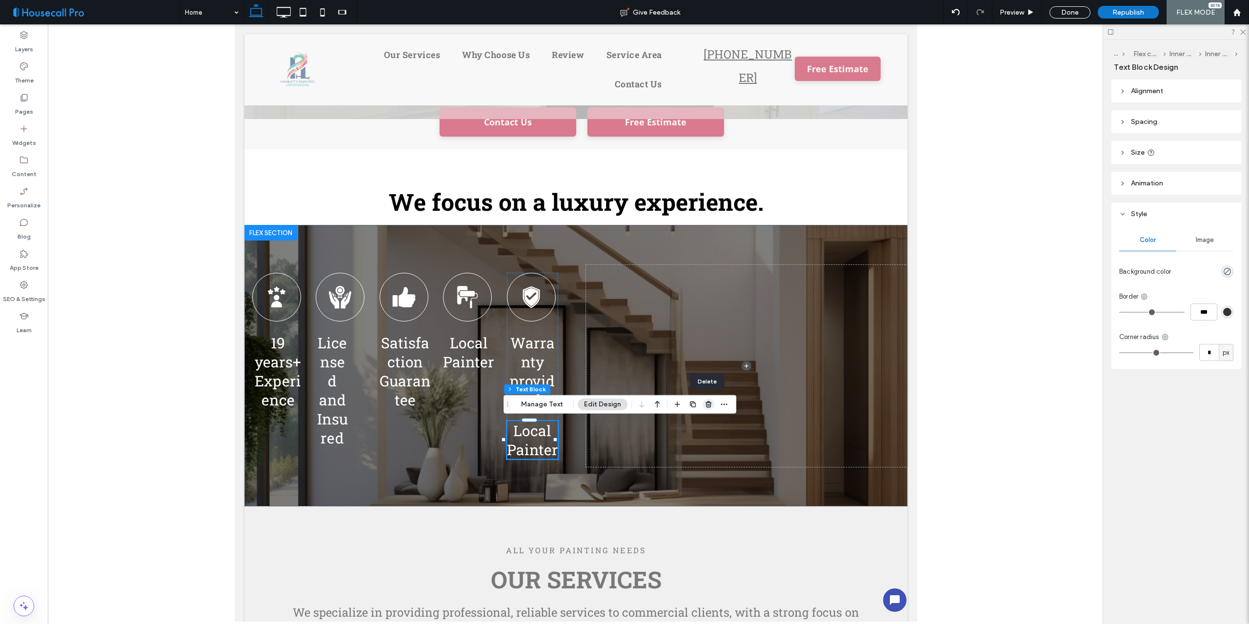
click at [708, 405] on icon "button" at bounding box center [708, 404] width 8 height 8
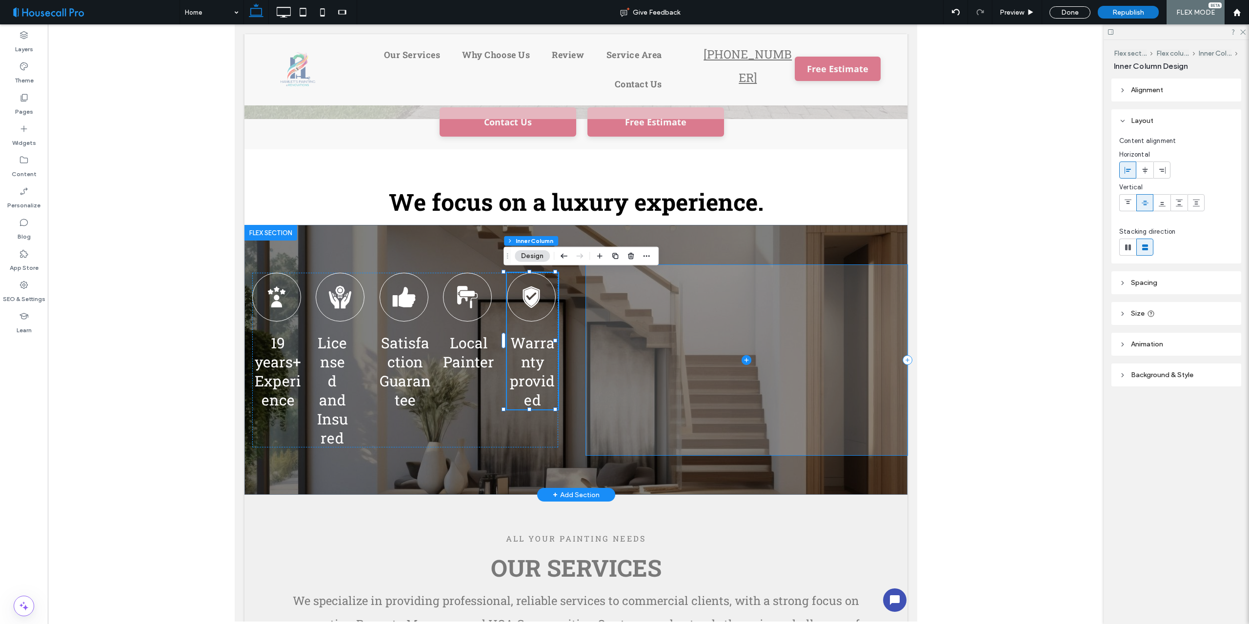
click at [737, 349] on span at bounding box center [745, 360] width 321 height 190
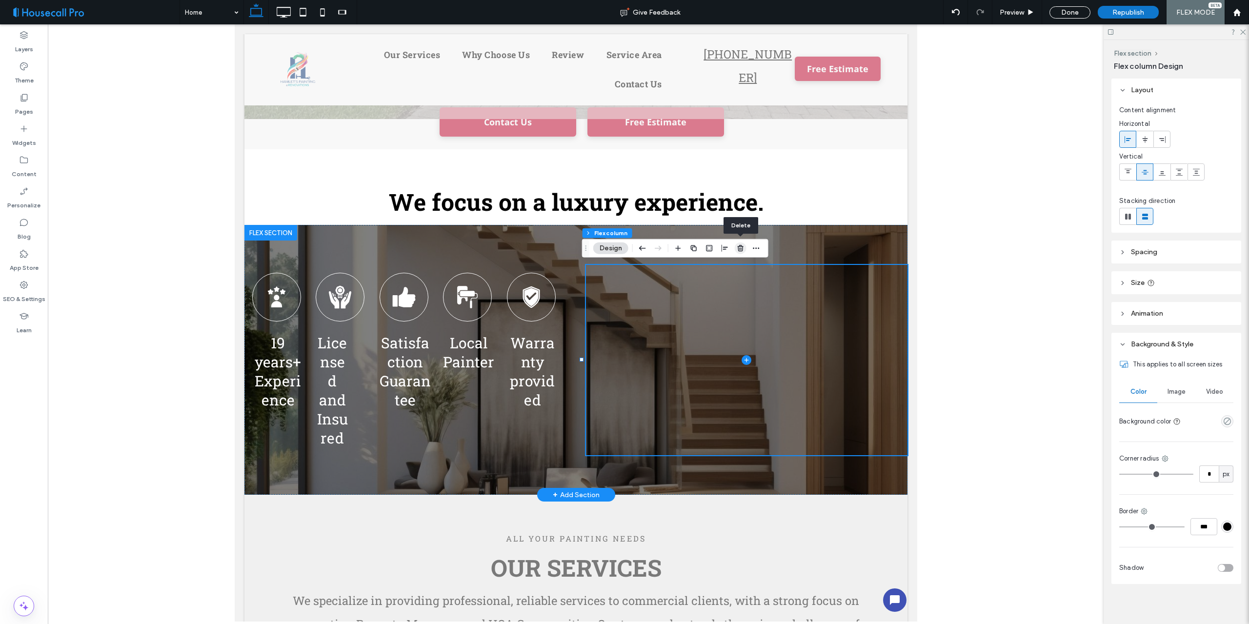
click at [739, 250] on icon "button" at bounding box center [741, 248] width 8 height 8
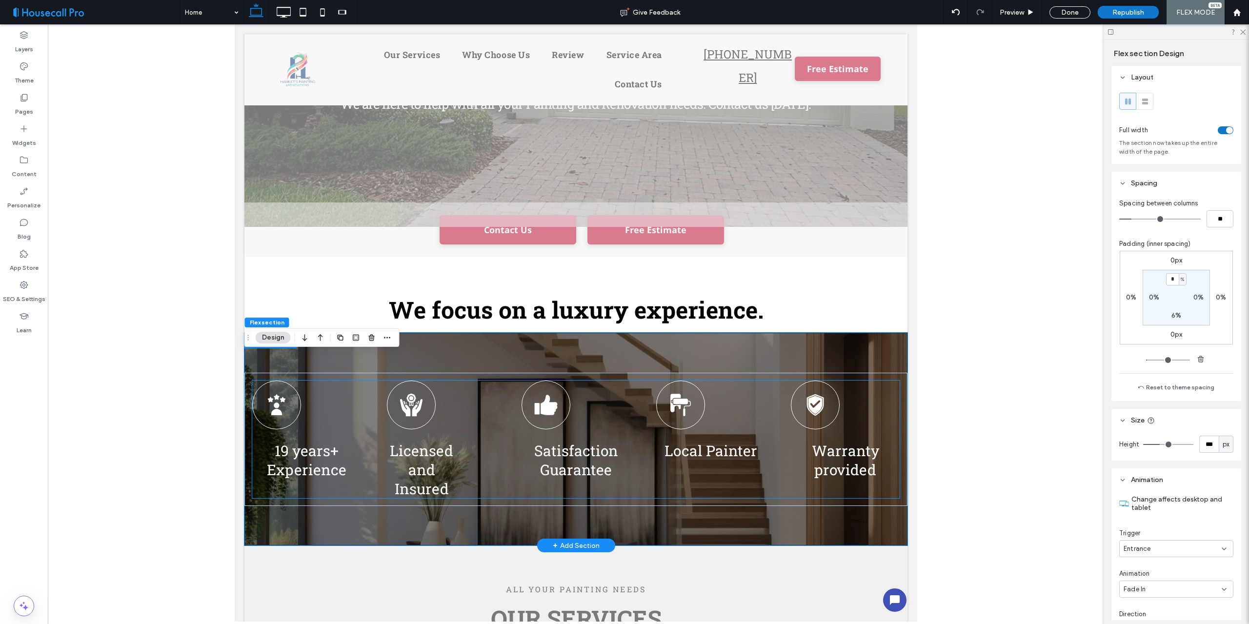
scroll to position [98, 0]
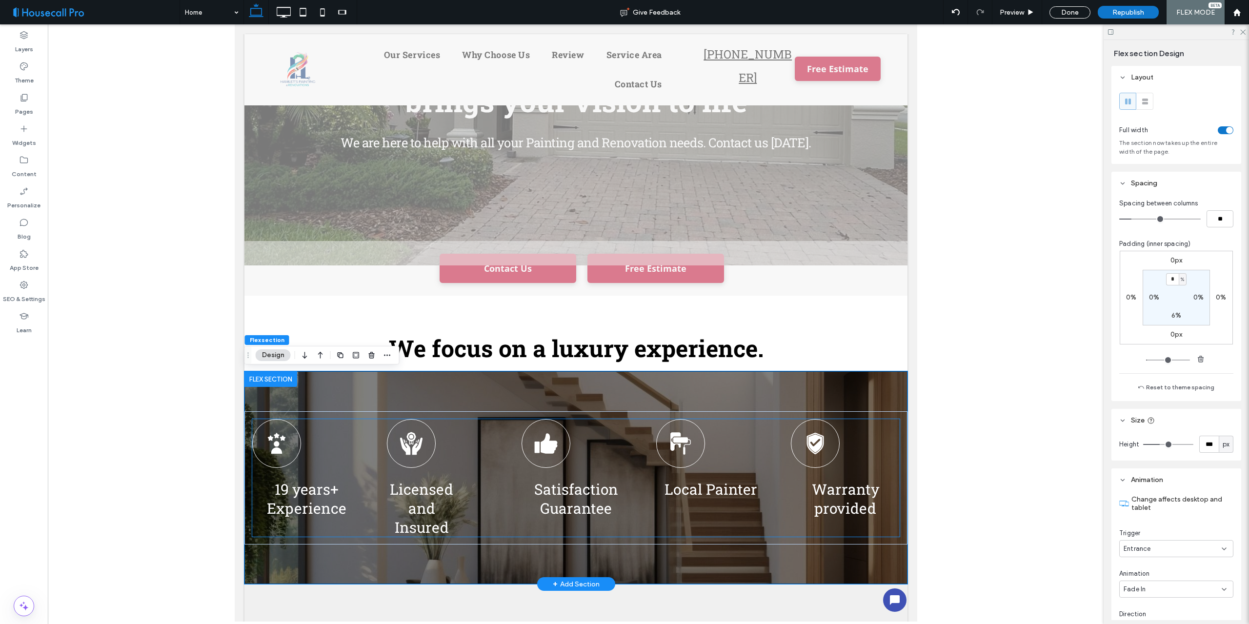
click at [307, 437] on div "19 years+ Experience" at bounding box center [306, 468] width 109 height 99
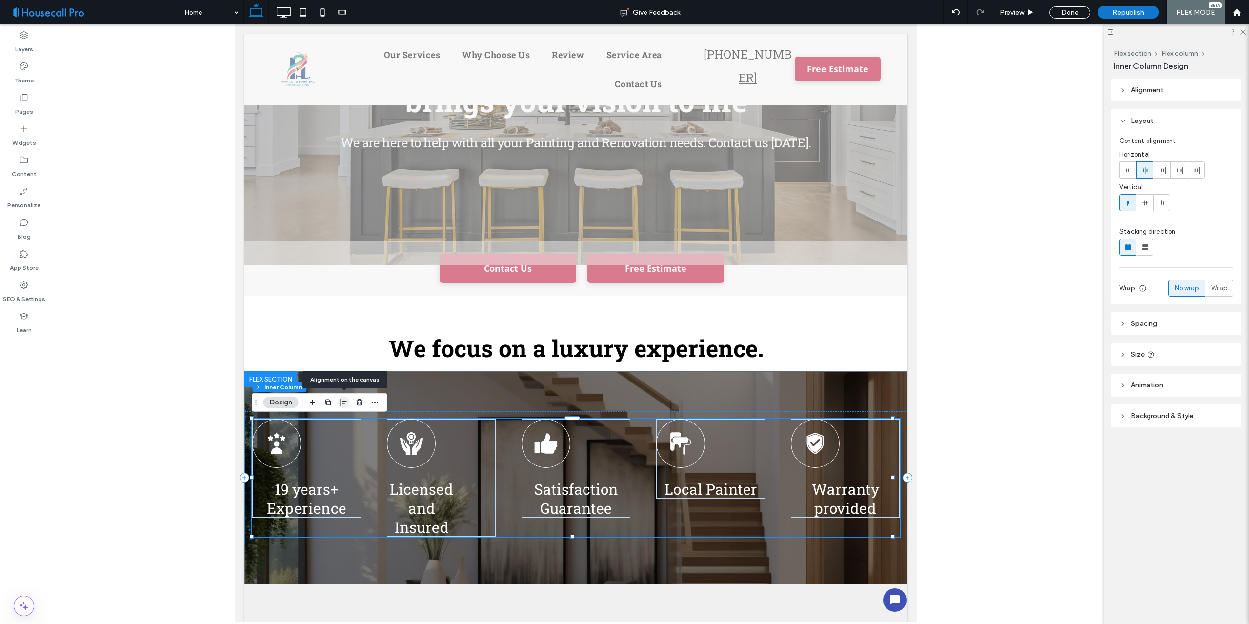
click at [346, 400] on icon "button" at bounding box center [344, 403] width 8 height 8
click at [332, 421] on icon "center" at bounding box center [334, 422] width 8 height 8
click at [283, 443] on icon at bounding box center [275, 443] width 23 height 23
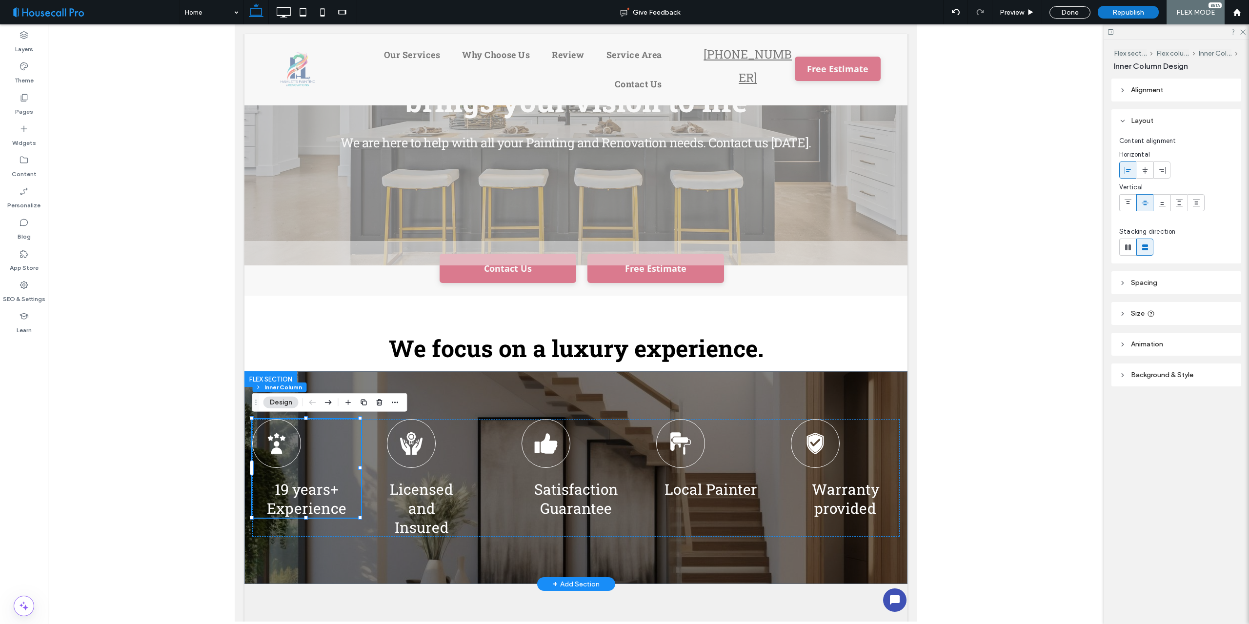
click at [283, 443] on icon at bounding box center [275, 443] width 23 height 23
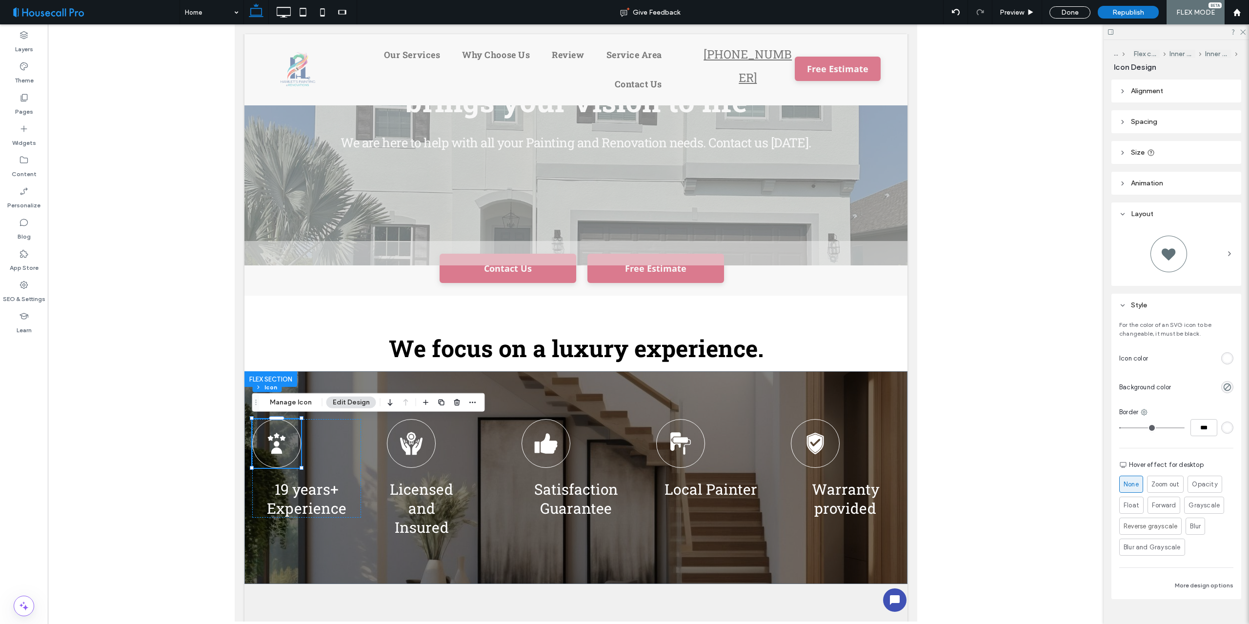
click at [1172, 90] on header "Alignment" at bounding box center [1176, 91] width 130 height 23
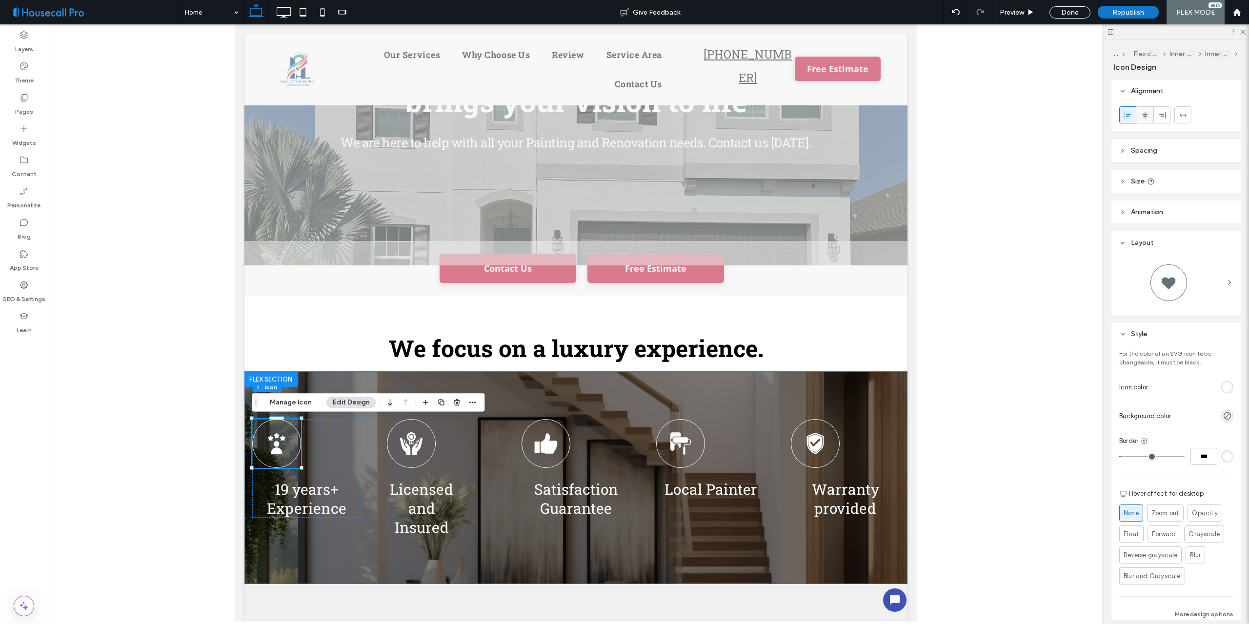
click at [1146, 116] on use at bounding box center [1144, 114] width 5 height 7
click at [417, 437] on icon at bounding box center [410, 443] width 23 height 23
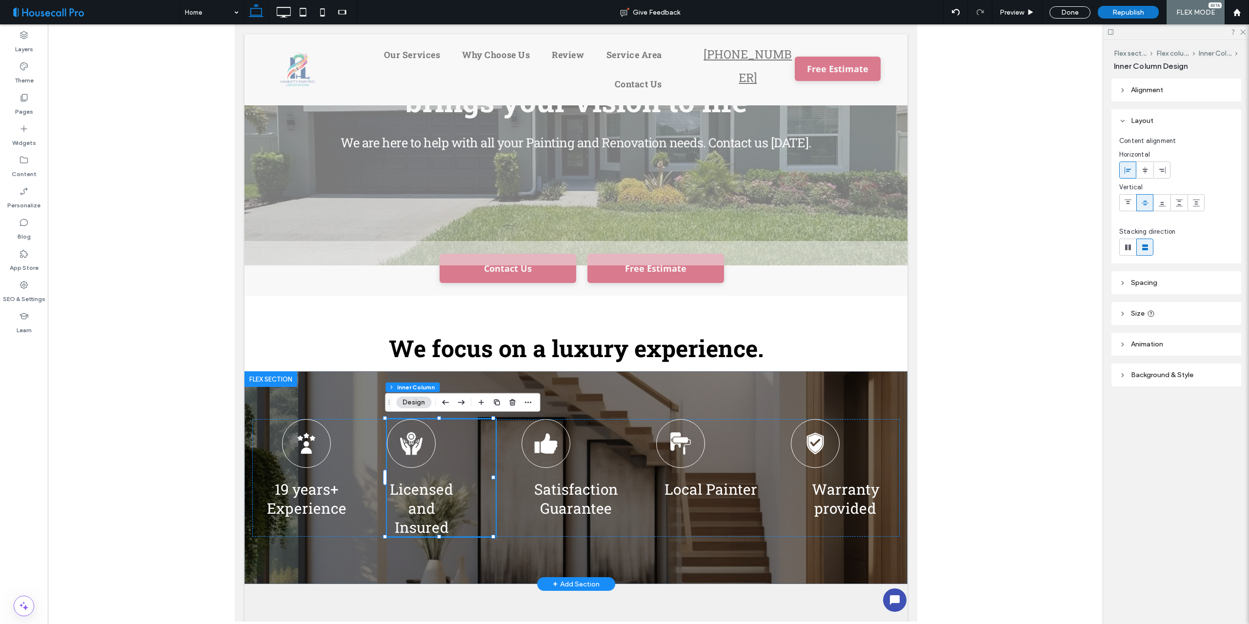
click at [462, 443] on div "Licensed and Insured" at bounding box center [440, 478] width 109 height 118
click at [1144, 171] on use at bounding box center [1144, 169] width 5 height 7
click at [597, 456] on div "Satisfaction Guarantee" at bounding box center [575, 468] width 109 height 99
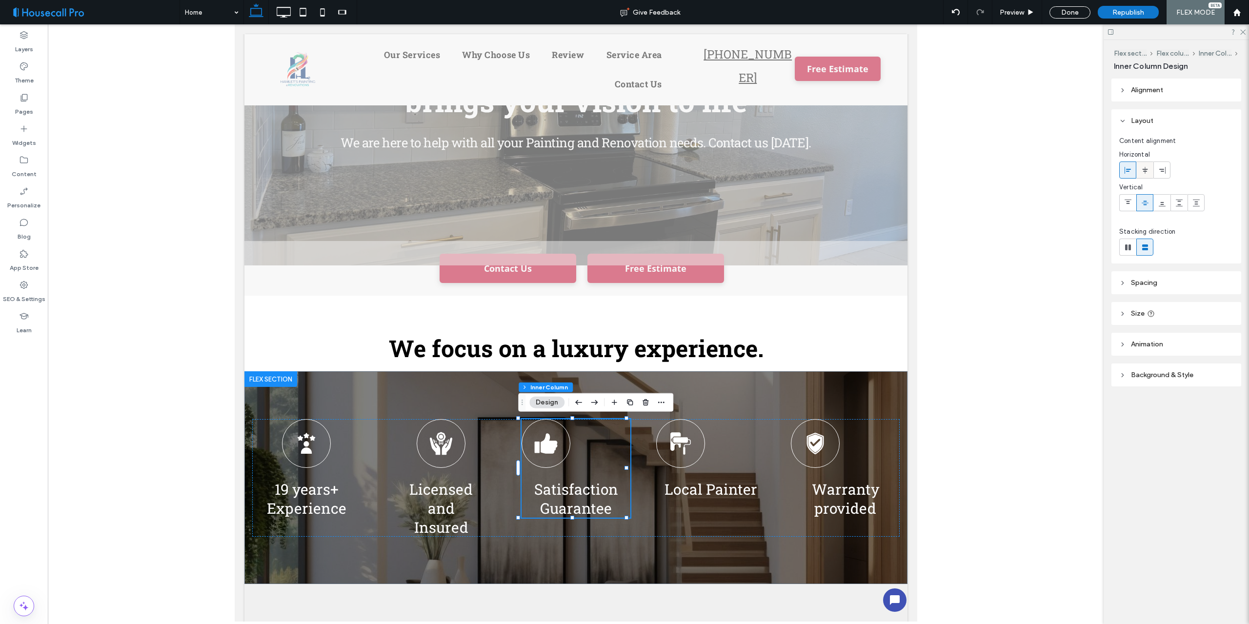
click at [1145, 170] on use at bounding box center [1144, 169] width 5 height 7
click at [734, 451] on div "Local Painter" at bounding box center [710, 459] width 109 height 80
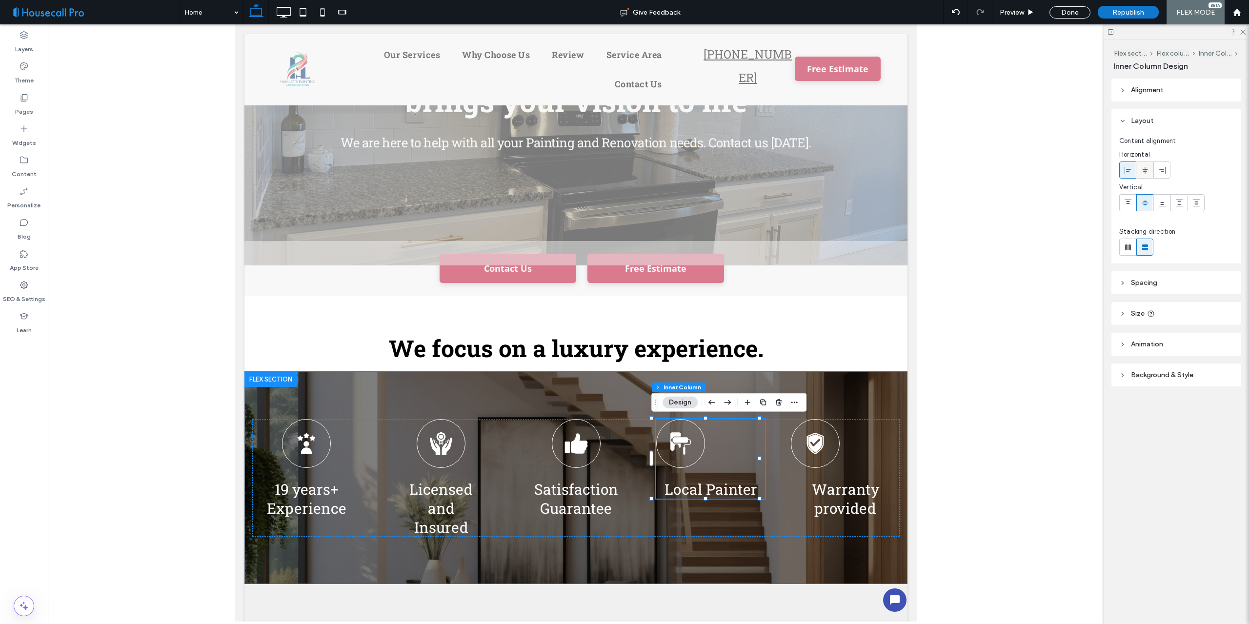
click at [1146, 167] on icon at bounding box center [1145, 170] width 8 height 8
click at [852, 447] on div "Warranty provided" at bounding box center [844, 468] width 109 height 99
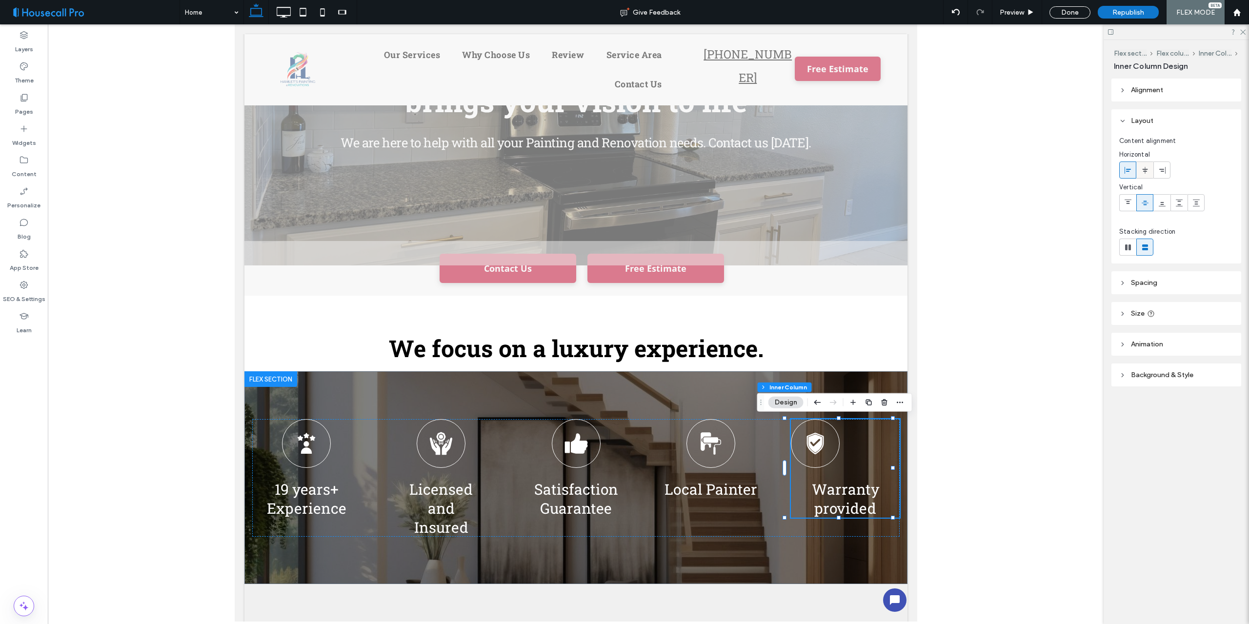
click at [1146, 171] on use at bounding box center [1144, 169] width 5 height 7
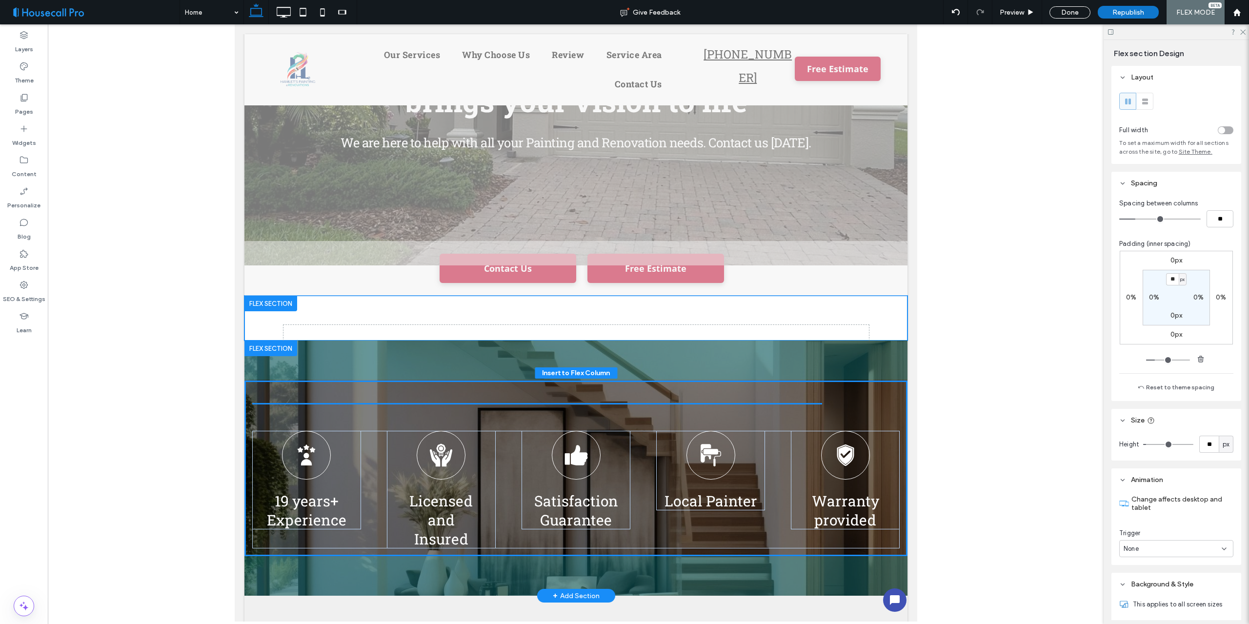
drag, startPoint x: 577, startPoint y: 349, endPoint x: 574, endPoint y: 393, distance: 44.0
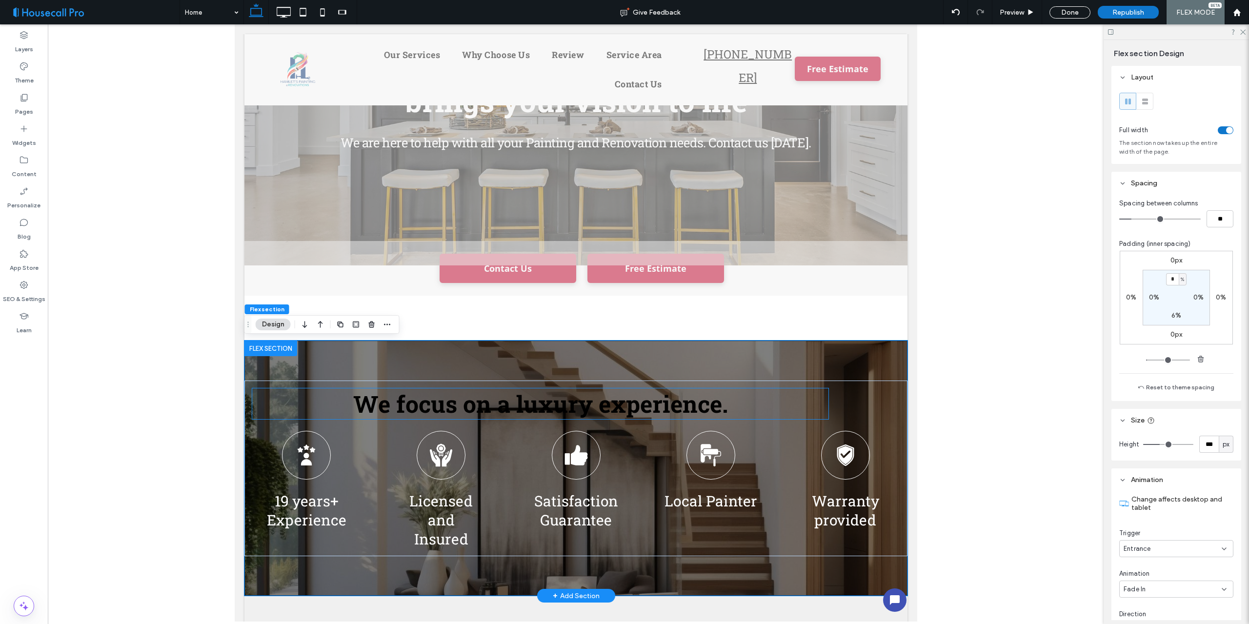
click at [581, 403] on span "We focus on a luxury experience." at bounding box center [540, 403] width 375 height 31
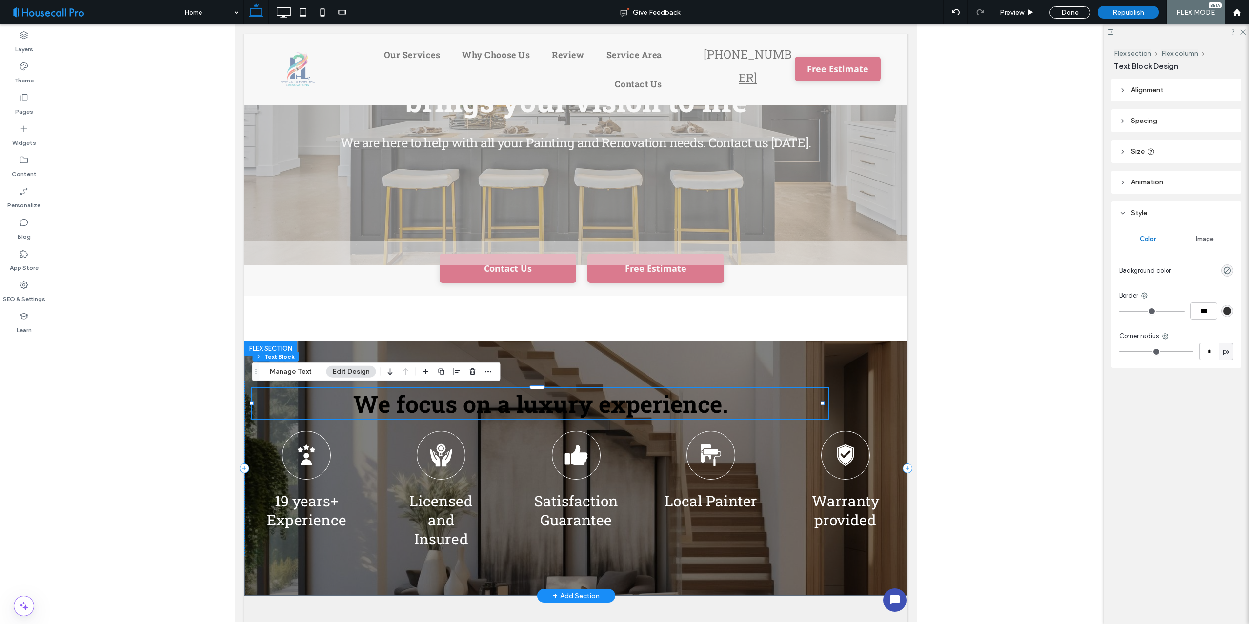
click at [586, 404] on span "We focus on a luxury experience." at bounding box center [540, 403] width 375 height 31
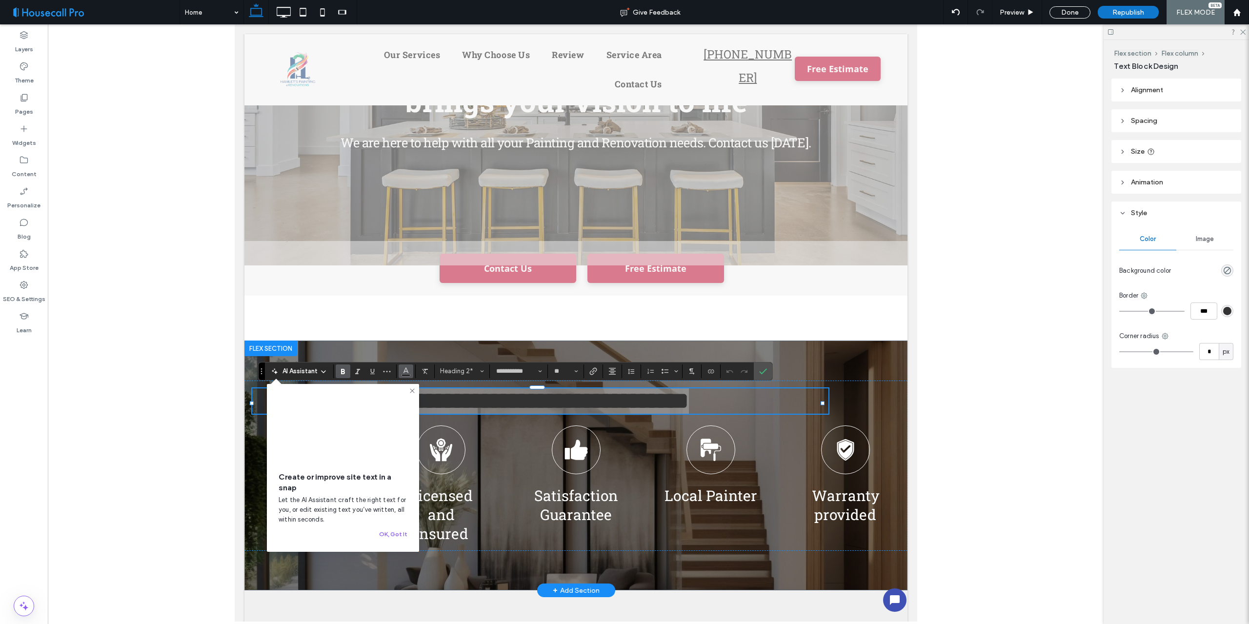
click at [406, 368] on use "Color" at bounding box center [405, 369] width 5 height 5
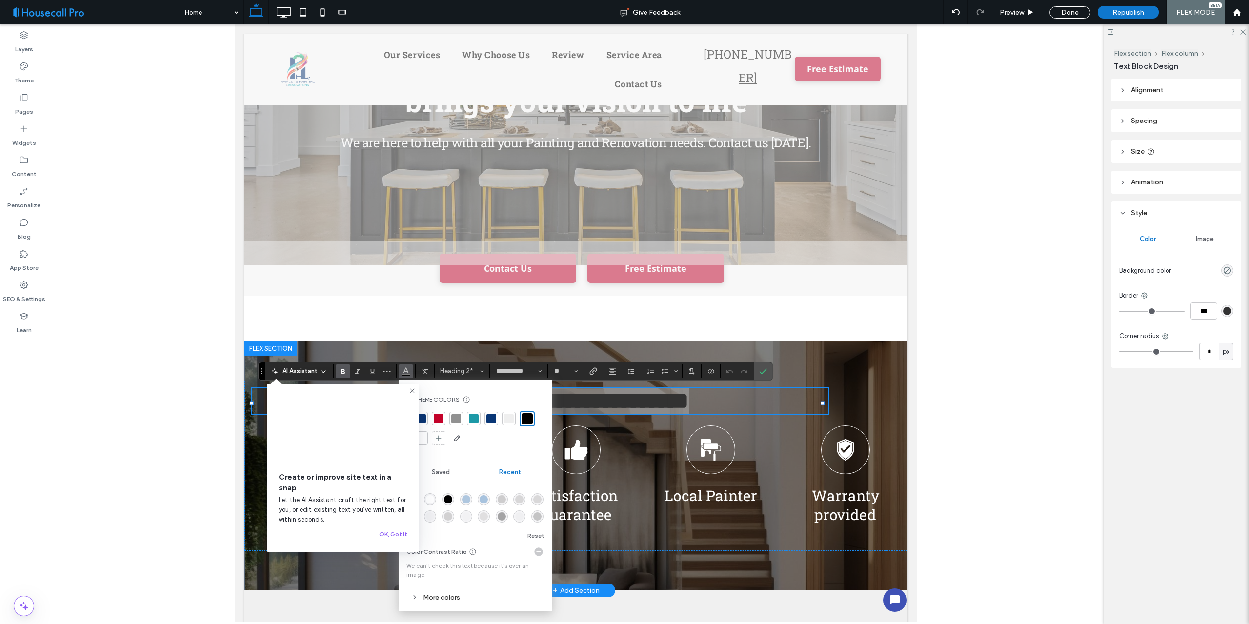
click at [421, 437] on div at bounding box center [421, 438] width 10 height 10
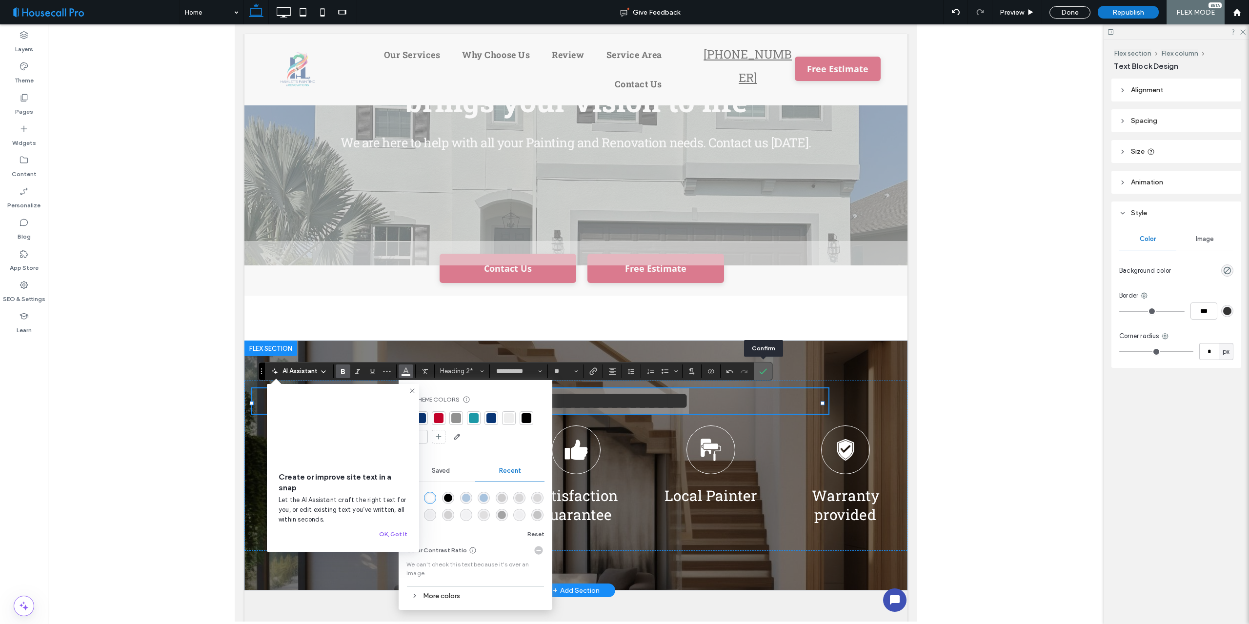
drag, startPoint x: 761, startPoint y: 370, endPoint x: 529, endPoint y: 346, distance: 234.0
click at [761, 370] on icon "Confirm" at bounding box center [763, 371] width 8 height 8
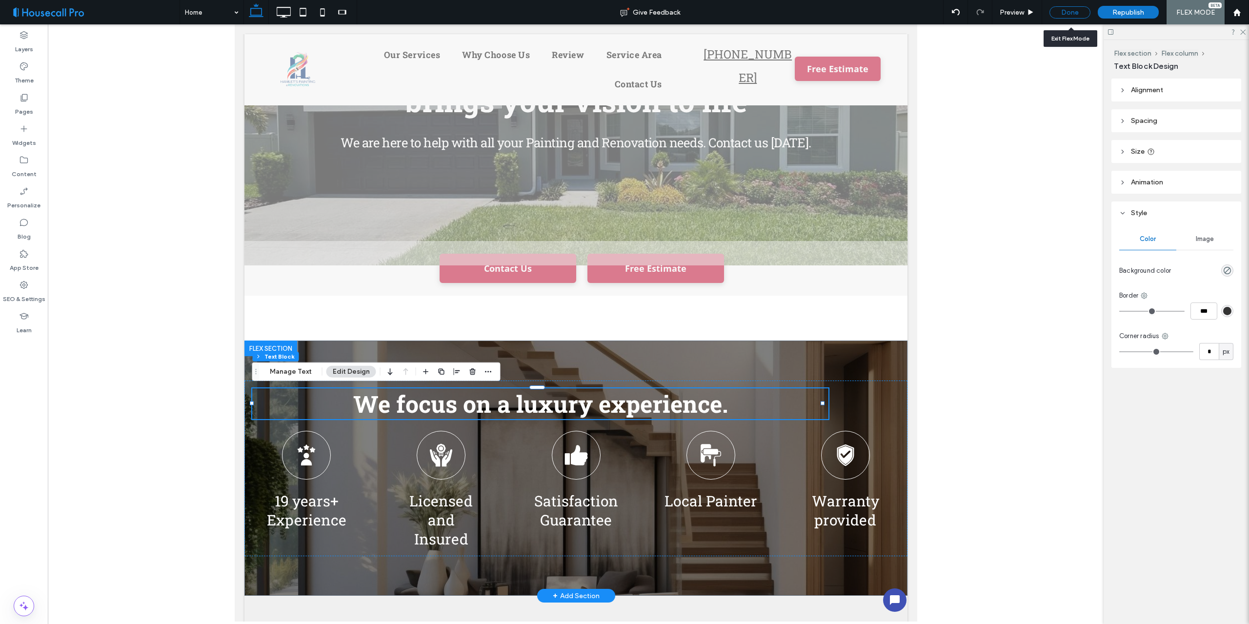
click at [1069, 7] on div "Done" at bounding box center [1069, 12] width 41 height 12
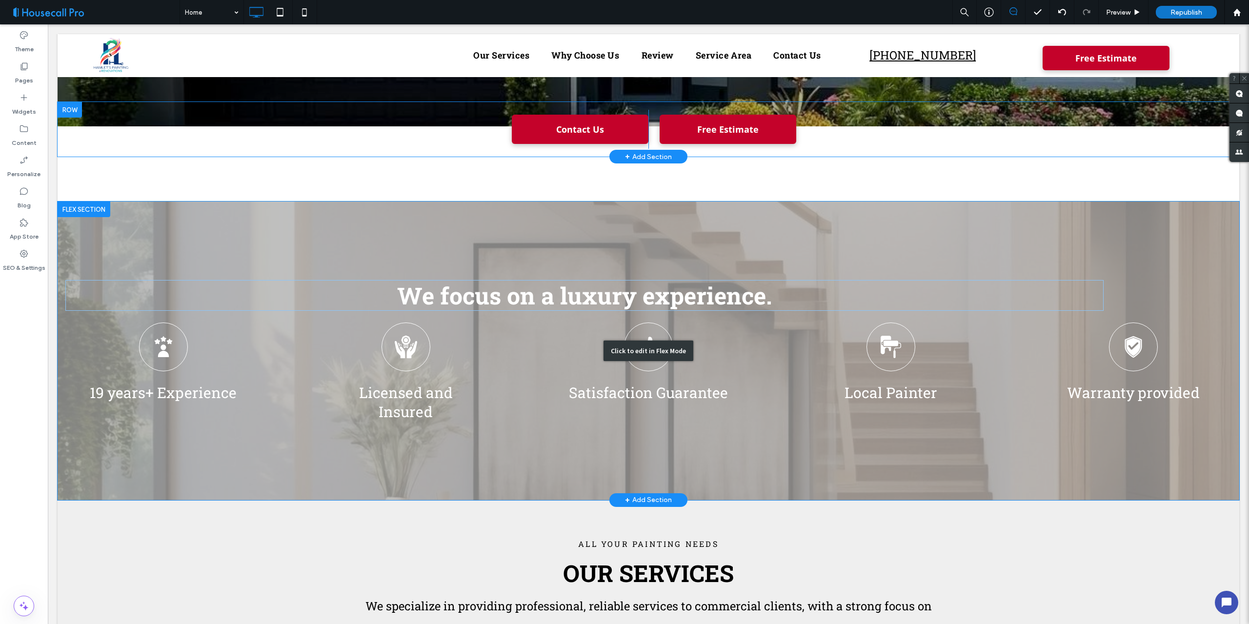
scroll to position [244, 0]
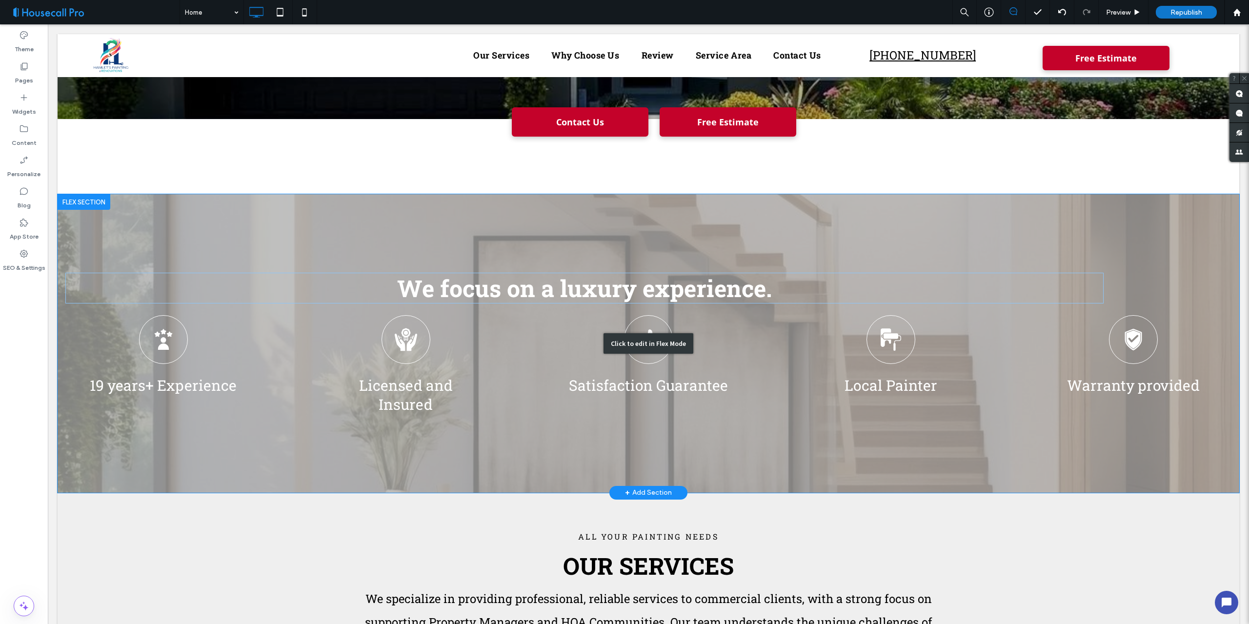
click at [786, 275] on div "Click to edit in Flex Mode" at bounding box center [648, 343] width 1181 height 299
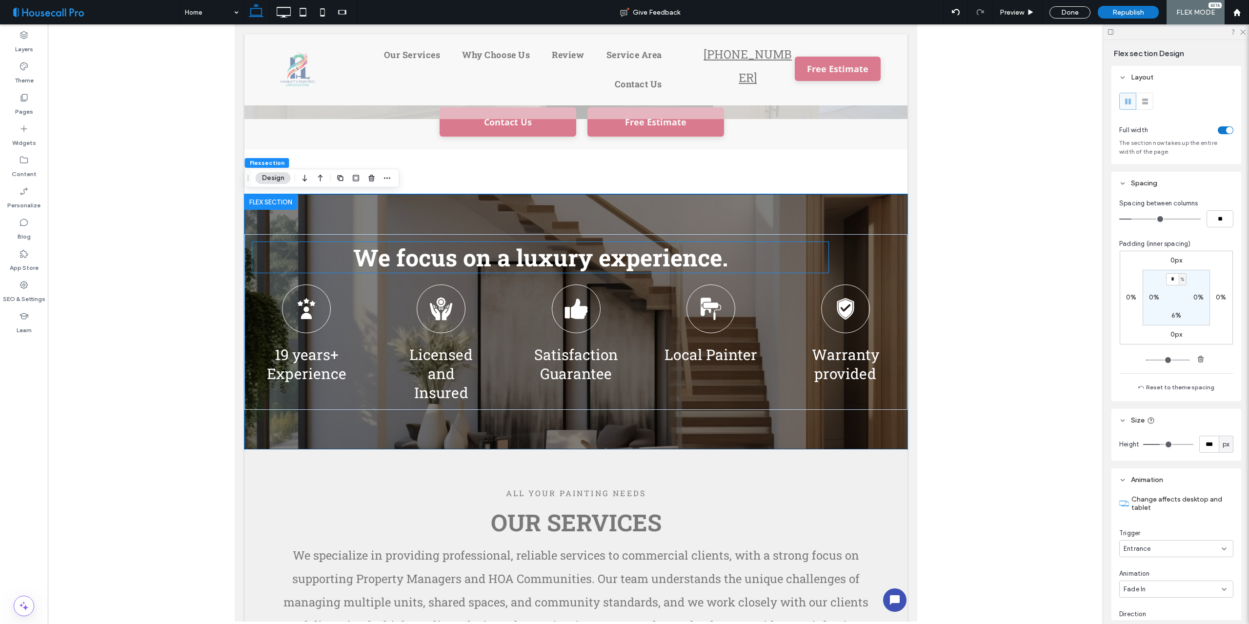
click at [756, 262] on h2 "We focus on a luxury experience." at bounding box center [540, 257] width 576 height 31
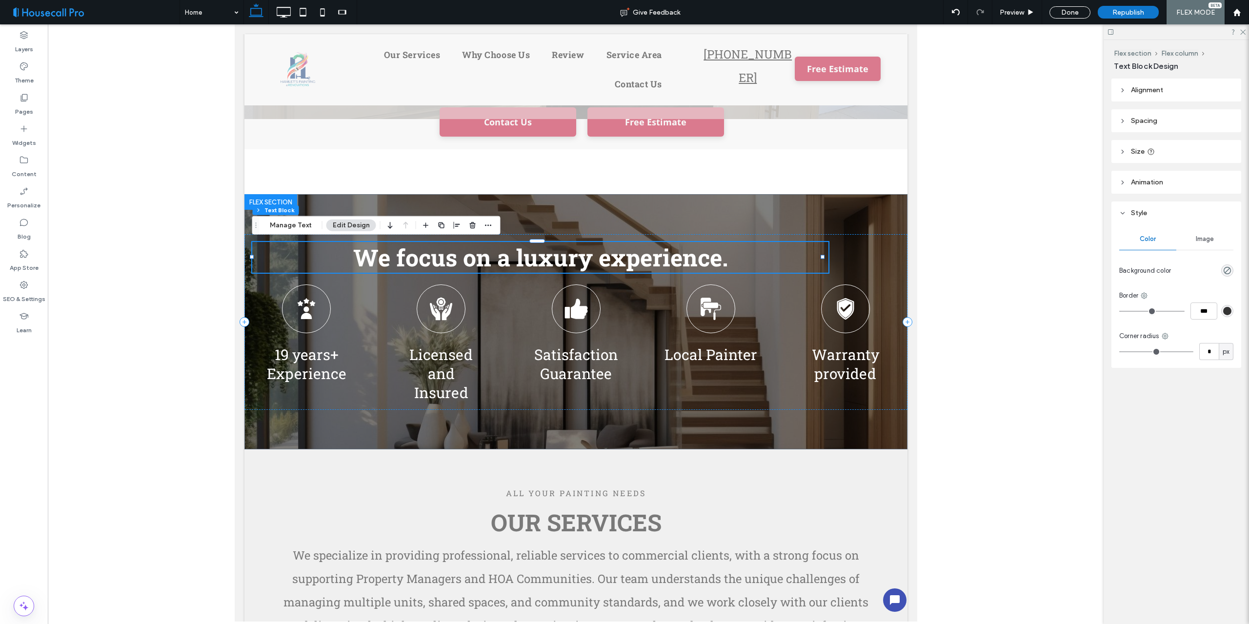
click at [761, 259] on h2 "We focus on a luxury experience." at bounding box center [540, 257] width 576 height 31
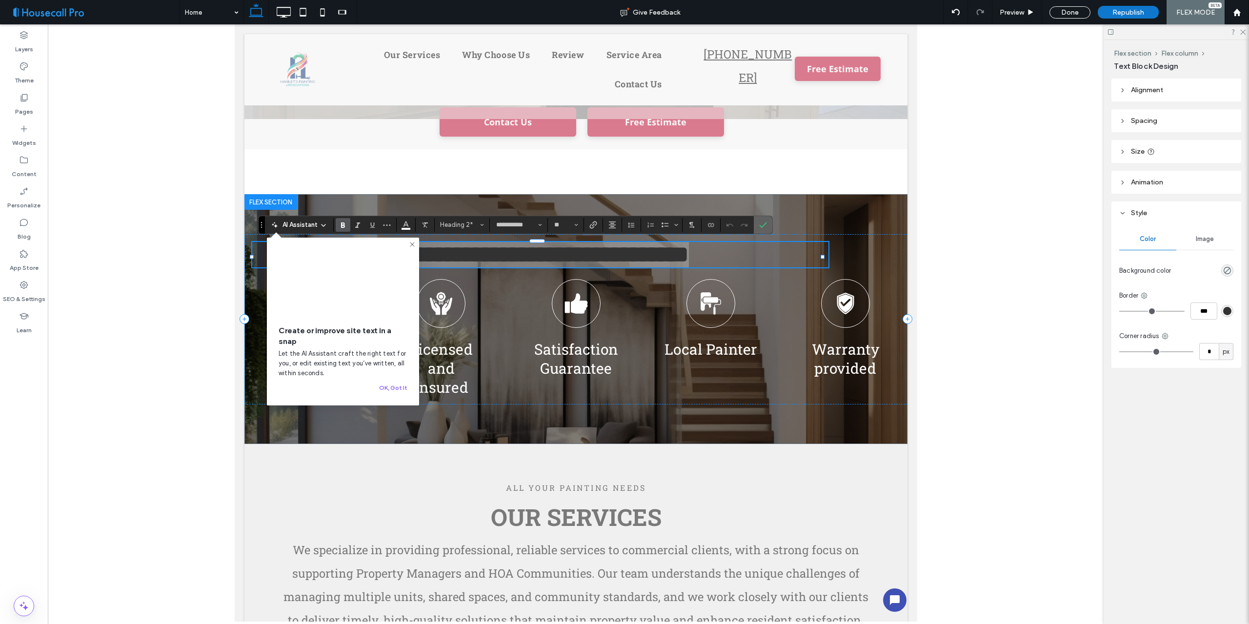
click at [762, 222] on icon "Confirm" at bounding box center [763, 225] width 8 height 8
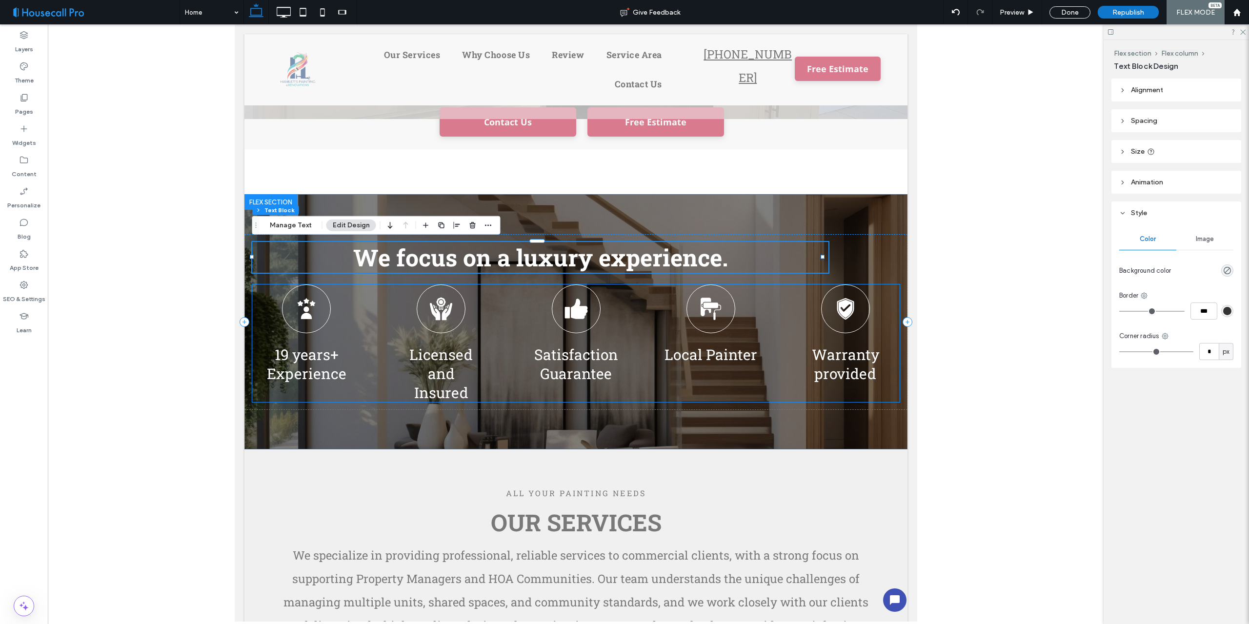
click at [638, 290] on div "19 years+ Experience Licensed and Insured Satisfaction Guarantee Local Painter …" at bounding box center [575, 343] width 647 height 118
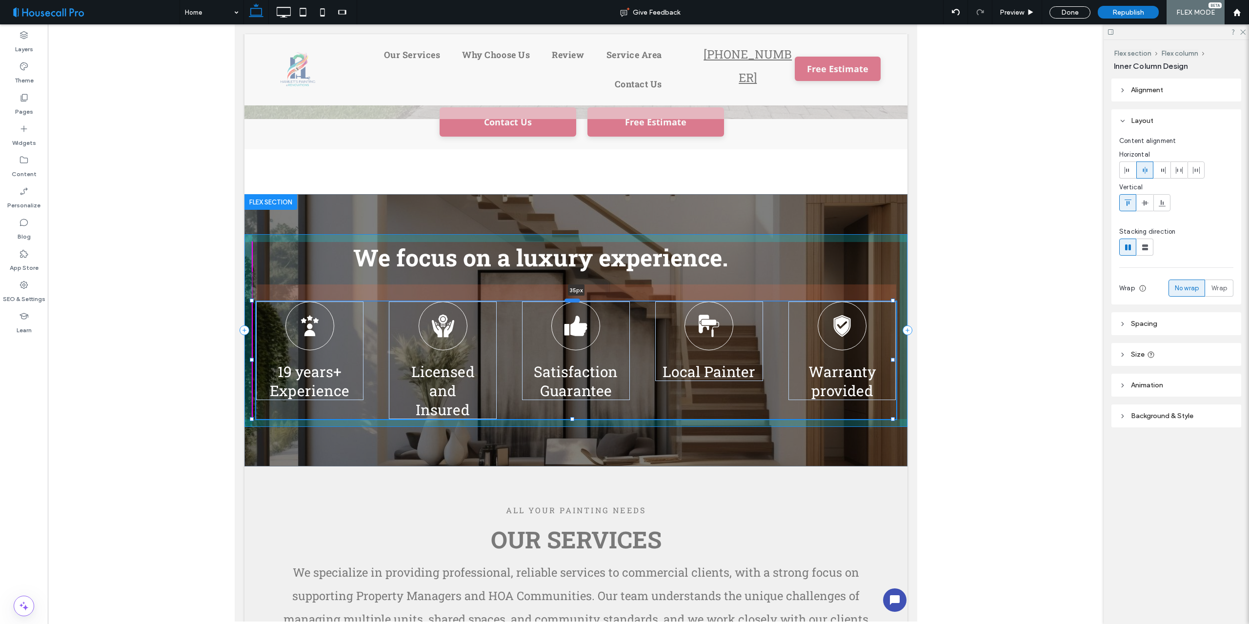
drag, startPoint x: 571, startPoint y: 283, endPoint x: 569, endPoint y: 300, distance: 17.2
click at [569, 300] on div at bounding box center [572, 301] width 16 height 4
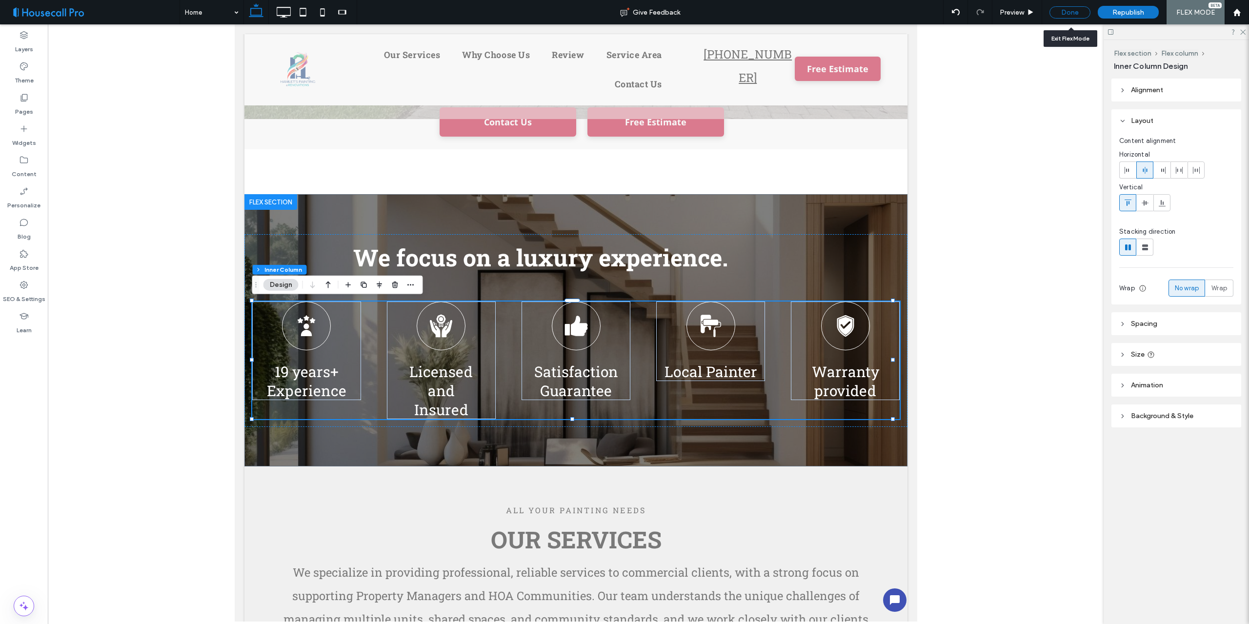
click at [1067, 11] on div "Done" at bounding box center [1069, 12] width 41 height 12
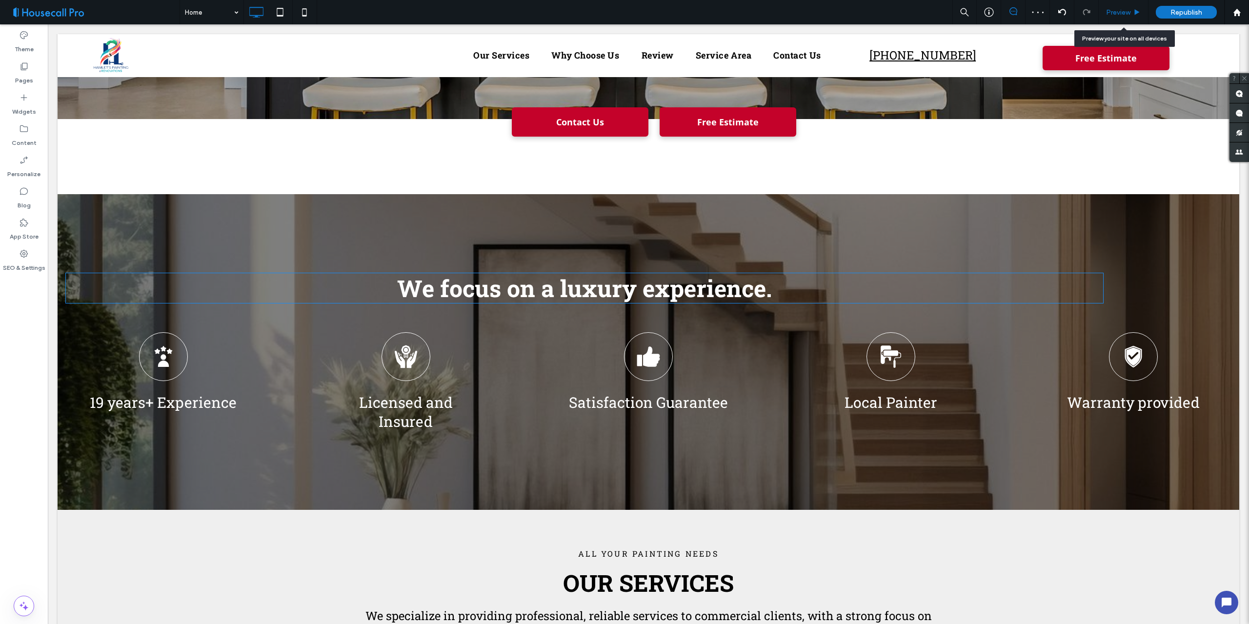
click at [1121, 8] on span "Preview" at bounding box center [1118, 12] width 24 height 8
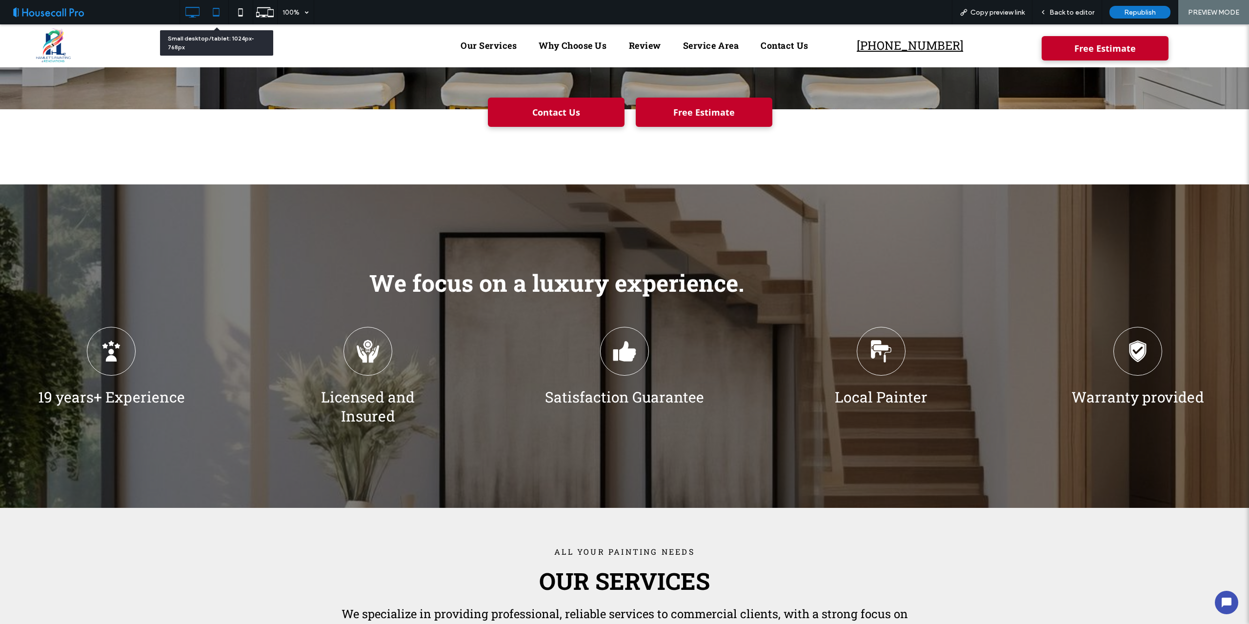
click at [216, 11] on icon at bounding box center [216, 12] width 20 height 20
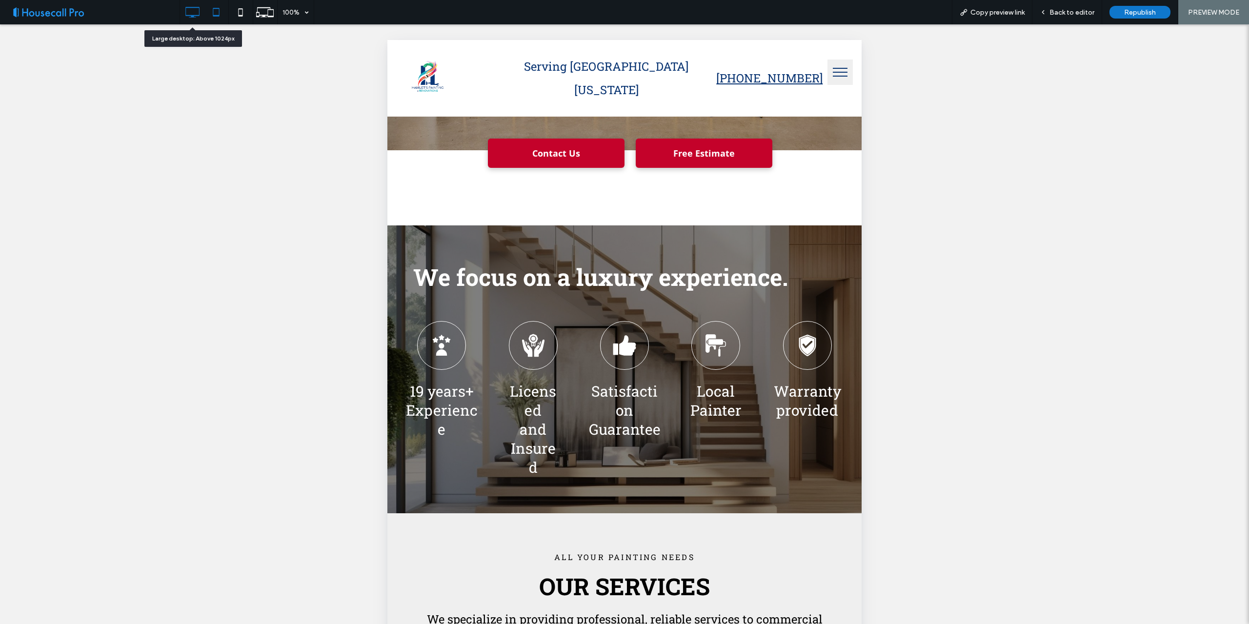
click at [188, 17] on icon at bounding box center [192, 12] width 20 height 20
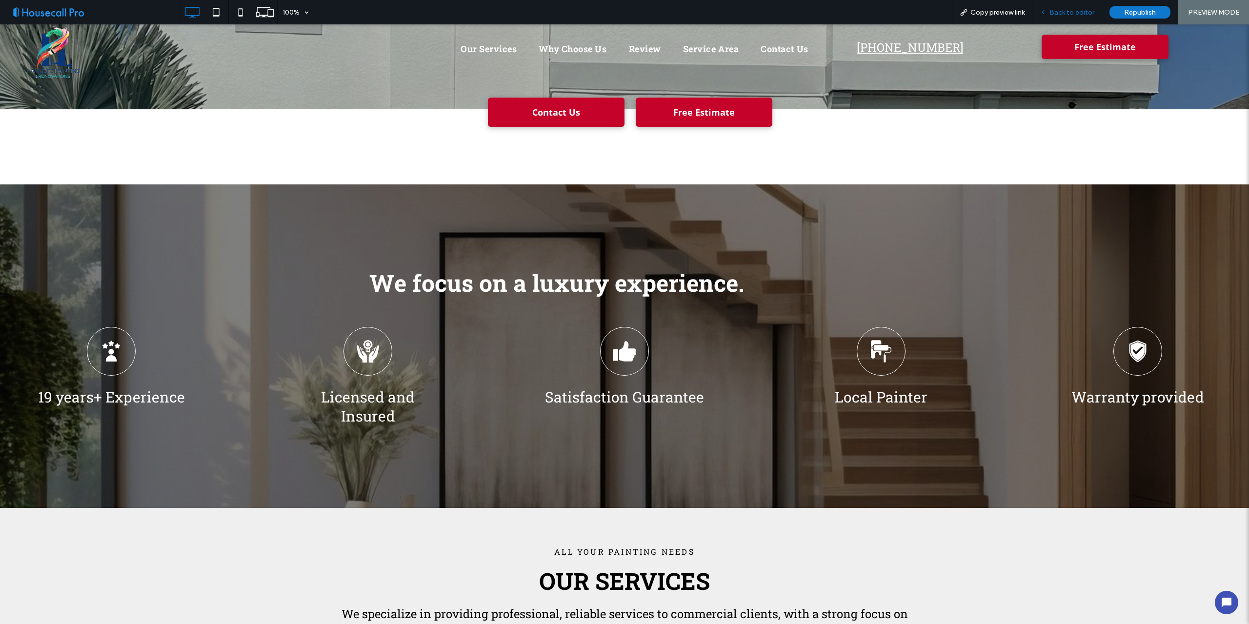
click at [1077, 12] on span "Back to editor" at bounding box center [1071, 12] width 45 height 8
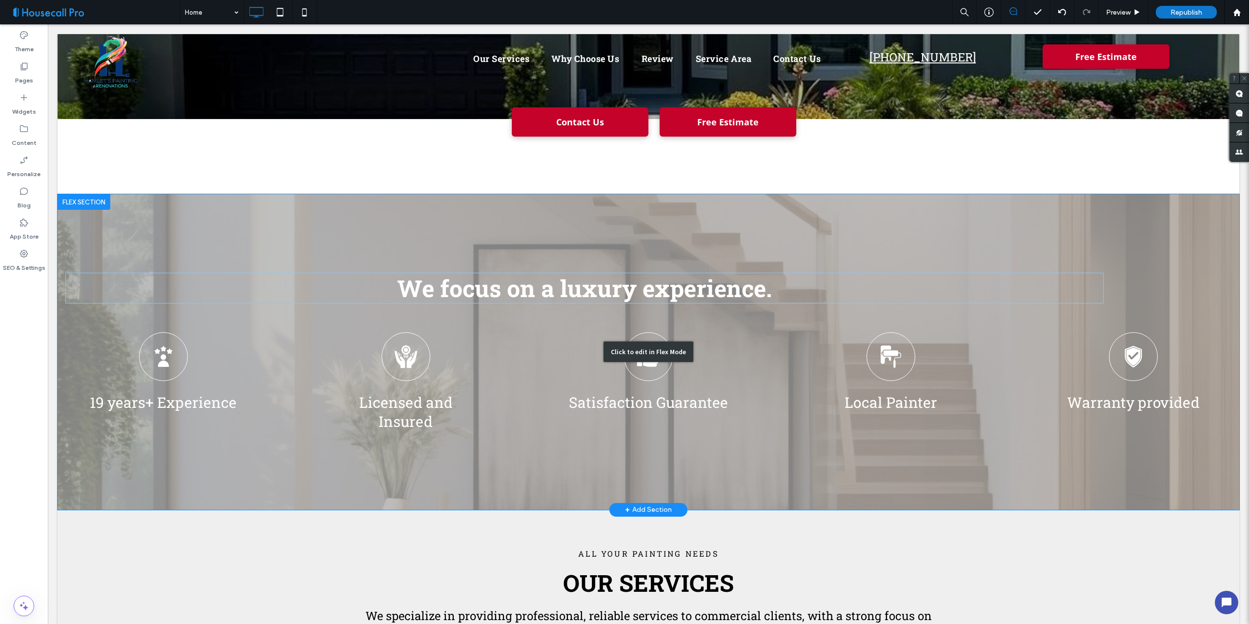
click at [737, 357] on div "Click to edit in Flex Mode" at bounding box center [648, 352] width 1181 height 316
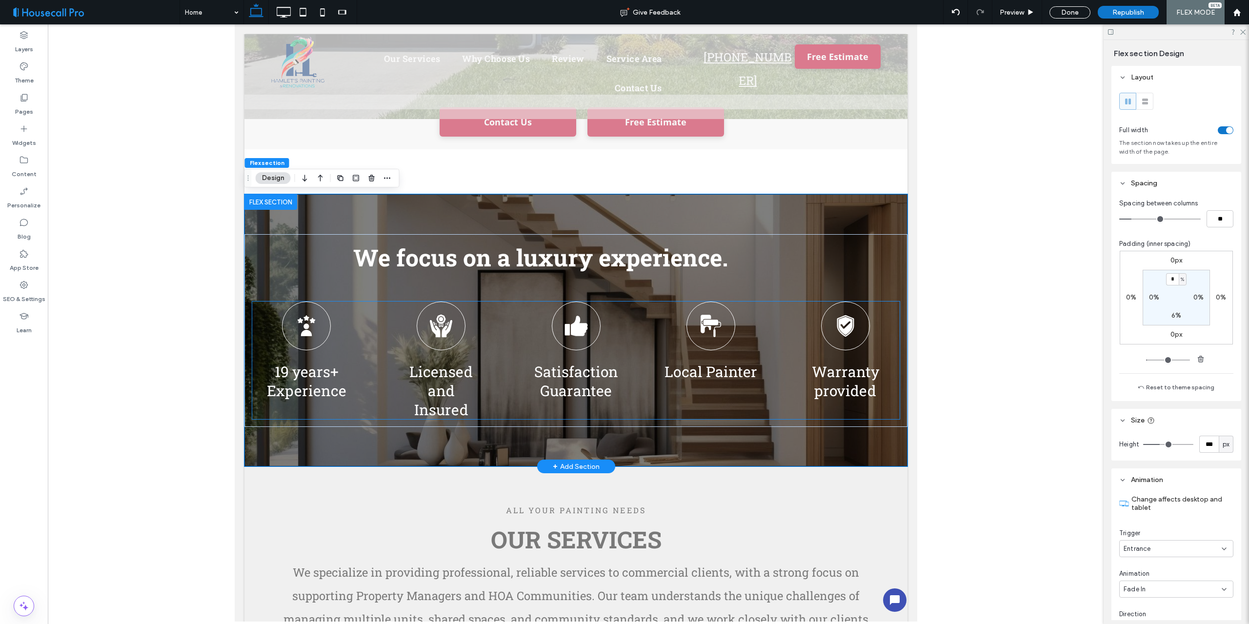
click at [469, 385] on p "Licensed and Insured" at bounding box center [440, 390] width 69 height 57
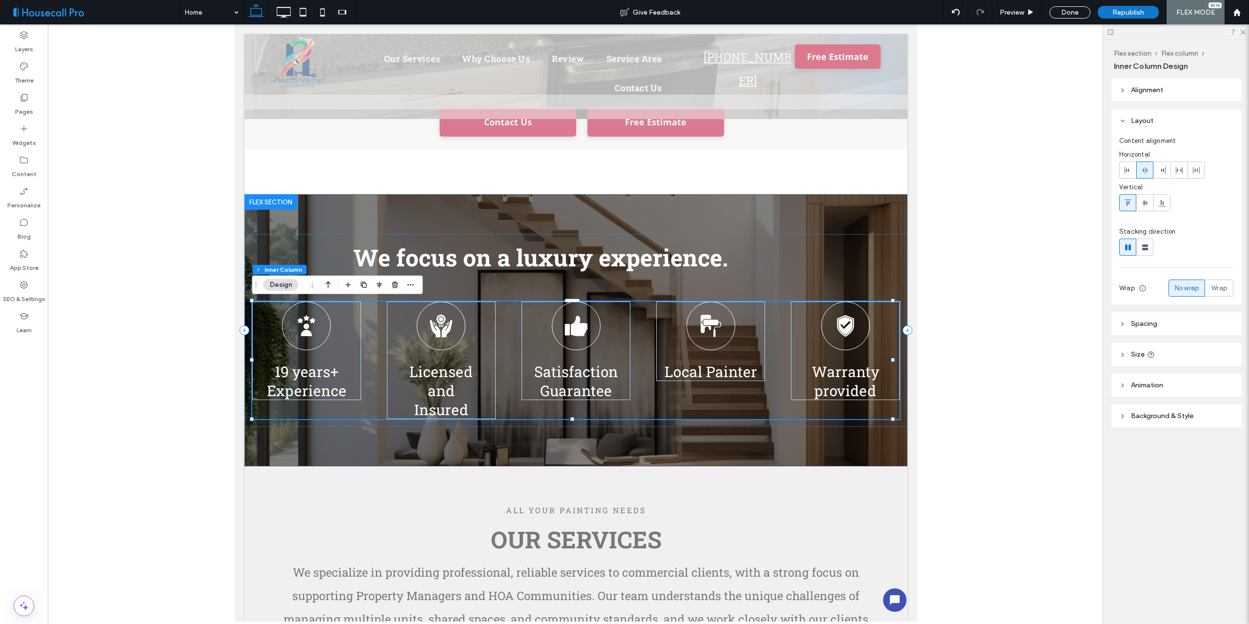
click at [1131, 351] on span "Size" at bounding box center [1138, 354] width 14 height 8
click at [612, 335] on div "Satisfaction Guarantee" at bounding box center [575, 350] width 109 height 99
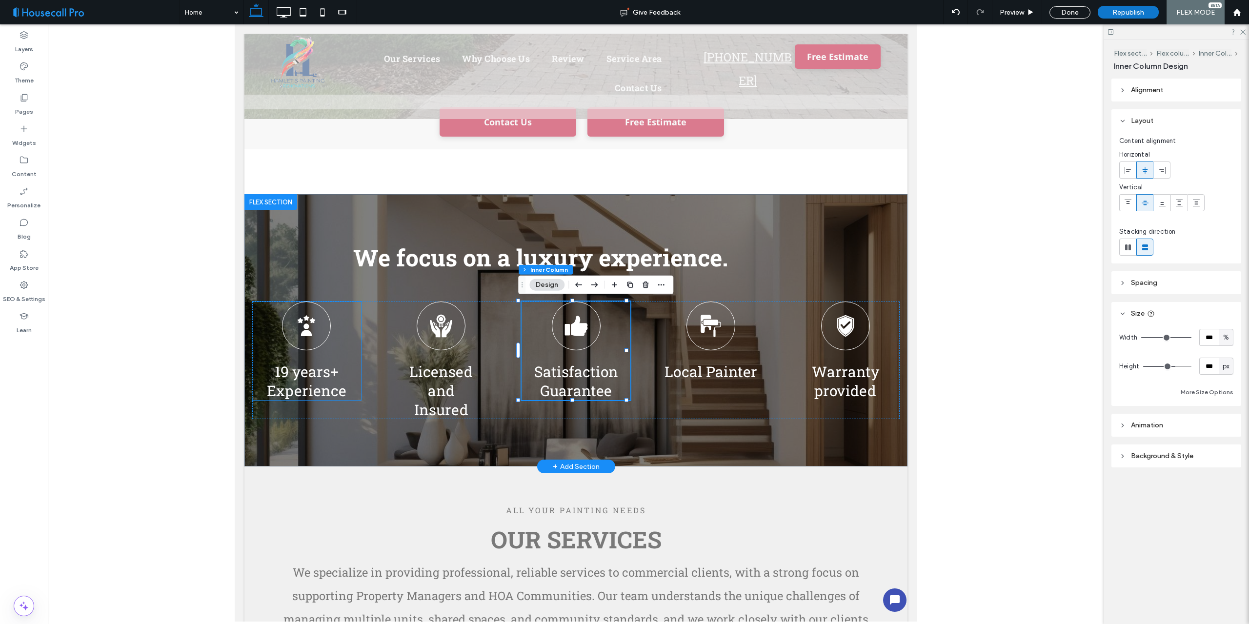
click at [350, 352] on div "19 years+ Experience" at bounding box center [306, 350] width 109 height 99
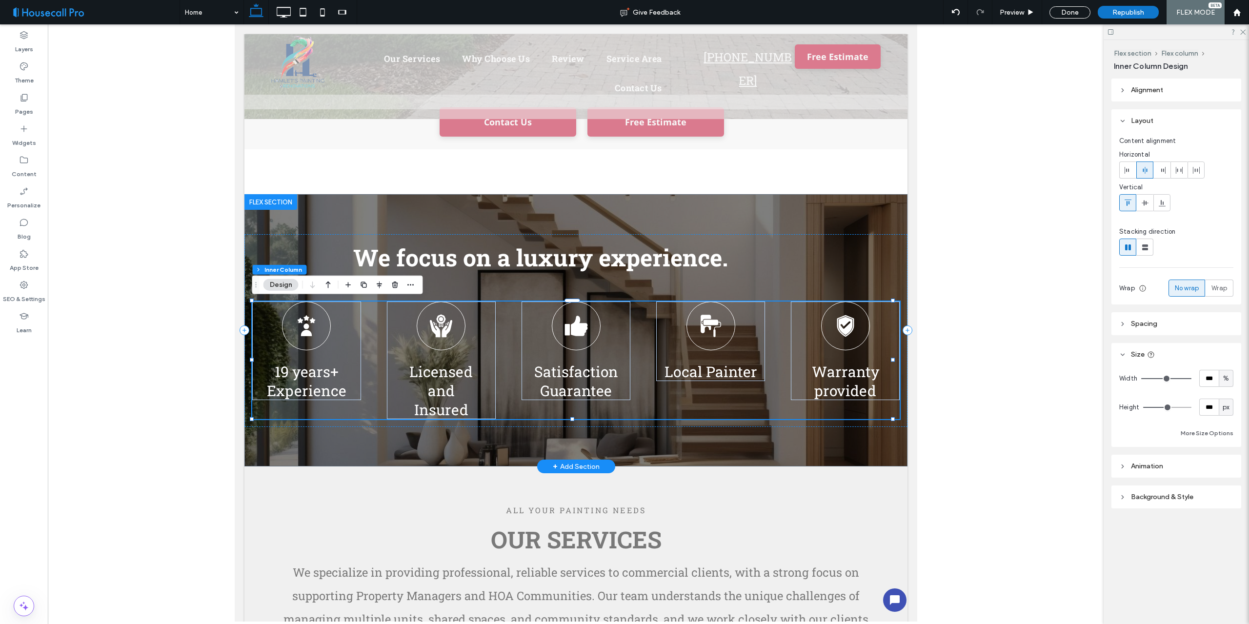
click at [373, 344] on div "19 years+ Experience Licensed and Insured Satisfaction Guarantee Local Painter …" at bounding box center [575, 360] width 647 height 118
click at [1153, 324] on span "Spacing" at bounding box center [1144, 324] width 26 height 8
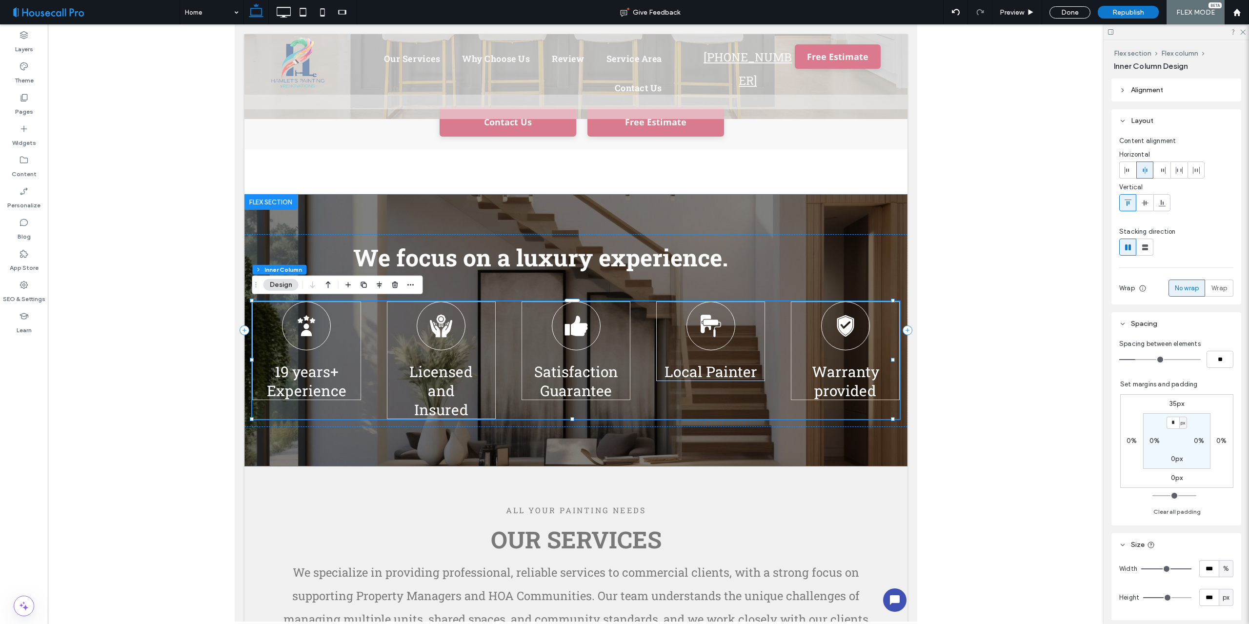
type input "*"
type input "**"
click at [1133, 359] on input "range" at bounding box center [1159, 359] width 81 height 1
type input "*"
type input "**"
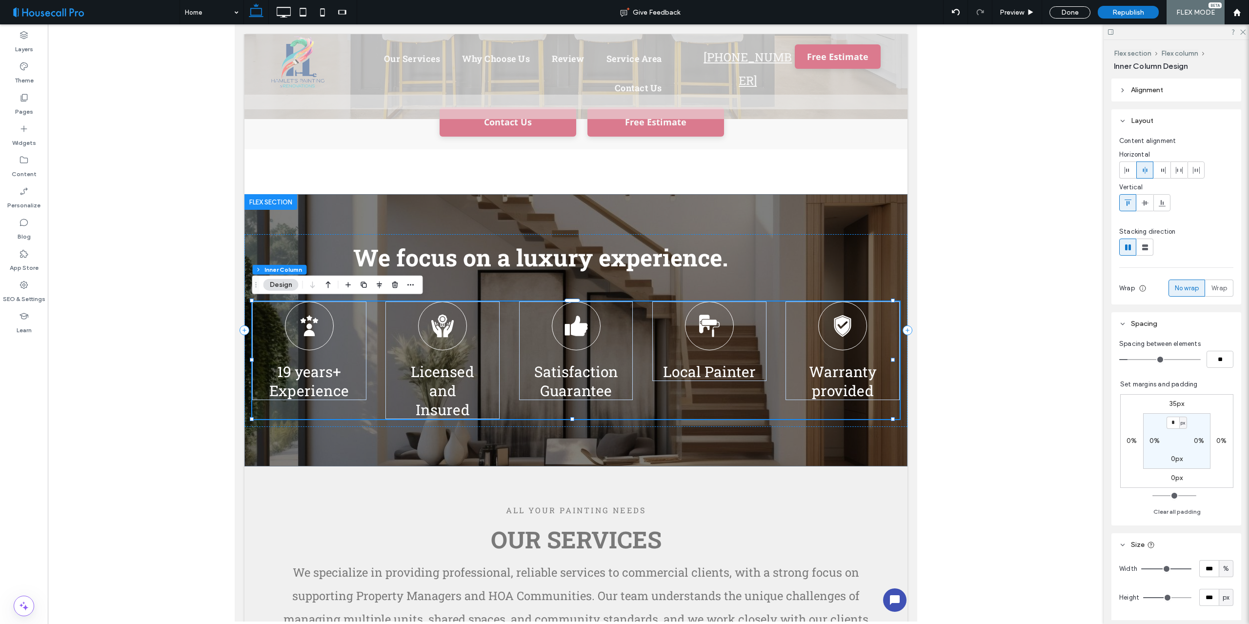
click at [1131, 359] on input "range" at bounding box center [1159, 359] width 81 height 1
type input "*"
type input "**"
type input "*"
type input "**"
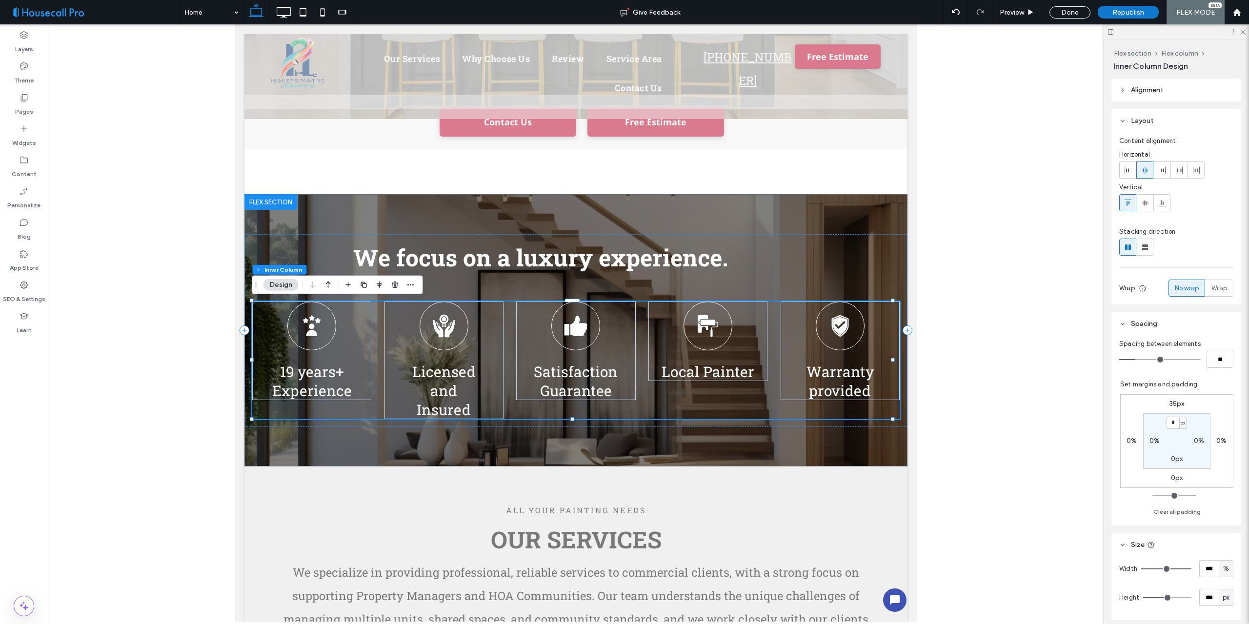
drag, startPoint x: 1131, startPoint y: 359, endPoint x: 1136, endPoint y: 359, distance: 5.4
type input "*"
click at [1136, 359] on input "range" at bounding box center [1159, 359] width 81 height 1
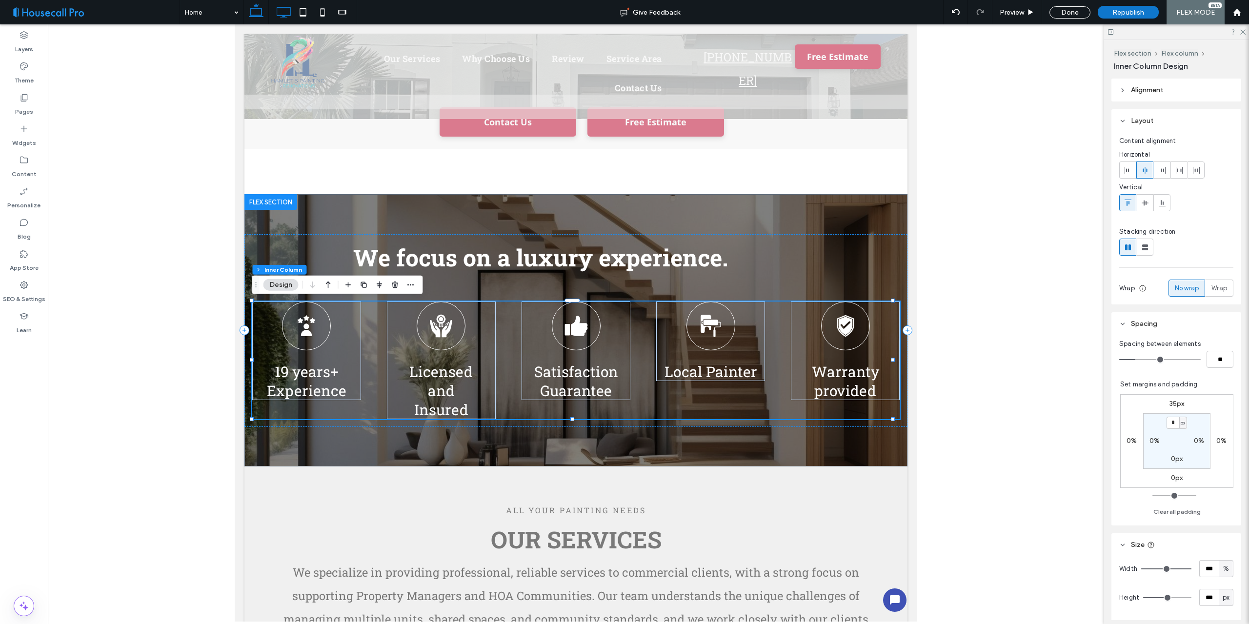
click at [282, 12] on icon at bounding box center [284, 12] width 20 height 20
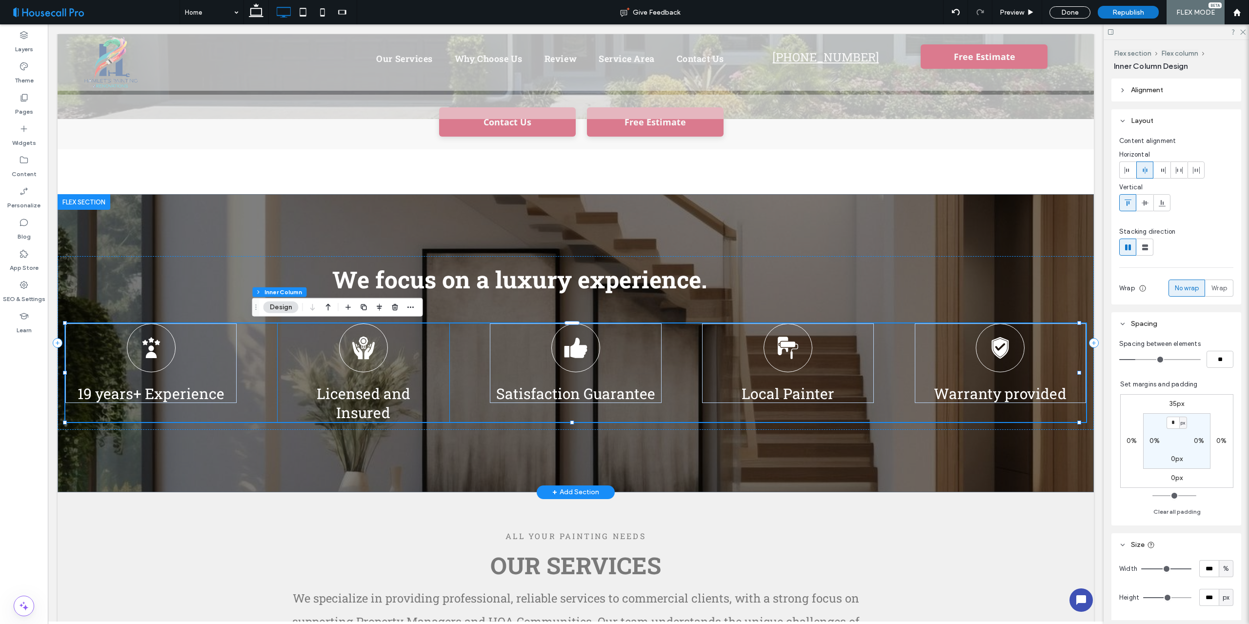
click at [421, 365] on div "Licensed and Insured" at bounding box center [363, 372] width 171 height 99
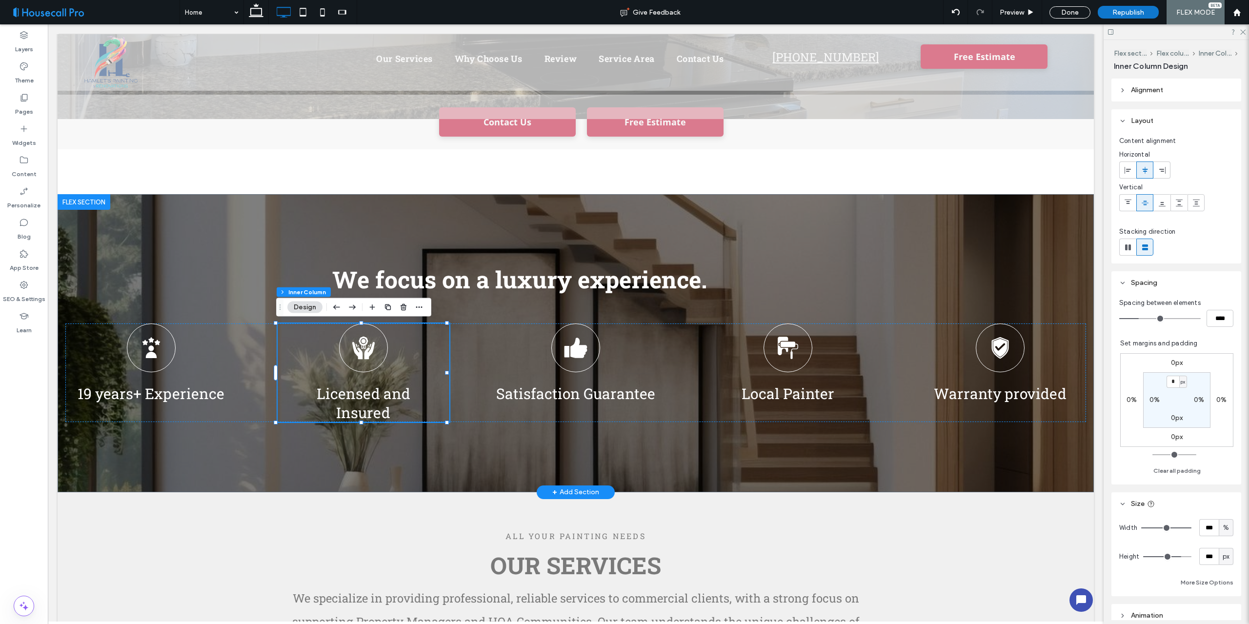
click at [419, 396] on div "Licensed and Insured" at bounding box center [363, 372] width 171 height 99
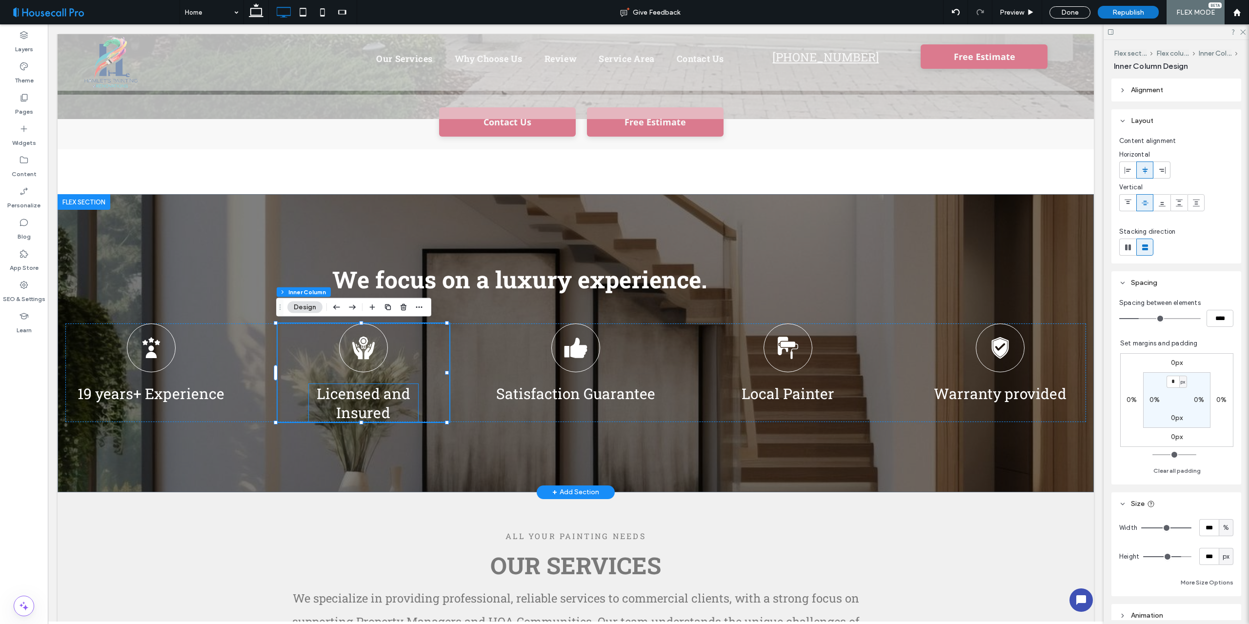
click at [407, 409] on p "Licensed and Insured" at bounding box center [364, 403] width 110 height 38
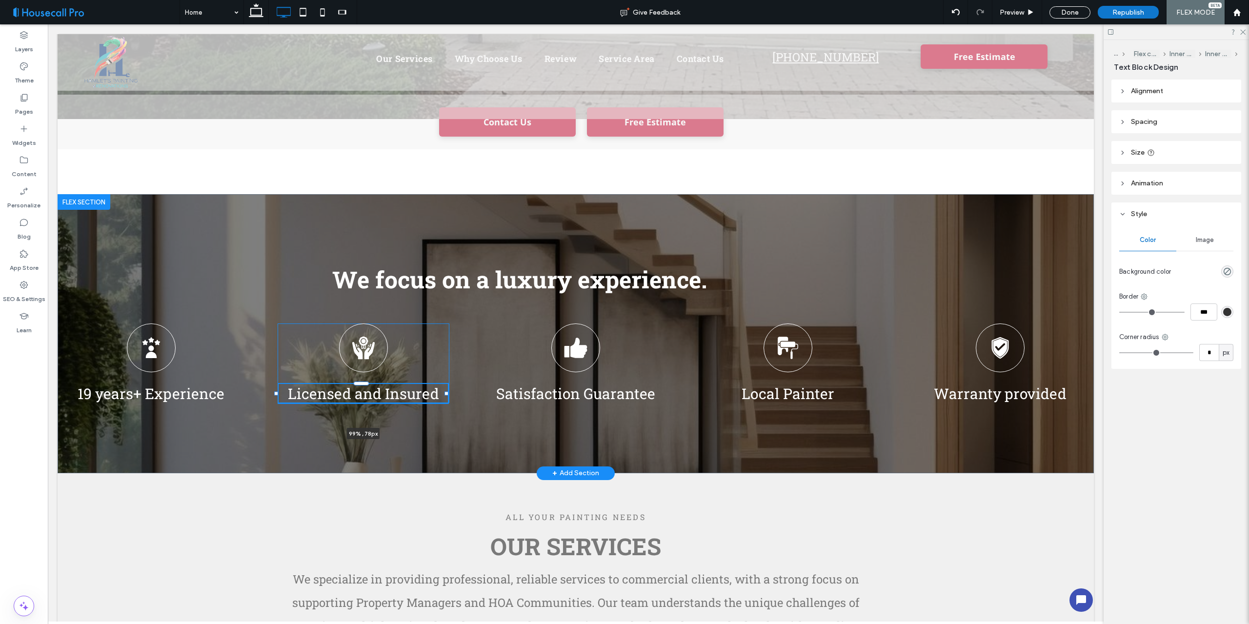
drag, startPoint x: 417, startPoint y: 404, endPoint x: 447, endPoint y: 405, distance: 30.2
click at [447, 405] on div "We focus on a luxury experience. 19 years+ Experience Licensed and Insured 99% …" at bounding box center [576, 333] width 1036 height 279
type input "**"
type input "****"
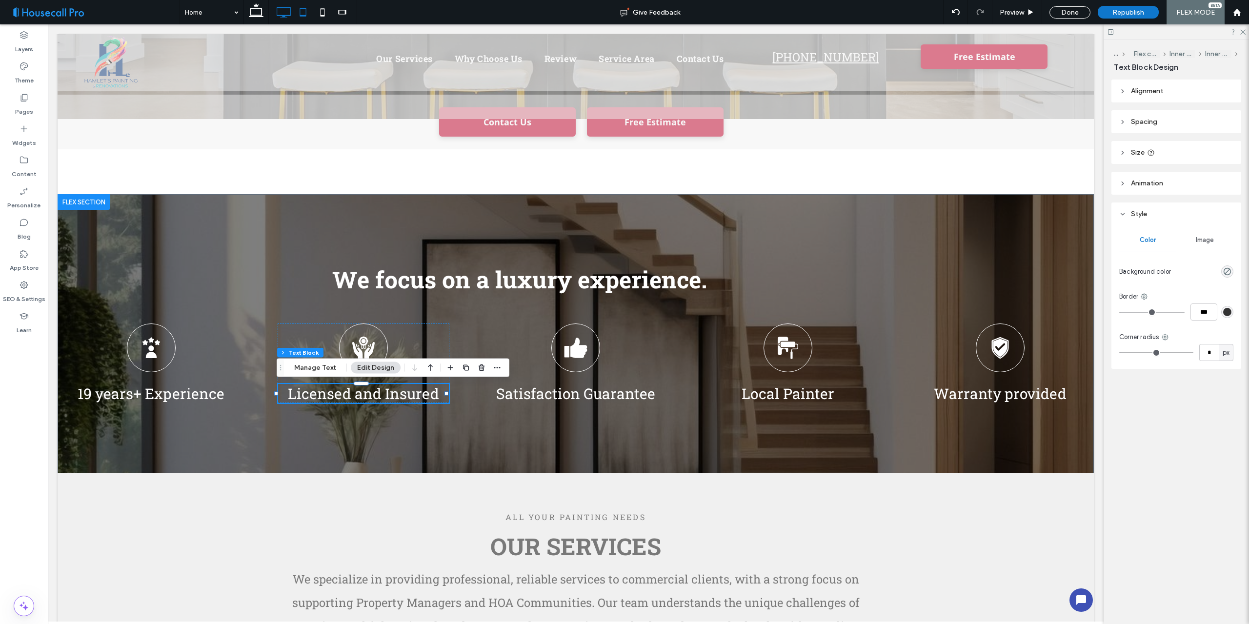
click at [302, 10] on icon at bounding box center [303, 12] width 20 height 20
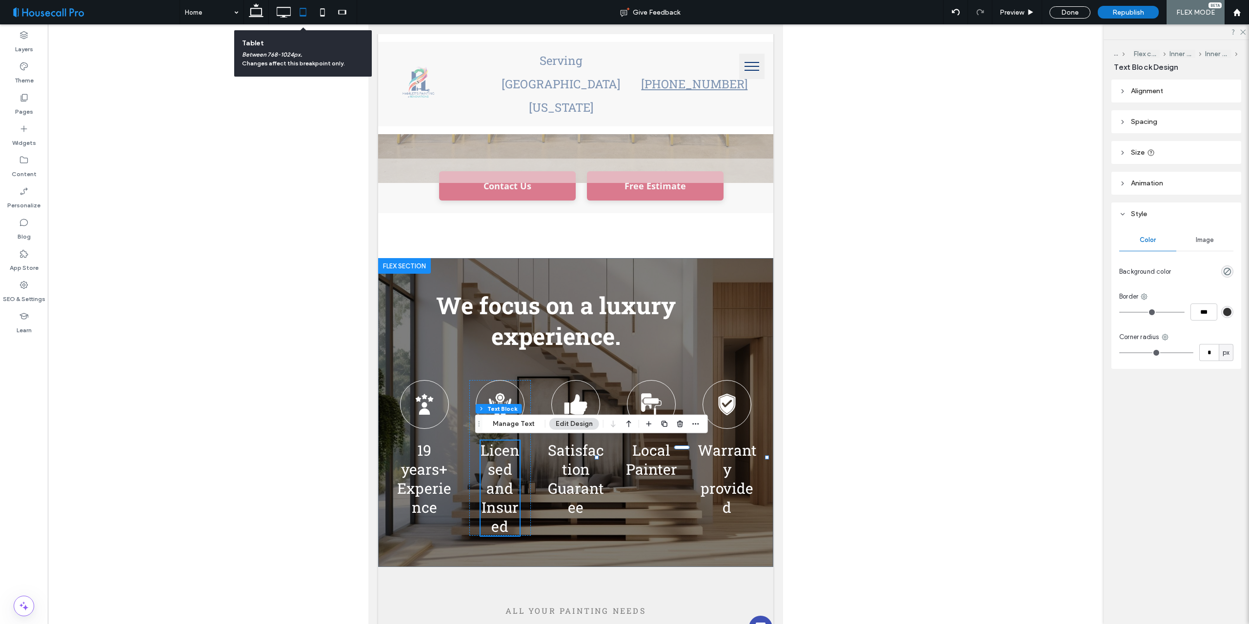
type input "**"
type input "****"
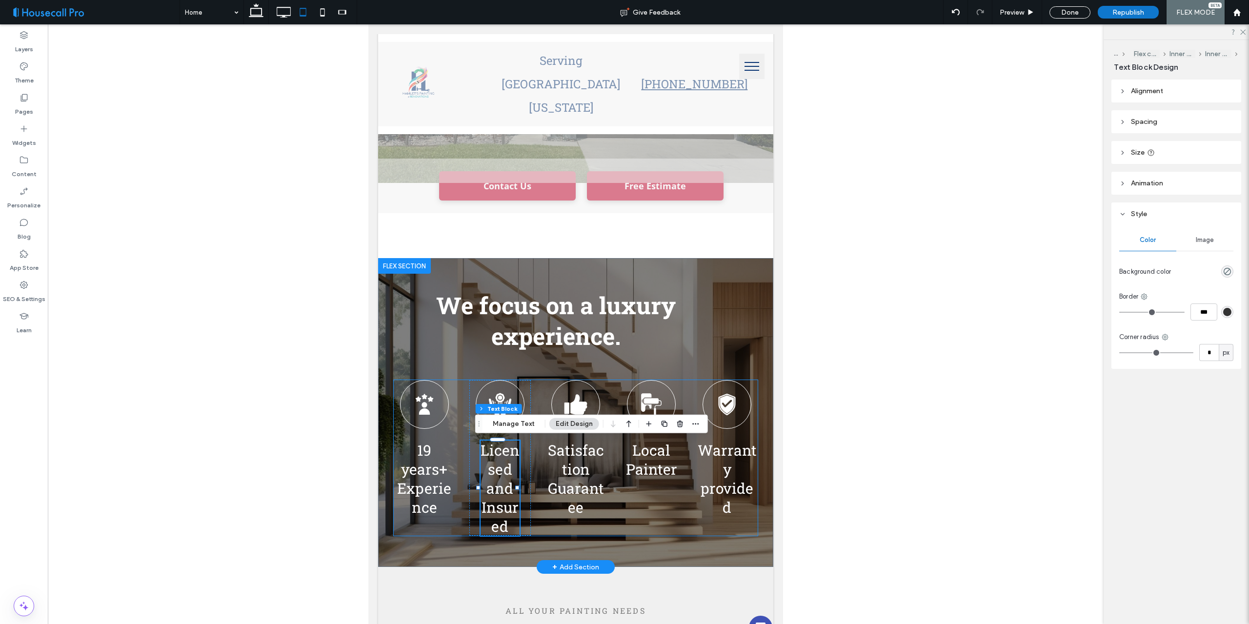
click at [540, 388] on div "19 years+ Experience Licensed and Insured Satisfaction Guarantee Local Painter …" at bounding box center [576, 458] width 364 height 156
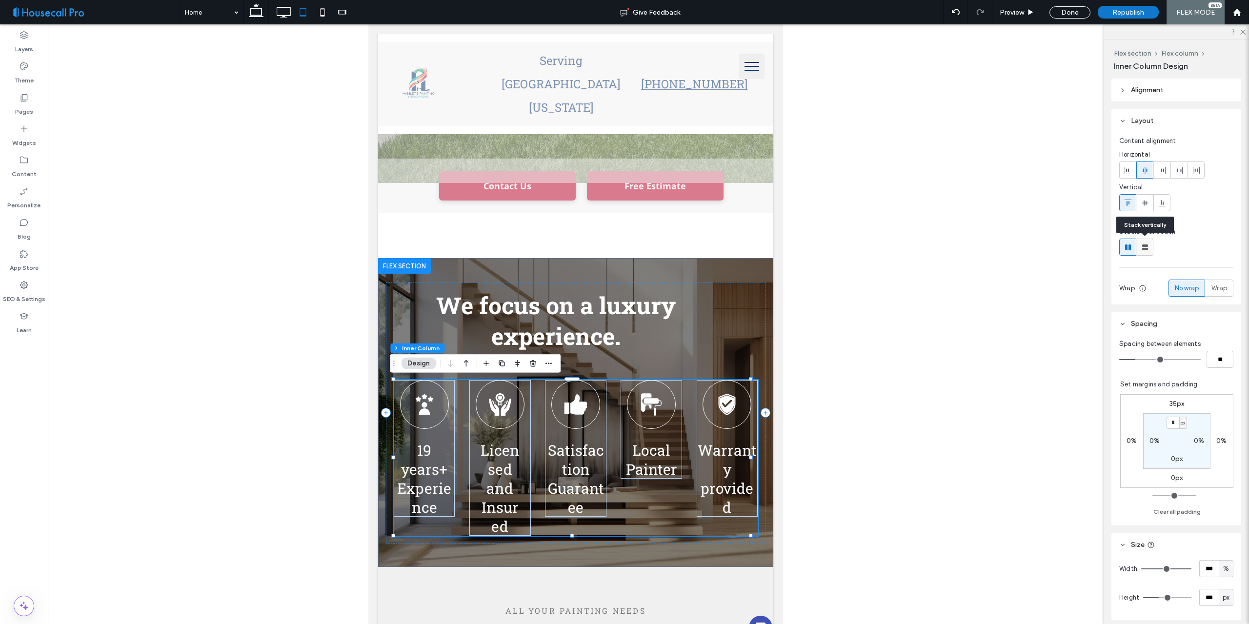
click at [1144, 249] on use at bounding box center [1145, 247] width 6 height 6
type input "**"
type input "****"
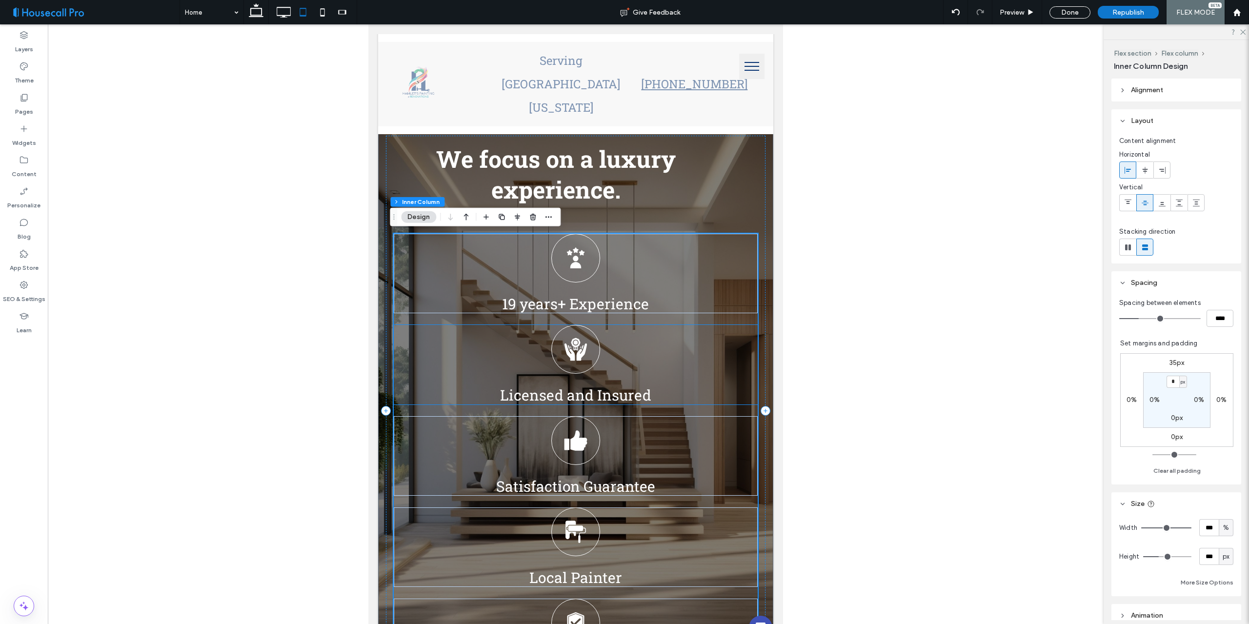
scroll to position [244, 0]
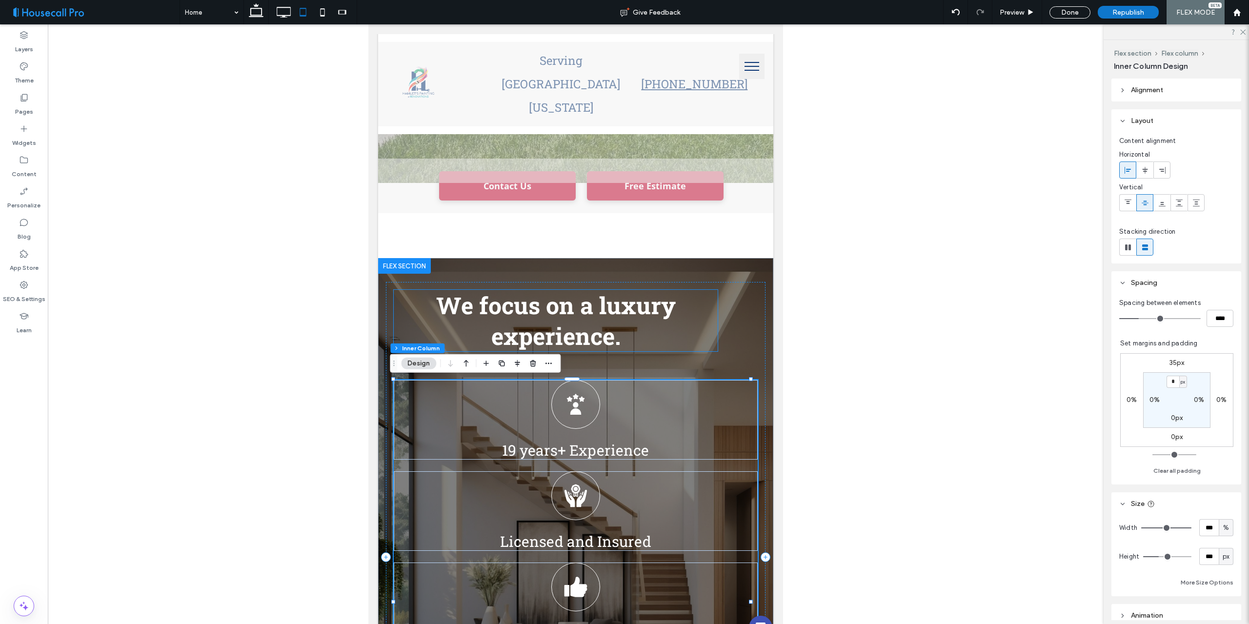
click at [666, 334] on h2 "We focus on a luxury experience." at bounding box center [556, 320] width 324 height 61
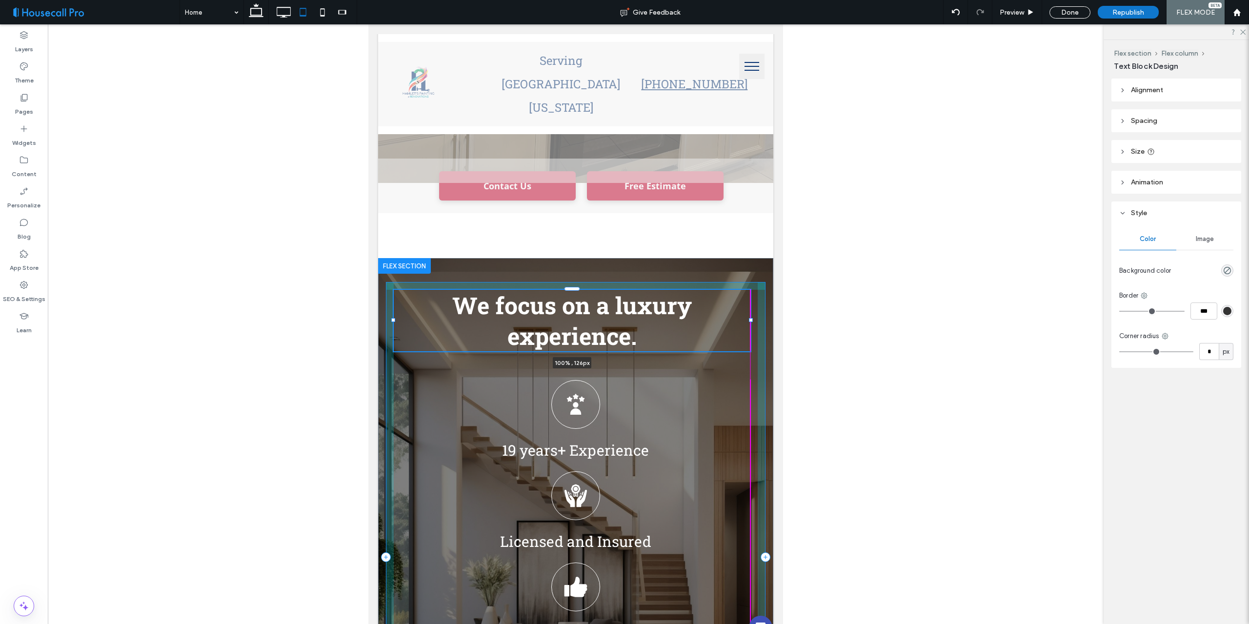
drag, startPoint x: 712, startPoint y: 319, endPoint x: 752, endPoint y: 318, distance: 40.0
click at [752, 318] on div at bounding box center [751, 320] width 4 height 4
type input "***"
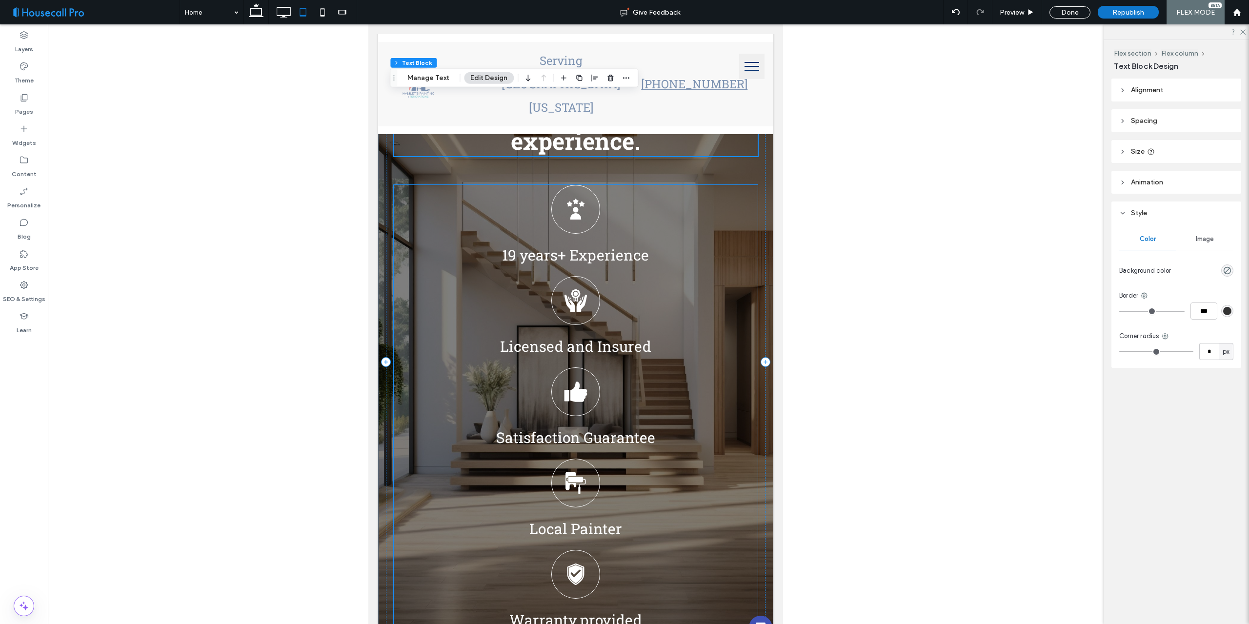
scroll to position [341, 0]
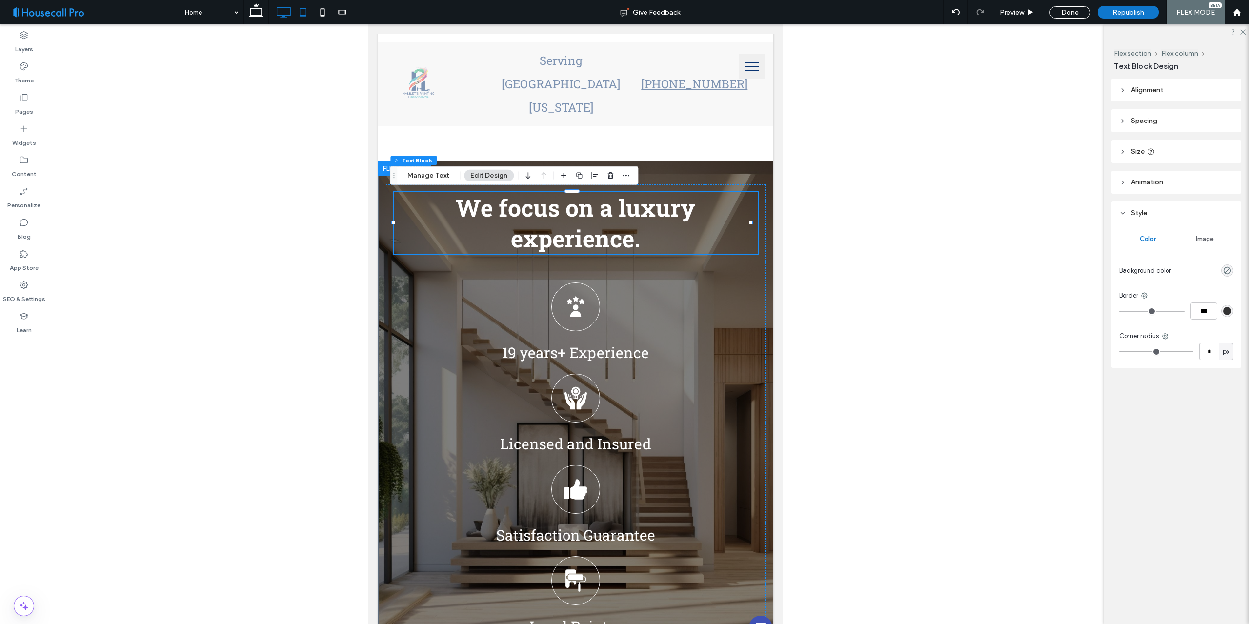
click at [283, 9] on icon at bounding box center [284, 12] width 20 height 20
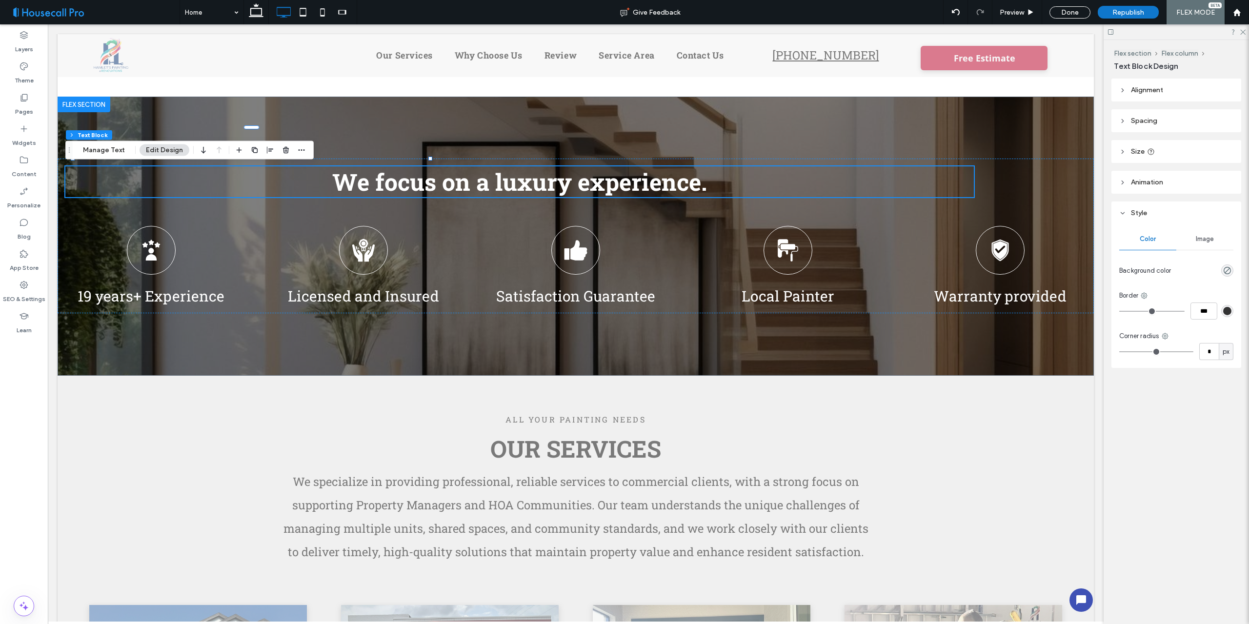
type input "**"
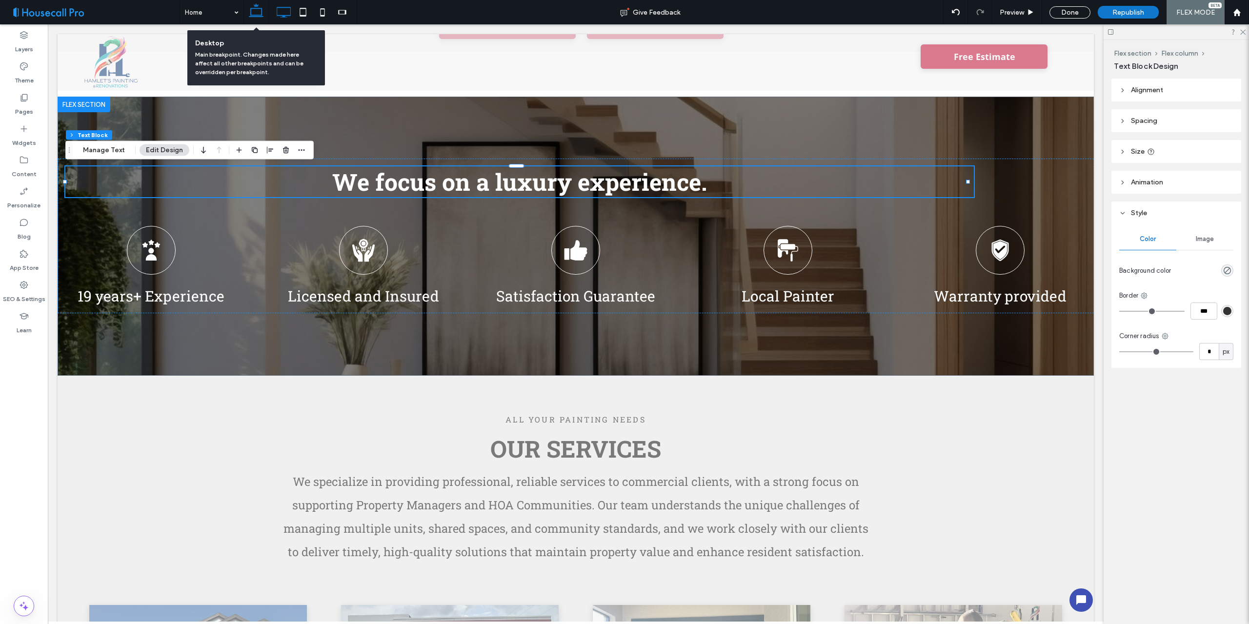
click at [258, 16] on use at bounding box center [256, 10] width 15 height 14
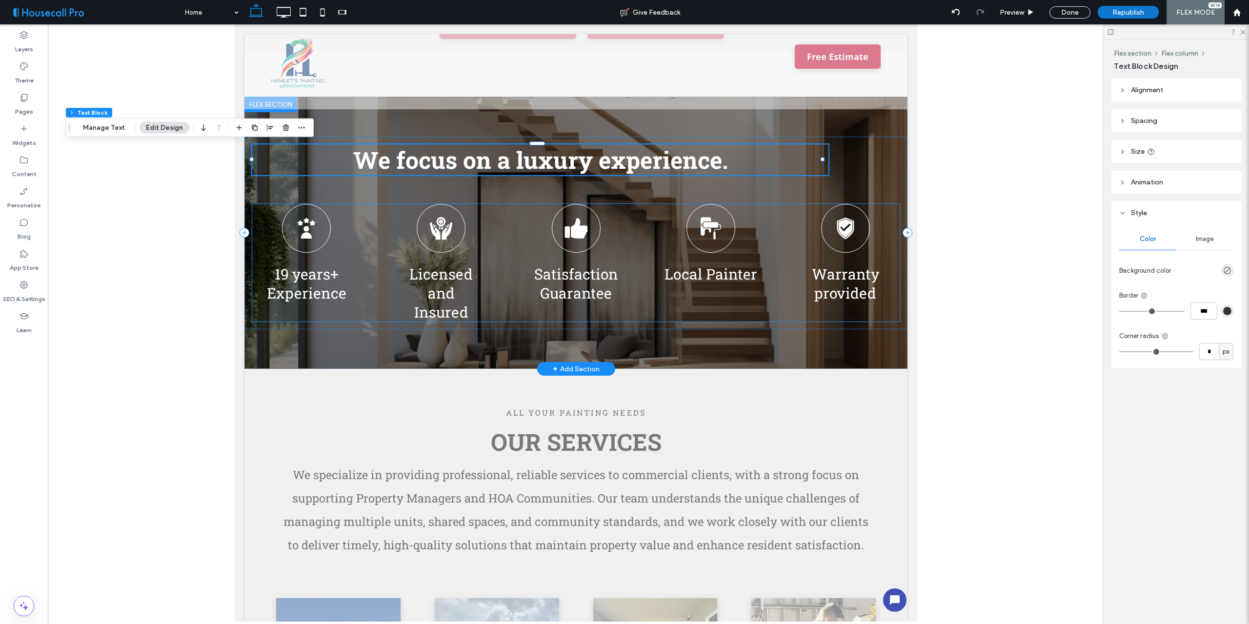
click at [472, 255] on div "Licensed and Insured" at bounding box center [440, 263] width 109 height 118
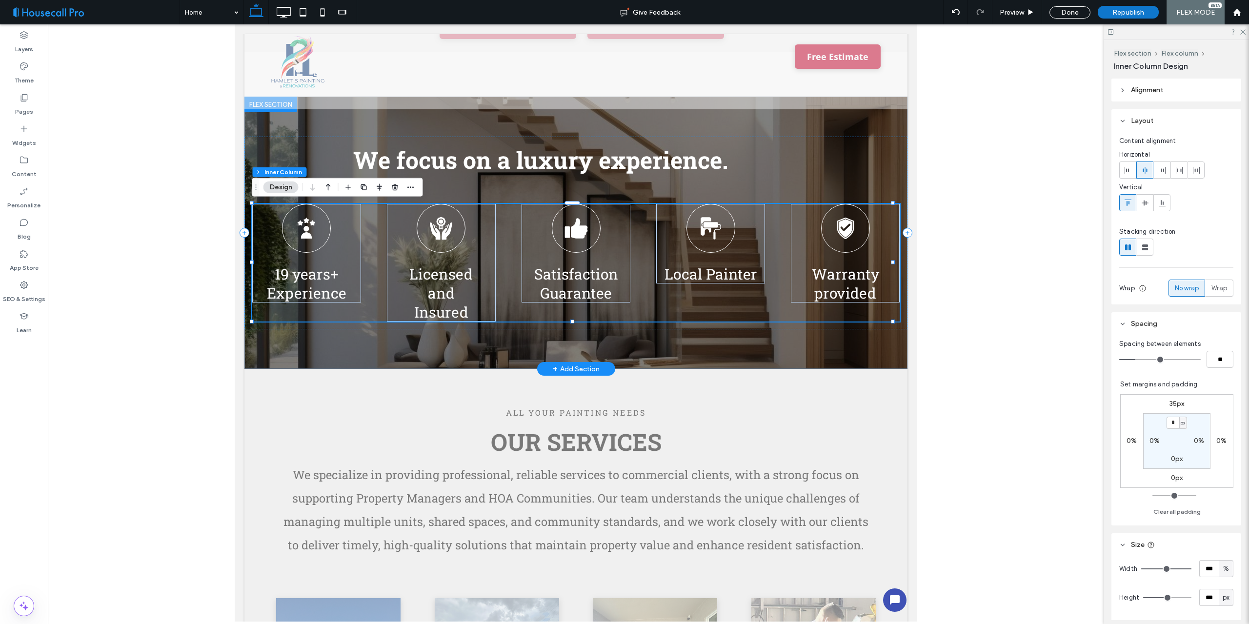
click at [472, 255] on div "Licensed and Insured" at bounding box center [440, 263] width 109 height 118
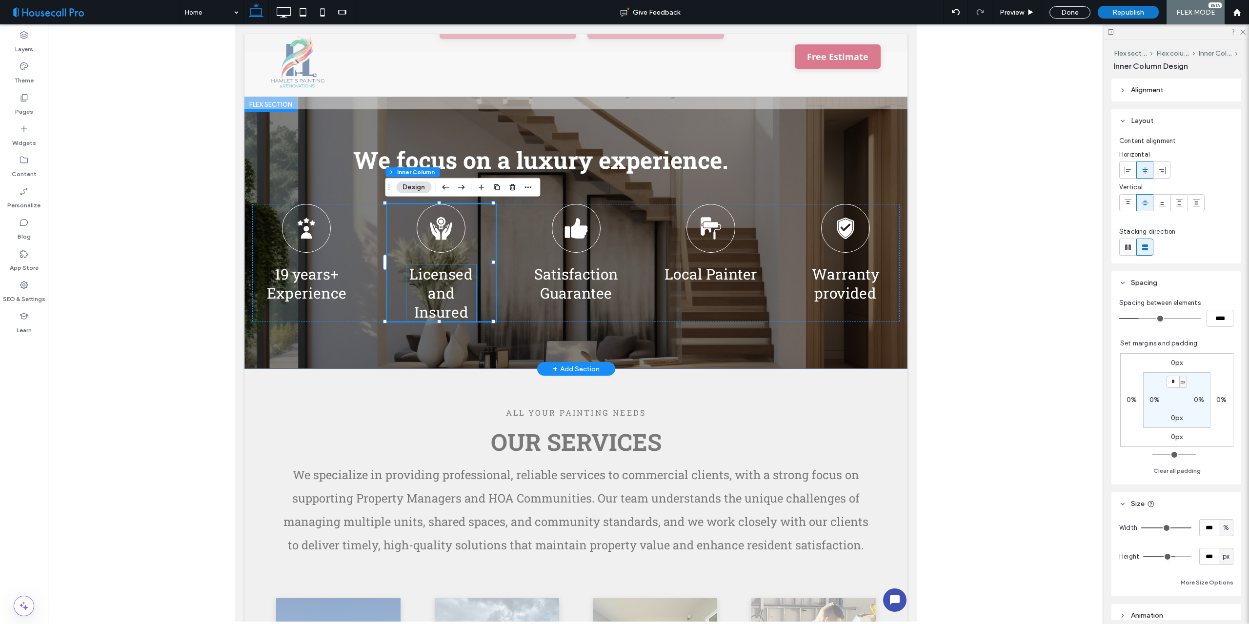
click at [459, 296] on p "Licensed and Insured" at bounding box center [440, 292] width 69 height 57
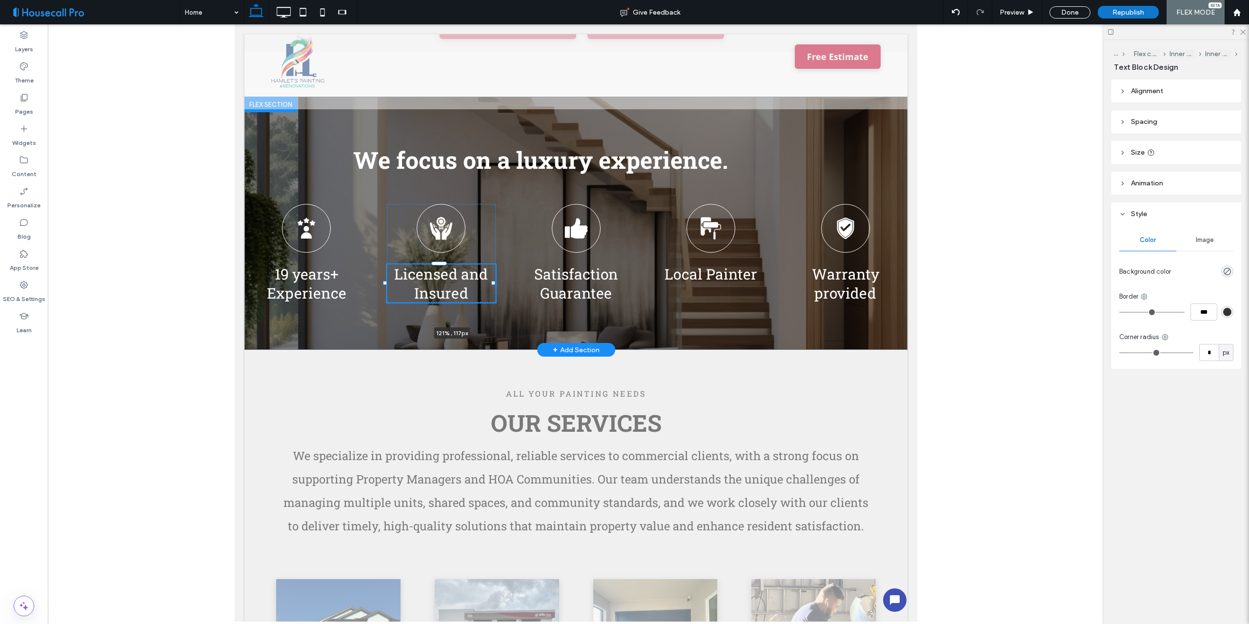
drag, startPoint x: 473, startPoint y: 294, endPoint x: 504, endPoint y: 294, distance: 30.7
click at [504, 294] on div "We focus on a luxury experience. 19 years+ Experience Licensed and Insured 121%…" at bounding box center [575, 223] width 663 height 253
type input "***"
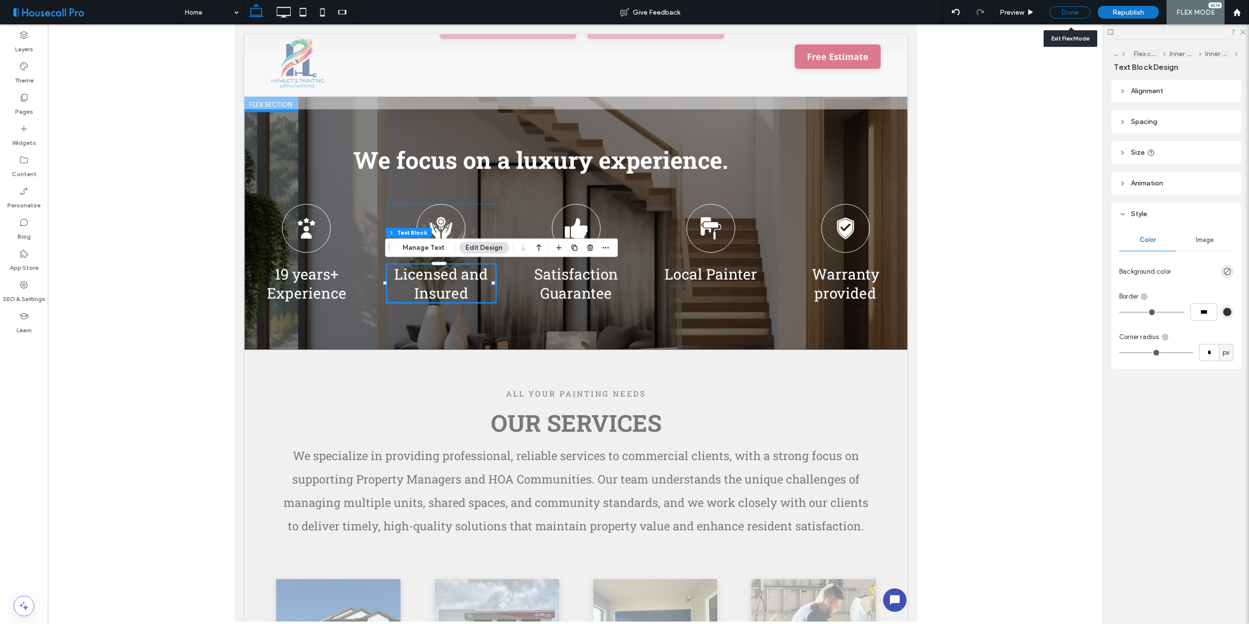
click at [1073, 13] on div "Done" at bounding box center [1069, 12] width 41 height 12
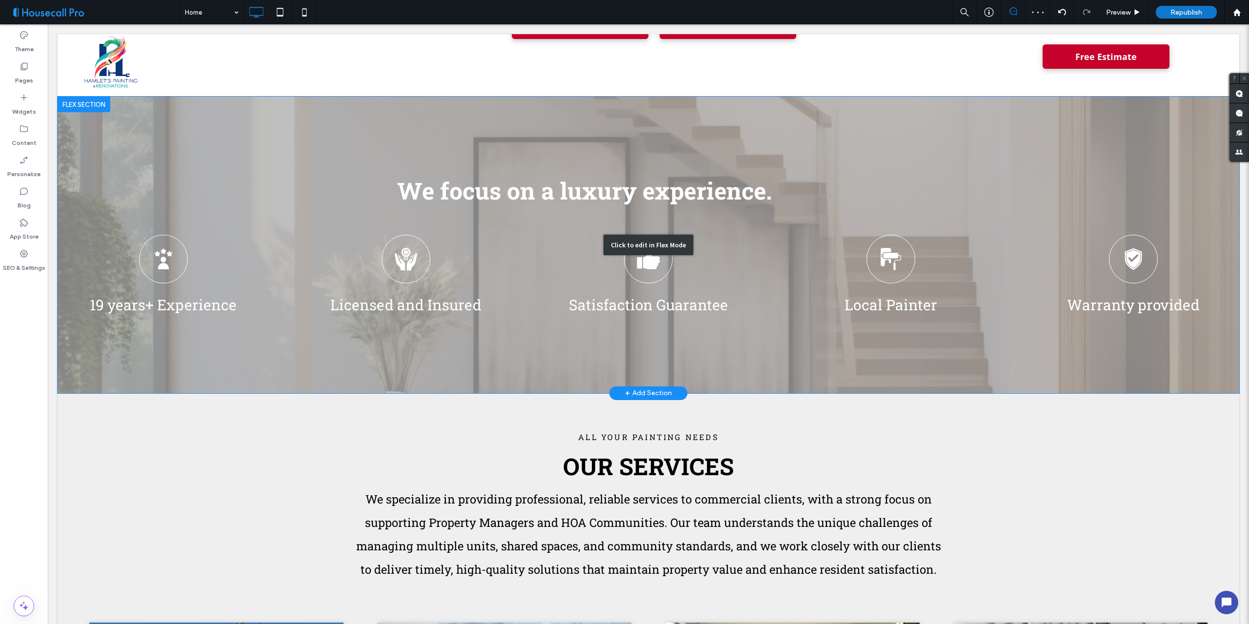
click at [754, 191] on div "Click to edit in Flex Mode" at bounding box center [648, 245] width 1181 height 297
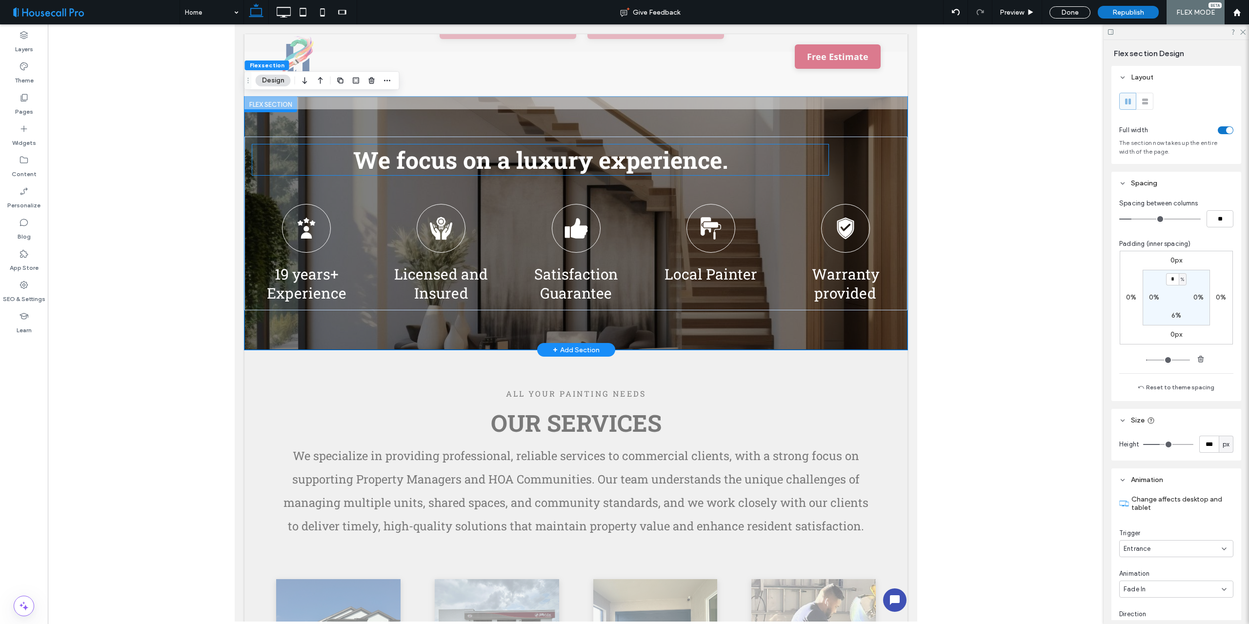
click at [740, 161] on h2 "We focus on a luxury experience." at bounding box center [540, 159] width 576 height 31
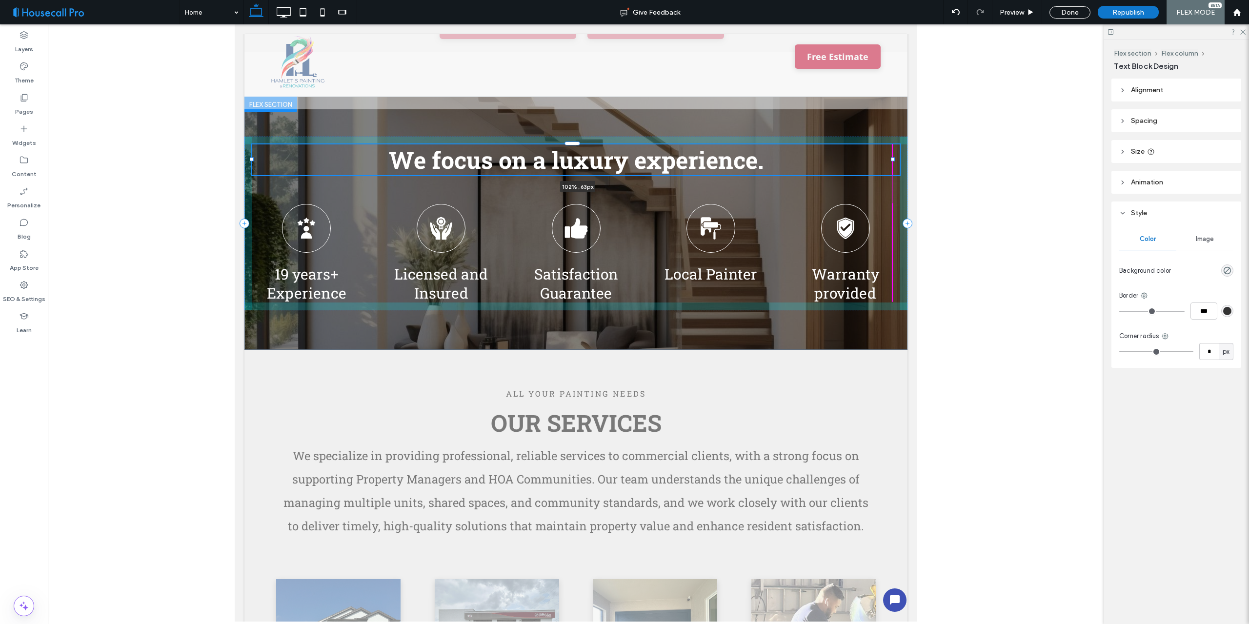
drag, startPoint x: 822, startPoint y: 161, endPoint x: 904, endPoint y: 160, distance: 82.0
type input "***"
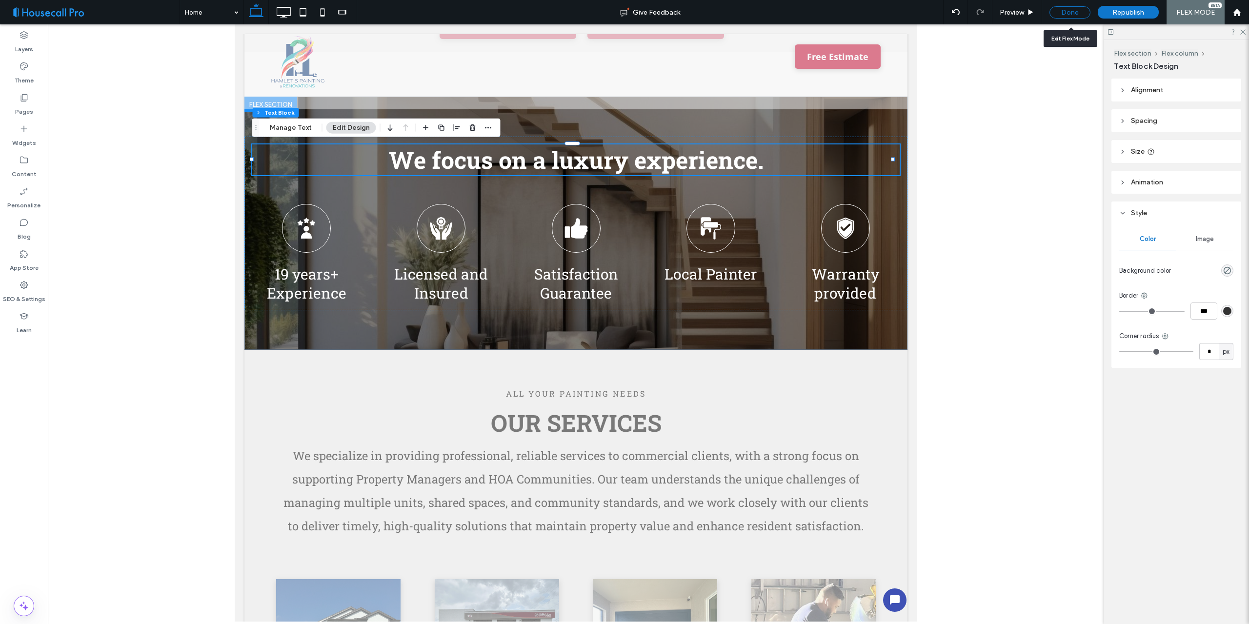
click at [1077, 12] on div "Done" at bounding box center [1069, 12] width 41 height 12
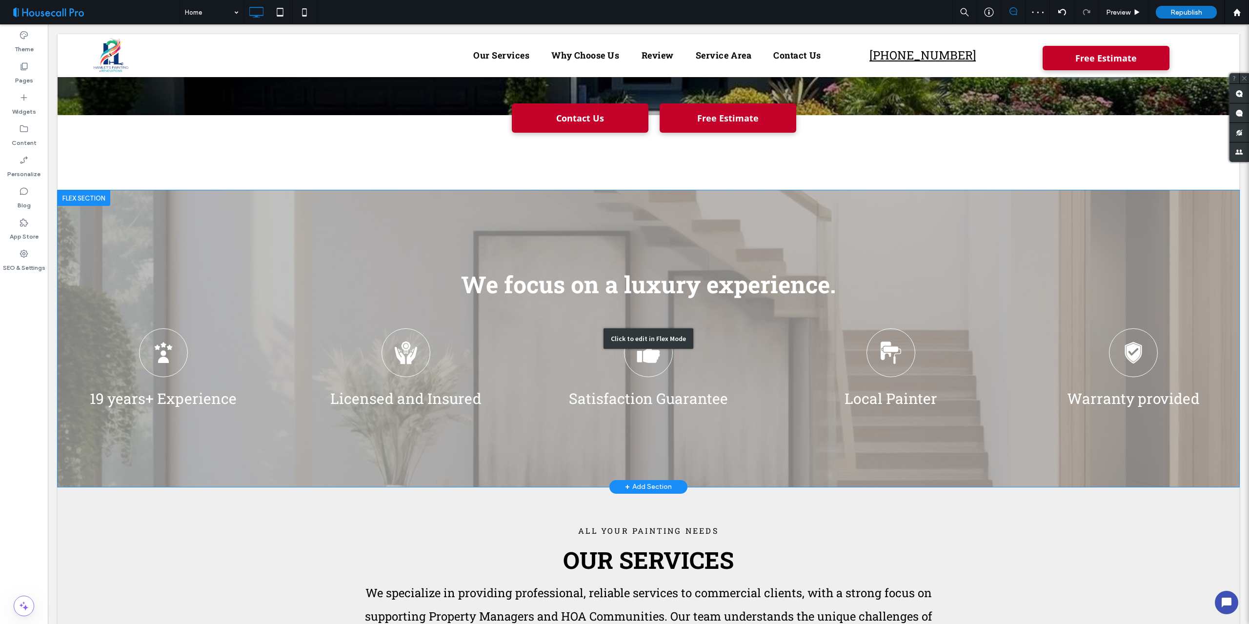
scroll to position [244, 0]
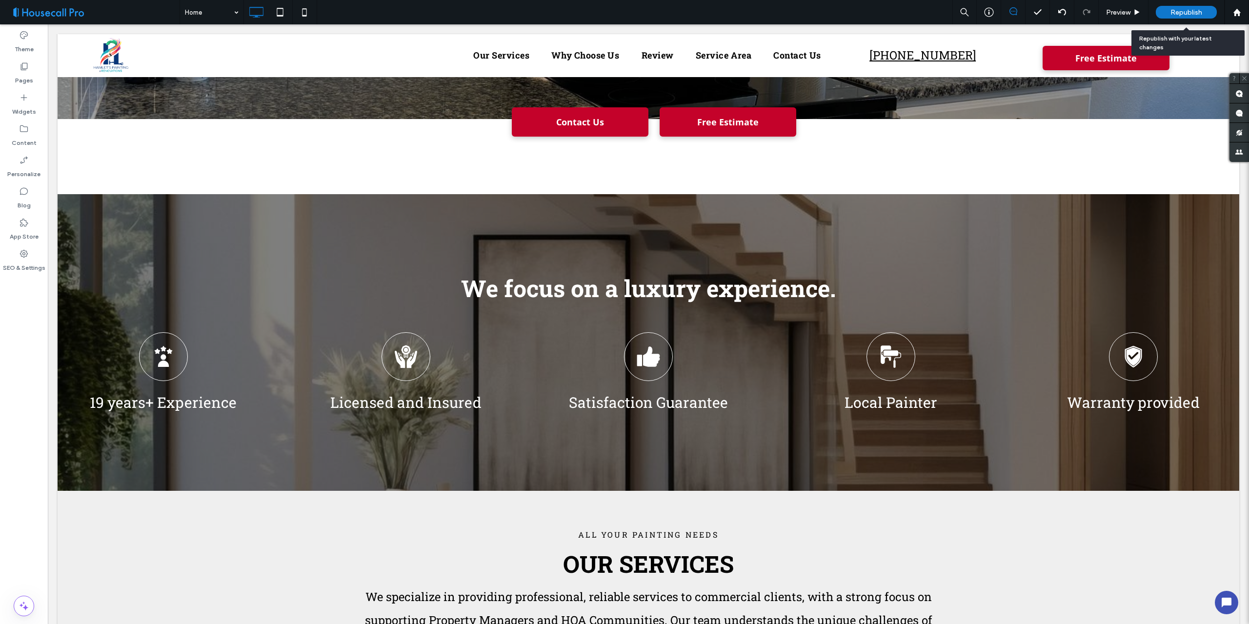
drag, startPoint x: 1190, startPoint y: 12, endPoint x: 1189, endPoint y: 6, distance: 5.4
click at [1190, 11] on span "Republish" at bounding box center [1186, 12] width 32 height 8
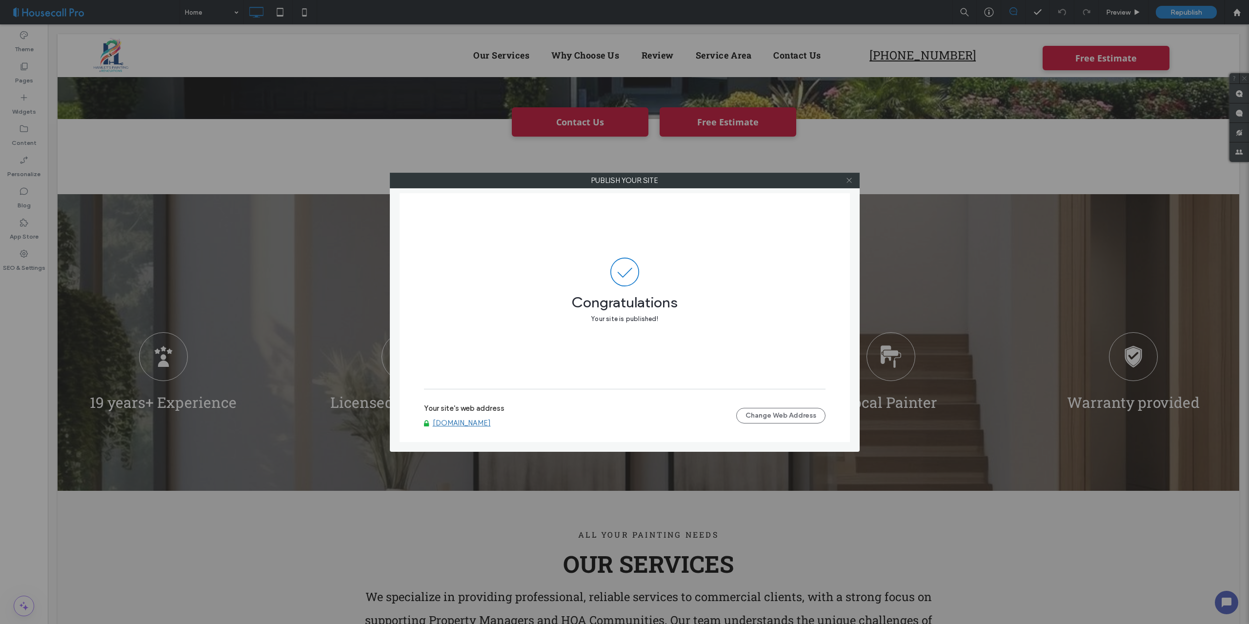
click at [849, 180] on use at bounding box center [848, 180] width 5 height 5
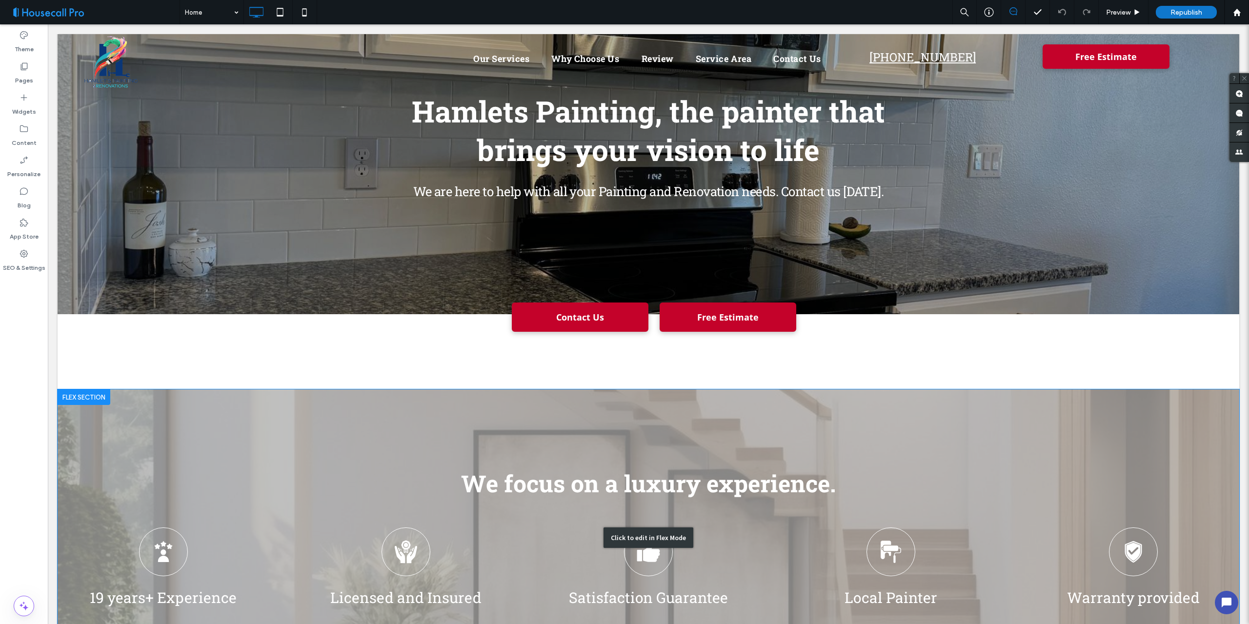
scroll to position [0, 0]
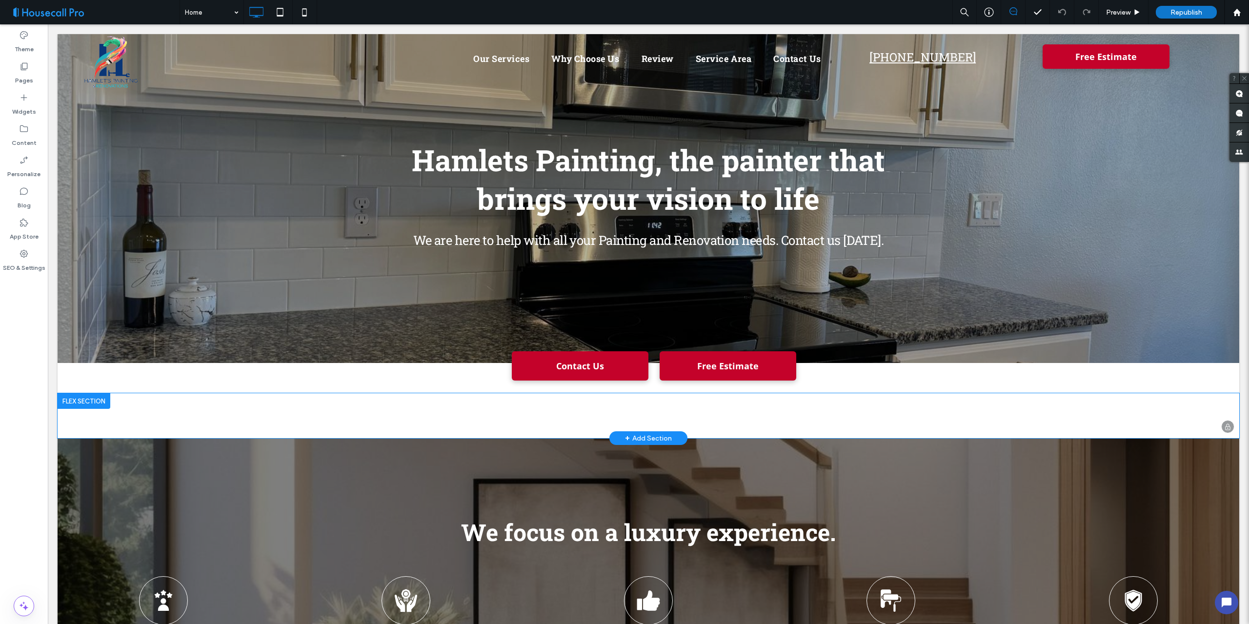
click at [93, 402] on div at bounding box center [84, 401] width 53 height 16
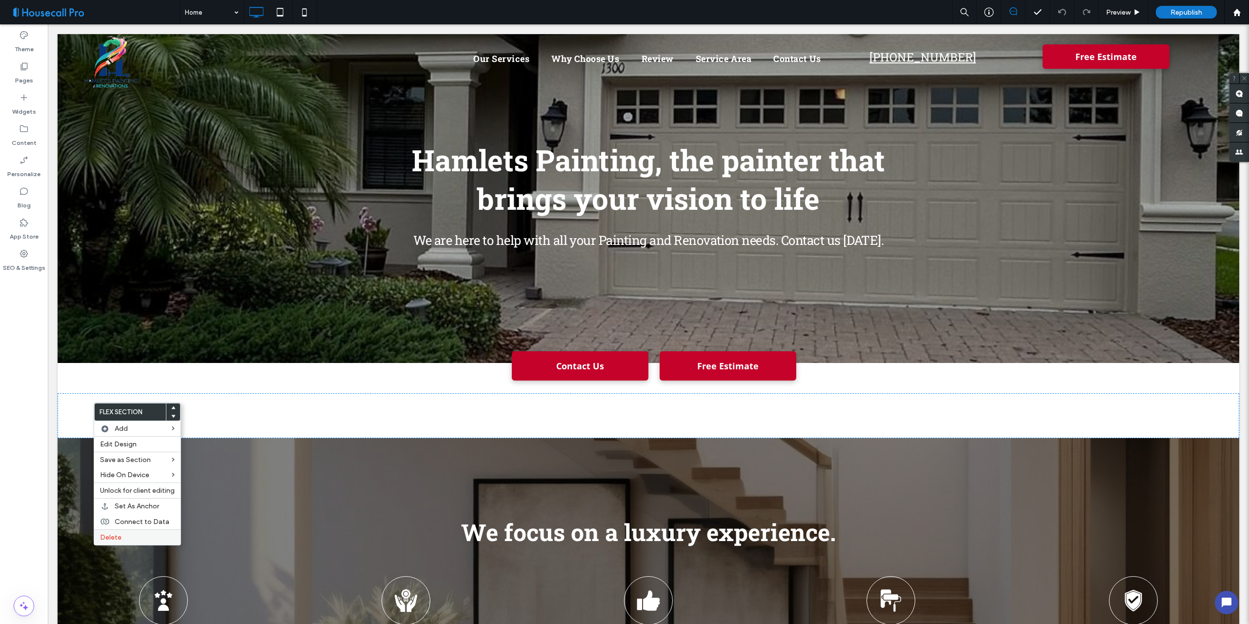
click at [126, 536] on label "Delete" at bounding box center [137, 537] width 75 height 8
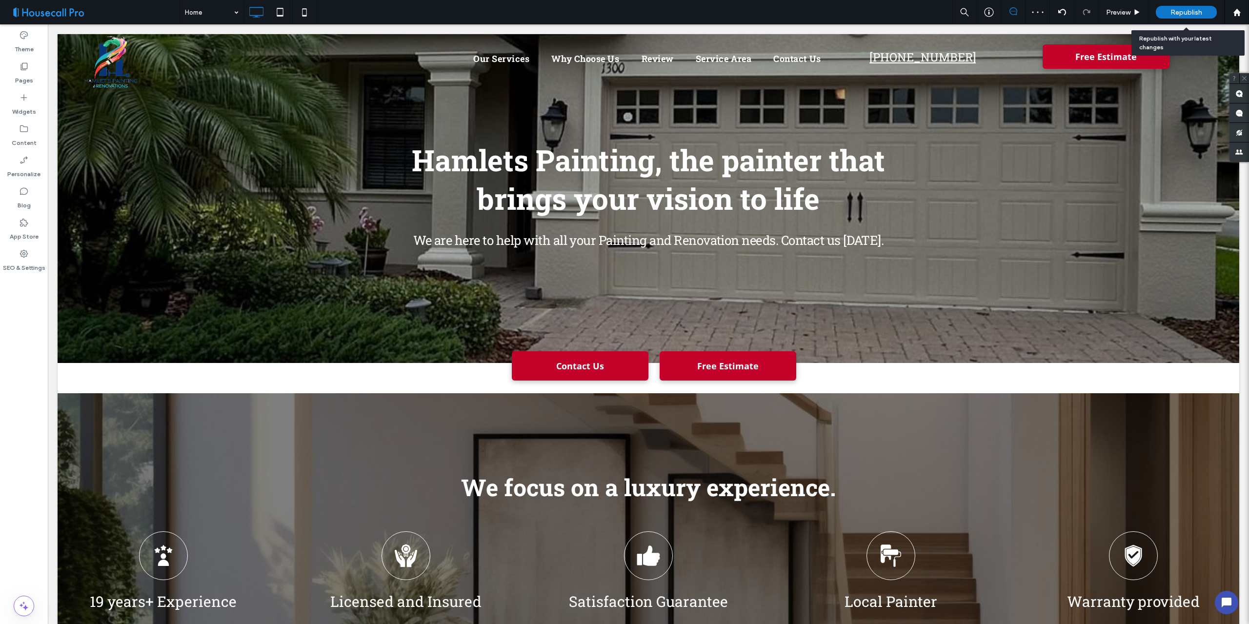
click at [1180, 13] on span "Republish" at bounding box center [1186, 12] width 32 height 8
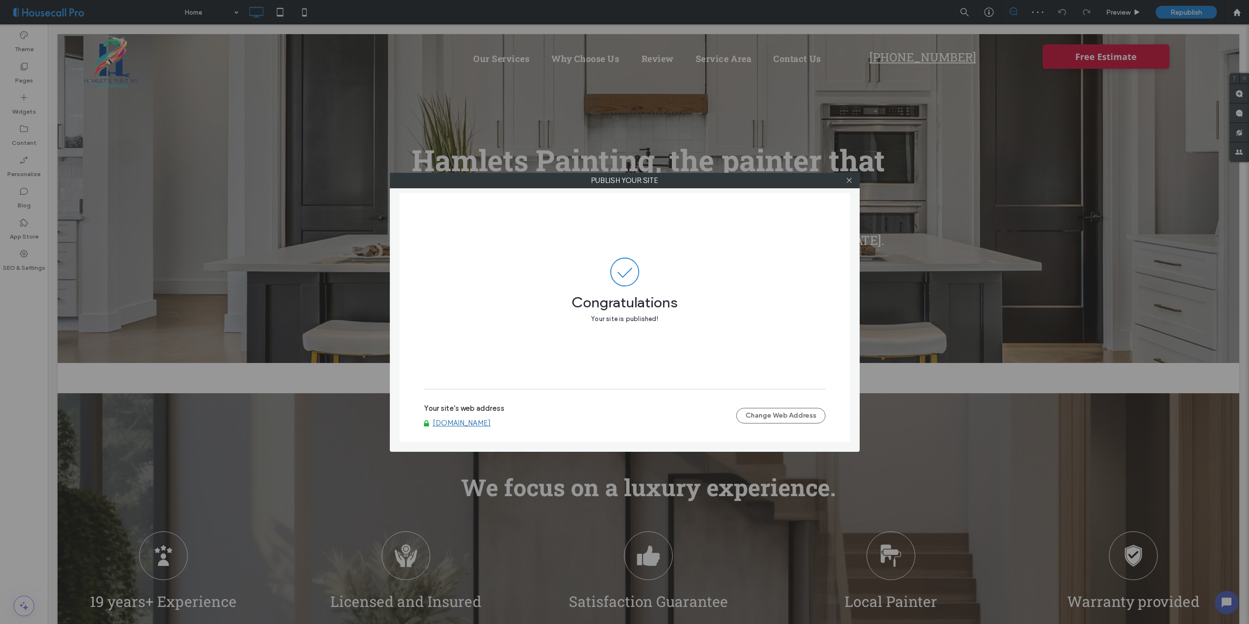
click at [853, 182] on div at bounding box center [849, 180] width 15 height 15
click at [850, 184] on span at bounding box center [848, 180] width 7 height 15
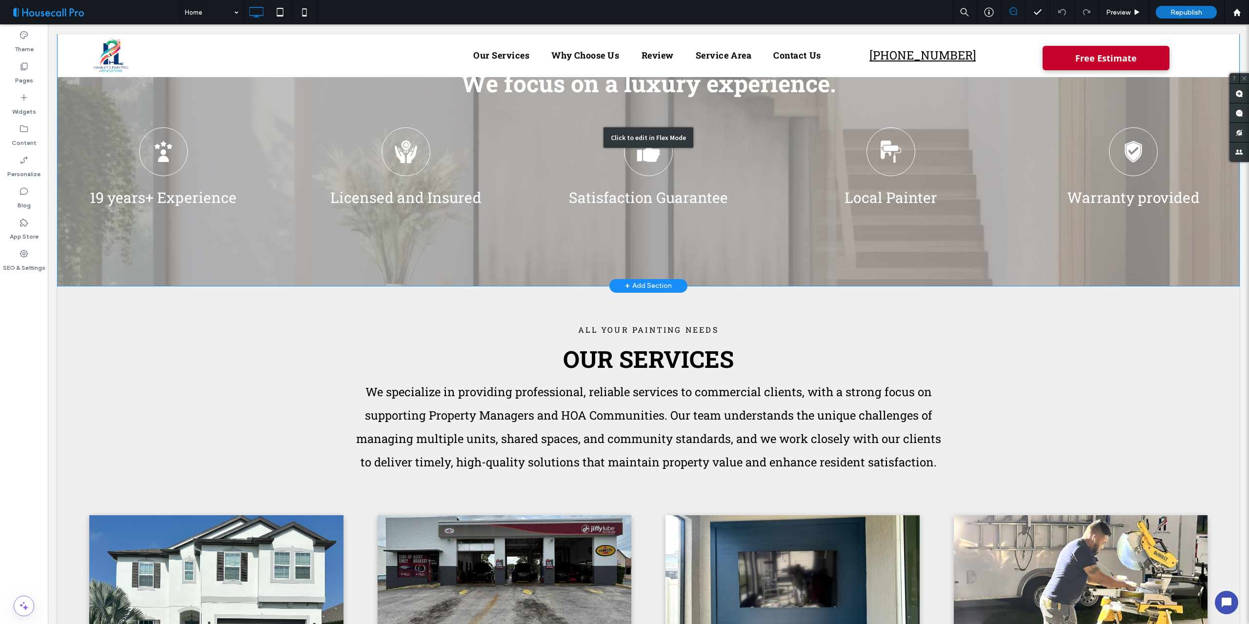
scroll to position [293, 0]
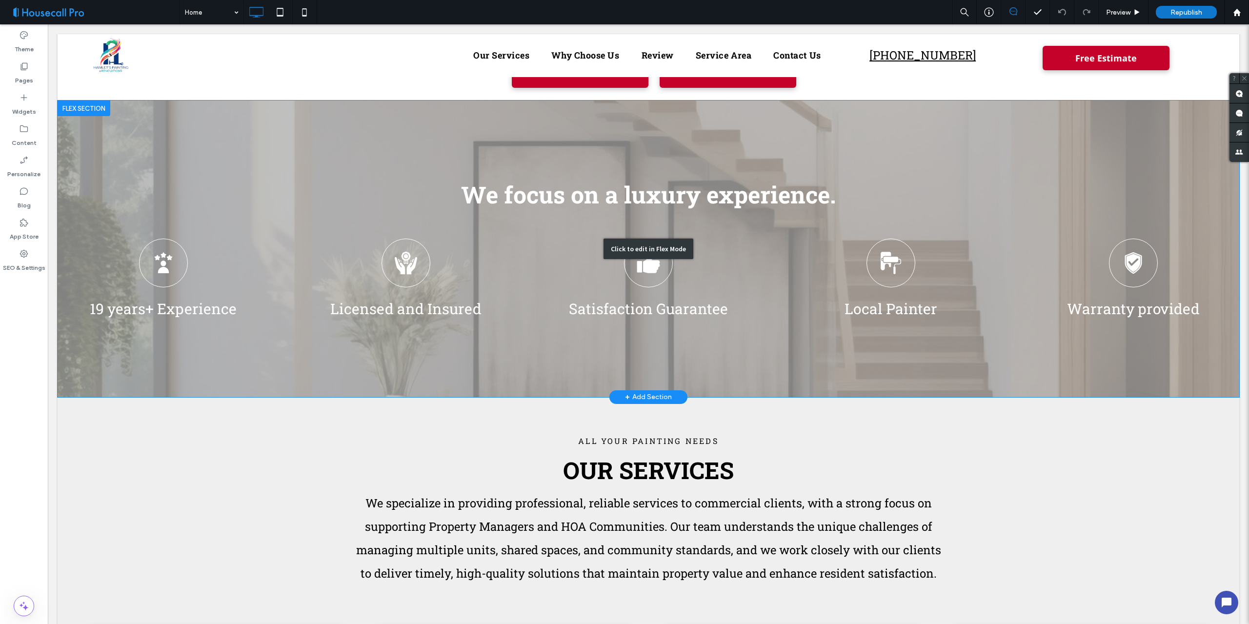
click at [113, 124] on div "Click to edit in Flex Mode" at bounding box center [648, 248] width 1181 height 297
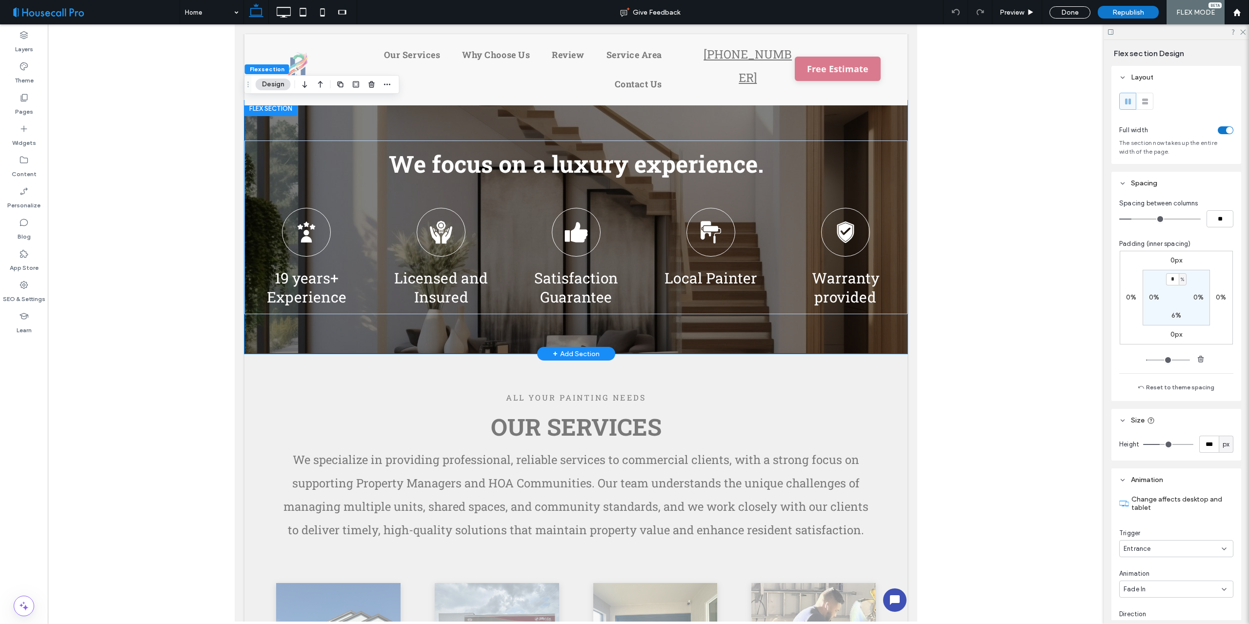
click at [329, 111] on div "We focus on a luxury experience. 19 years+ Experience Licensed and Insured Sati…" at bounding box center [575, 226] width 663 height 253
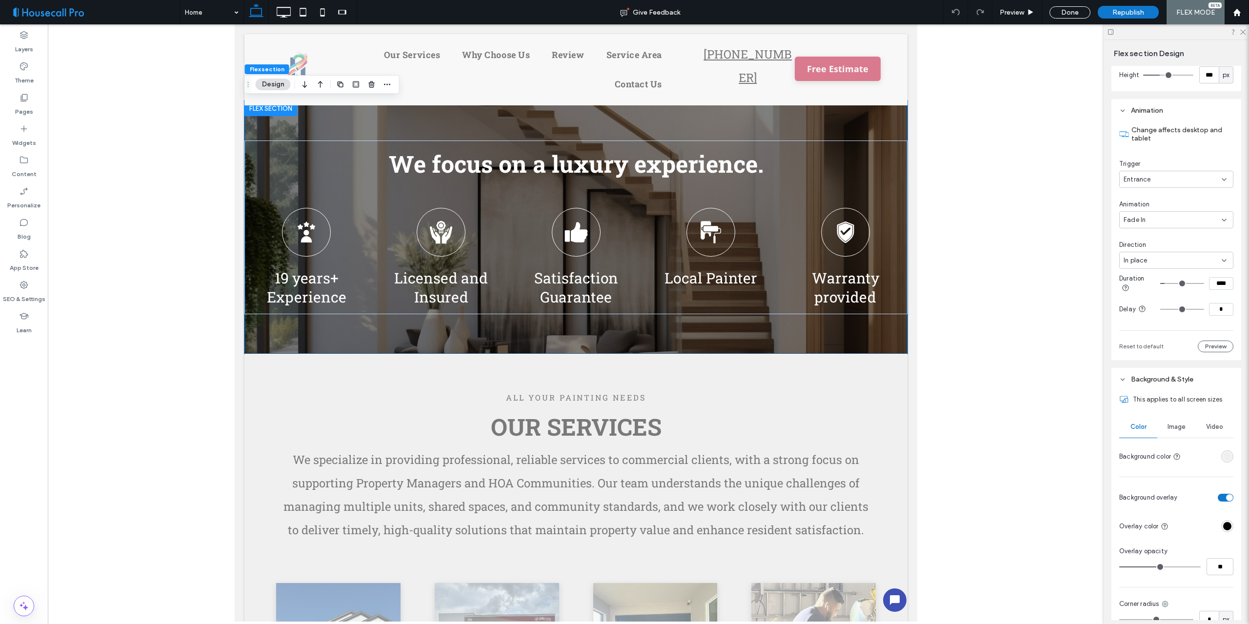
scroll to position [390, 0]
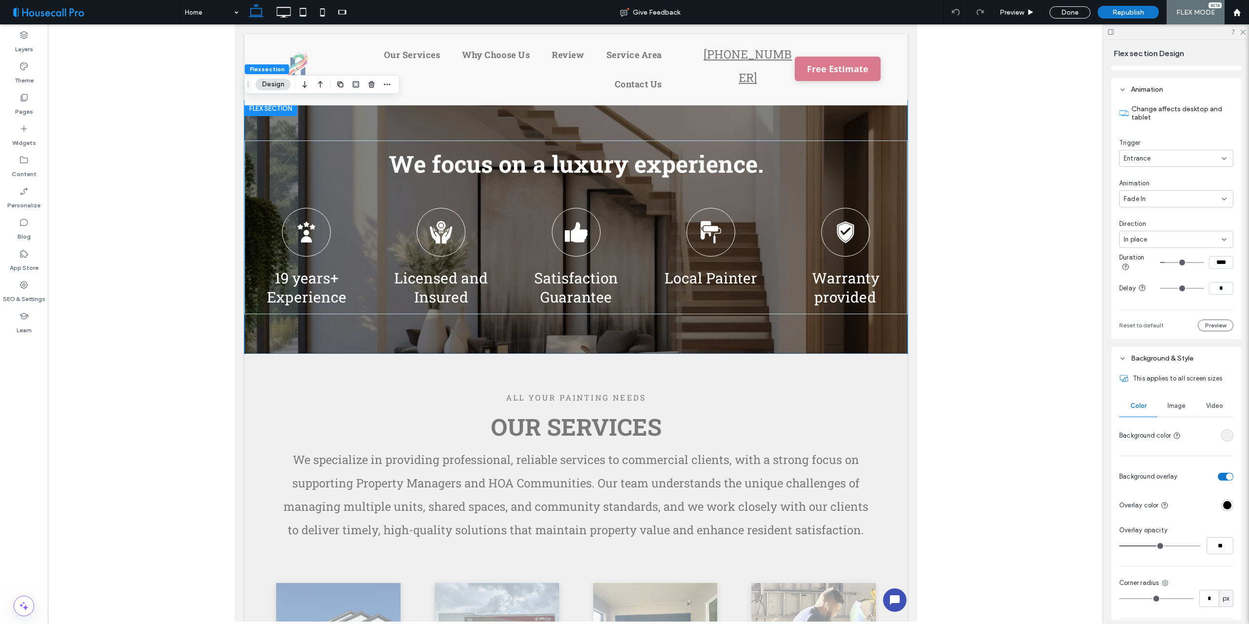
click at [1183, 406] on div "Image" at bounding box center [1176, 405] width 38 height 21
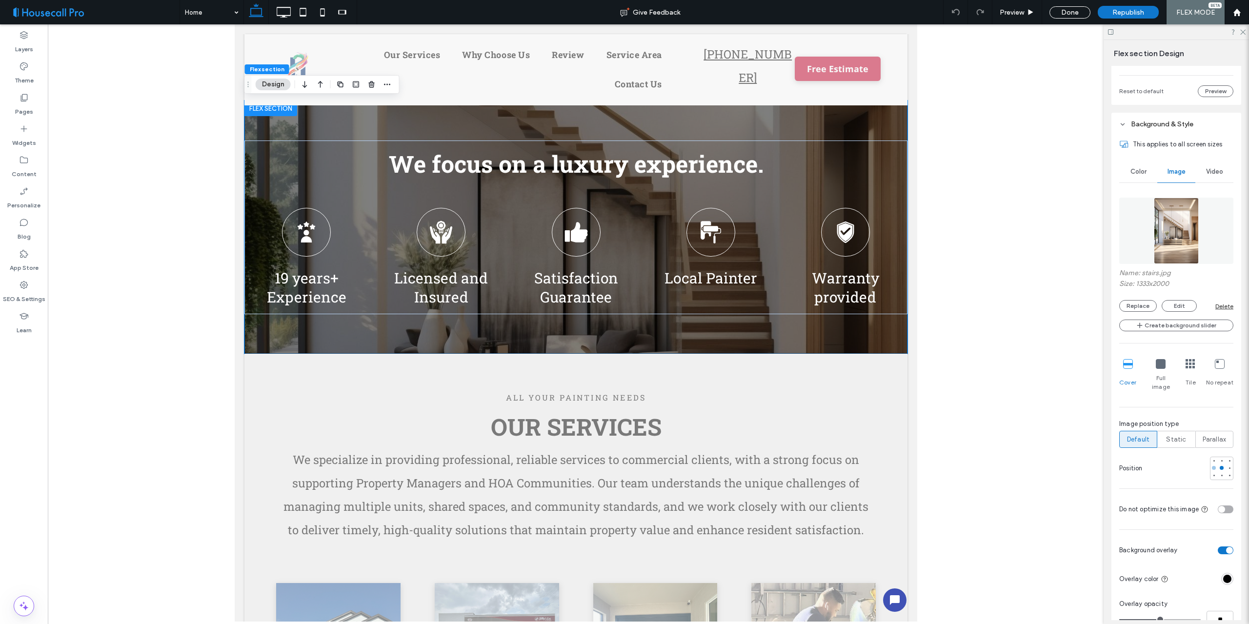
scroll to position [634, 0]
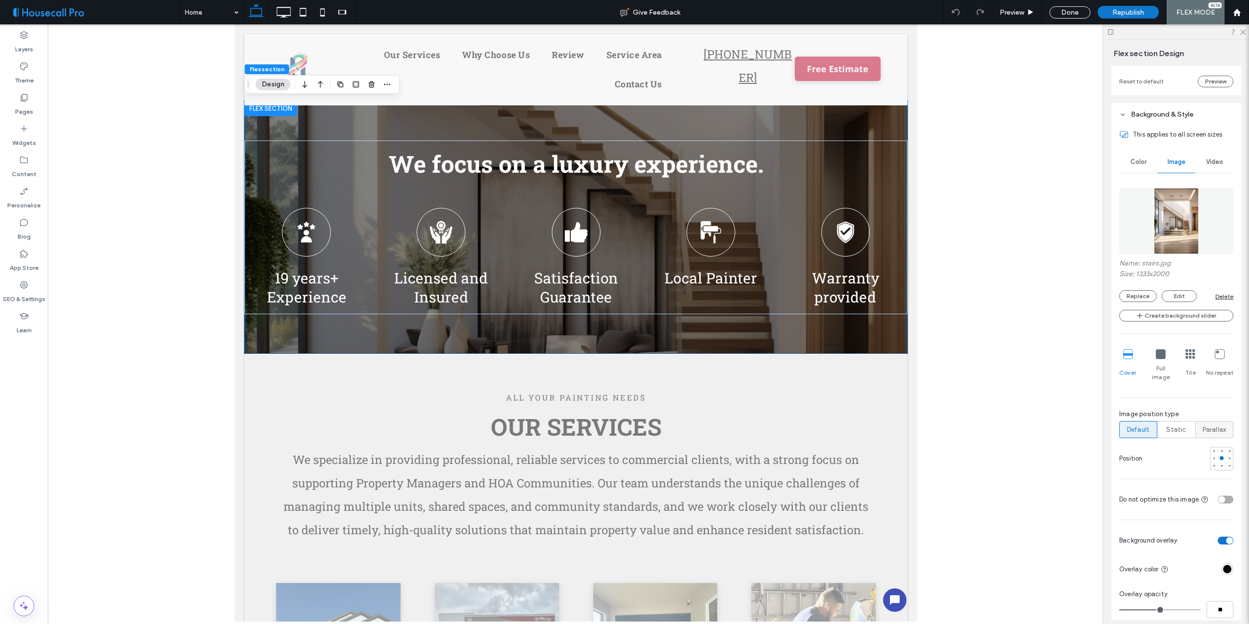
click at [1211, 426] on span "Parallax" at bounding box center [1214, 430] width 24 height 10
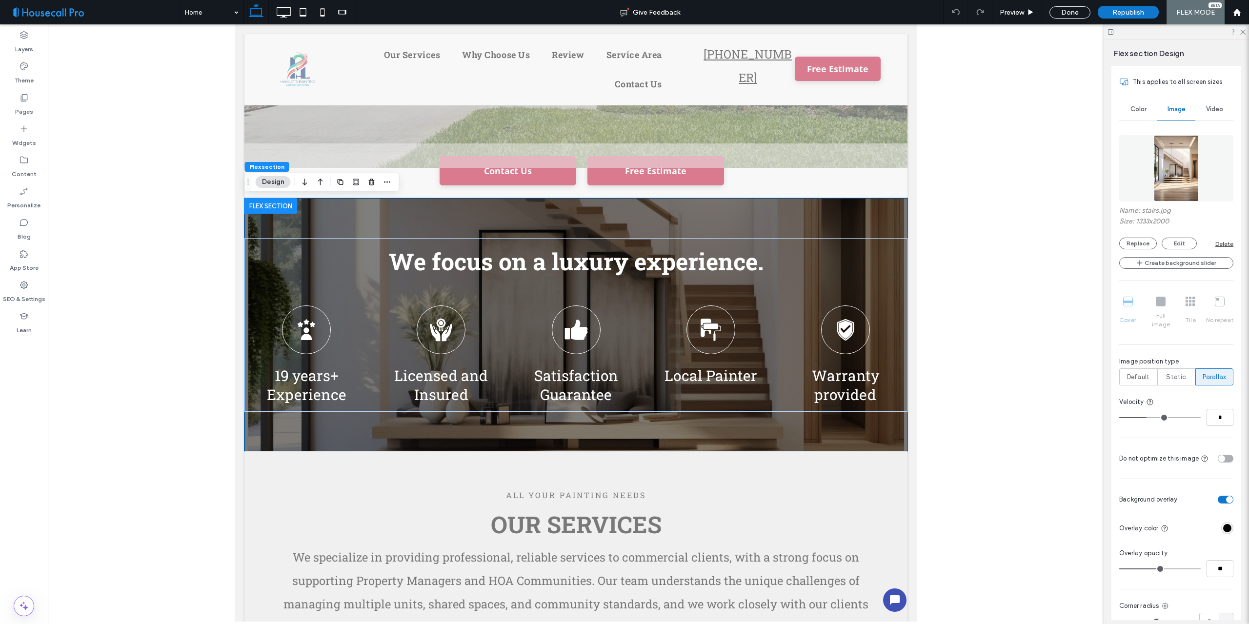
scroll to position [732, 0]
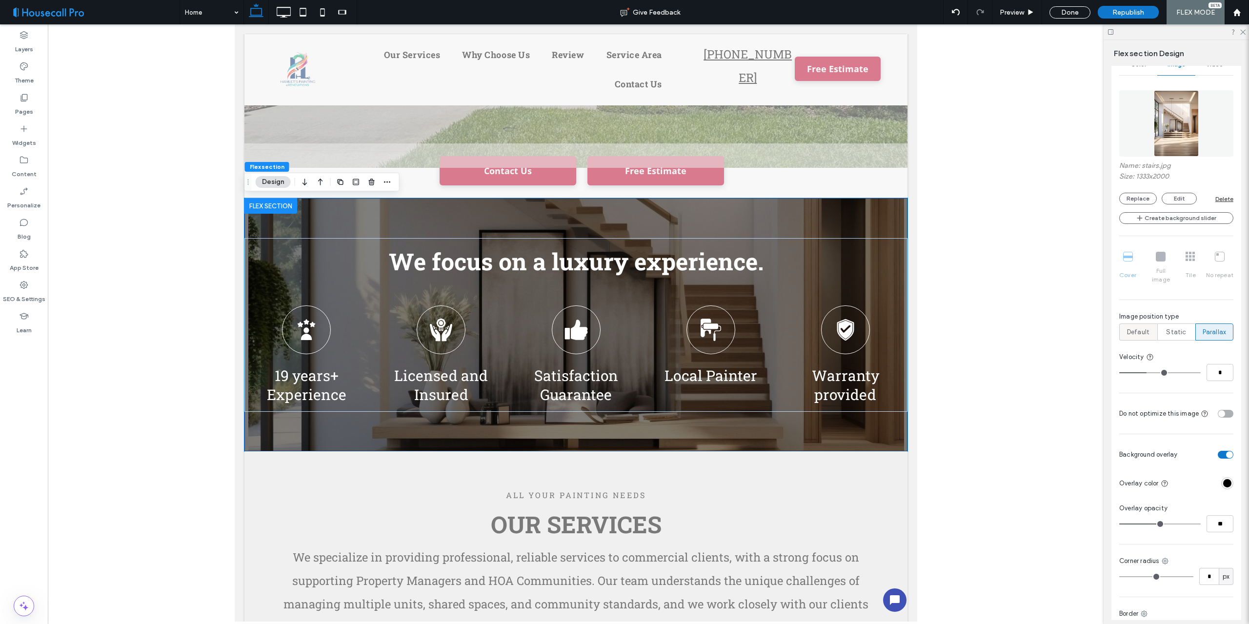
click at [1146, 327] on span "Default" at bounding box center [1138, 332] width 22 height 10
